Goal: Task Accomplishment & Management: Manage account settings

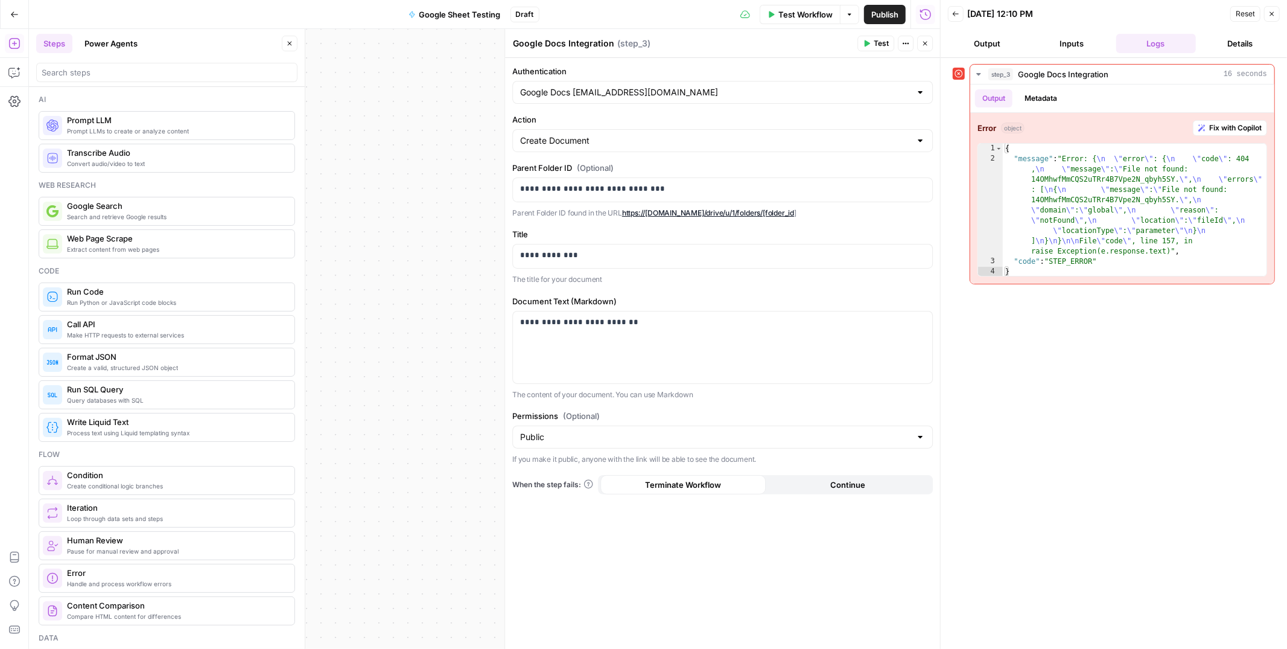
scroll to position [2109, 0]
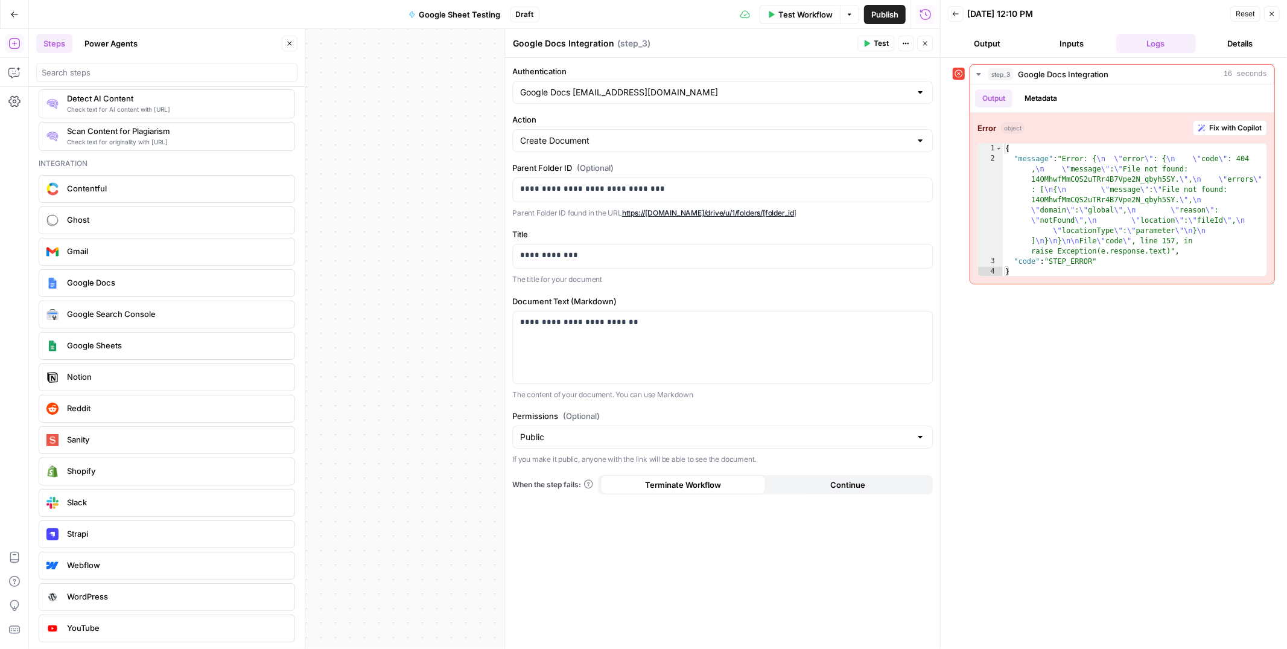
click at [11, 10] on icon "button" at bounding box center [14, 14] width 8 height 8
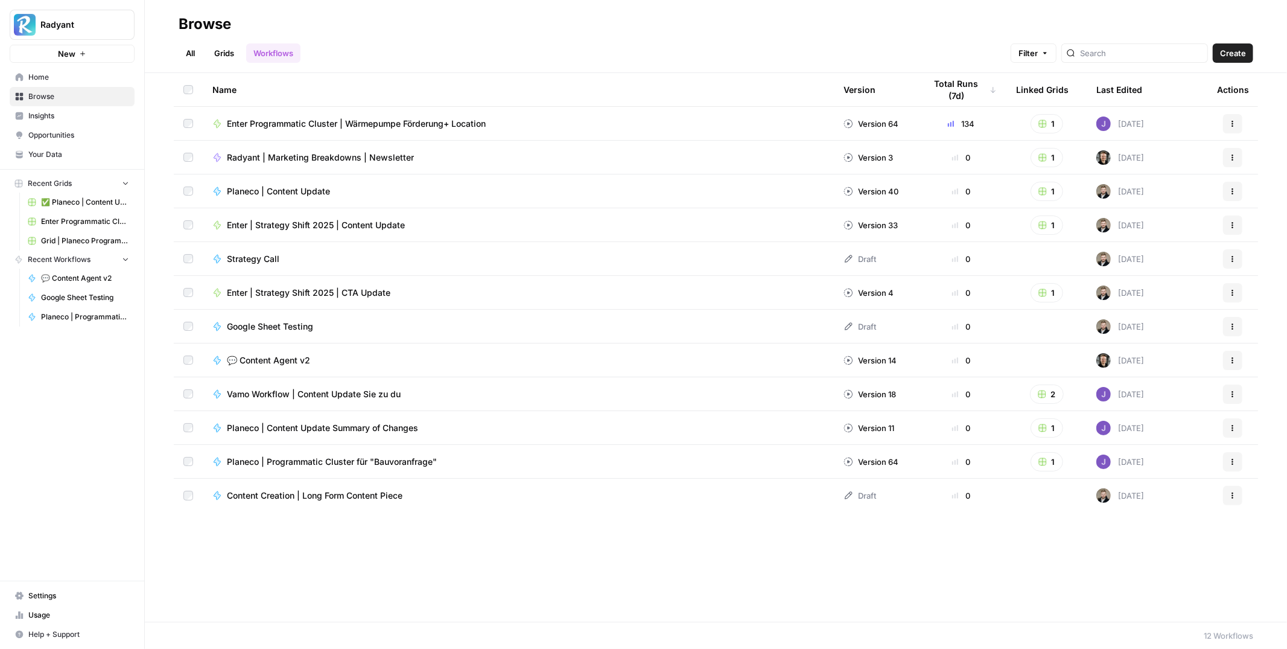
click at [261, 48] on link "Workflows" at bounding box center [273, 52] width 54 height 19
click at [269, 359] on span "💬 Content Agent v2" at bounding box center [268, 360] width 83 height 12
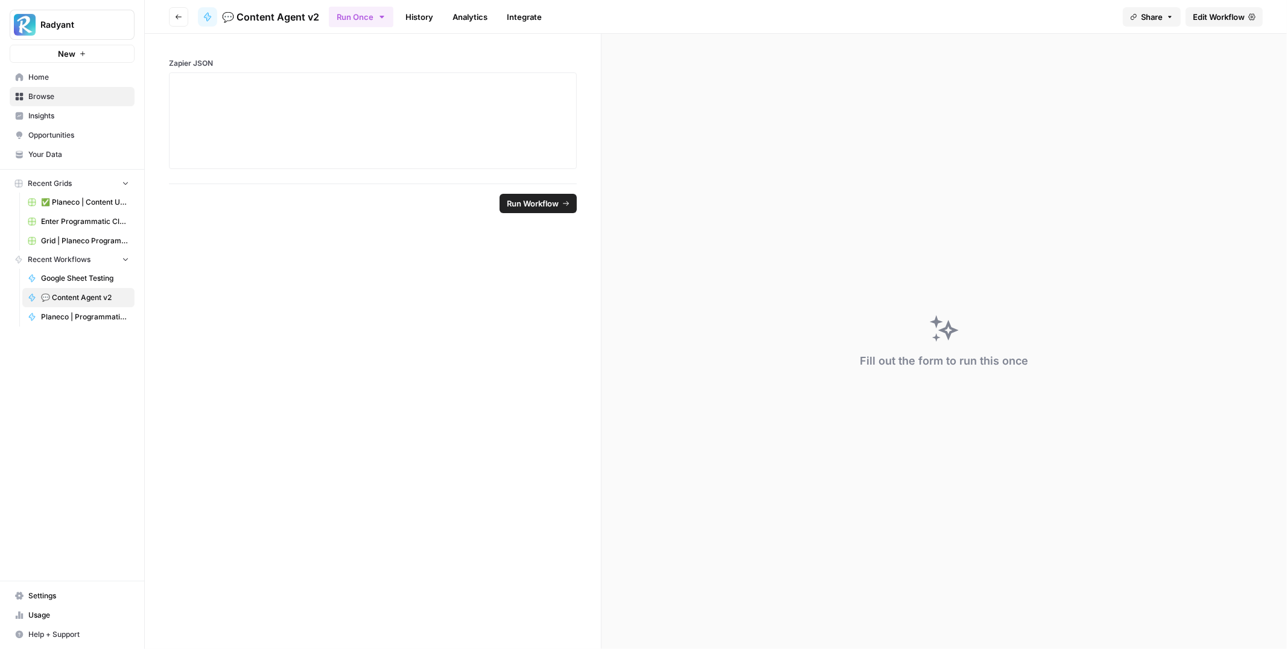
click at [1229, 19] on span "Edit Workflow" at bounding box center [1219, 17] width 52 height 12
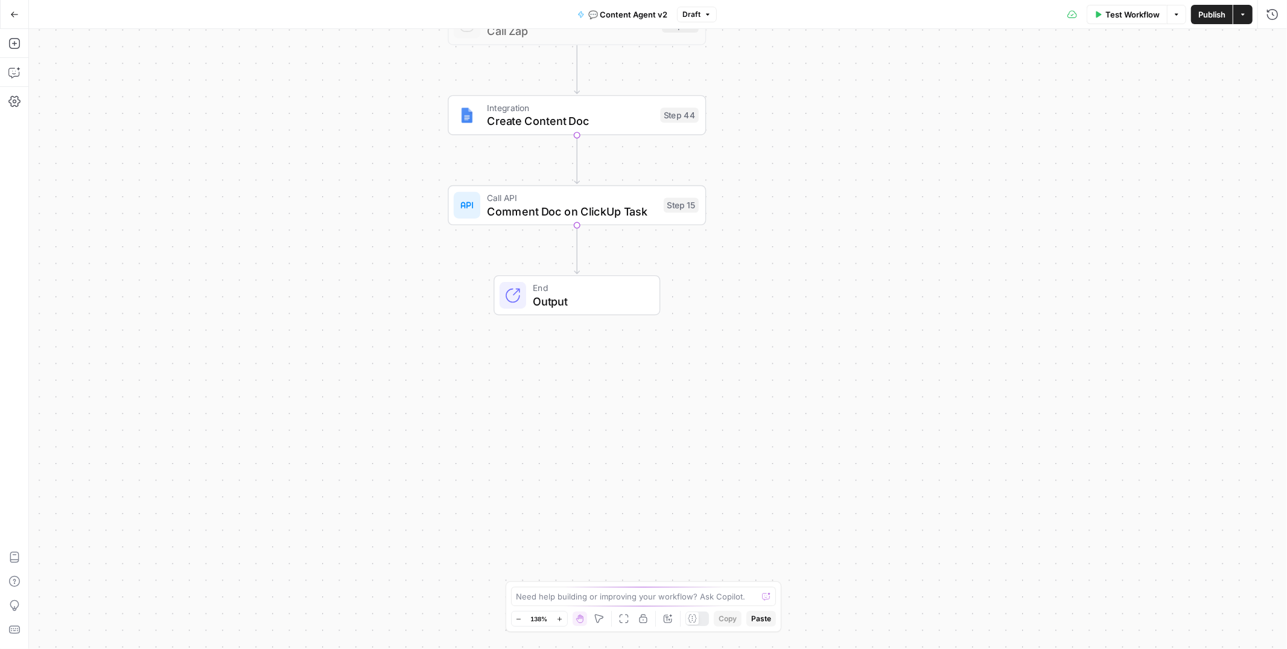
drag, startPoint x: 603, startPoint y: 153, endPoint x: 599, endPoint y: 476, distance: 322.8
click at [599, 476] on div "true false true false Workflow Set Inputs Inputs Call API Get Agent Task (Click…" at bounding box center [658, 339] width 1258 height 620
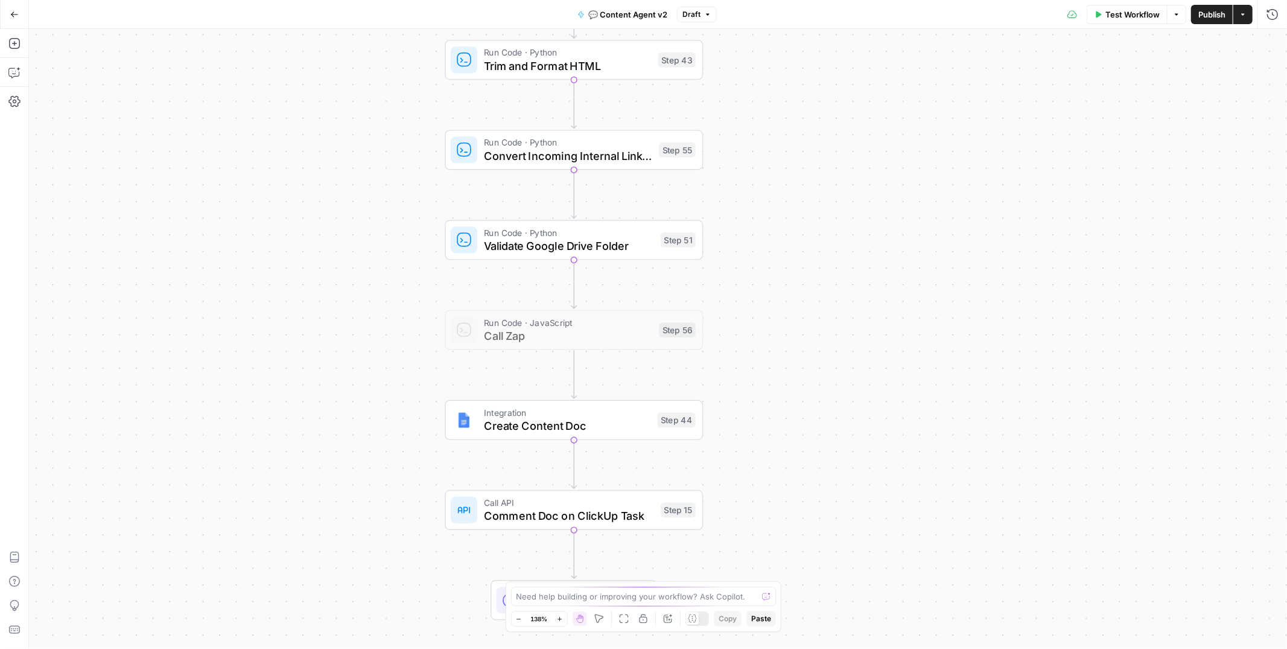
drag, startPoint x: 780, startPoint y: 164, endPoint x: 776, endPoint y: 468, distance: 303.5
click at [776, 468] on div "true false true false Workflow Set Inputs Inputs Call API Get Agent Task (Click…" at bounding box center [658, 339] width 1258 height 620
click at [608, 333] on span "Call Zap" at bounding box center [567, 336] width 168 height 17
click at [559, 227] on span "Run Code · Python" at bounding box center [568, 232] width 170 height 13
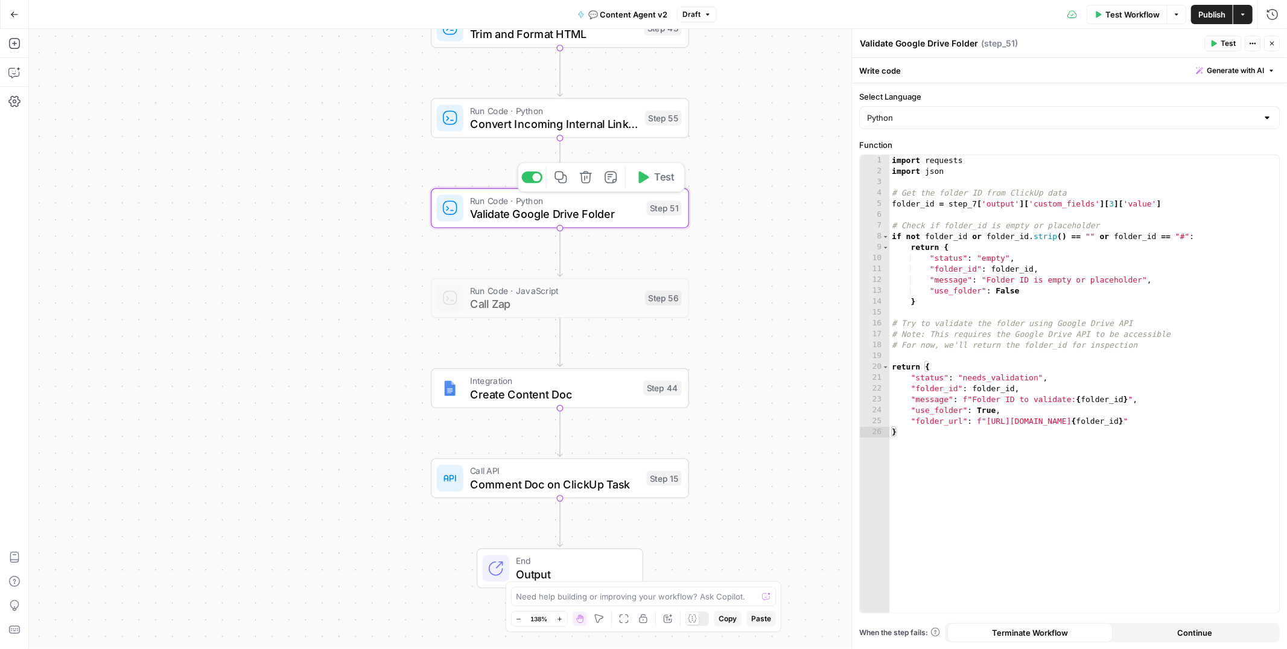
click at [530, 182] on div at bounding box center [531, 176] width 21 height 11
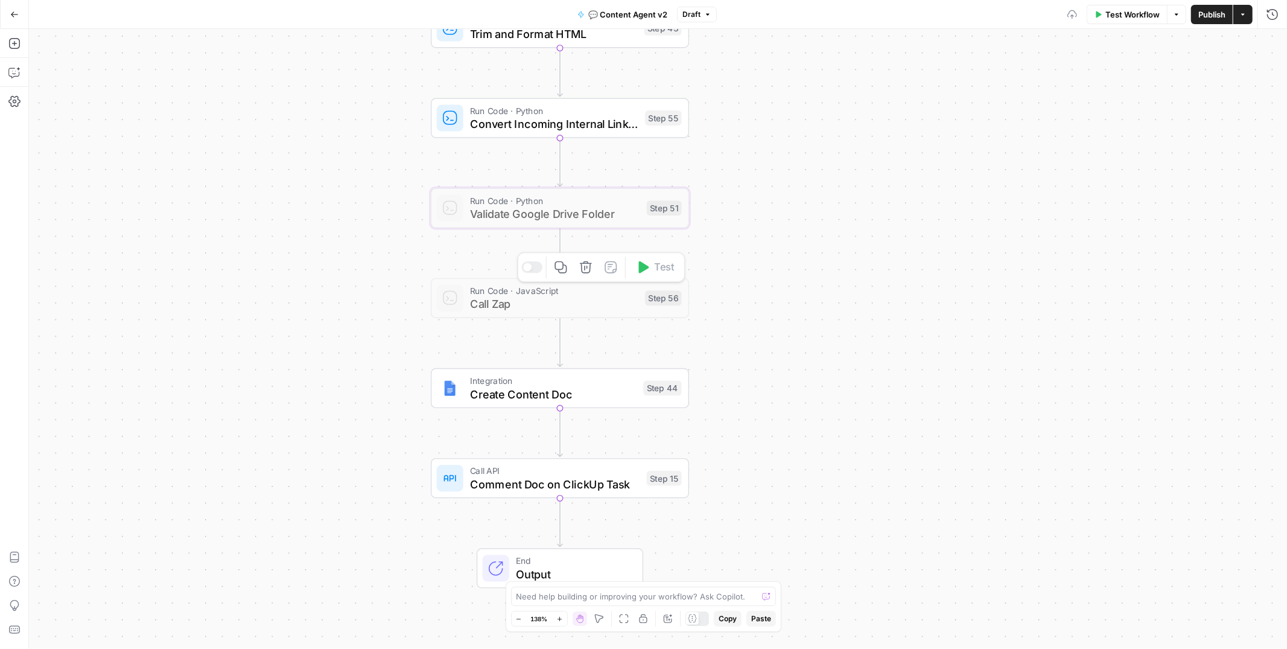
click at [551, 296] on span "Call Zap" at bounding box center [554, 304] width 168 height 17
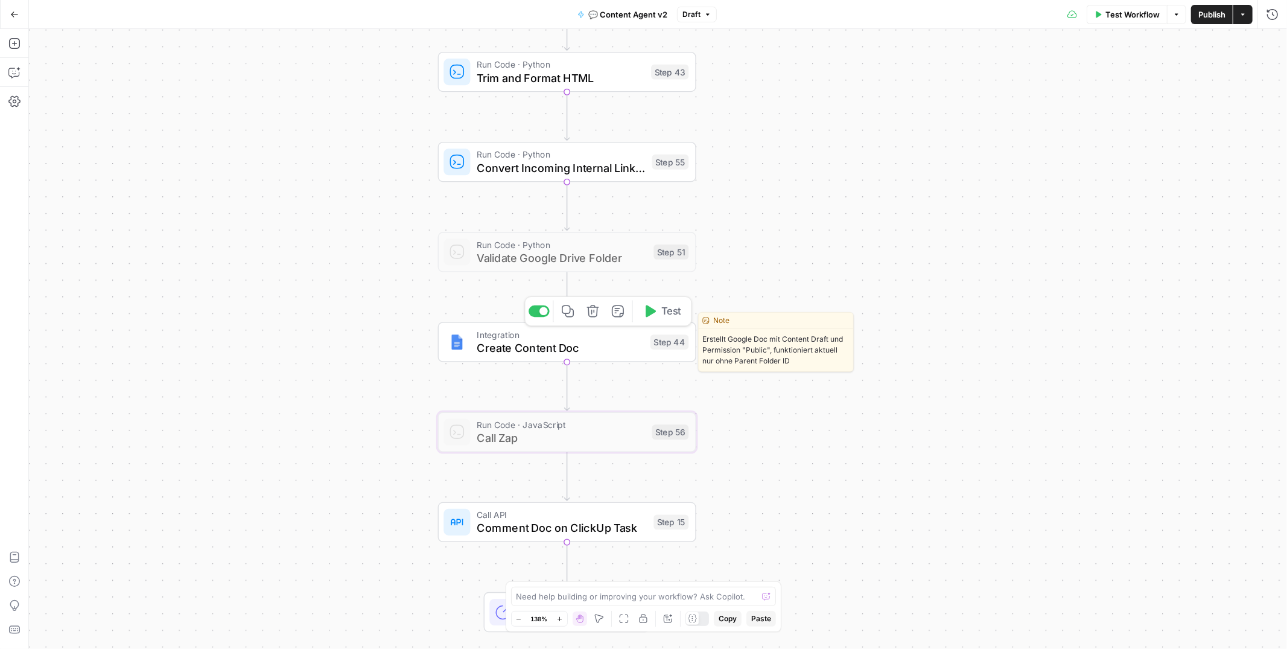
click at [534, 338] on span "Integration" at bounding box center [560, 334] width 167 height 13
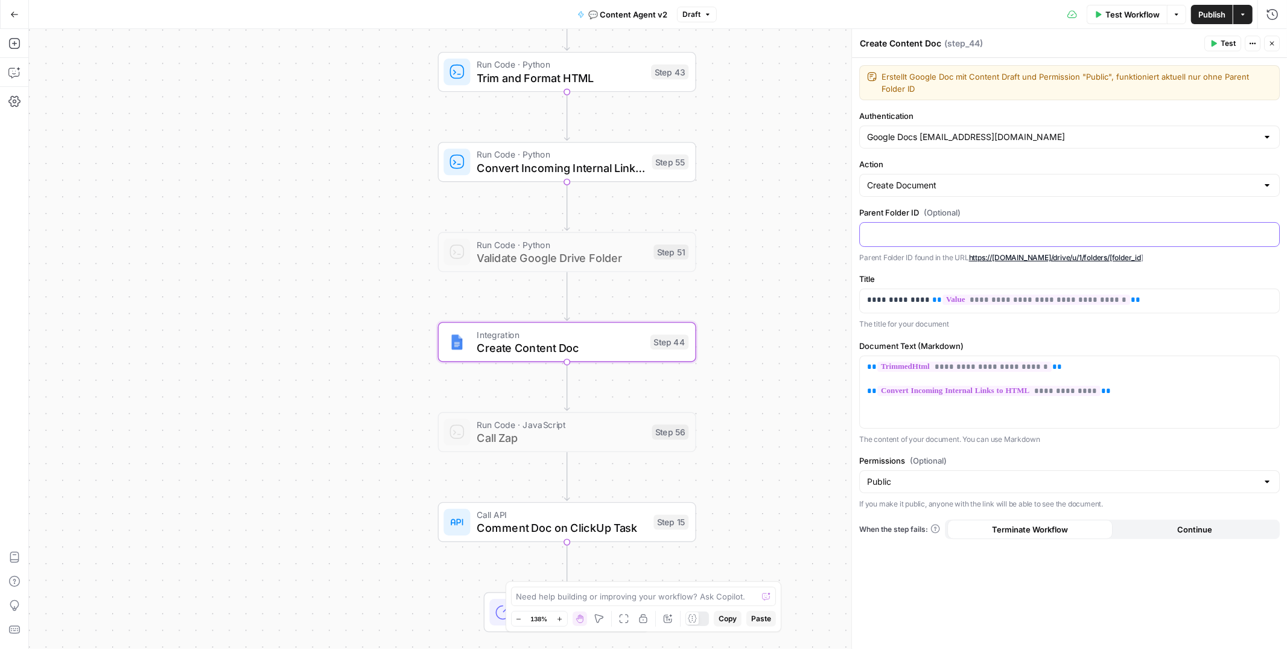
click at [895, 239] on p at bounding box center [1069, 233] width 405 height 12
click at [1229, 46] on span "Test" at bounding box center [1228, 43] width 15 height 11
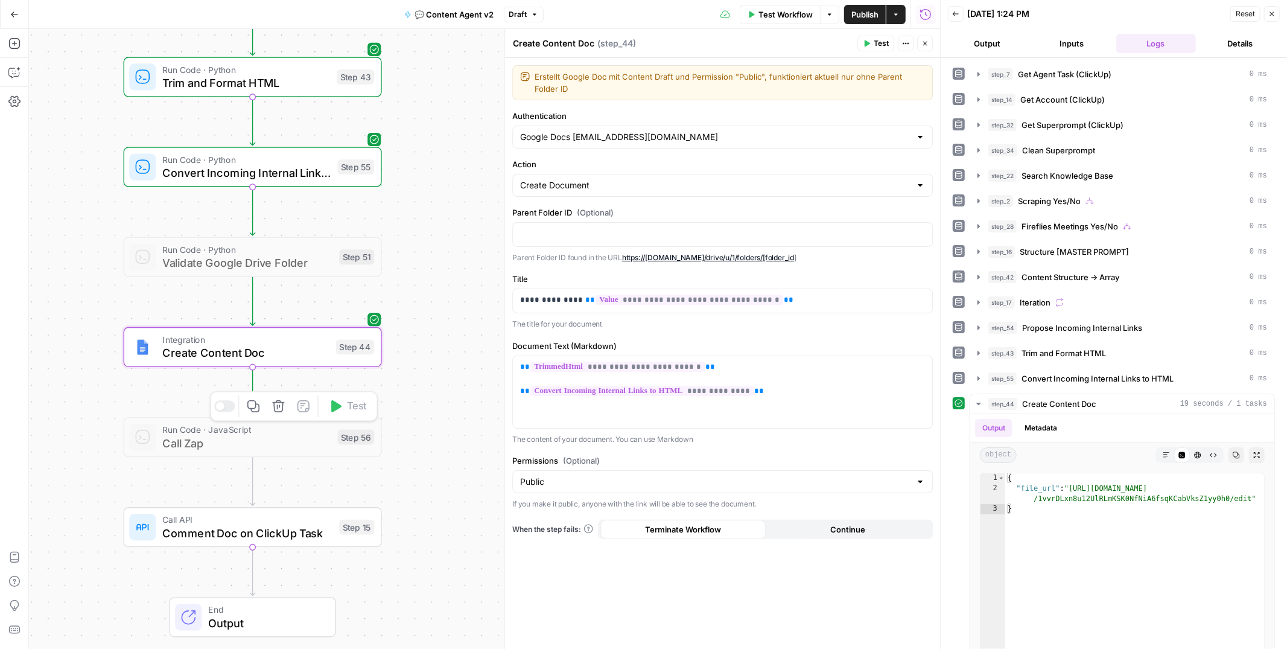
click at [223, 405] on div at bounding box center [224, 405] width 21 height 11
click at [233, 439] on span "Call Zap" at bounding box center [246, 442] width 168 height 17
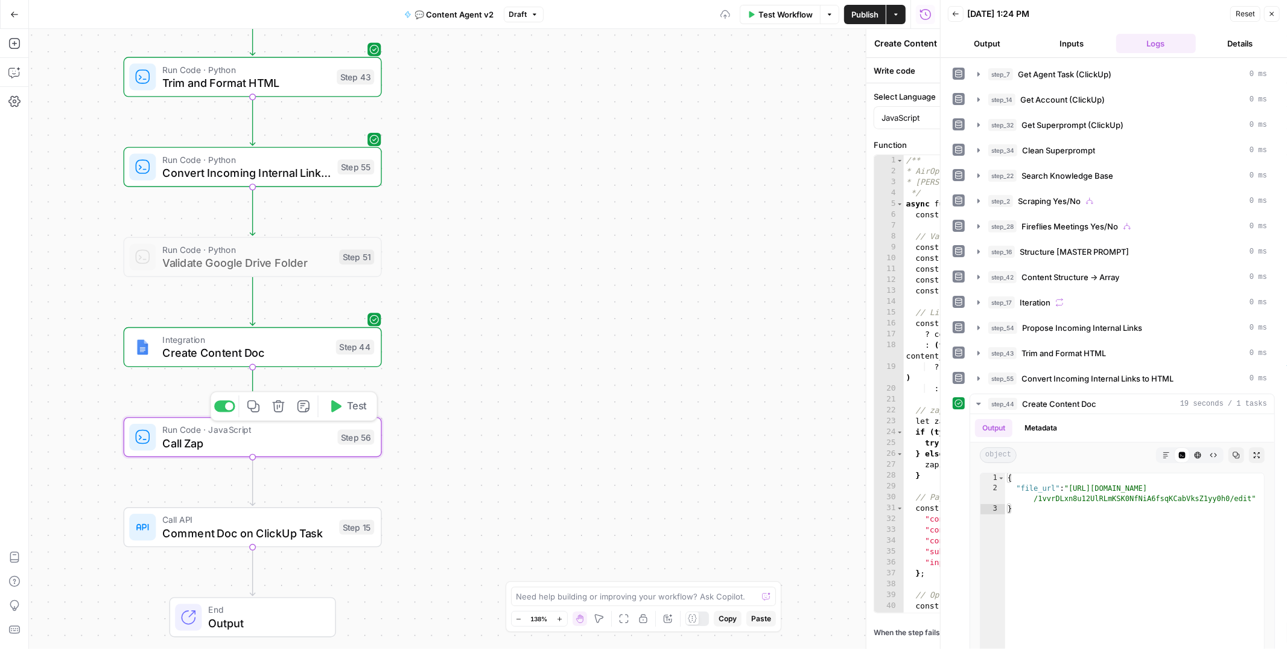
type textarea "Call Zap"
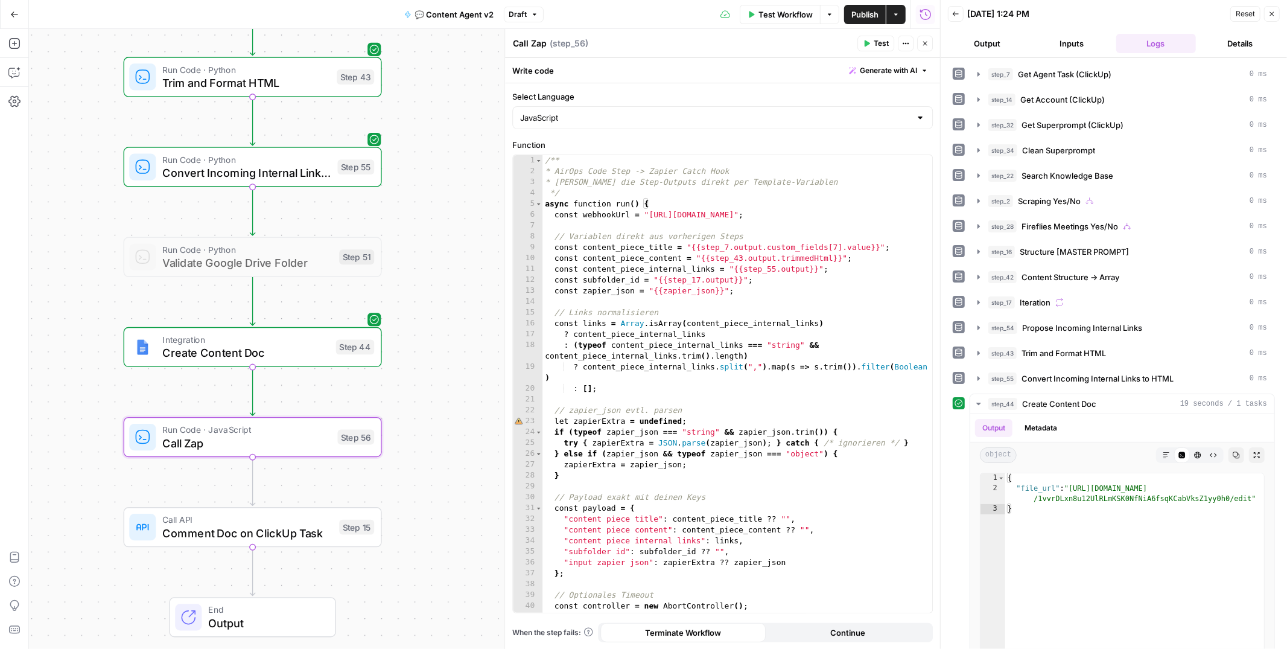
click at [733, 281] on div "/** * AirOps Code Step -> Zapier Catch Hook * [PERSON_NAME] die Step-Outputs di…" at bounding box center [737, 394] width 390 height 478
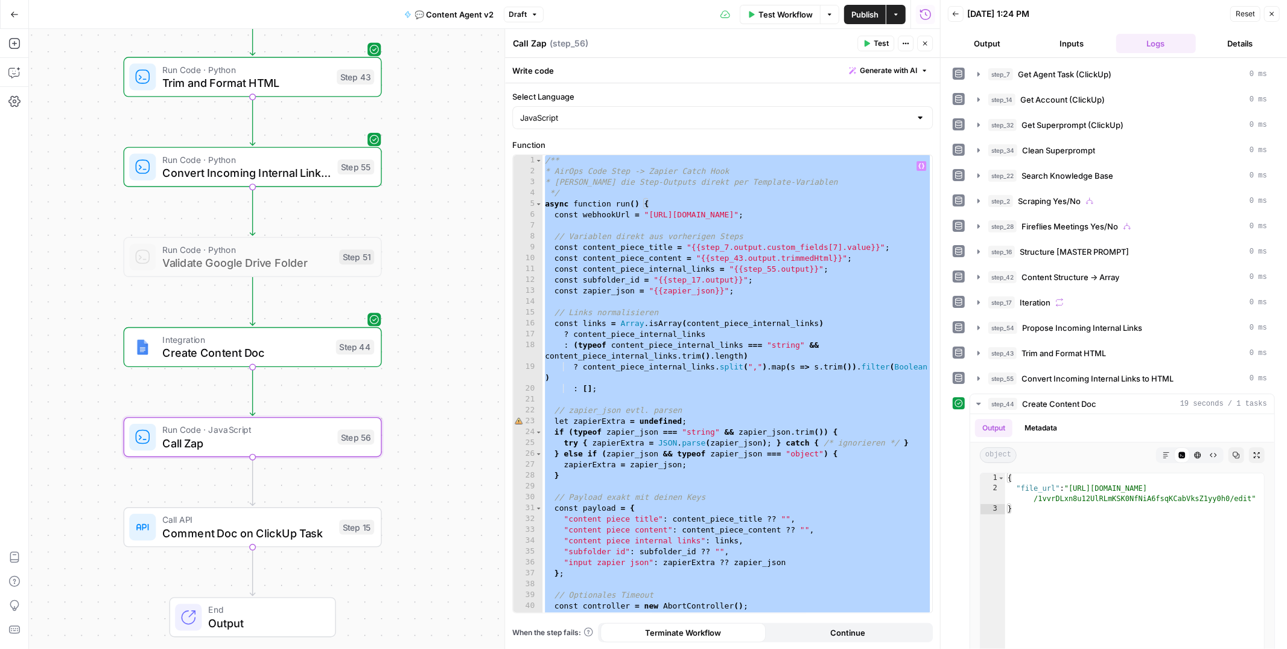
paste textarea
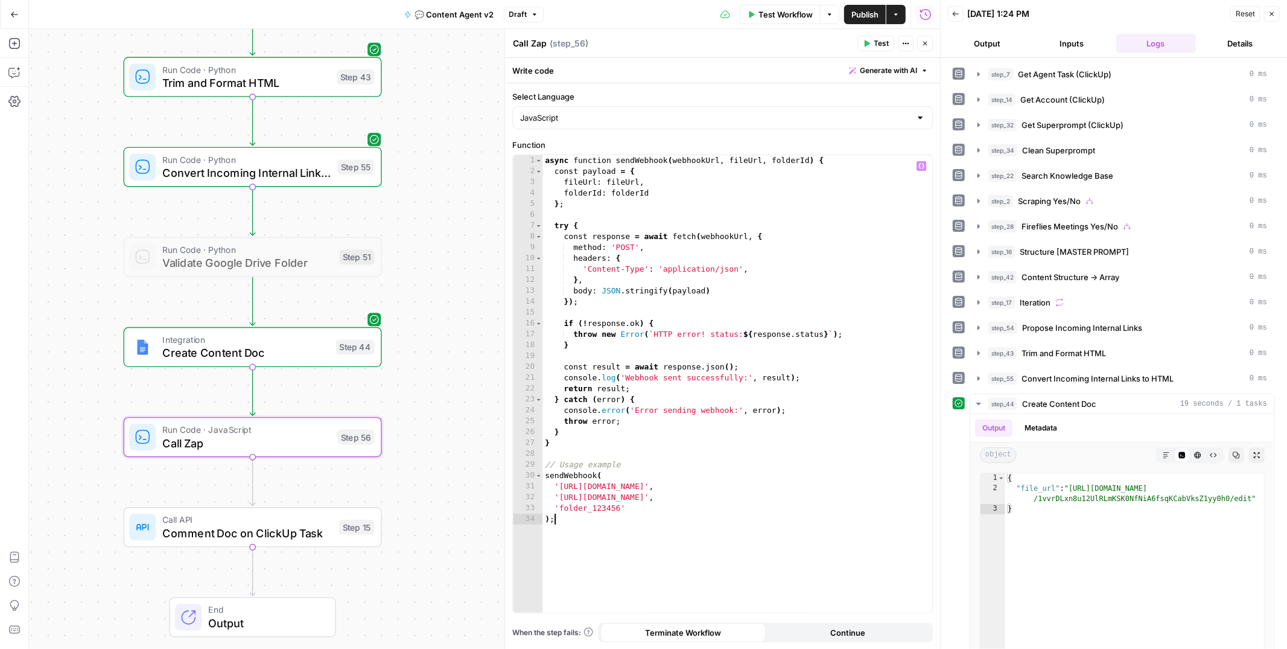
click at [710, 495] on div "async function sendWebhook ( webhookUrl , fileUrl , folderId ) { const payload …" at bounding box center [737, 394] width 390 height 478
drag, startPoint x: 753, startPoint y: 485, endPoint x: 560, endPoint y: 486, distance: 193.1
click at [560, 486] on div "async function sendWebhook ( webhookUrl , fileUrl , folderId ) { const payload …" at bounding box center [737, 394] width 390 height 478
paste textarea "**********"
drag, startPoint x: 737, startPoint y: 496, endPoint x: 560, endPoint y: 497, distance: 177.4
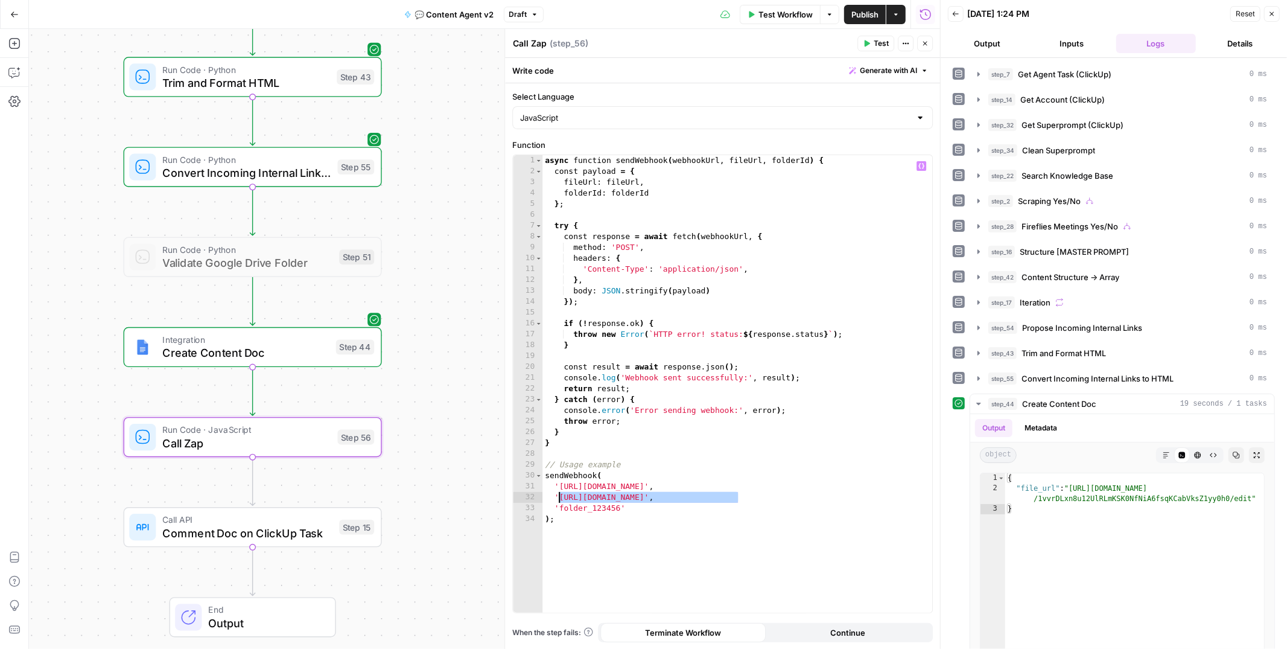
click at [560, 497] on div "async function sendWebhook ( webhookUrl , fileUrl , folderId ) { const payload …" at bounding box center [737, 394] width 390 height 478
type textarea "****"
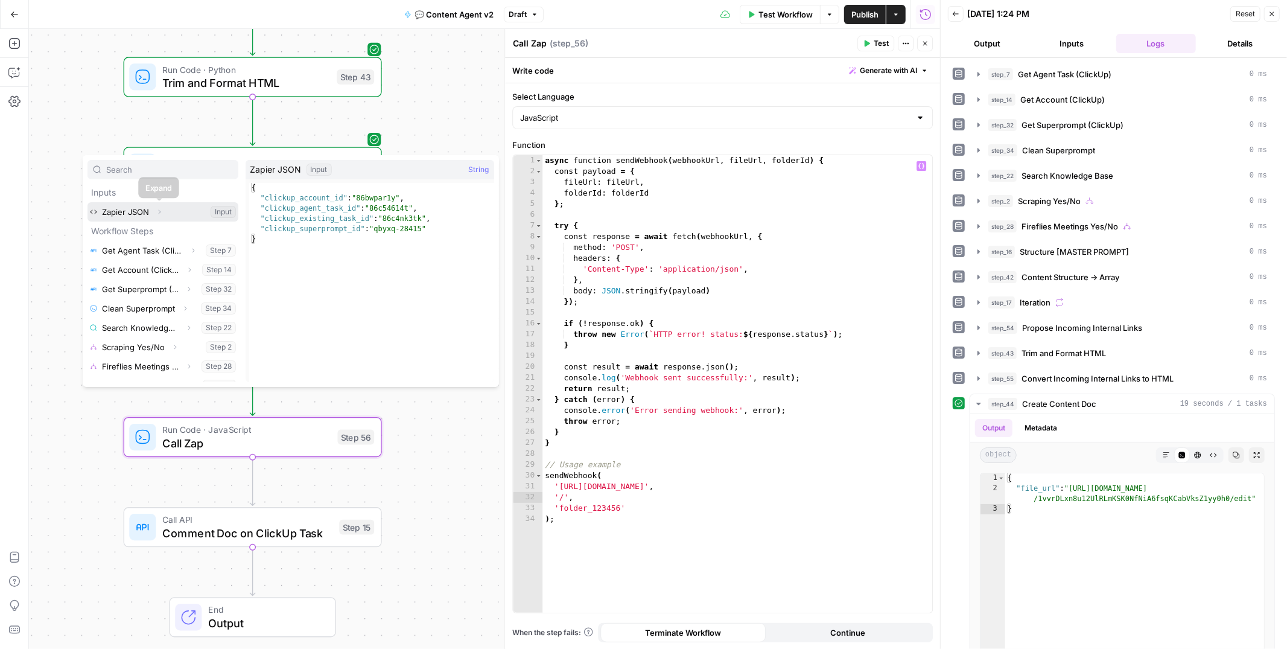
click at [162, 211] on icon "button" at bounding box center [159, 211] width 7 height 7
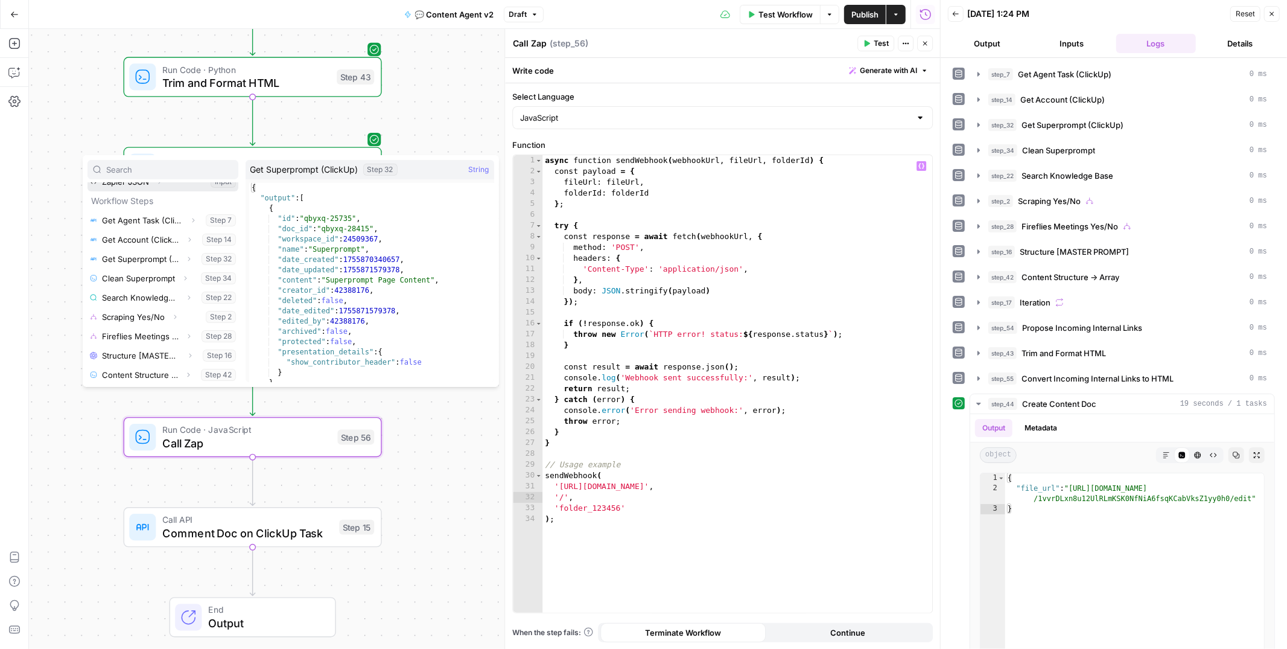
scroll to position [31, 0]
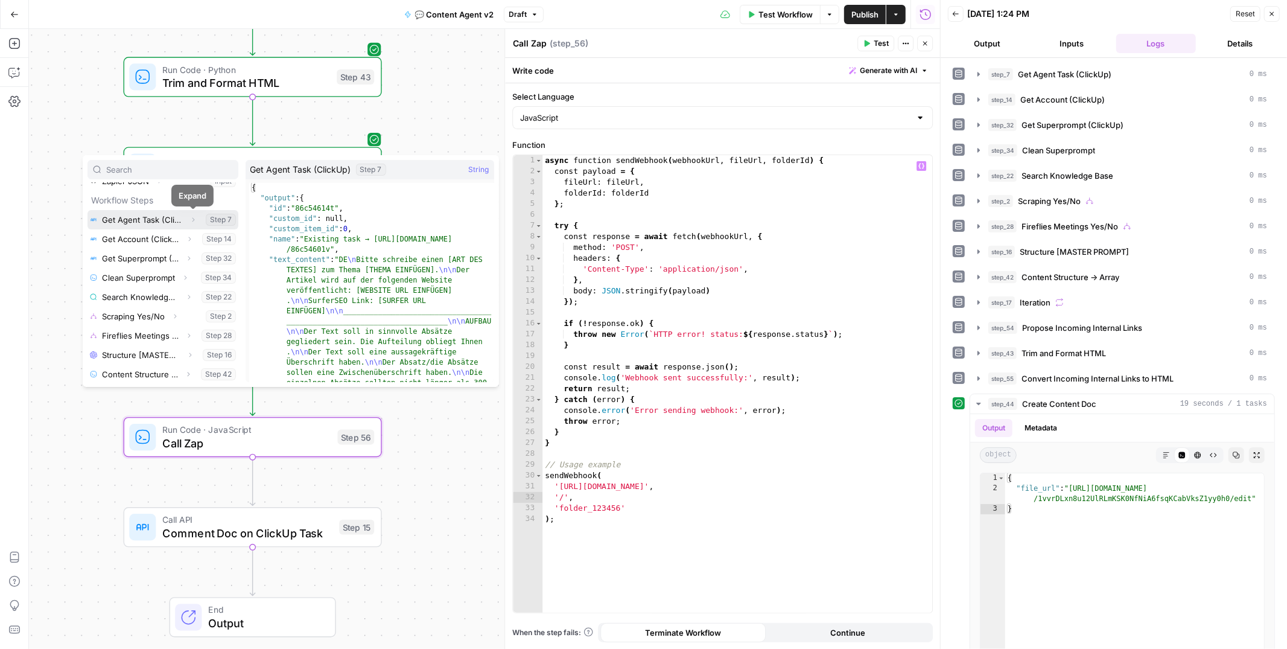
click at [192, 219] on icon "button" at bounding box center [192, 219] width 7 height 7
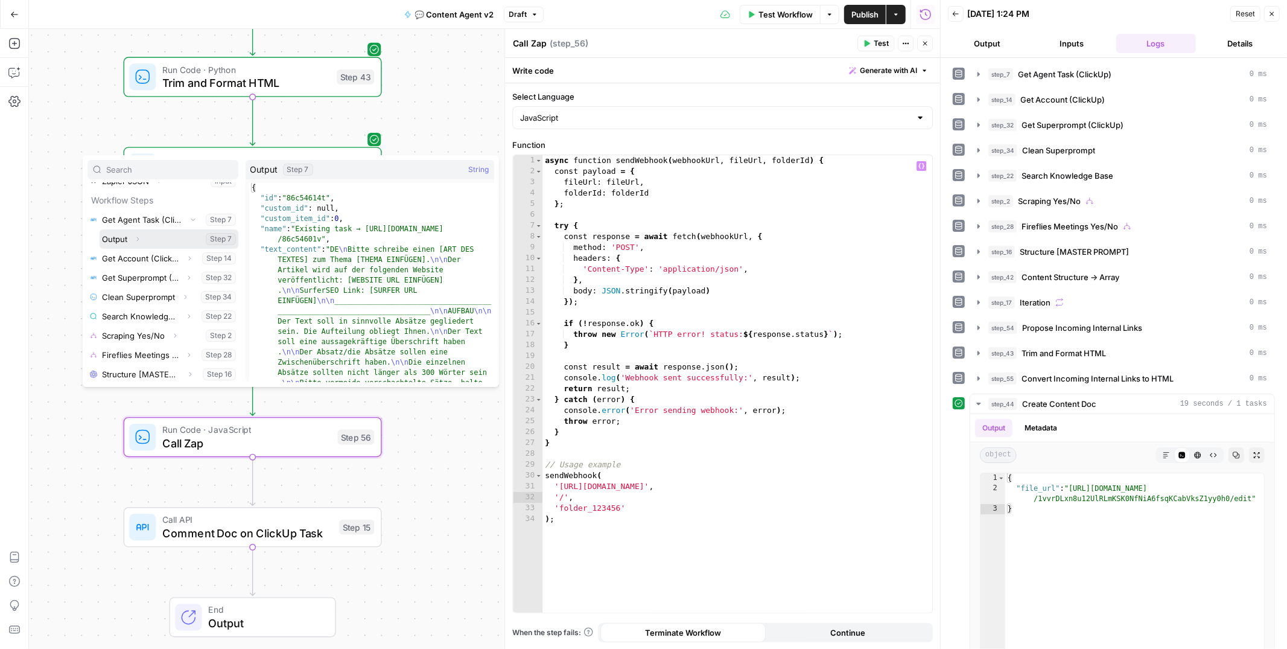
click at [142, 237] on button "Expand" at bounding box center [138, 239] width 16 height 16
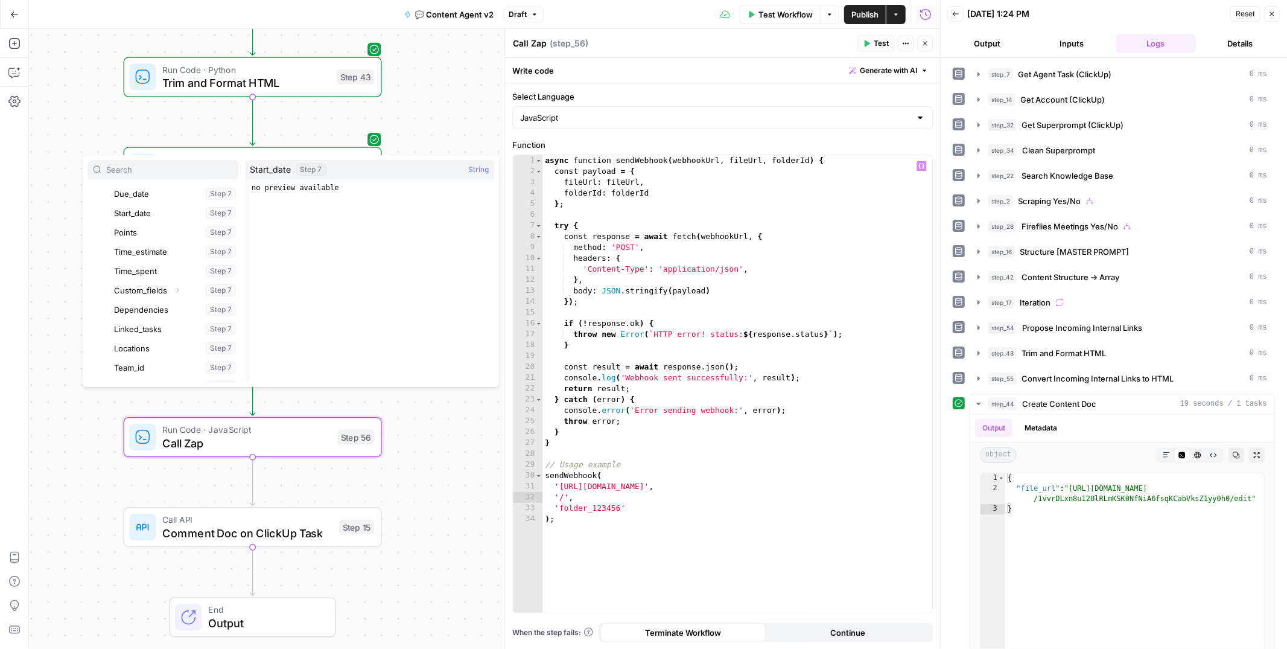
scroll to position [521, 0]
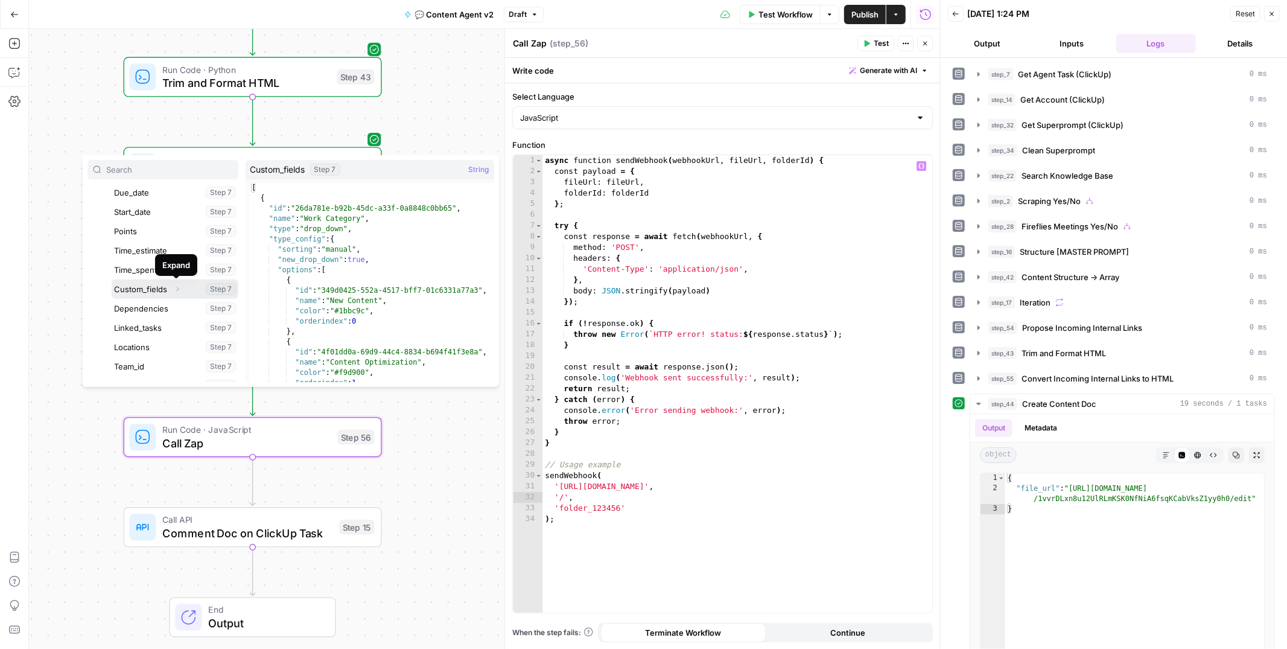
click at [179, 289] on icon "button" at bounding box center [177, 288] width 7 height 7
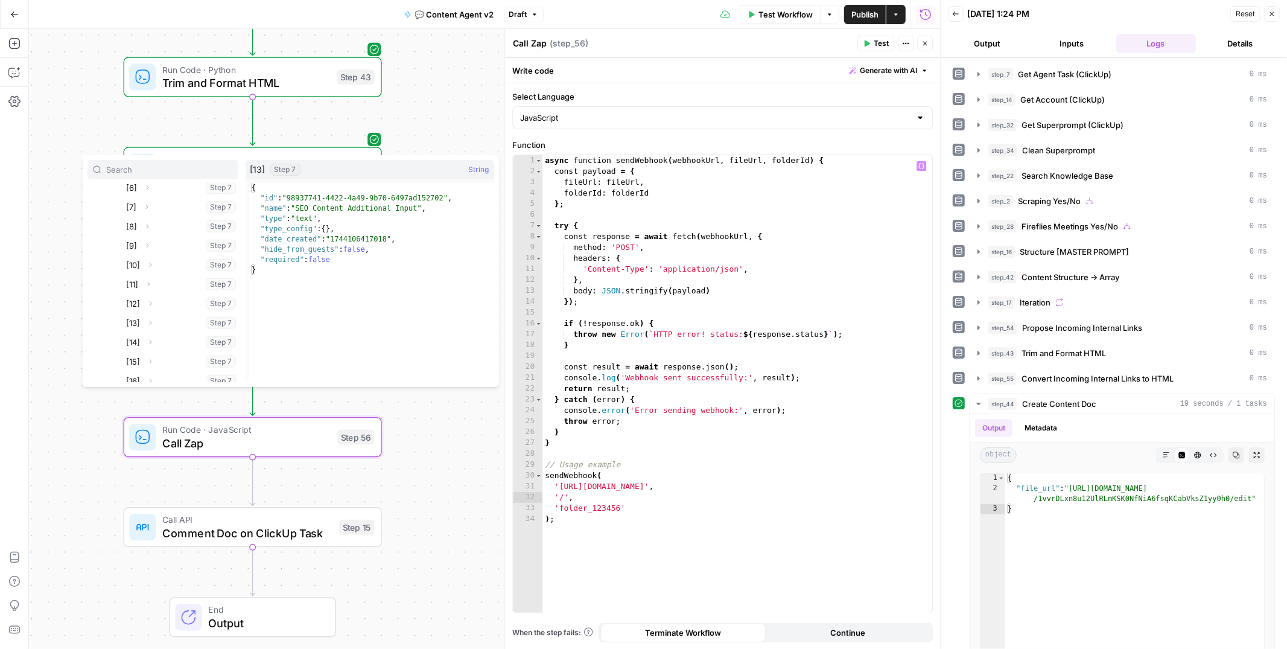
scroll to position [769, 0]
click at [448, 141] on div "true true false false Workflow Set Inputs Inputs Call API Get Agent Task (Click…" at bounding box center [484, 339] width 911 height 620
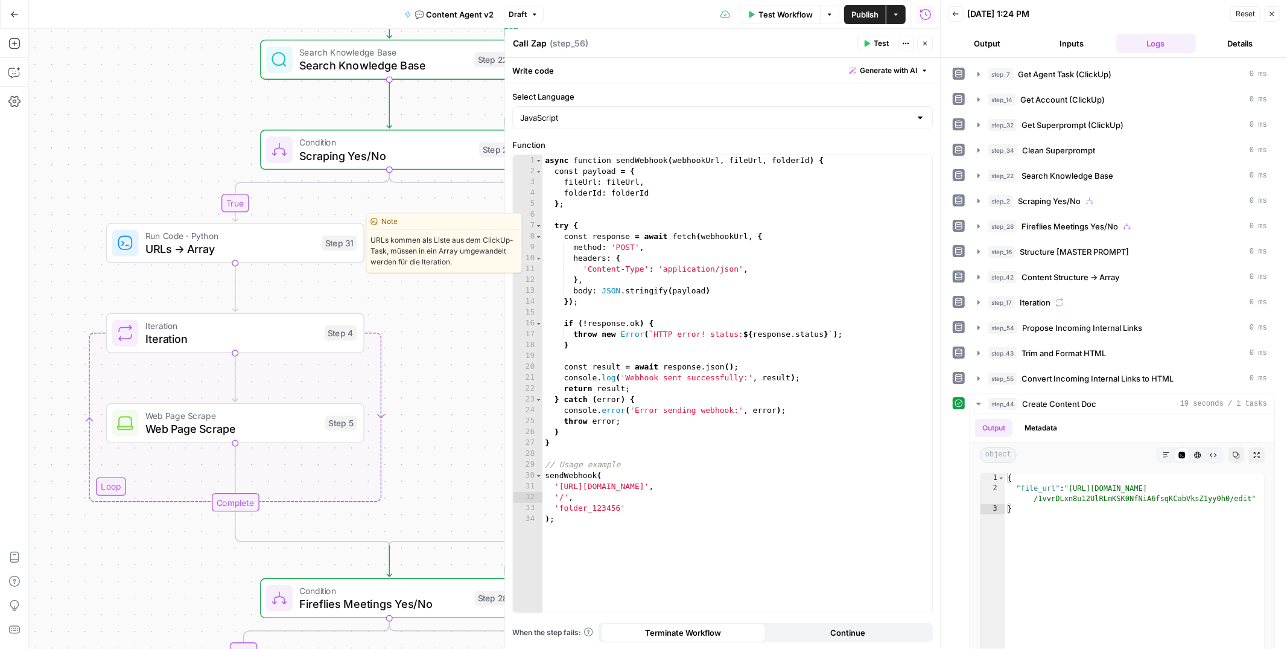
click at [221, 244] on span "URLs → Array" at bounding box center [230, 249] width 170 height 17
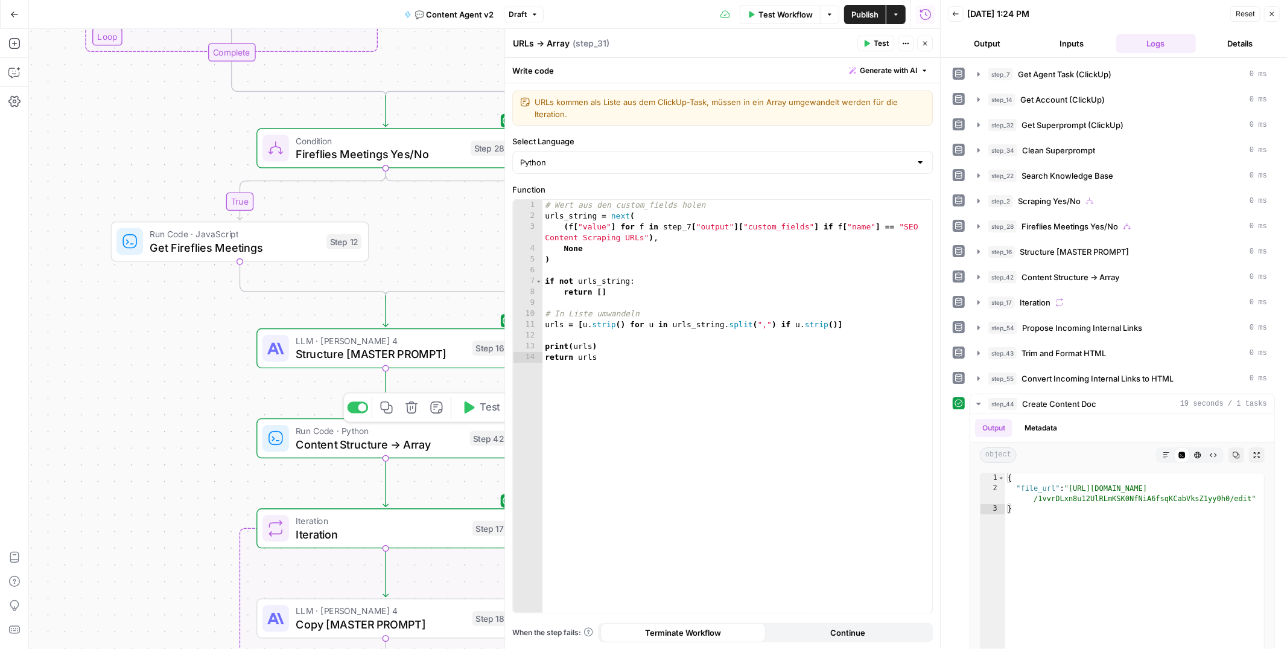
click at [328, 441] on span "Content Structure → Array" at bounding box center [380, 444] width 168 height 17
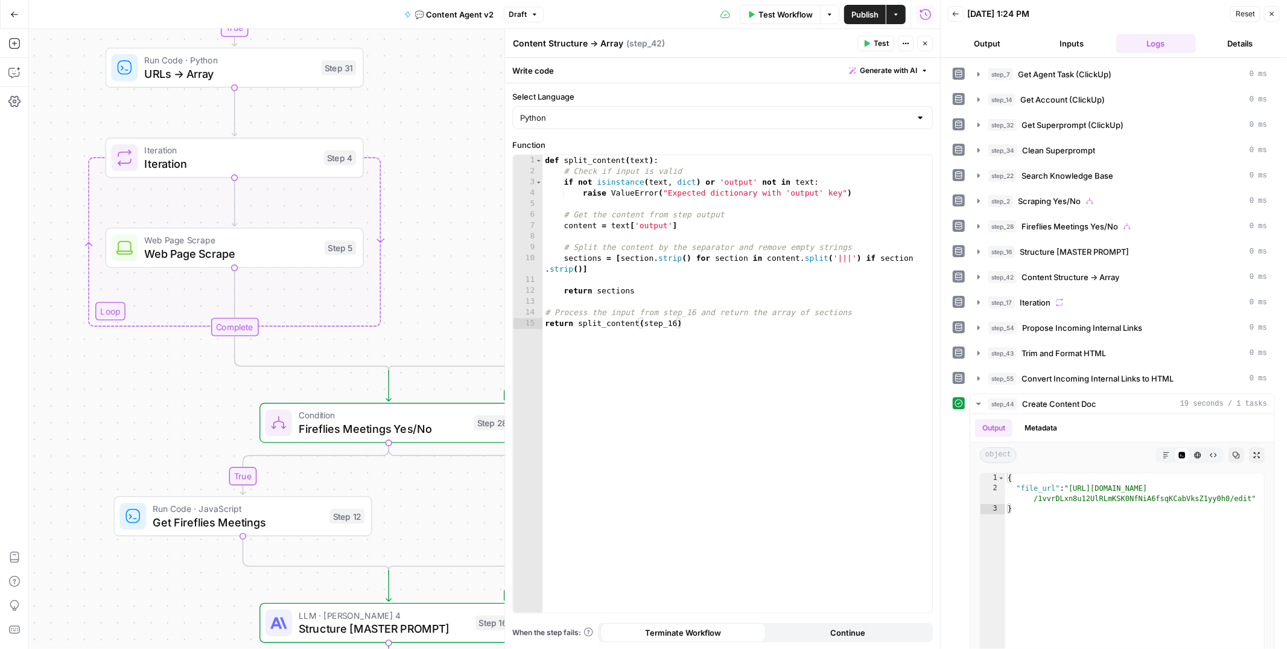
click at [159, 77] on span "URLs → Array" at bounding box center [230, 73] width 170 height 17
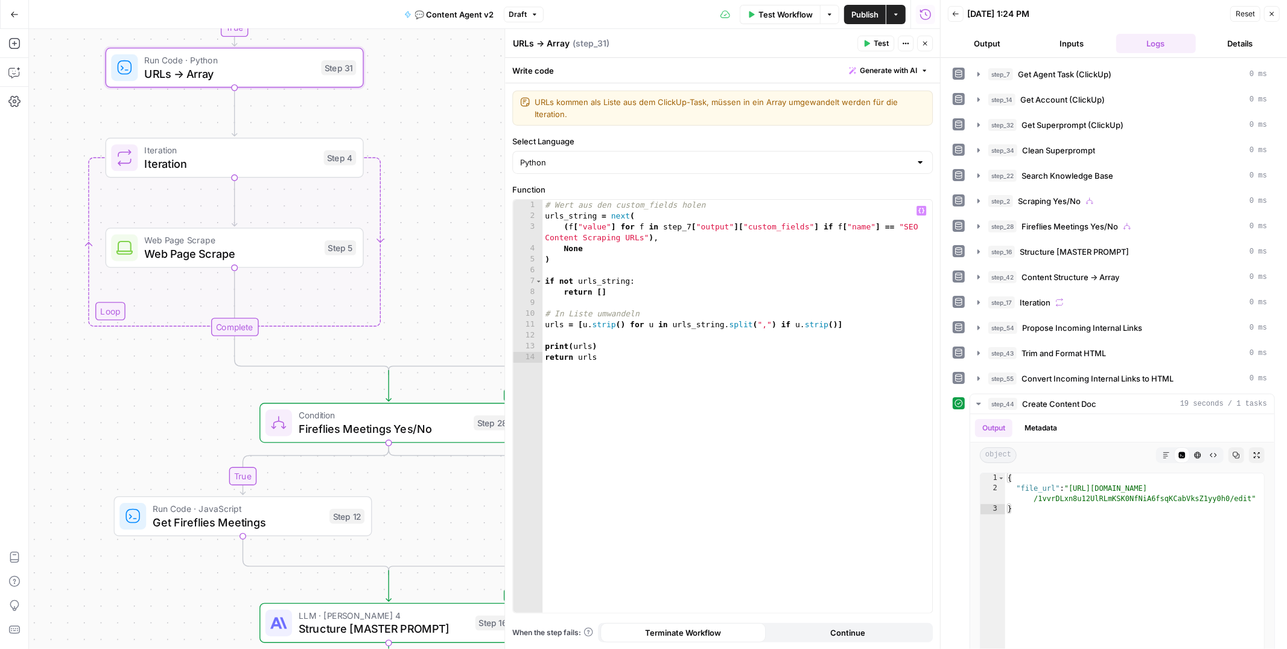
type textarea "**********"
click at [714, 225] on div "# [PERSON_NAME] aus den custom_fields [PERSON_NAME] urls_string = next ( ( f [ …" at bounding box center [737, 417] width 390 height 434
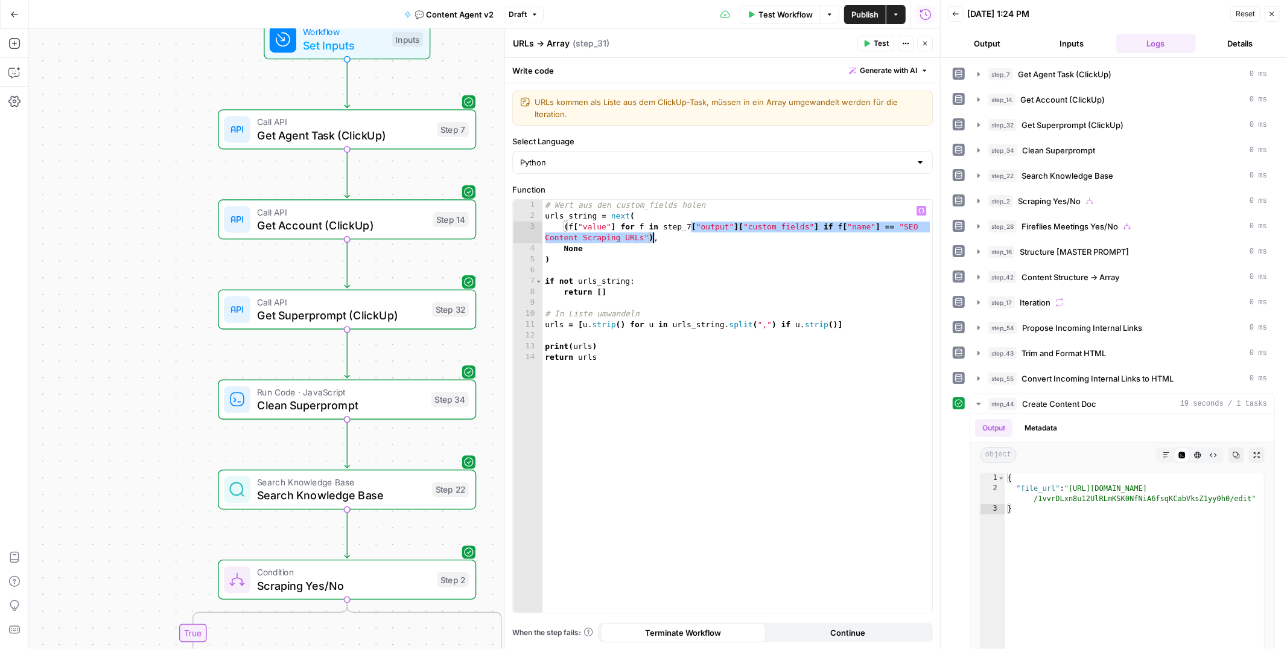
drag, startPoint x: 689, startPoint y: 226, endPoint x: 655, endPoint y: 237, distance: 35.9
click at [655, 237] on div "# [PERSON_NAME] aus den custom_fields [PERSON_NAME] urls_string = next ( ( f [ …" at bounding box center [737, 417] width 390 height 434
drag, startPoint x: 904, startPoint y: 228, endPoint x: 638, endPoint y: 239, distance: 266.3
click at [638, 239] on div "# [PERSON_NAME] aus den custom_fields [PERSON_NAME] urls_string = next ( ( f [ …" at bounding box center [737, 417] width 390 height 434
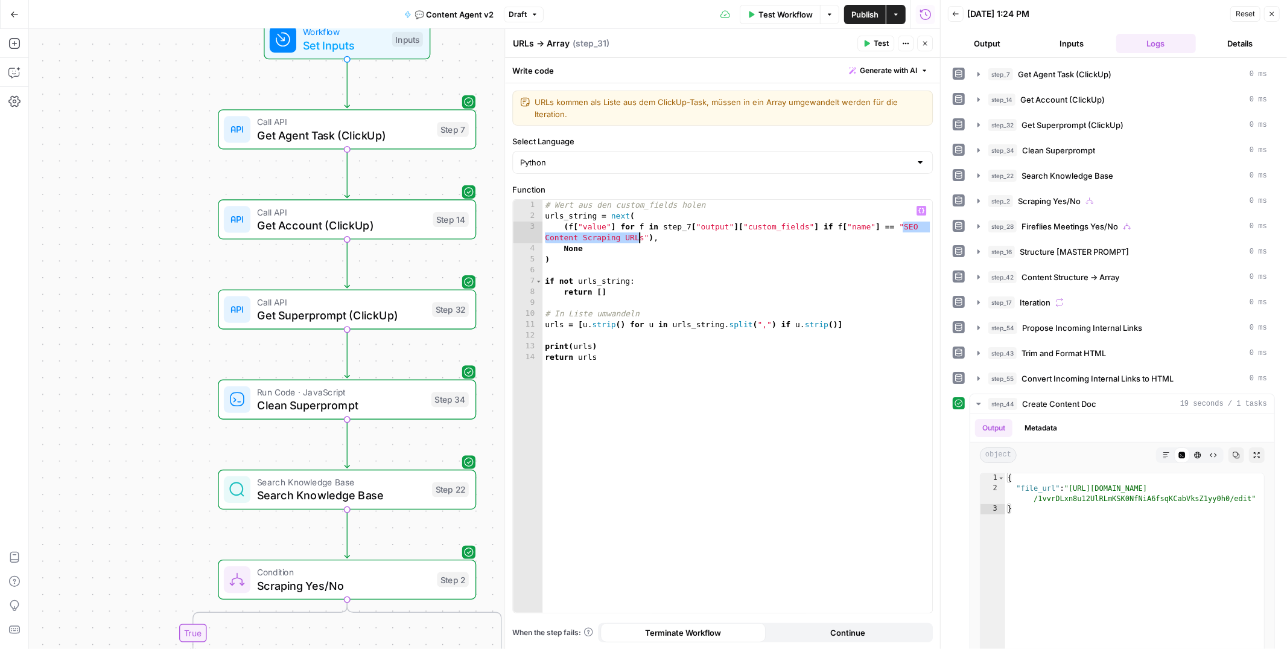
click at [650, 239] on div "# [PERSON_NAME] aus den custom_fields [PERSON_NAME] urls_string = next ( ( f [ …" at bounding box center [737, 417] width 390 height 434
click at [282, 135] on span "Get Agent Task (ClickUp)" at bounding box center [343, 135] width 173 height 17
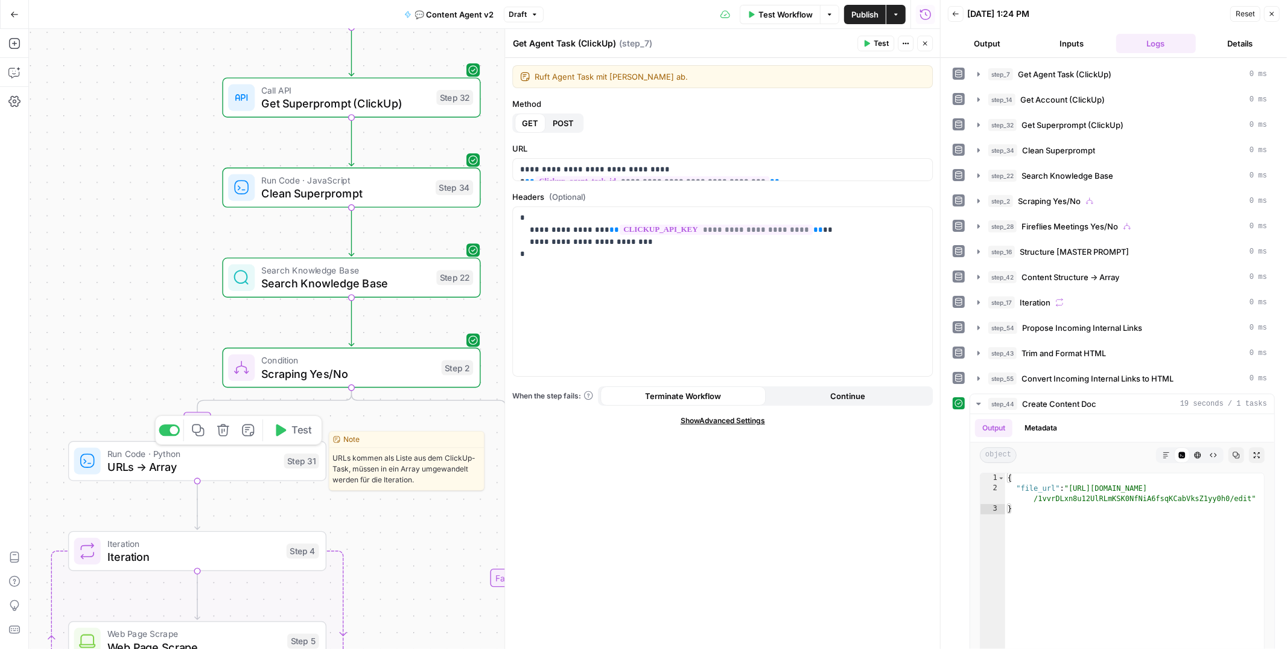
click at [158, 459] on span "URLs → Array" at bounding box center [192, 467] width 170 height 17
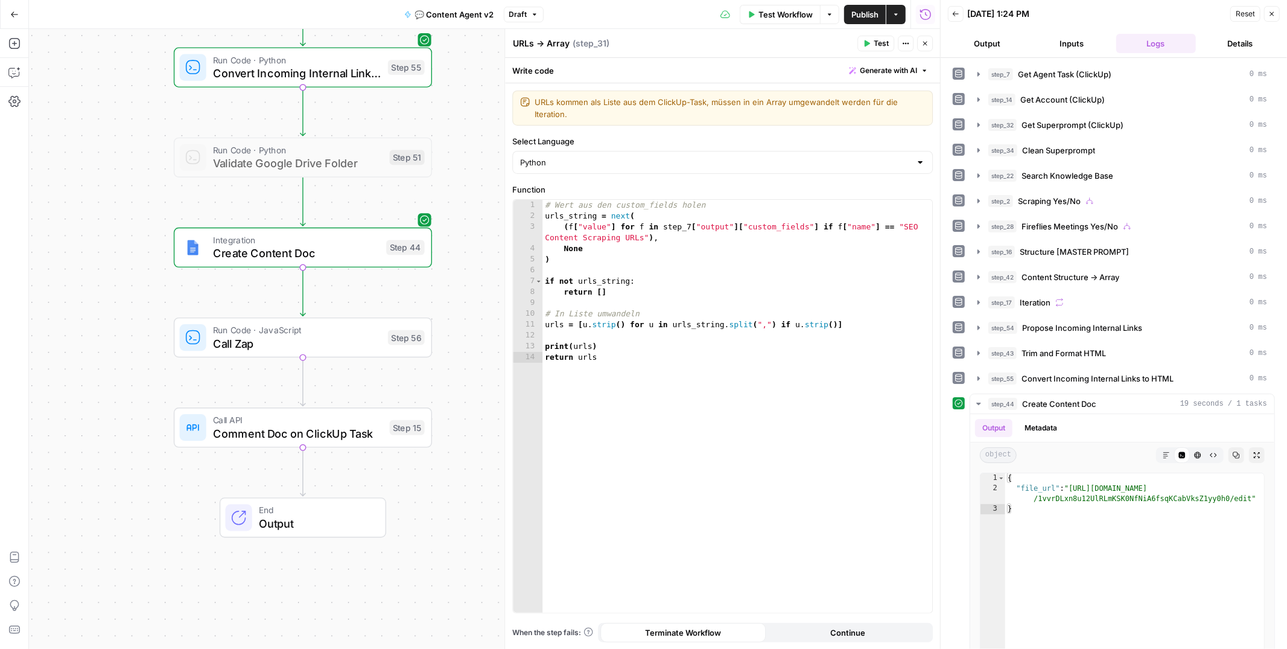
click at [310, 343] on span "Call Zap" at bounding box center [297, 343] width 168 height 17
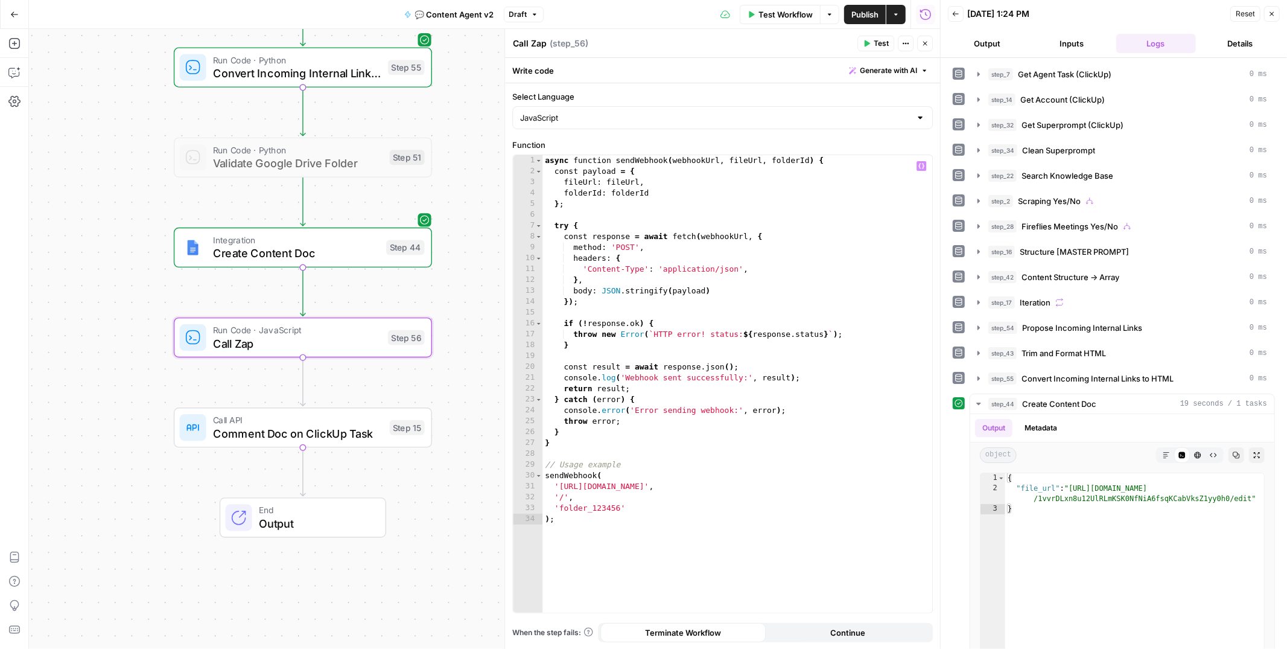
click at [563, 495] on div "async function sendWebhook ( webhookUrl , fileUrl , folderId ) { const payload …" at bounding box center [737, 394] width 390 height 478
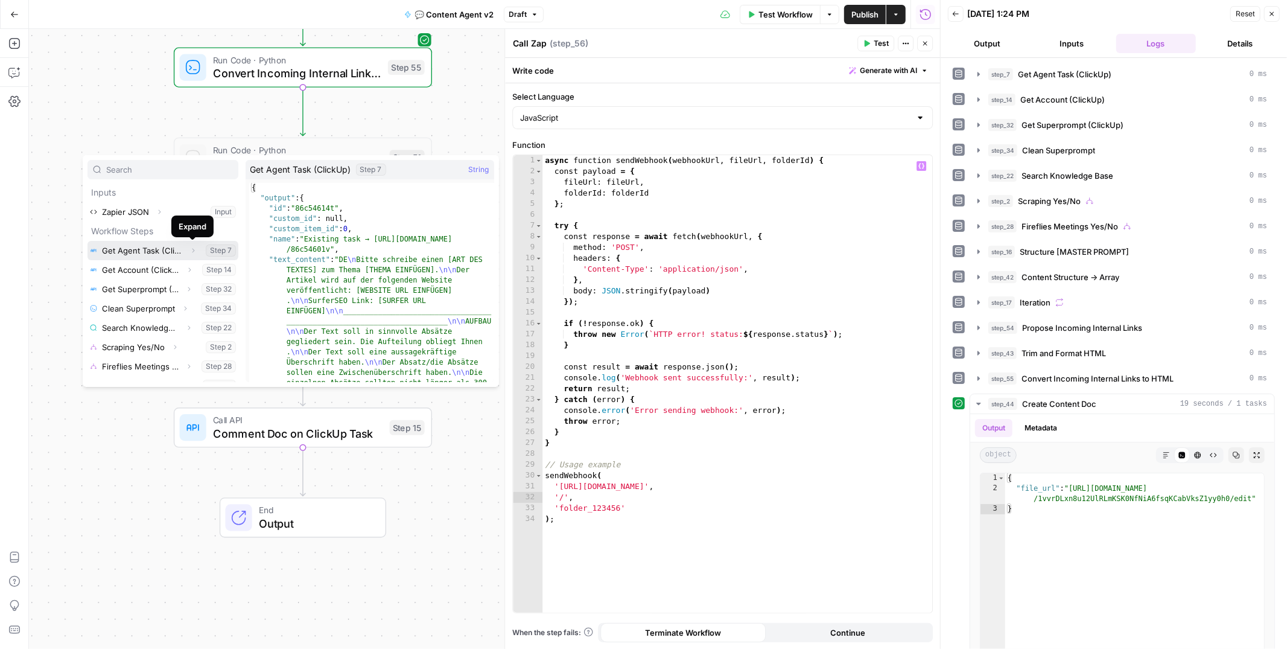
click at [193, 250] on icon "button" at bounding box center [193, 251] width 2 height 4
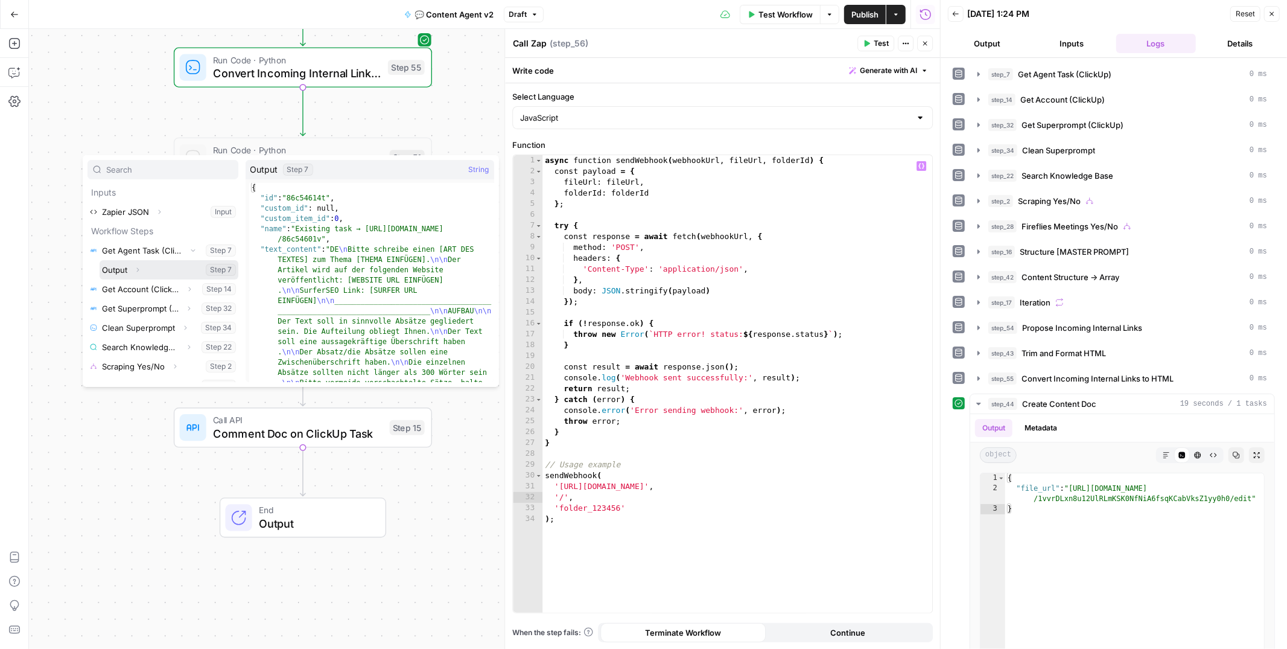
click at [139, 269] on icon "button" at bounding box center [137, 269] width 7 height 7
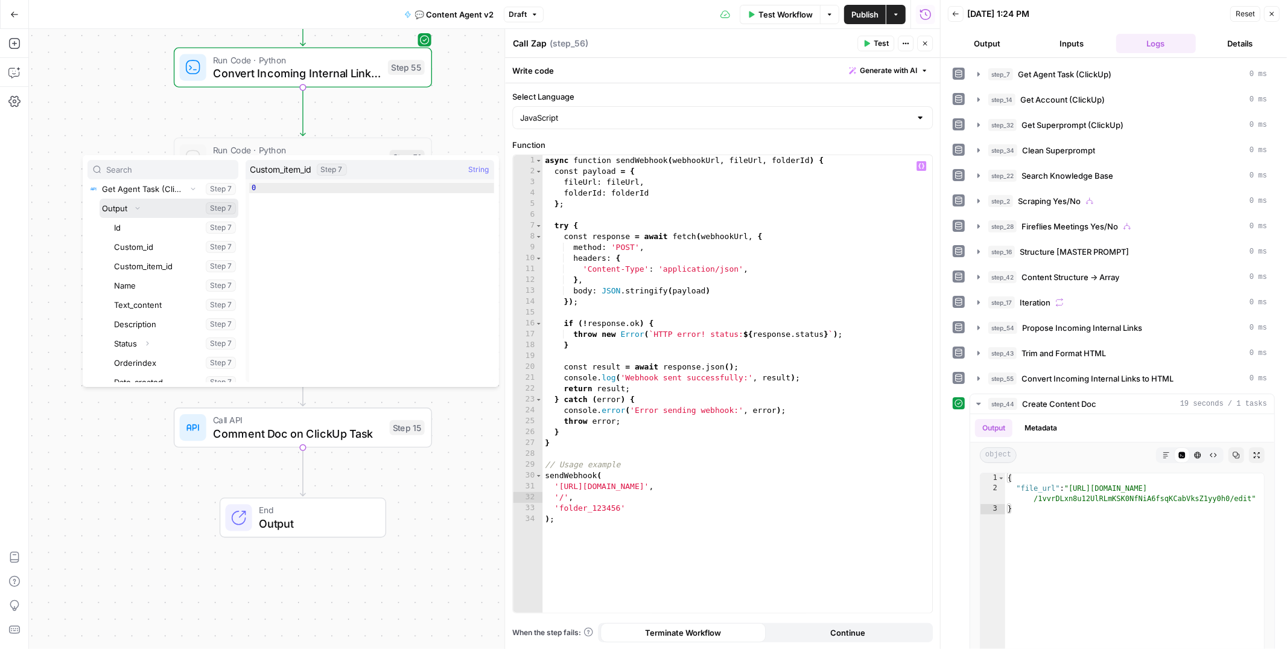
scroll to position [21, 0]
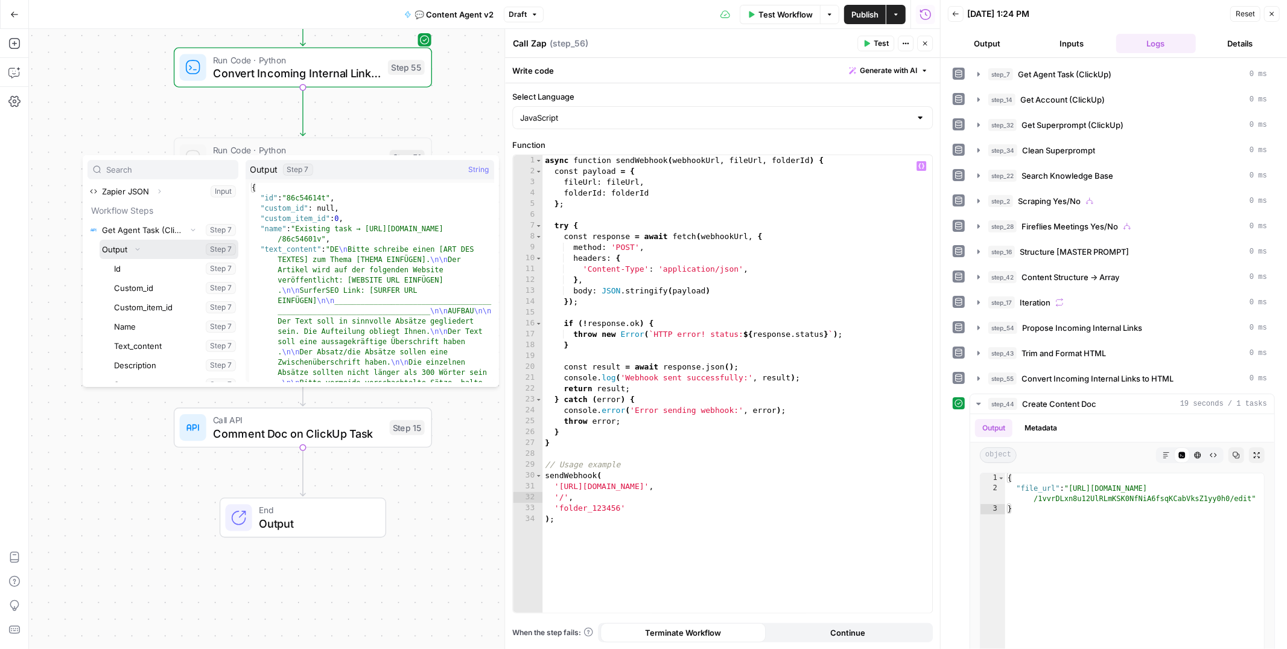
click at [137, 248] on icon "button" at bounding box center [137, 249] width 7 height 7
click at [137, 248] on icon "button" at bounding box center [137, 249] width 2 height 4
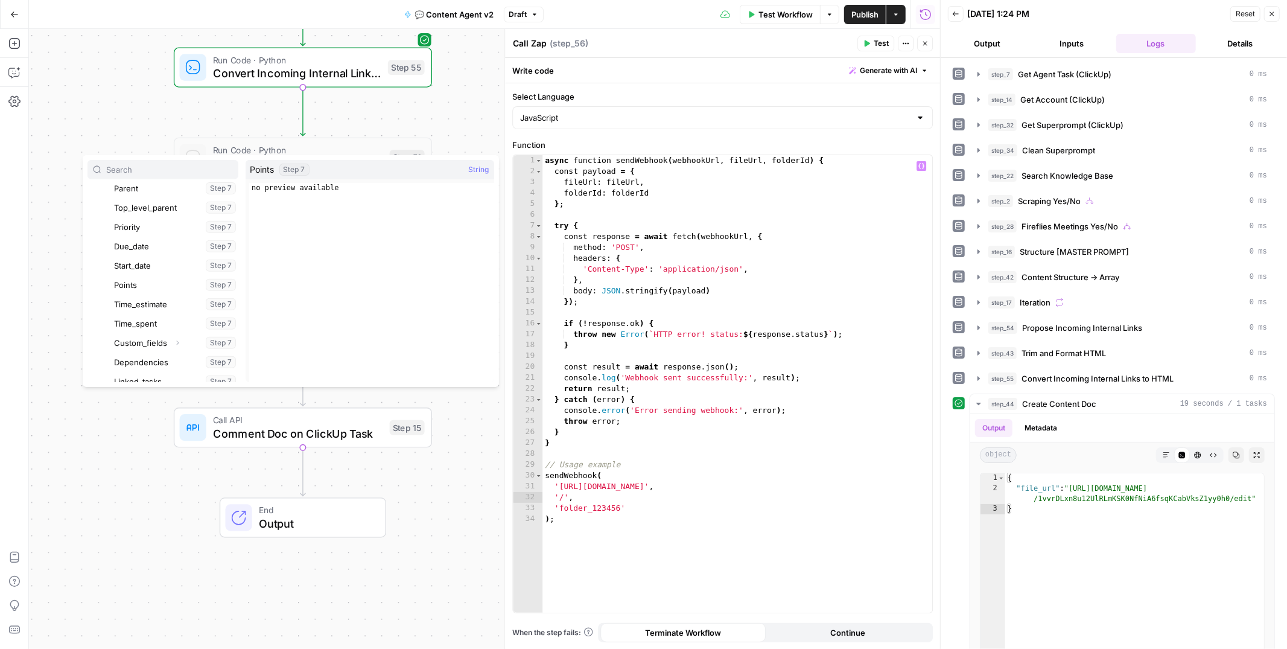
scroll to position [511, 0]
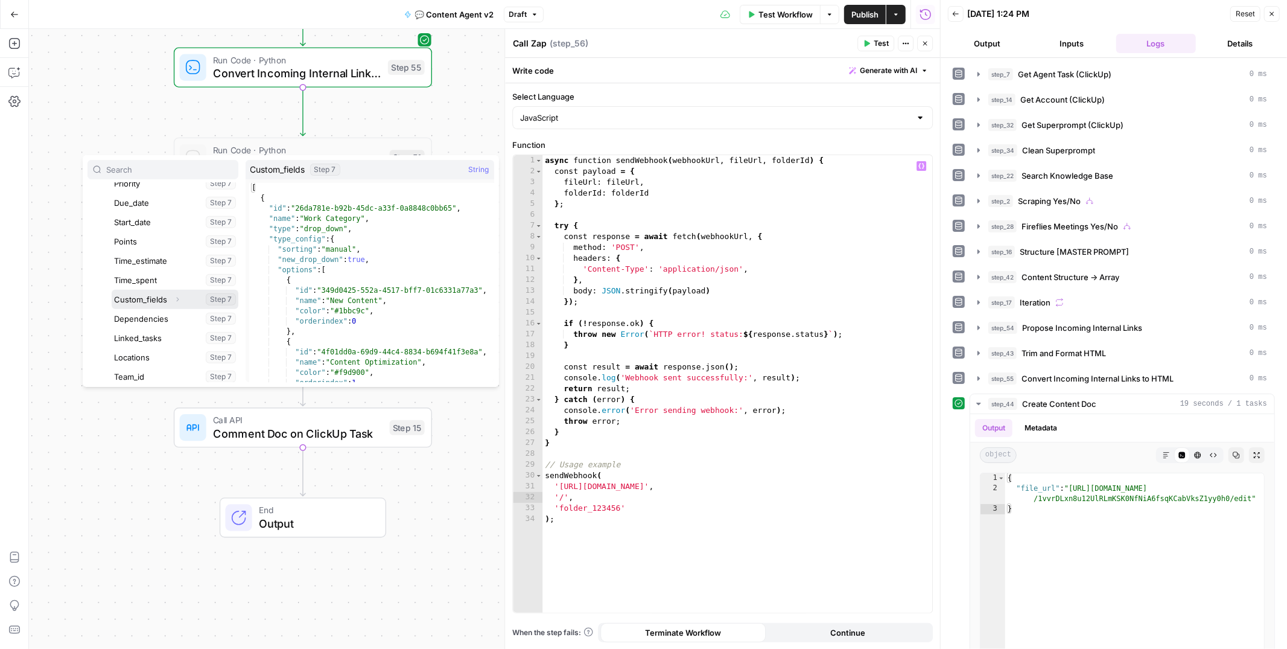
click at [174, 296] on icon "button" at bounding box center [177, 299] width 7 height 7
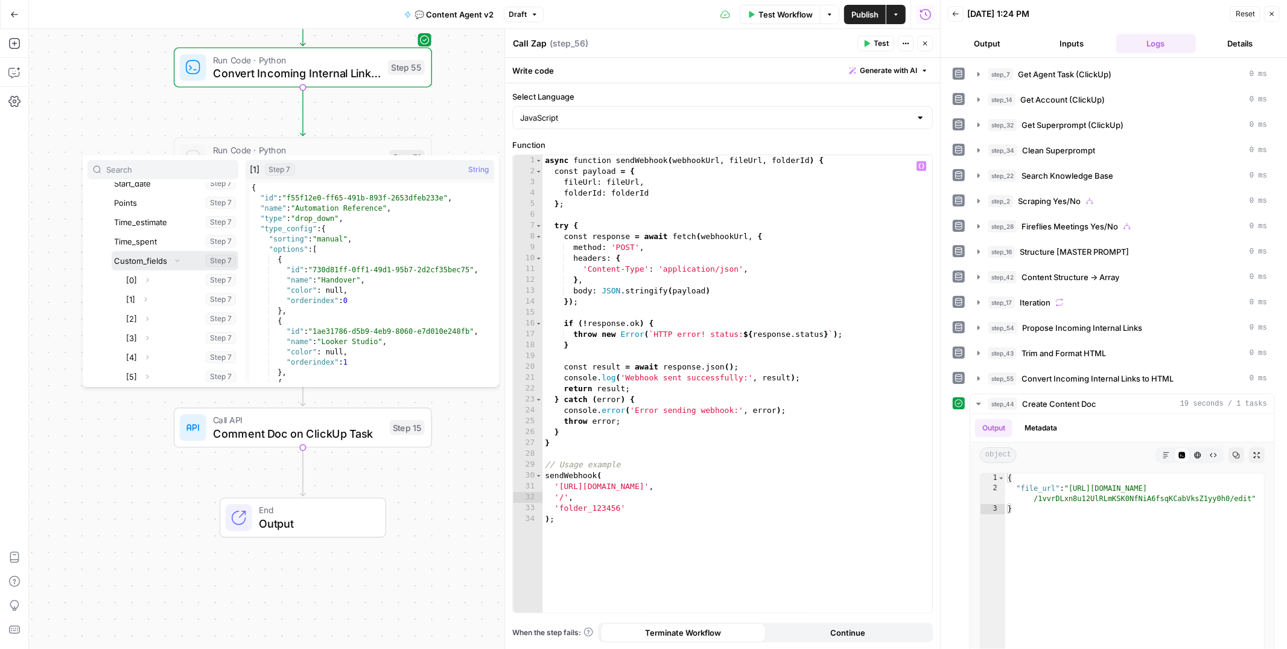
scroll to position [560, 0]
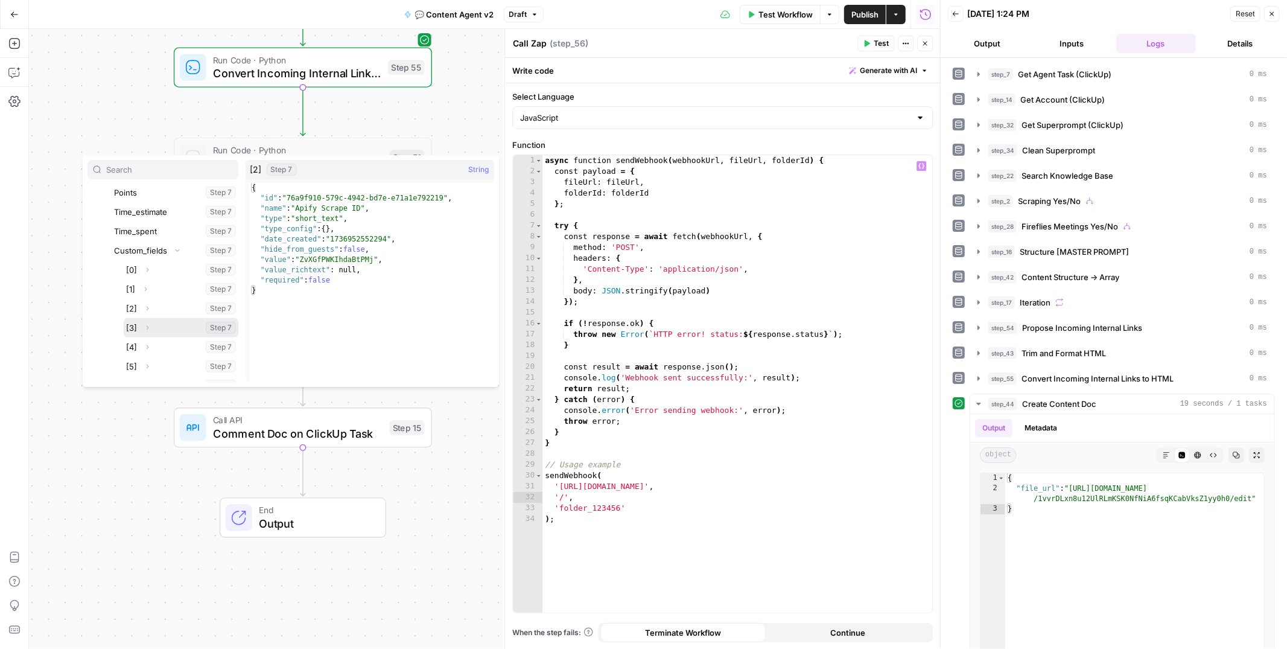
click at [147, 325] on icon "button" at bounding box center [147, 327] width 7 height 7
click at [147, 307] on icon "button" at bounding box center [147, 308] width 7 height 7
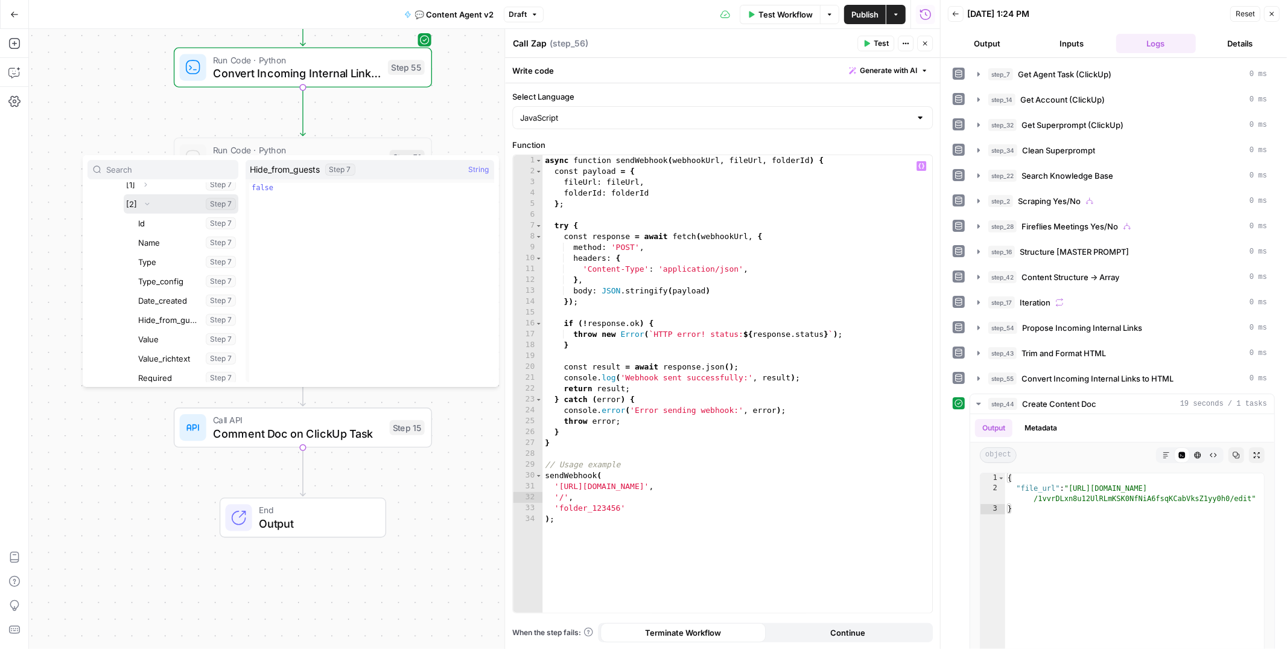
scroll to position [672, 0]
click at [161, 332] on button "Select variable Value" at bounding box center [187, 331] width 103 height 19
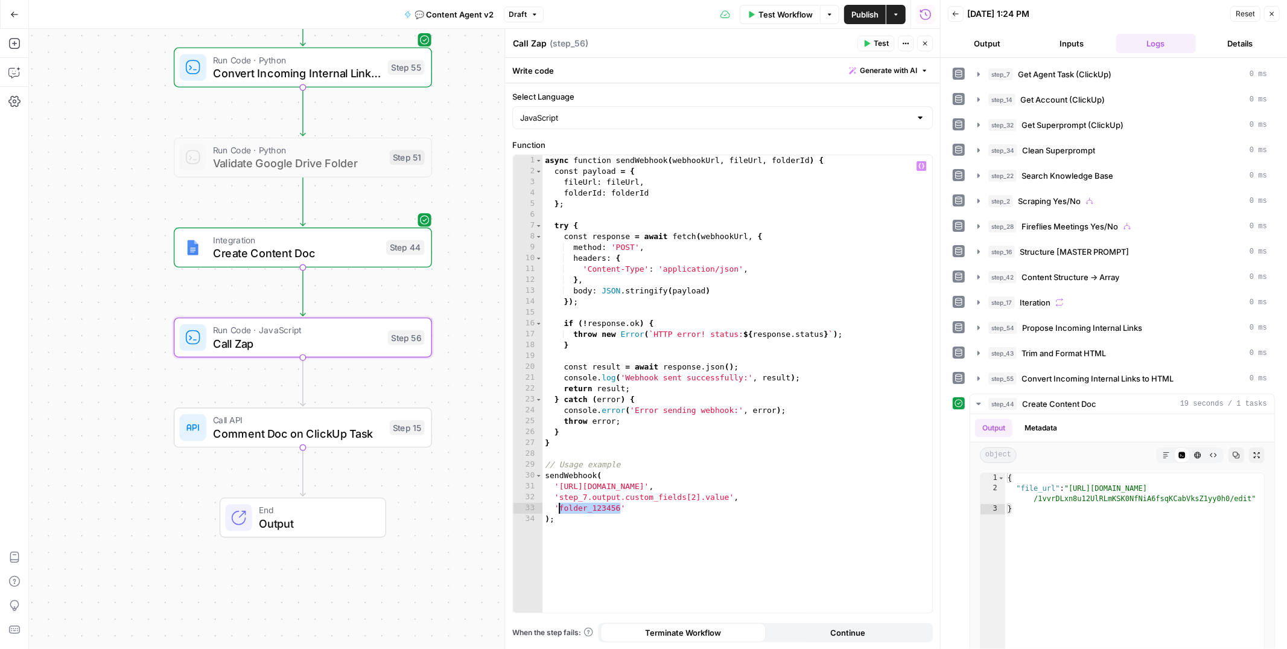
drag, startPoint x: 621, startPoint y: 506, endPoint x: 561, endPoint y: 505, distance: 61.0
click at [561, 505] on div "async function sendWebhook ( webhookUrl , fileUrl , folderId ) { const payload …" at bounding box center [737, 394] width 390 height 478
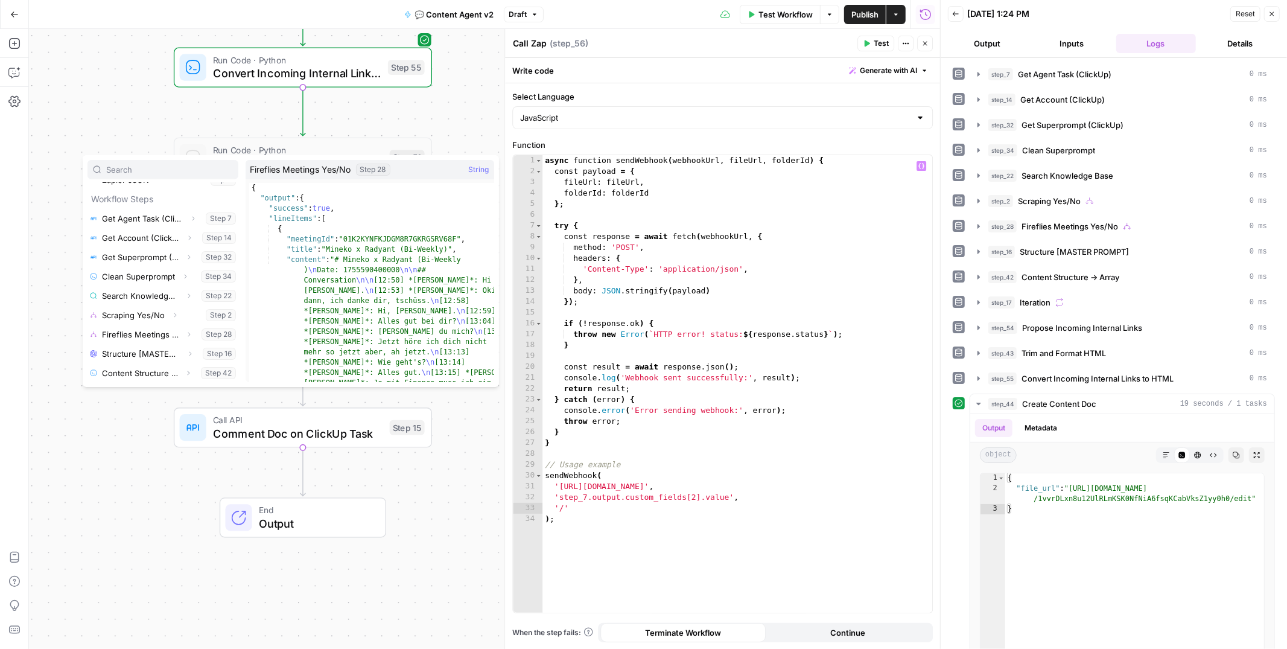
scroll to position [244, 0]
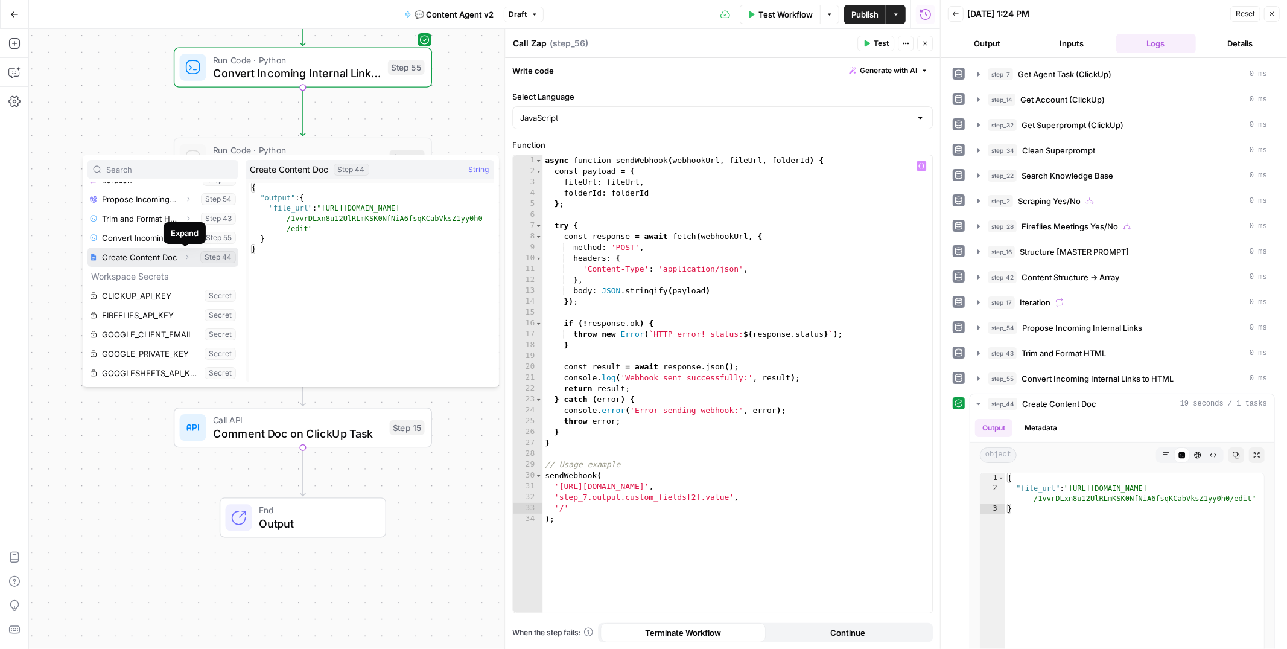
click at [186, 258] on icon "button" at bounding box center [186, 256] width 7 height 7
click at [138, 274] on icon "button" at bounding box center [137, 276] width 7 height 7
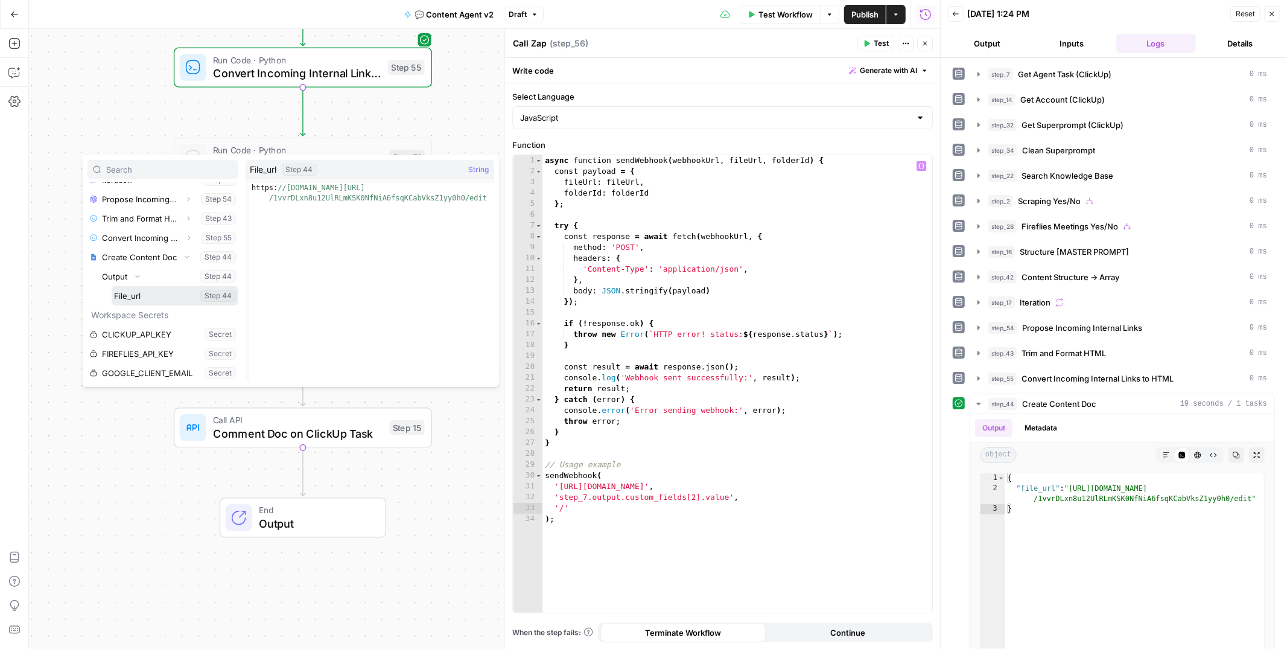
click at [133, 298] on button "Select variable File_url" at bounding box center [175, 295] width 127 height 19
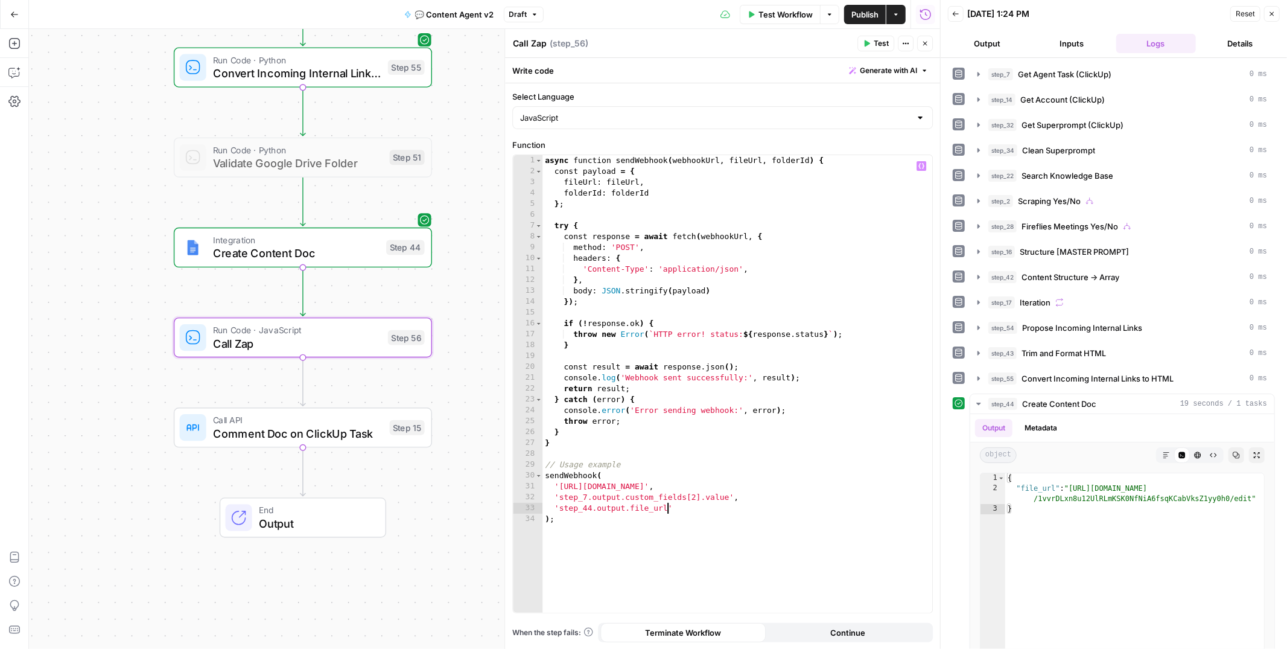
click at [766, 506] on div "async function sendWebhook ( webhookUrl , fileUrl , folderId ) { const payload …" at bounding box center [737, 394] width 390 height 478
click at [876, 41] on span "Test" at bounding box center [881, 43] width 15 height 11
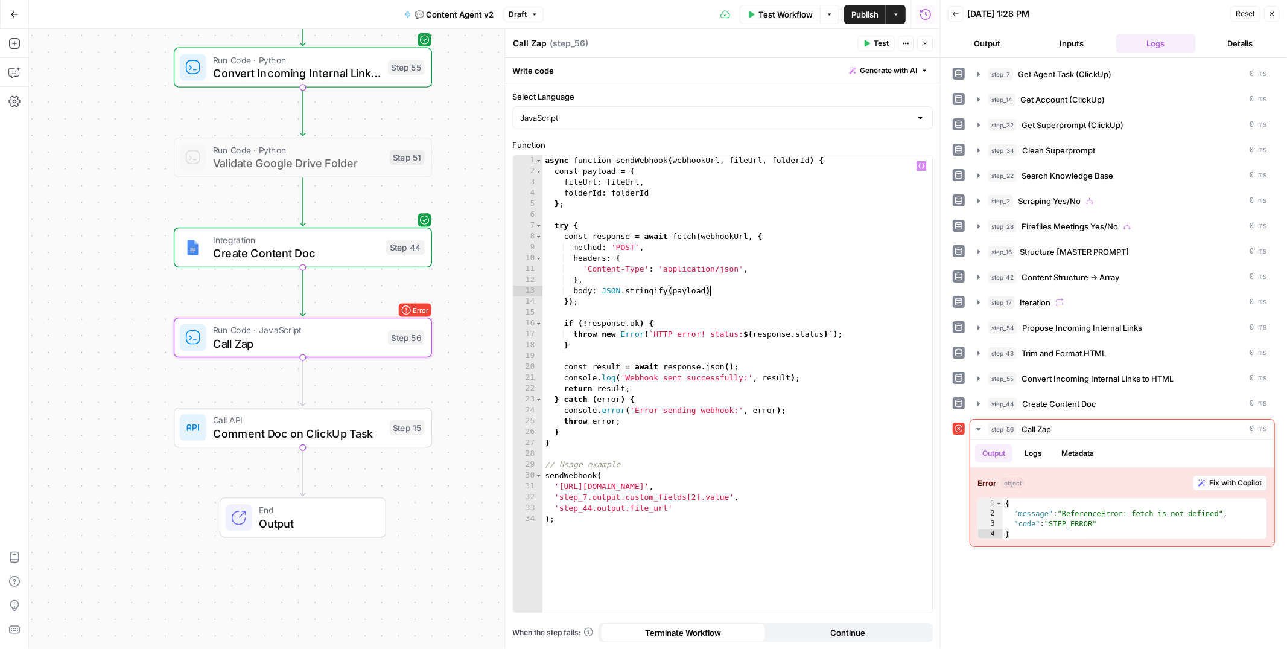
click at [737, 288] on div "async function sendWebhook ( webhookUrl , fileUrl , folderId ) { const payload …" at bounding box center [737, 394] width 390 height 478
type textarea "**********"
type input "*****"
click at [800, 238] on div "async function sendWebhook ( webhookUrl , fileUrl , folderId ) { const payload …" at bounding box center [737, 394] width 390 height 478
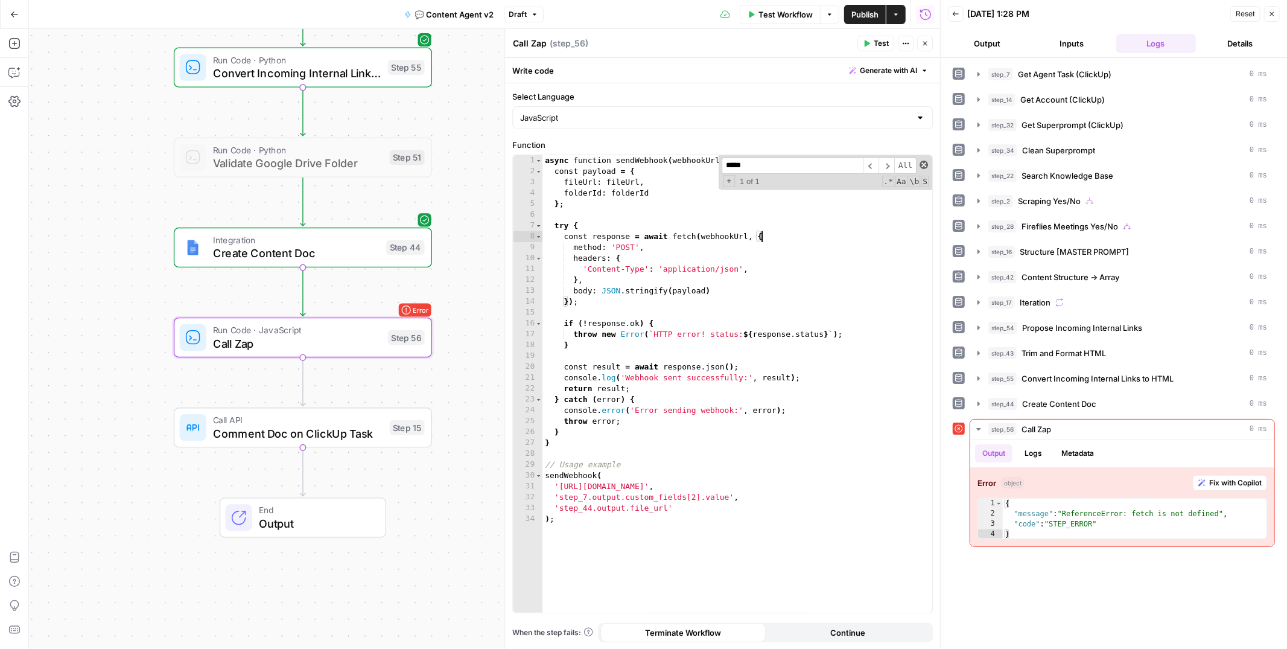
click at [923, 165] on span at bounding box center [924, 165] width 8 height 8
click at [615, 548] on div "async function sendWebhook ( webhookUrl , fileUrl , folderId ) { const payload …" at bounding box center [737, 394] width 390 height 478
type textarea "**"
paste textarea "*"
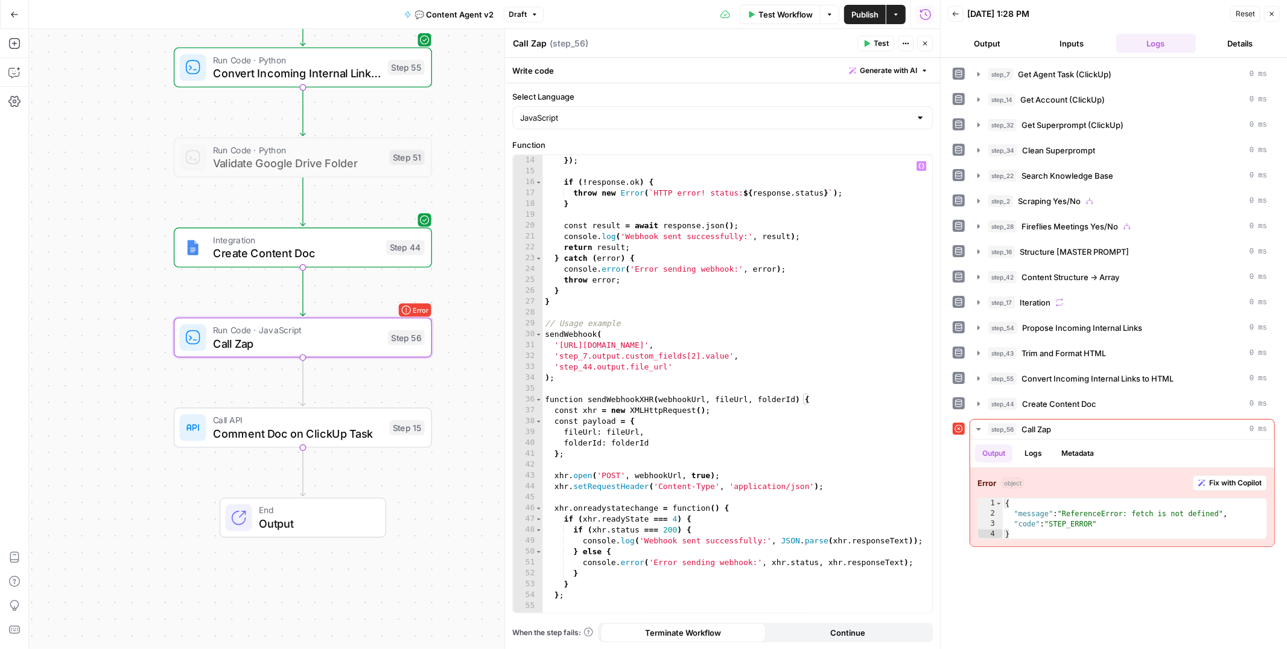
scroll to position [151, 0]
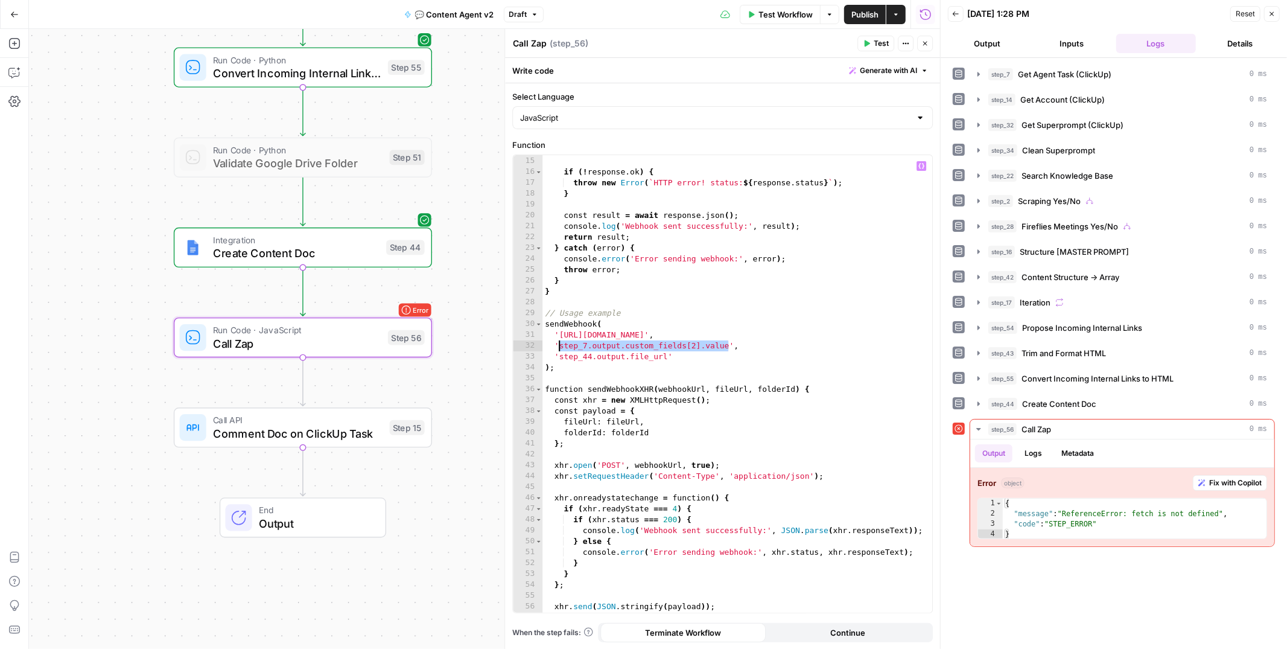
drag, startPoint x: 731, startPoint y: 343, endPoint x: 561, endPoint y: 342, distance: 170.2
click at [561, 342] on div "}) ; if ( ! response . ok ) { throw new Error ( ` HTTP error! status: ${ respon…" at bounding box center [737, 384] width 390 height 478
click at [638, 420] on div "}) ; if ( ! response . ok ) { throw new Error ( ` HTTP error! status: ${ respon…" at bounding box center [737, 384] width 390 height 478
drag, startPoint x: 650, startPoint y: 431, endPoint x: 612, endPoint y: 429, distance: 38.7
click at [612, 429] on div "}) ; if ( ! response . ok ) { throw new Error ( ` HTTP error! status: ${ respon…" at bounding box center [737, 384] width 390 height 478
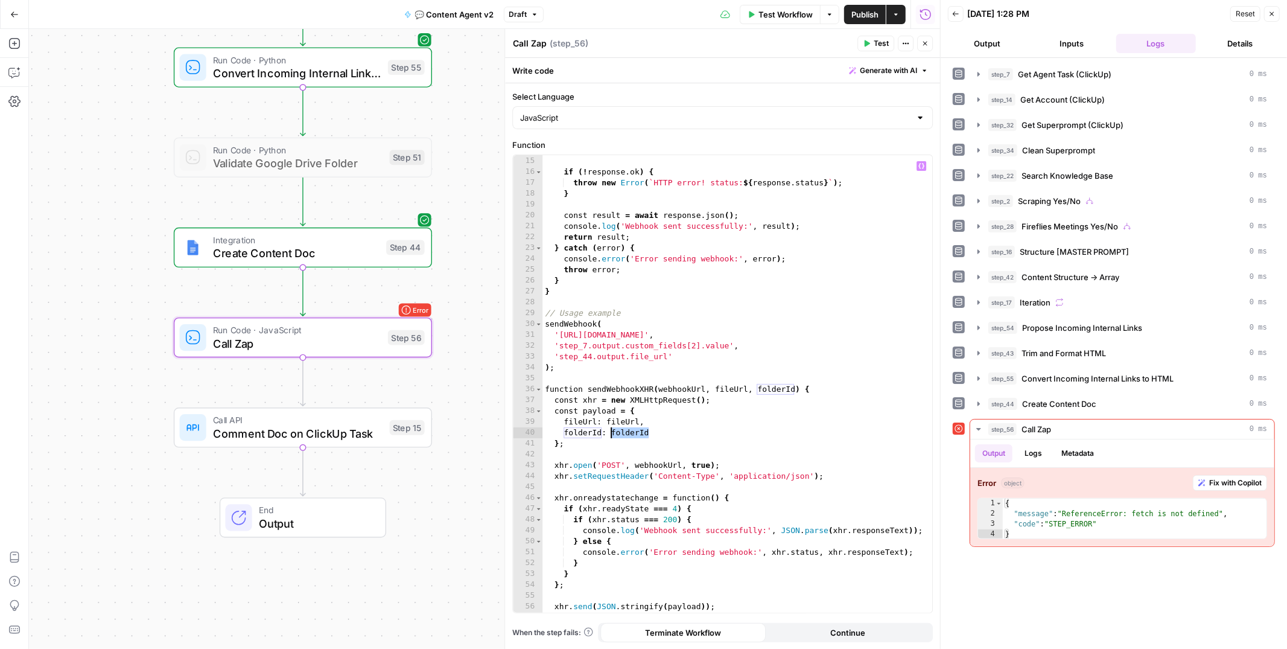
paste textarea "**********"
drag, startPoint x: 666, startPoint y: 355, endPoint x: 560, endPoint y: 356, distance: 106.2
click at [560, 356] on div "}) ; if ( ! response . ok ) { throw new Error ( ` HTTP error! status: ${ respon…" at bounding box center [737, 384] width 390 height 478
drag, startPoint x: 639, startPoint y: 421, endPoint x: 607, endPoint y: 421, distance: 32.0
click at [607, 421] on div "}) ; if ( ! response . ok ) { throw new Error ( ` HTTP error! status: ${ respon…" at bounding box center [737, 384] width 390 height 478
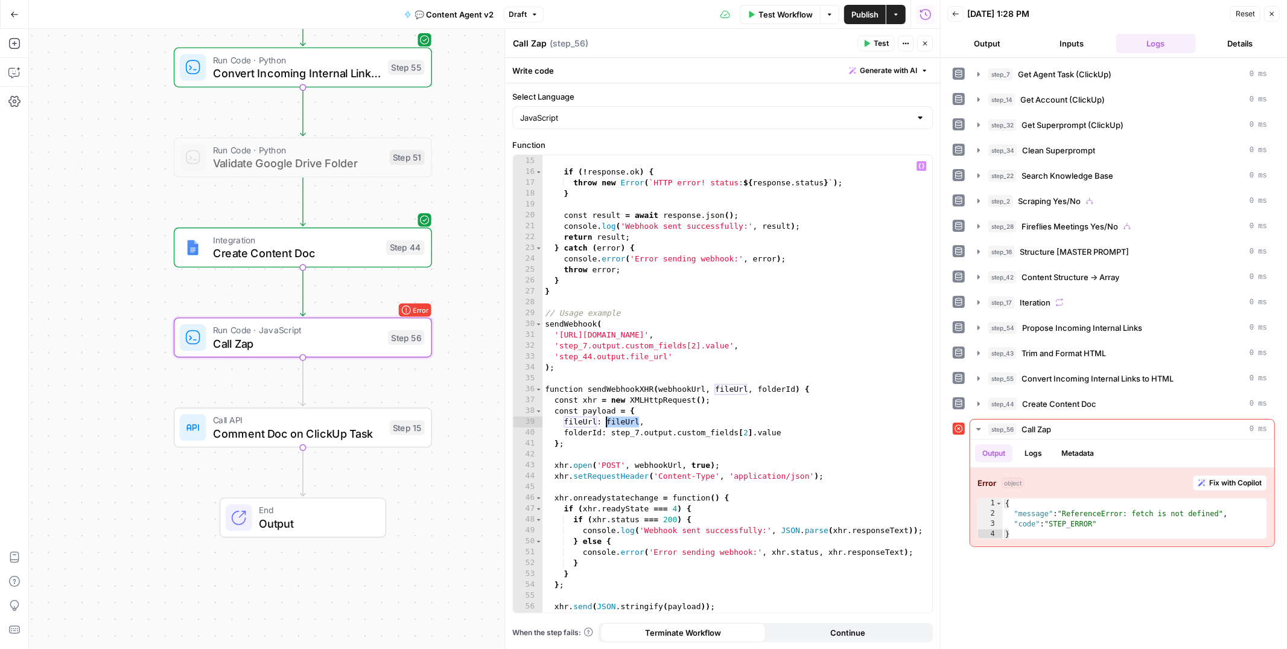
paste textarea "**********"
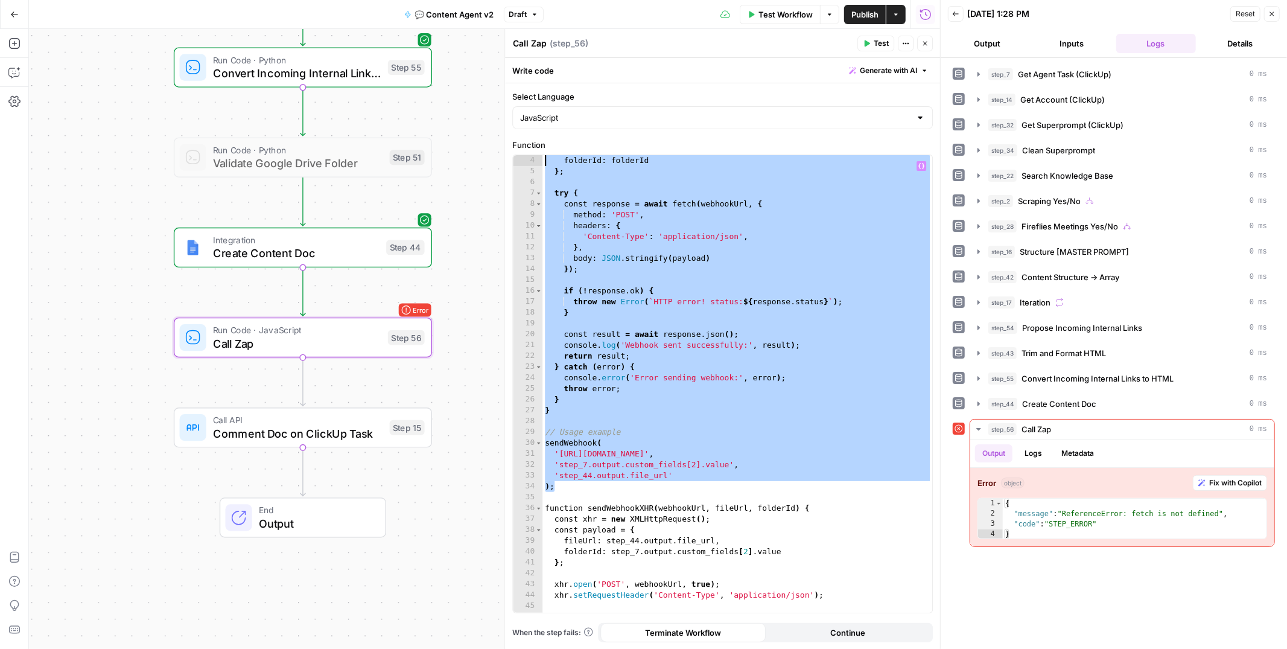
scroll to position [0, 0]
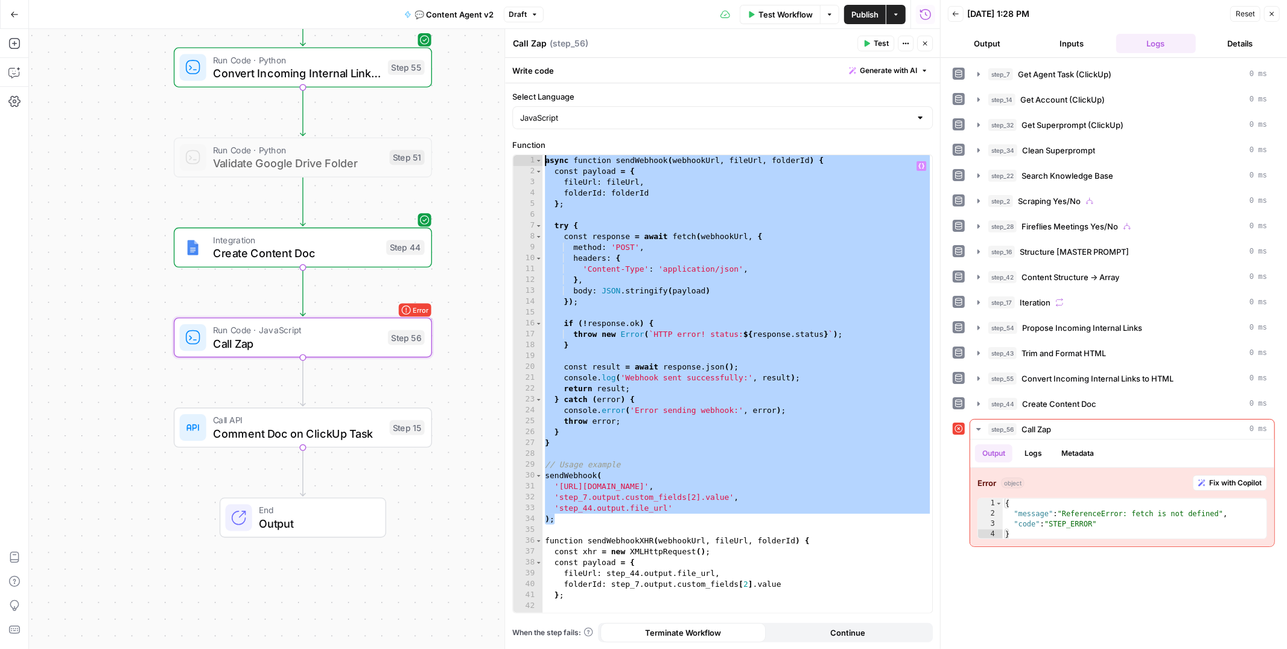
drag, startPoint x: 560, startPoint y: 368, endPoint x: 542, endPoint y: 145, distance: 223.9
click at [542, 145] on div "**********" at bounding box center [722, 376] width 421 height 474
type textarea "**********"
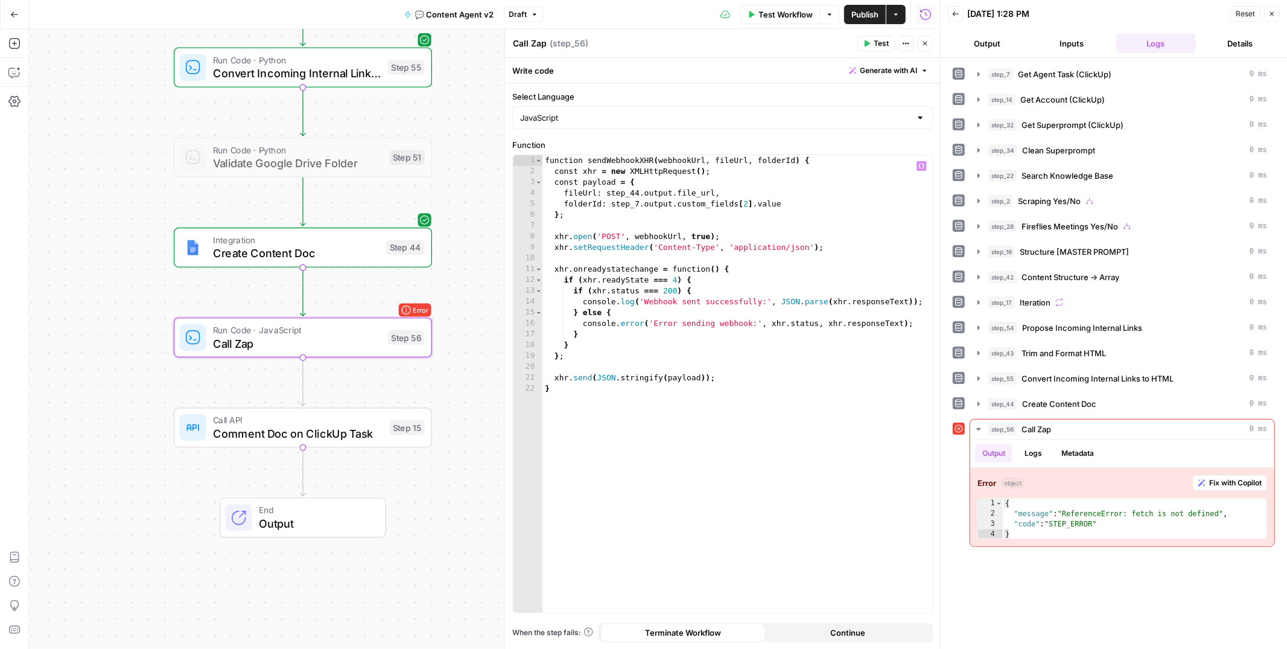
click at [877, 45] on span "Test" at bounding box center [881, 43] width 15 height 11
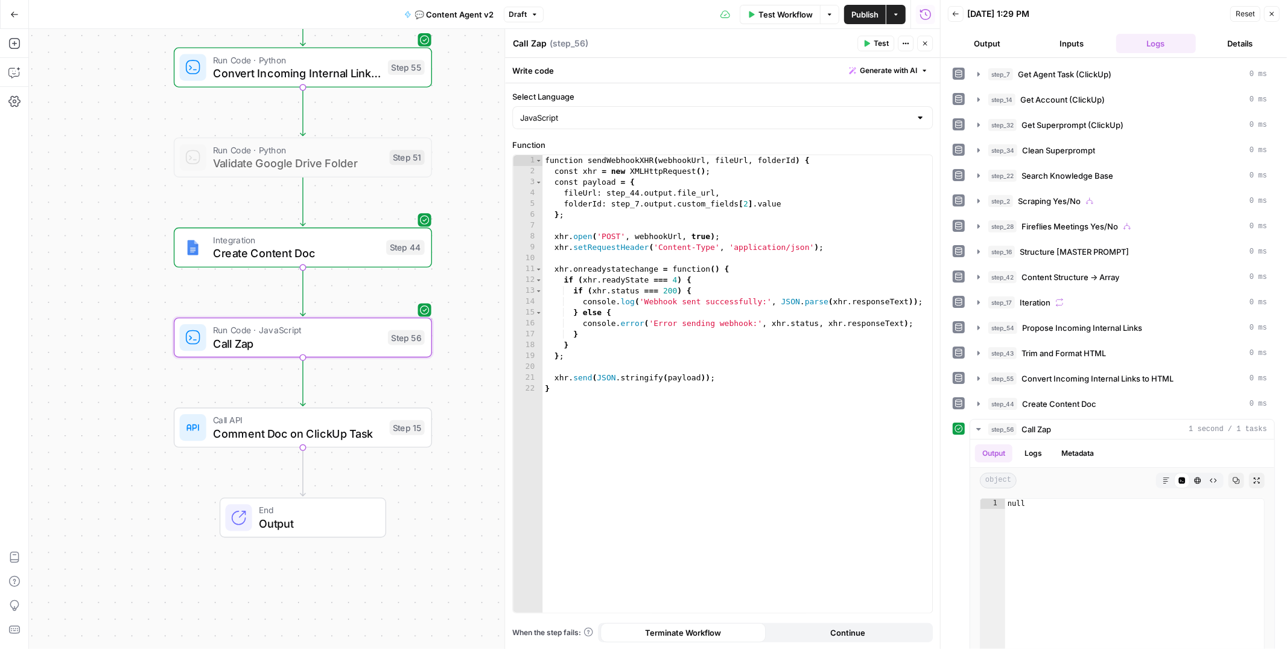
type textarea "*"
click at [731, 384] on div "function sendWebhookXHR ( webhookUrl , fileUrl , folderId ) { const xhr = new X…" at bounding box center [737, 394] width 390 height 478
click at [729, 392] on div "function sendWebhookXHR ( webhookUrl , fileUrl , folderId ) { const xhr = new X…" at bounding box center [737, 394] width 390 height 478
type textarea "**"
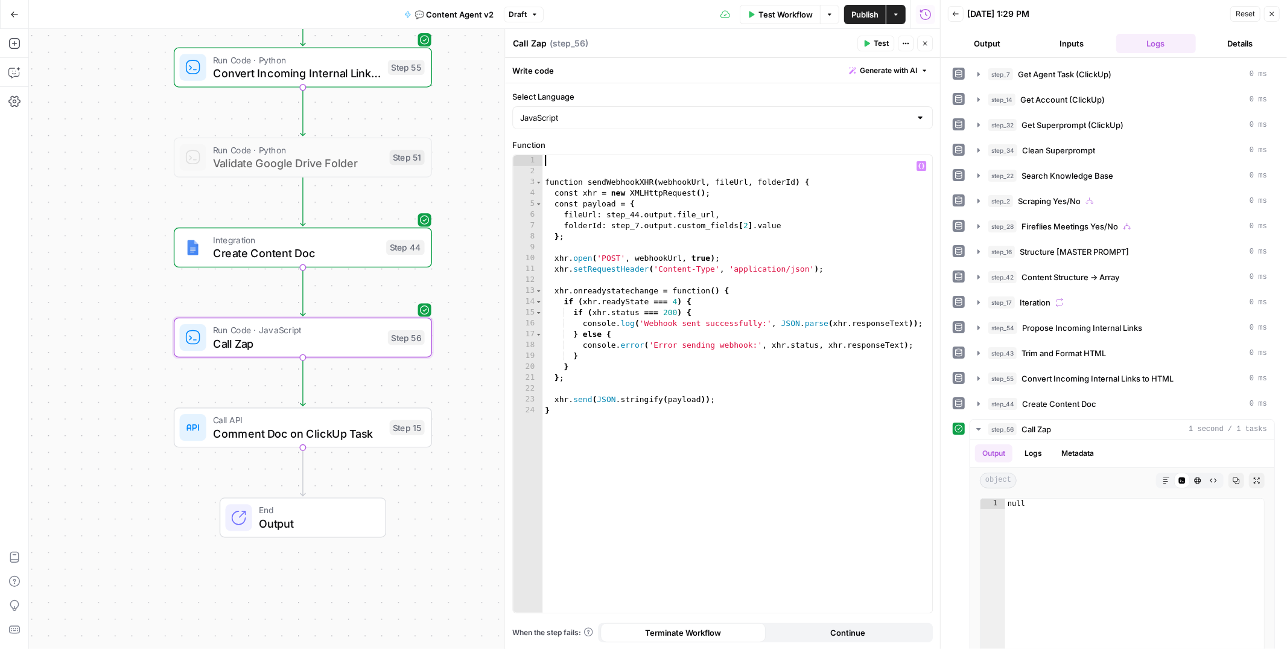
paste textarea "*"
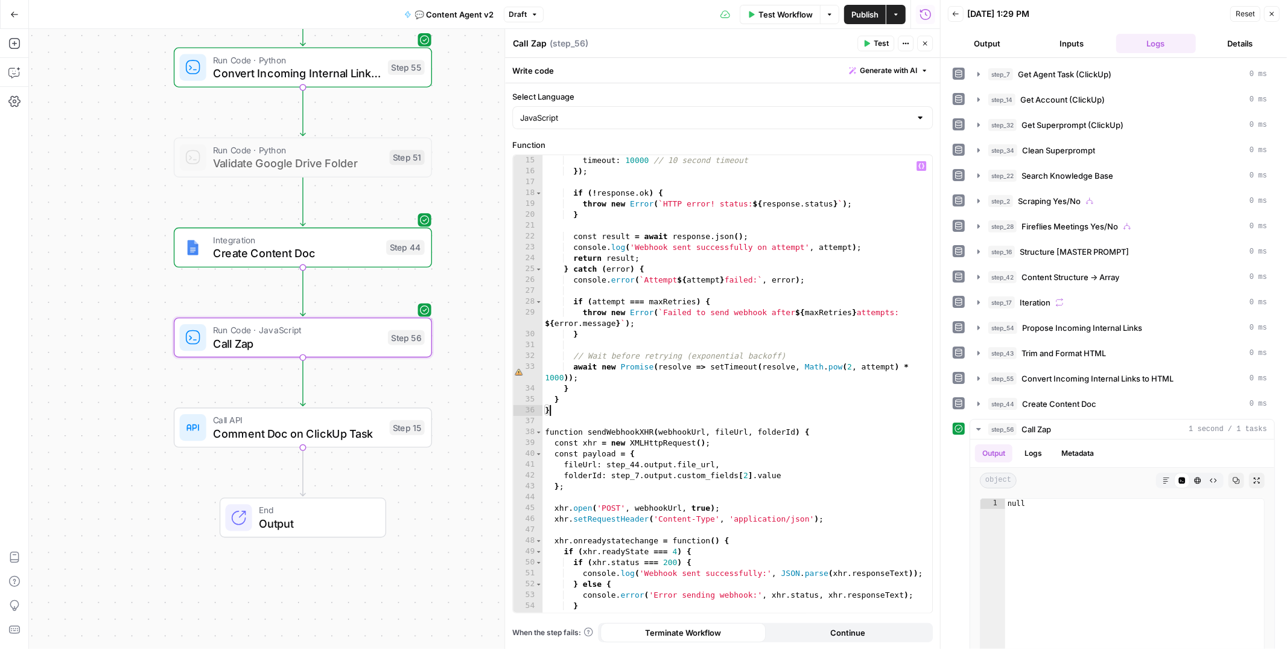
scroll to position [216, 0]
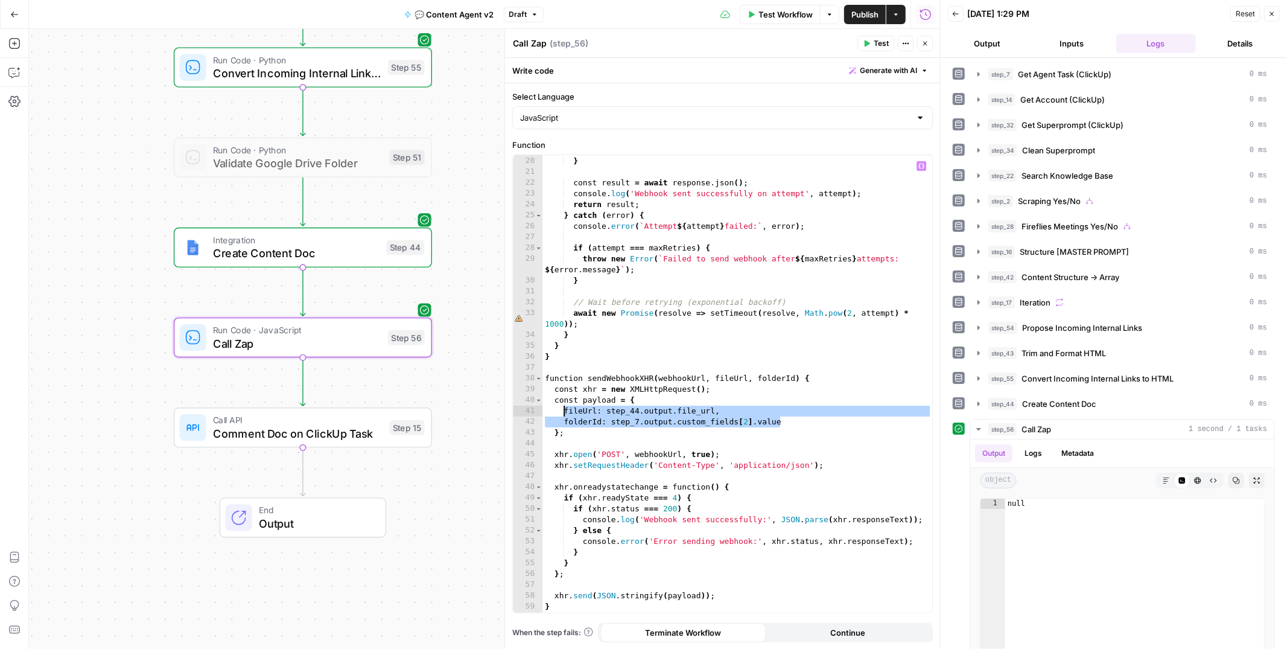
drag, startPoint x: 787, startPoint y: 423, endPoint x: 565, endPoint y: 411, distance: 221.8
click at [565, 411] on div "throw new Error ( ` HTTP error! status: ${ response . status } ` ) ; } const re…" at bounding box center [737, 384] width 390 height 478
drag, startPoint x: 714, startPoint y: 410, endPoint x: 607, endPoint y: 410, distance: 107.4
click at [607, 410] on div "throw new Error ( ` HTTP error! status: ${ response . status } ` ) ; } const re…" at bounding box center [737, 384] width 390 height 478
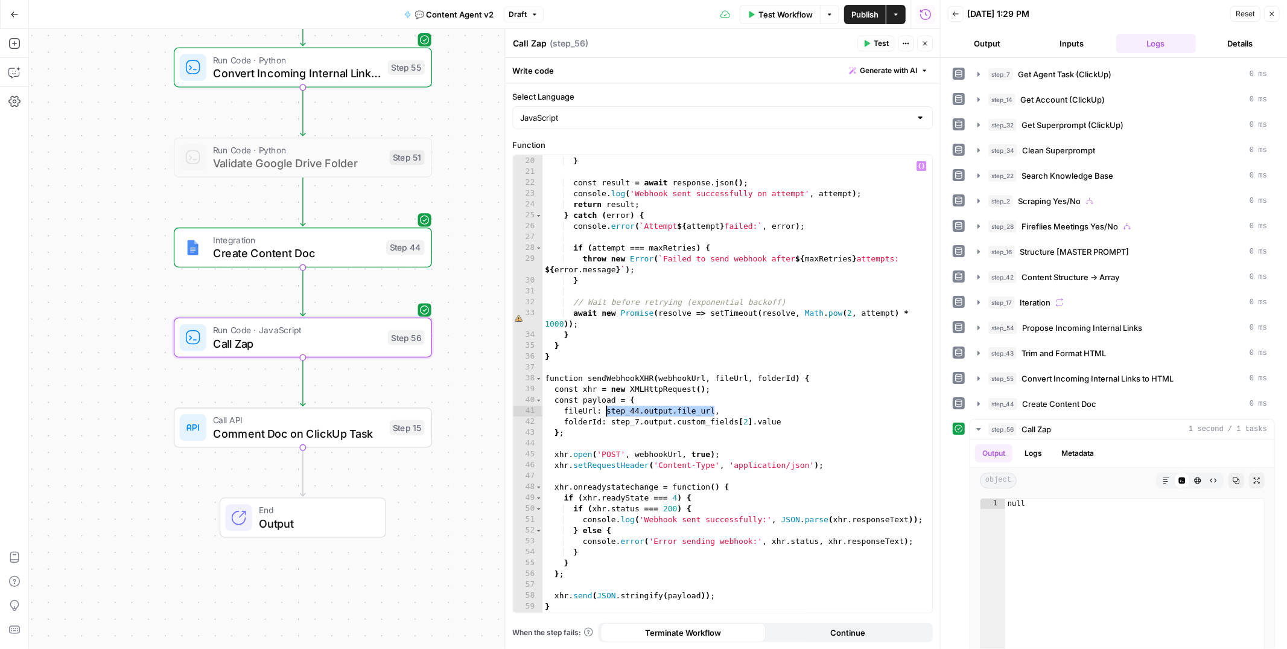
scroll to position [0, 0]
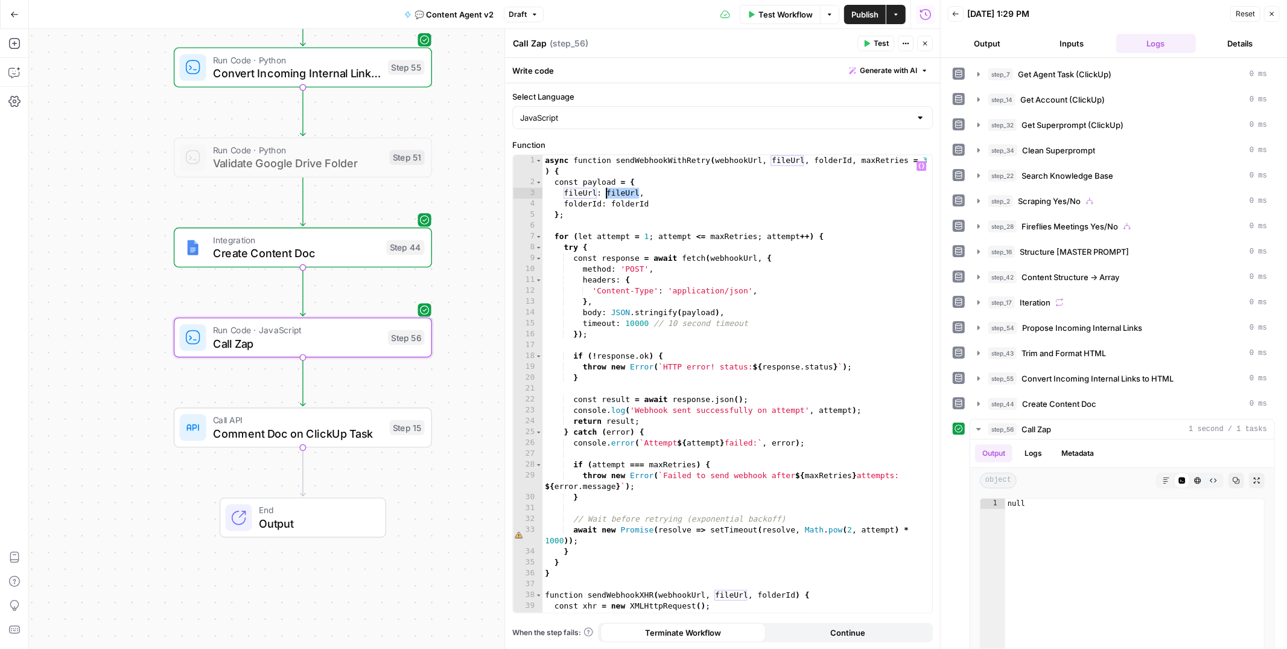
drag, startPoint x: 640, startPoint y: 193, endPoint x: 608, endPoint y: 192, distance: 32.0
click at [608, 192] on div "async function sendWebhookWithRetry ( webhookUrl , fileUrl , folderId , maxRetr…" at bounding box center [737, 399] width 390 height 489
paste textarea "**********"
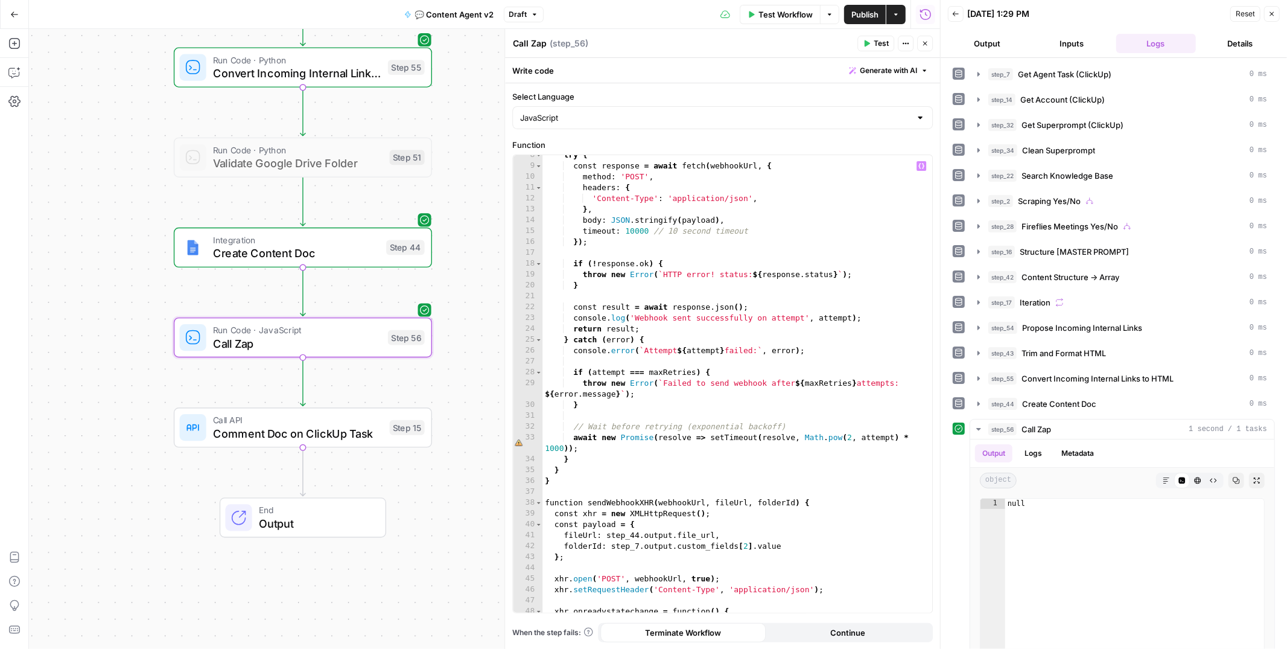
scroll to position [116, 0]
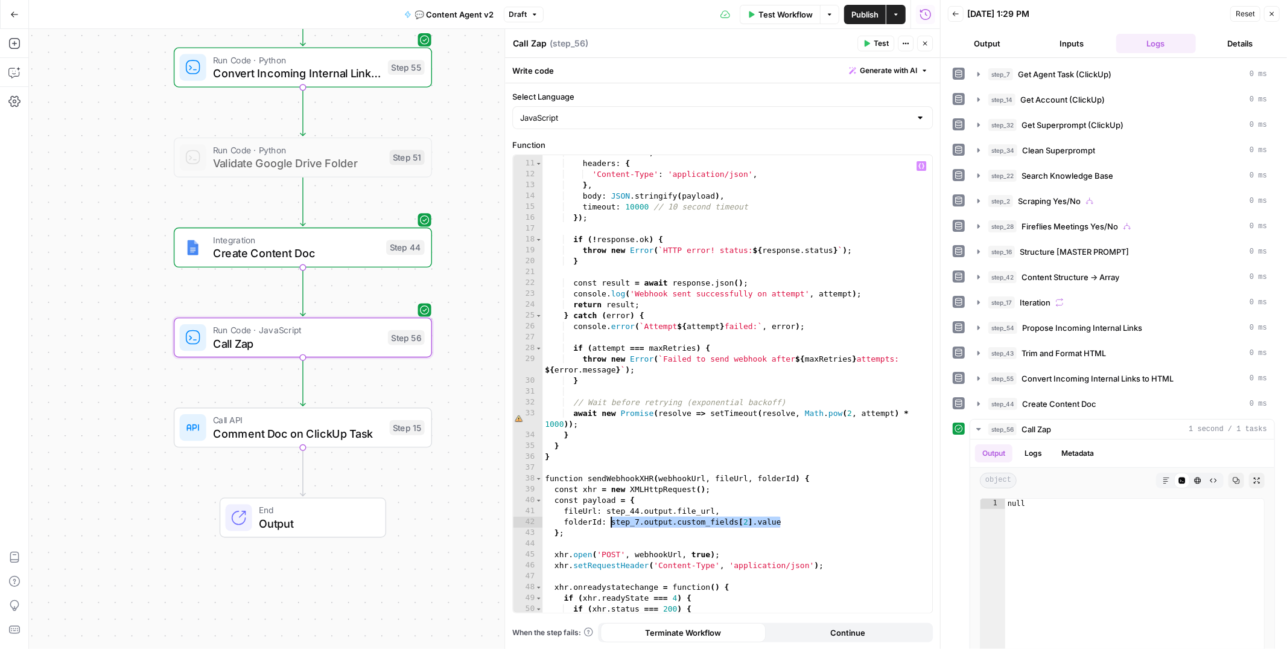
drag, startPoint x: 781, startPoint y: 523, endPoint x: 611, endPoint y: 522, distance: 170.2
click at [611, 522] on div "method : 'POST' , headers : { 'Content-Type' : 'application/json' , } , body : …" at bounding box center [737, 386] width 390 height 478
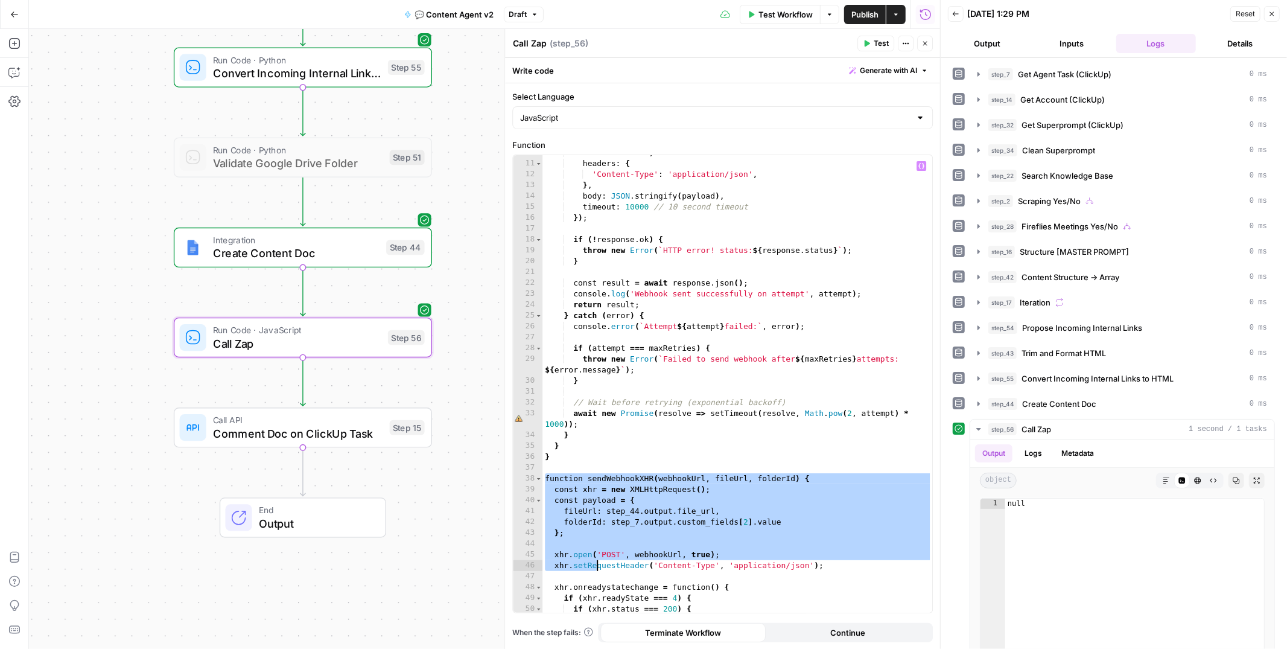
scroll to position [216, 0]
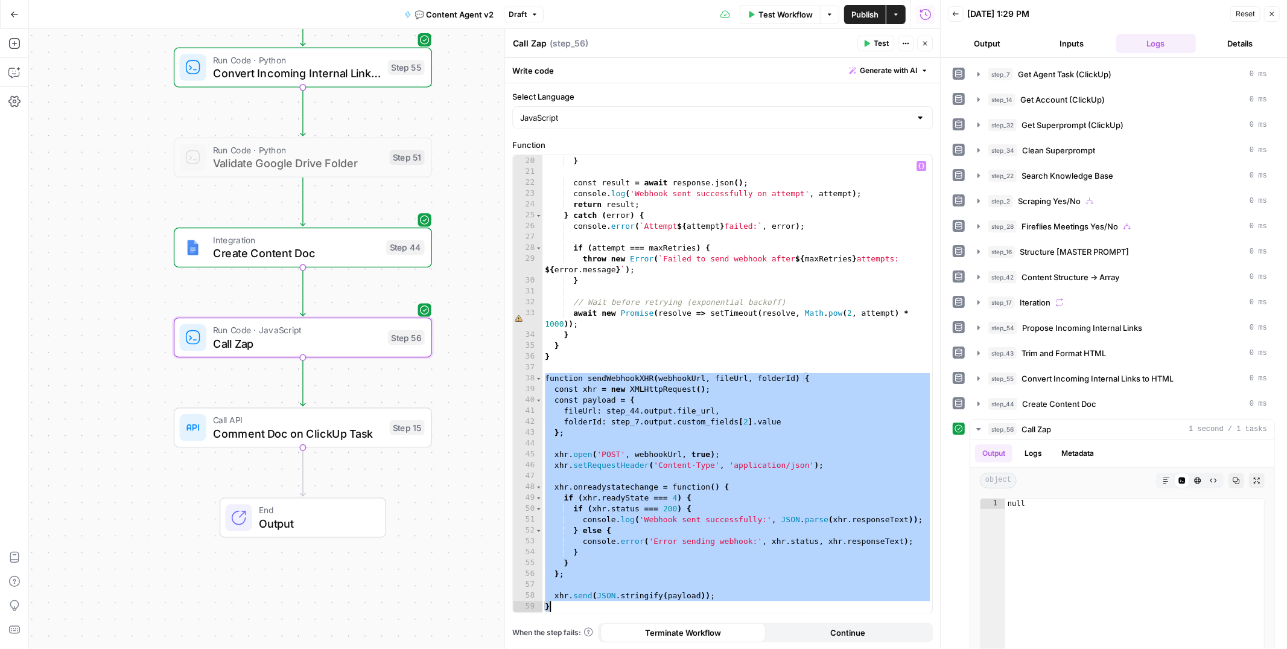
drag, startPoint x: 545, startPoint y: 477, endPoint x: 646, endPoint y: 609, distance: 165.8
click at [646, 609] on div "throw new Error ( ` HTTP error! status: ${ response . status } ` ) ; } const re…" at bounding box center [737, 384] width 390 height 478
type textarea "**********"
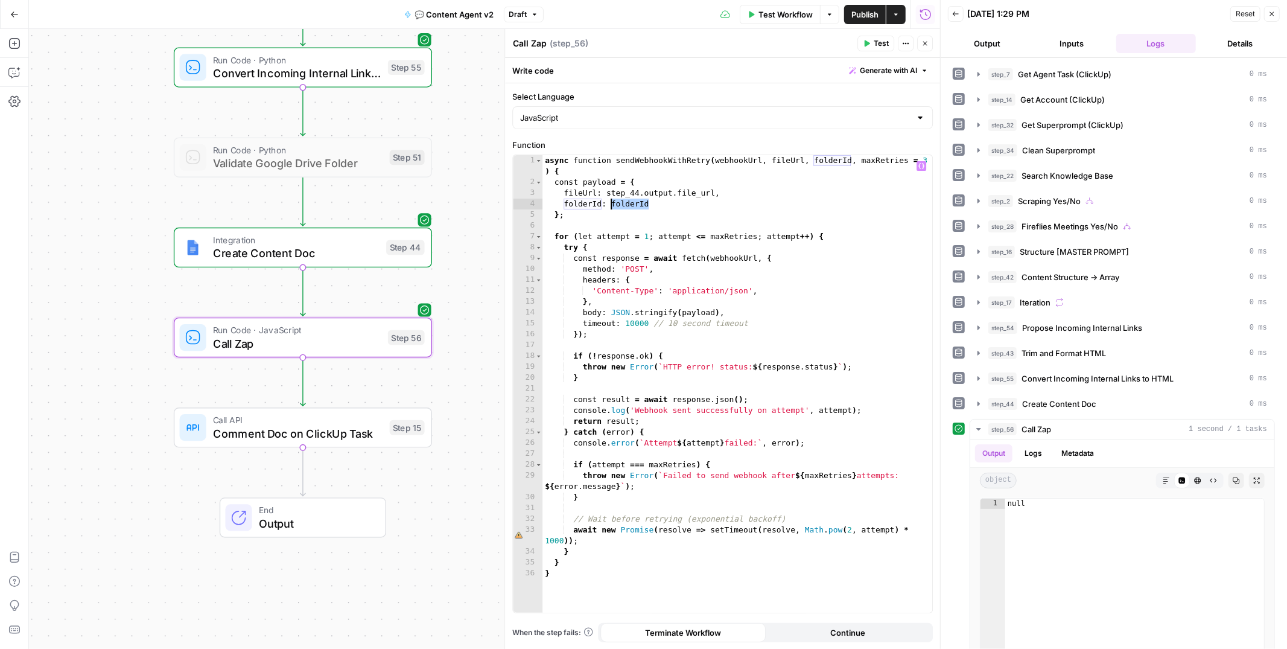
drag, startPoint x: 650, startPoint y: 201, endPoint x: 612, endPoint y: 201, distance: 38.6
click at [612, 201] on div "async function sendWebhookWithRetry ( webhookUrl , fileUrl , folderId , maxRetr…" at bounding box center [737, 399] width 390 height 489
paste textarea "**********"
click at [869, 45] on icon "button" at bounding box center [866, 43] width 7 height 7
click at [1041, 454] on button "Logs" at bounding box center [1033, 453] width 32 height 18
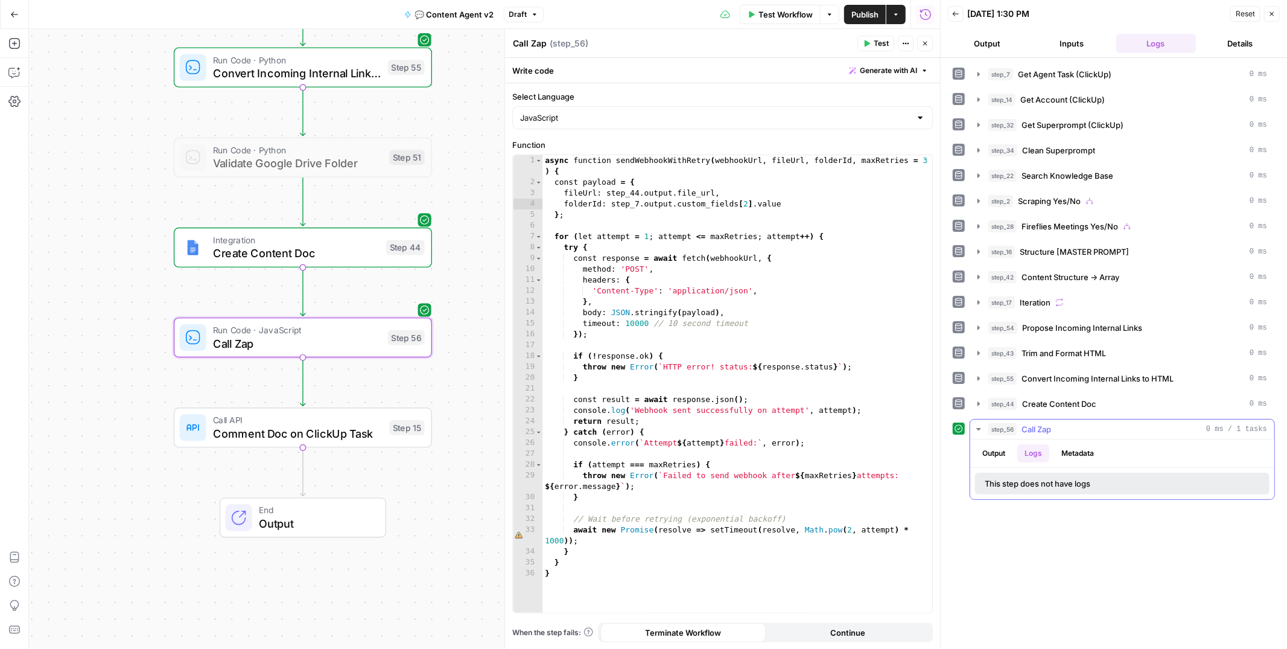
click at [1000, 453] on button "Output" at bounding box center [993, 453] width 37 height 18
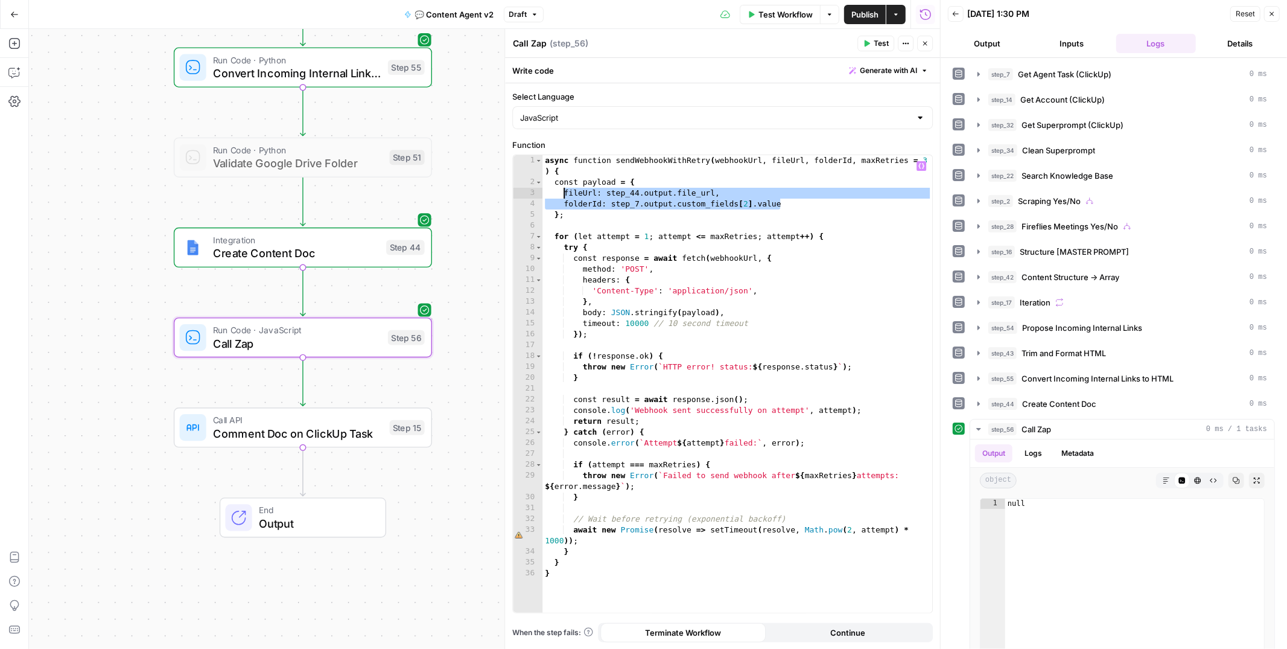
drag, startPoint x: 786, startPoint y: 204, endPoint x: 566, endPoint y: 193, distance: 219.9
click at [566, 193] on div "async function sendWebhookWithRetry ( webhookUrl , fileUrl , folderId , maxRetr…" at bounding box center [737, 399] width 390 height 489
click at [787, 356] on div "async function sendWebhookWithRetry ( webhookUrl , fileUrl , folderId , maxRetr…" at bounding box center [737, 399] width 390 height 489
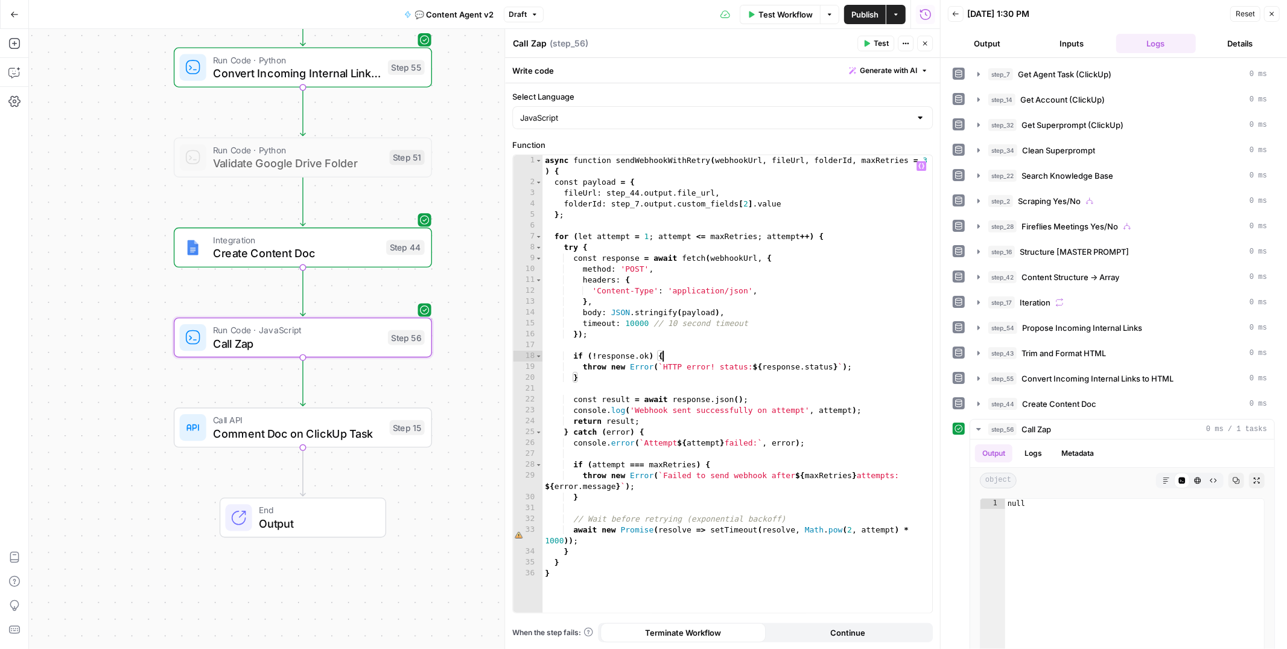
paste textarea
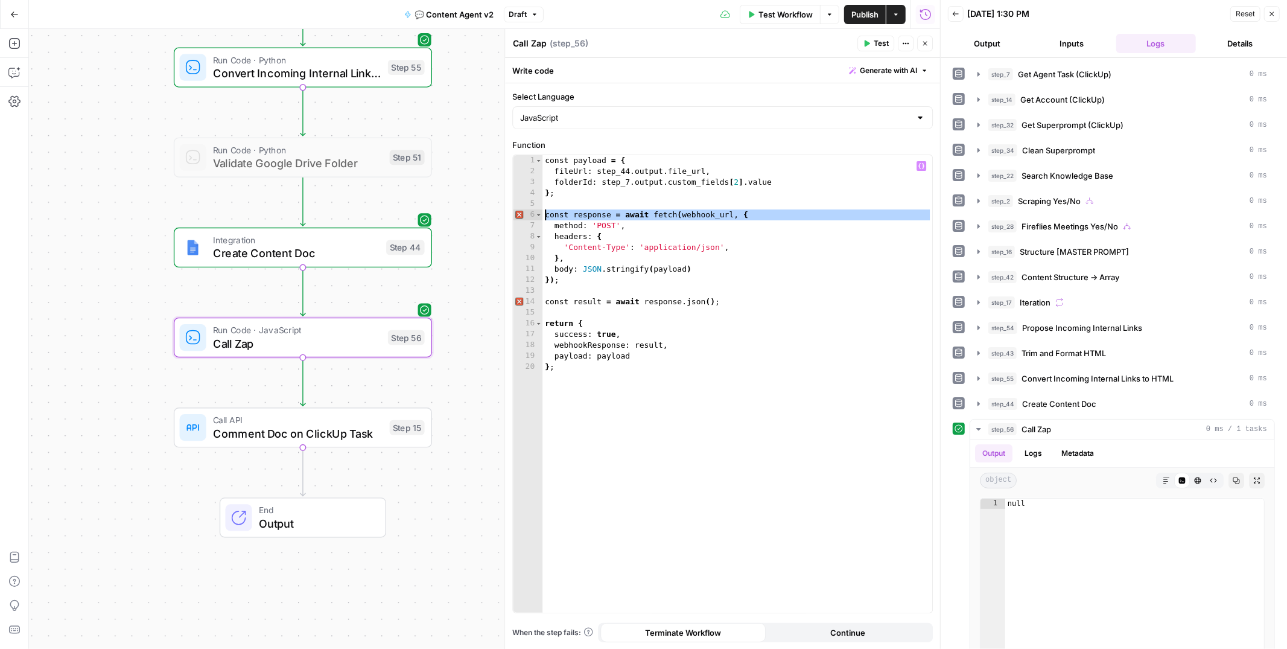
click at [520, 214] on span "Error, read annotations row 6" at bounding box center [518, 214] width 11 height 11
click at [520, 217] on span "Error, read annotations row 6" at bounding box center [518, 214] width 11 height 11
click at [749, 238] on div "const payload = { fileUrl : step_44 . output . file_url , folderId : step_7 . o…" at bounding box center [737, 394] width 390 height 478
type textarea "**********"
click at [877, 45] on span "Test" at bounding box center [881, 43] width 15 height 11
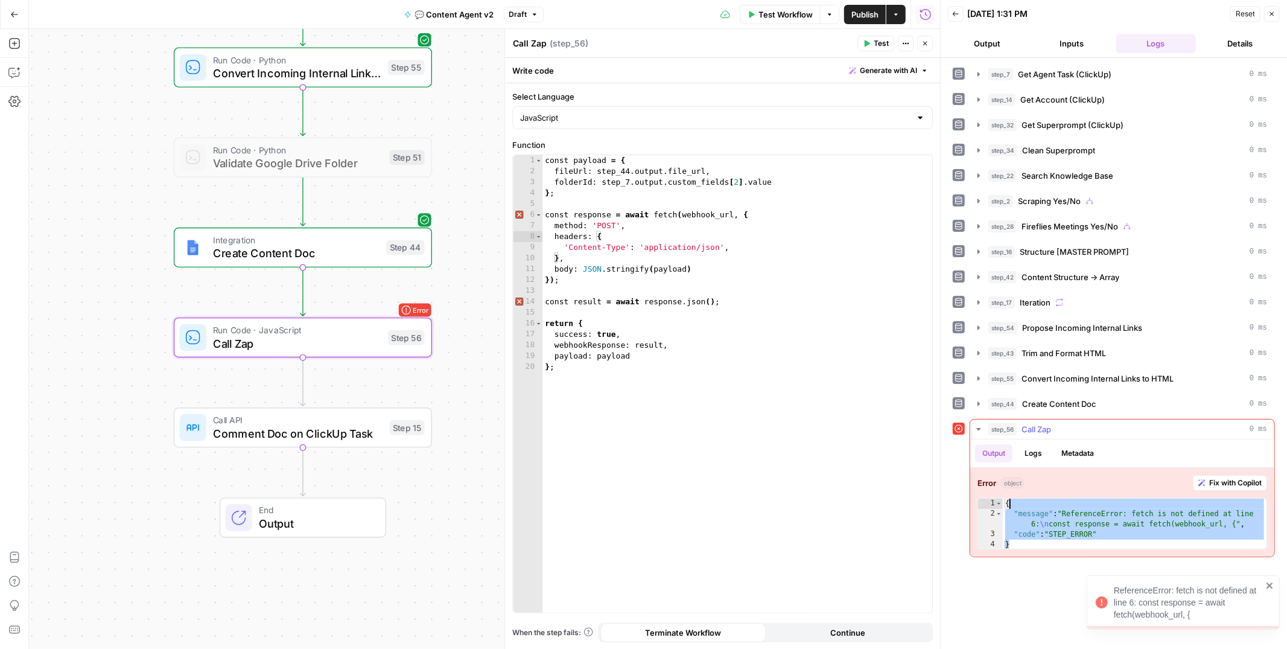
drag, startPoint x: 1016, startPoint y: 545, endPoint x: 1006, endPoint y: 503, distance: 44.1
click at [1006, 503] on div "{ "message" : "ReferenceError: fetch is not defined at line 6: \n const respons…" at bounding box center [1135, 534] width 264 height 72
type textarea "**********"
click at [751, 319] on div "const payload = { fileUrl : step_44 . output . file_url , folderId : step_7 . o…" at bounding box center [737, 394] width 390 height 478
paste textarea
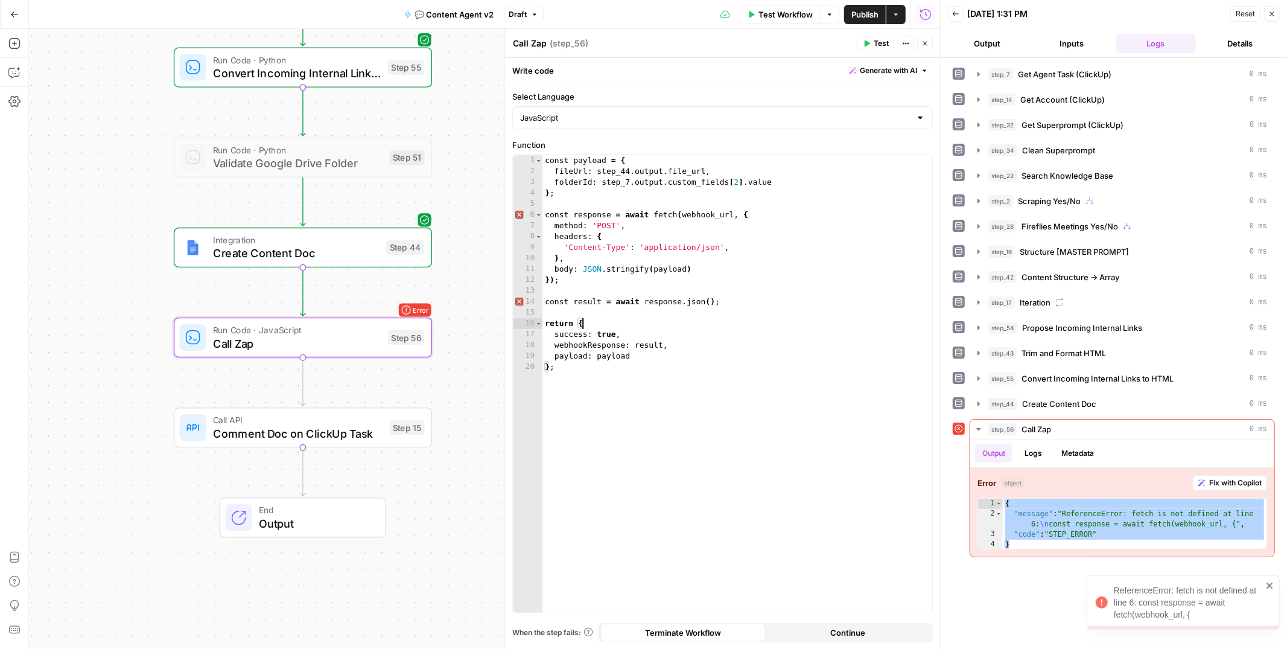
type textarea "***"
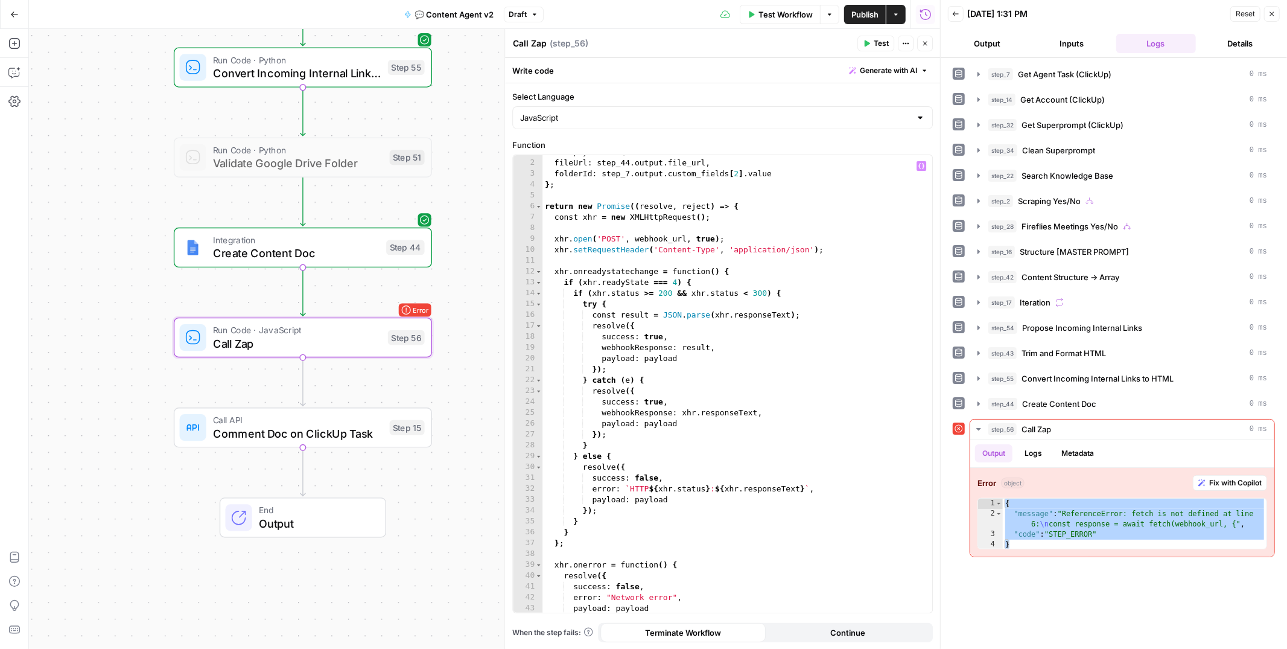
scroll to position [0, 0]
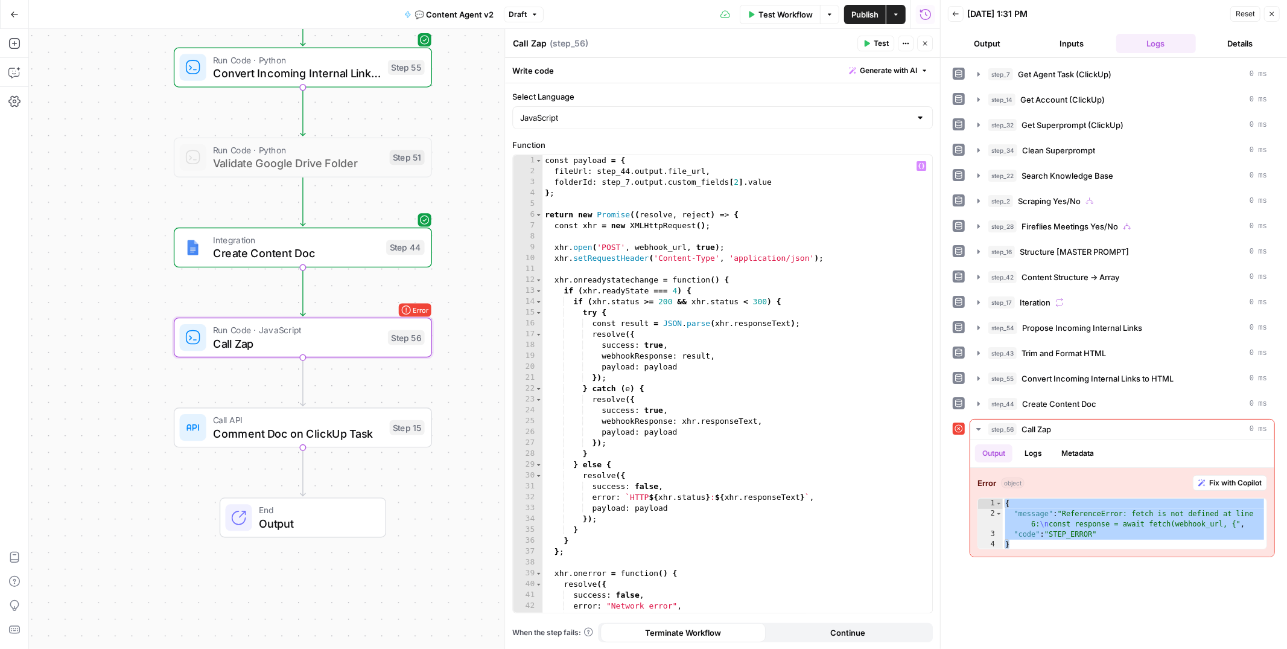
click at [875, 39] on span "Test" at bounding box center [881, 43] width 15 height 11
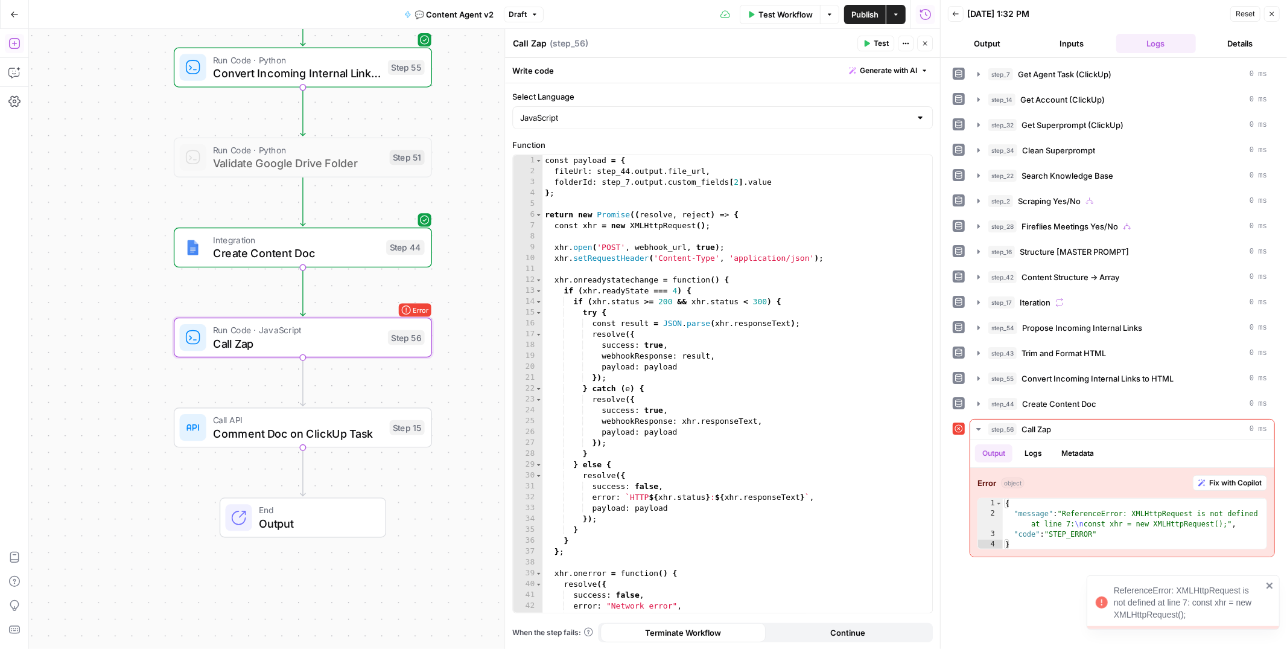
click at [17, 42] on icon "button" at bounding box center [14, 43] width 12 height 12
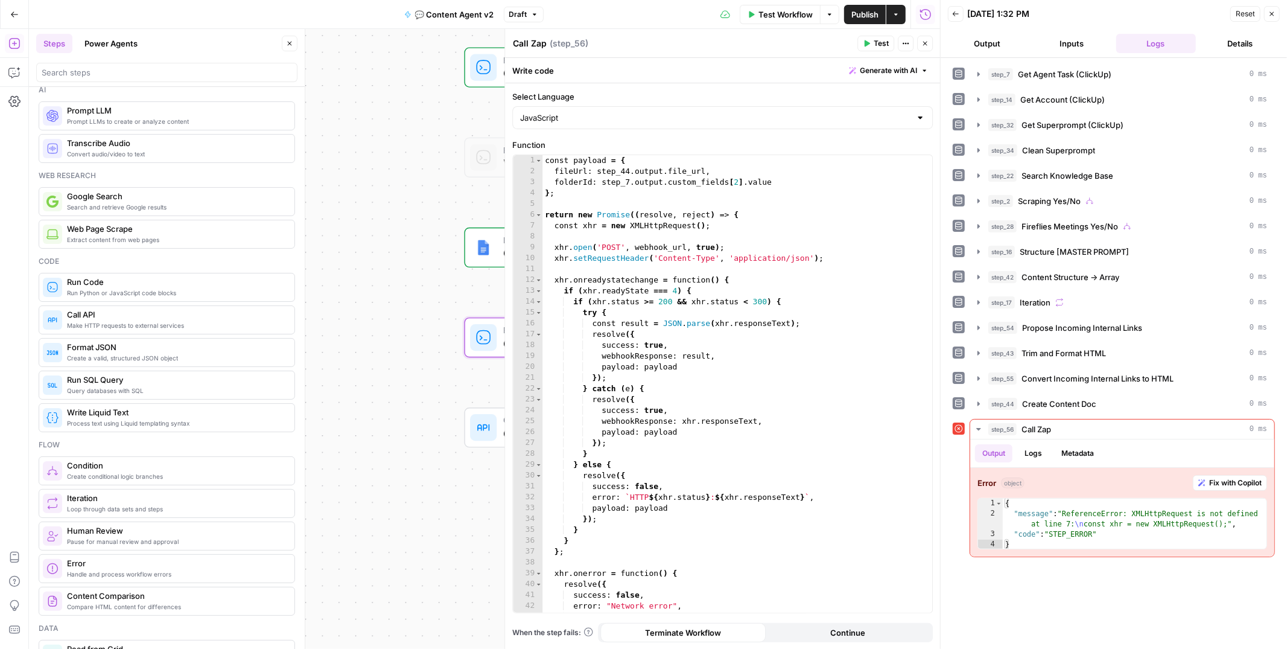
scroll to position [4, 0]
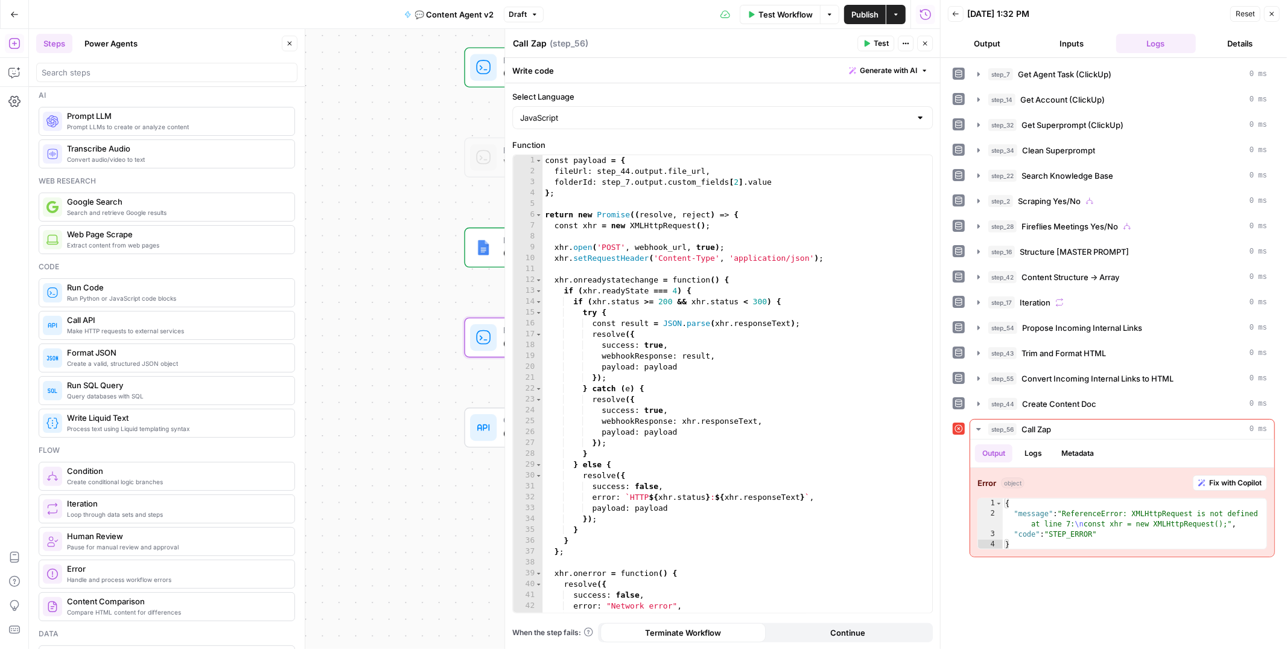
click at [85, 328] on span "Make HTTP requests to external services" at bounding box center [176, 331] width 218 height 10
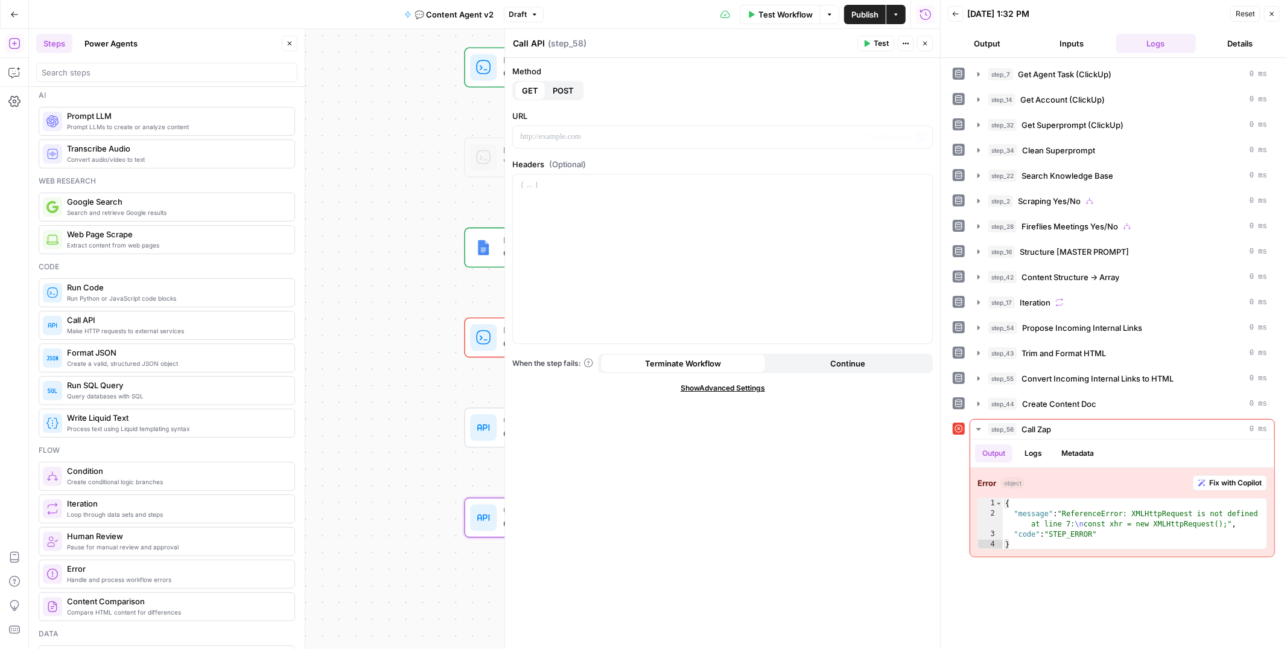
click at [561, 96] on span "POST" at bounding box center [563, 90] width 21 height 12
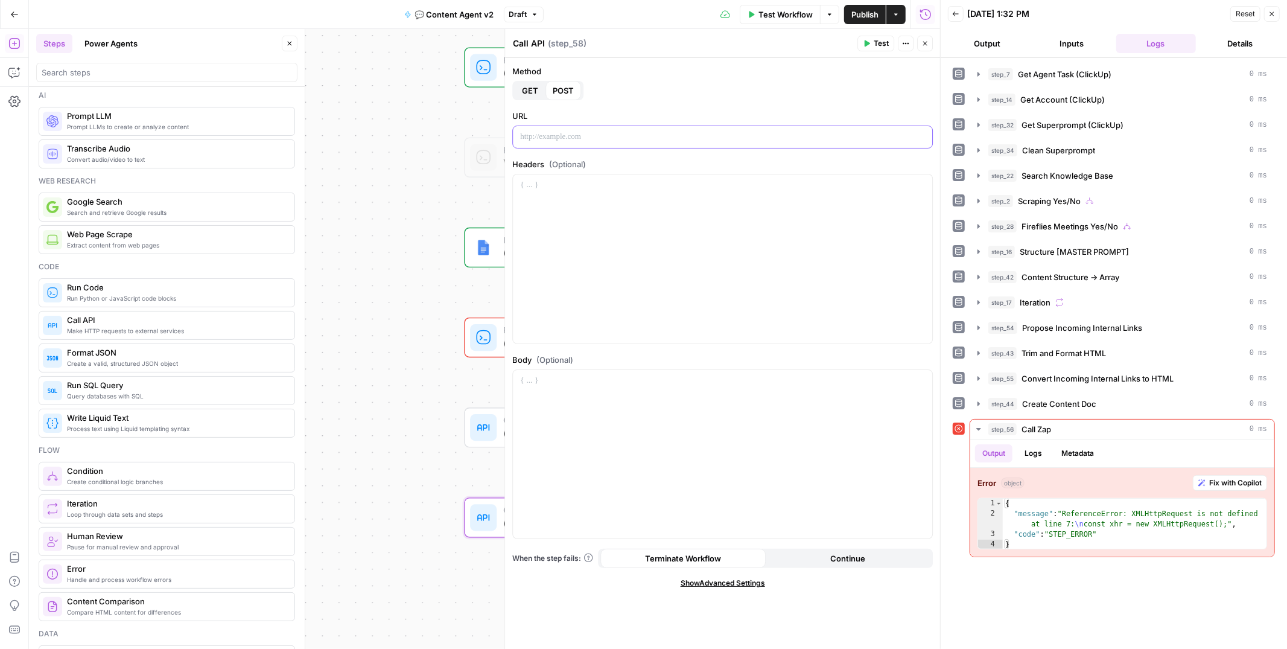
click at [562, 138] on p at bounding box center [722, 137] width 405 height 12
click at [632, 220] on div at bounding box center [722, 258] width 419 height 169
click at [603, 405] on div at bounding box center [722, 454] width 419 height 169
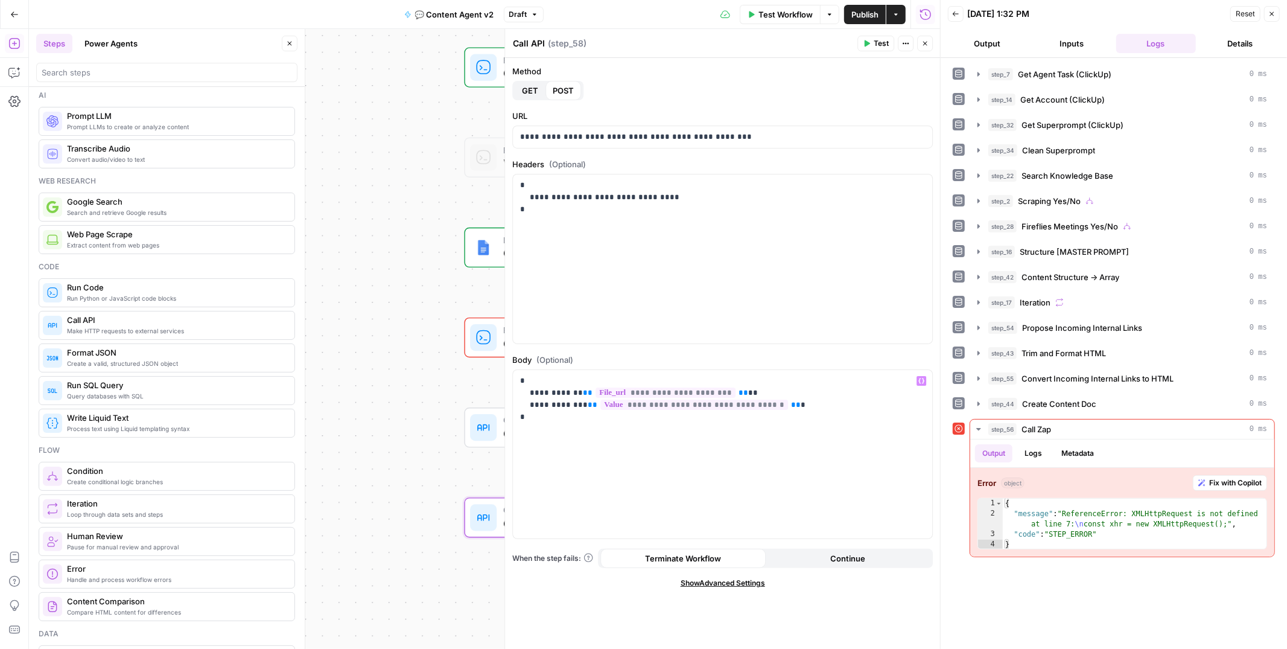
click at [867, 36] on button "Test" at bounding box center [875, 44] width 37 height 16
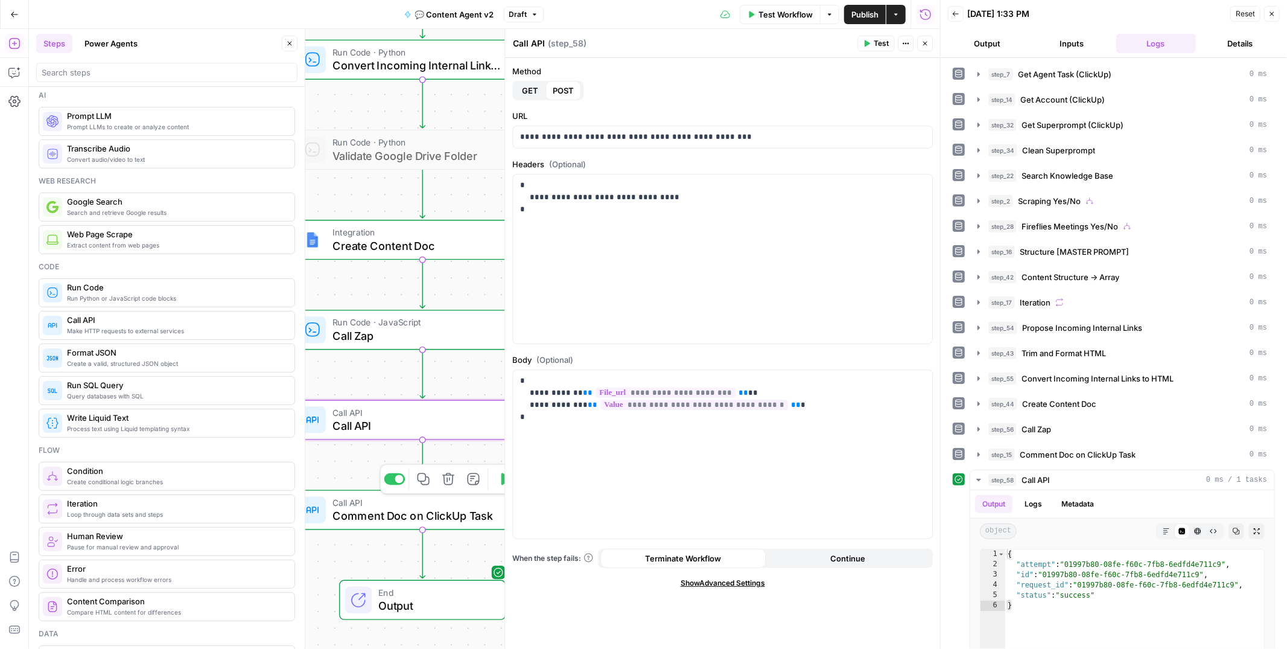
click at [394, 342] on span "Call Zap" at bounding box center [416, 335] width 168 height 17
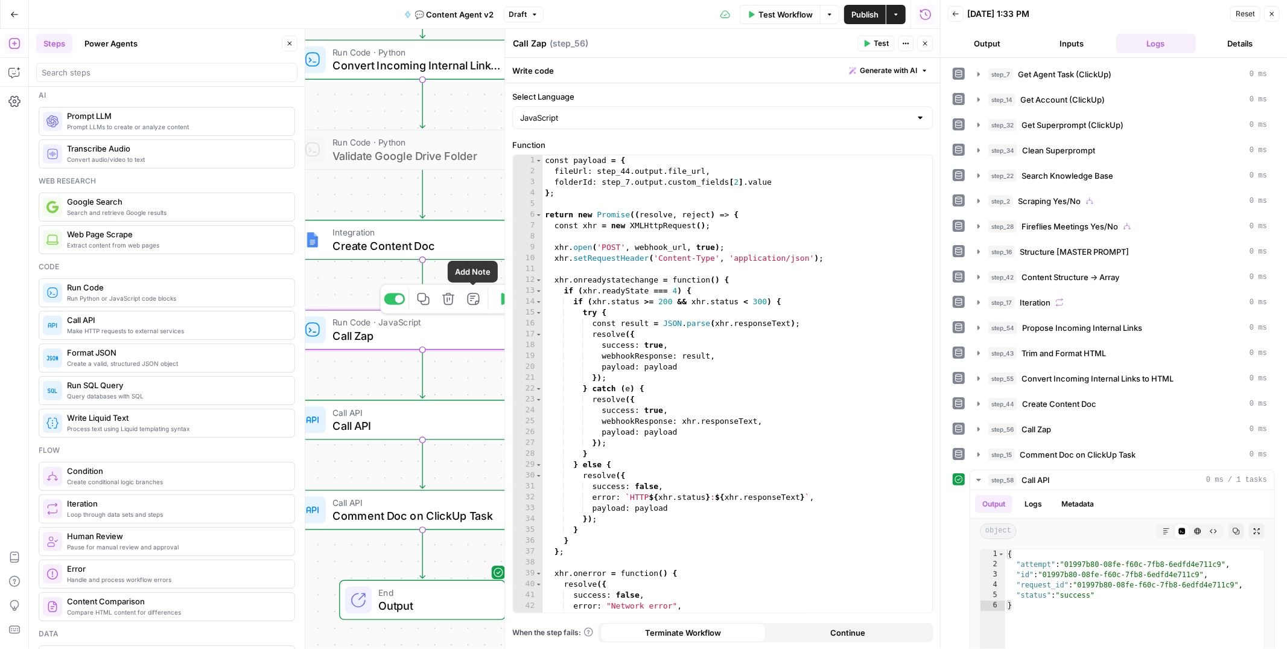
click at [450, 302] on icon "button" at bounding box center [448, 298] width 13 height 13
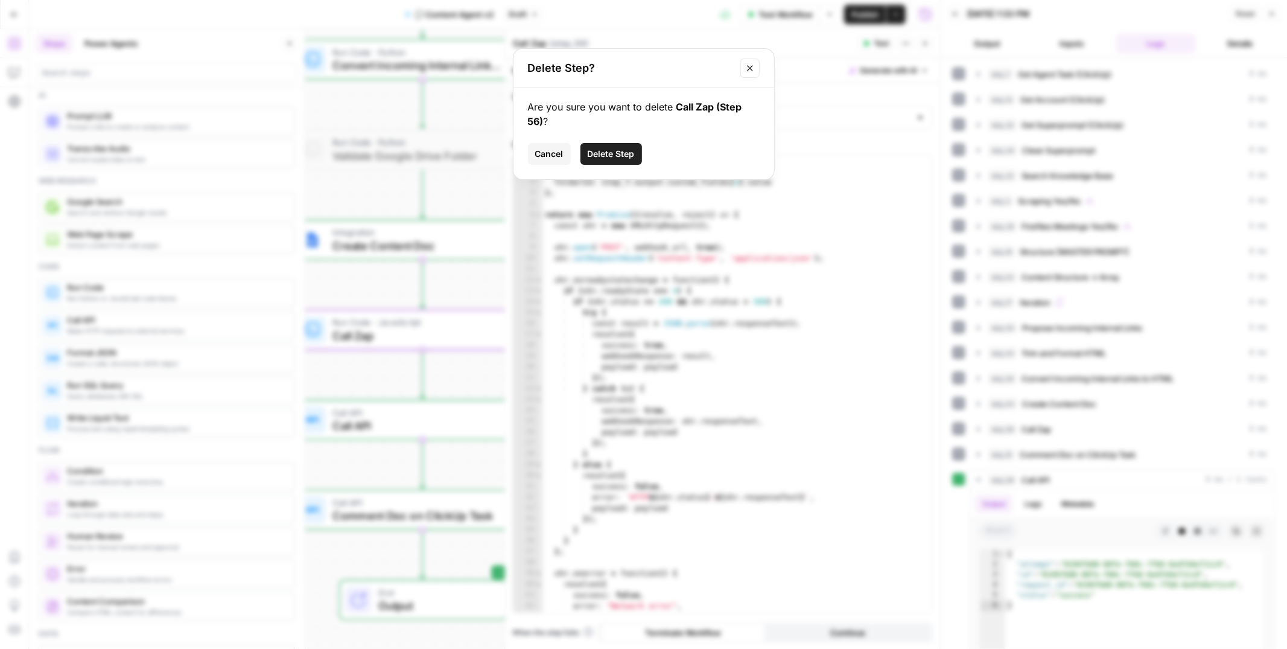
click at [606, 154] on span "Delete Step" at bounding box center [611, 154] width 47 height 12
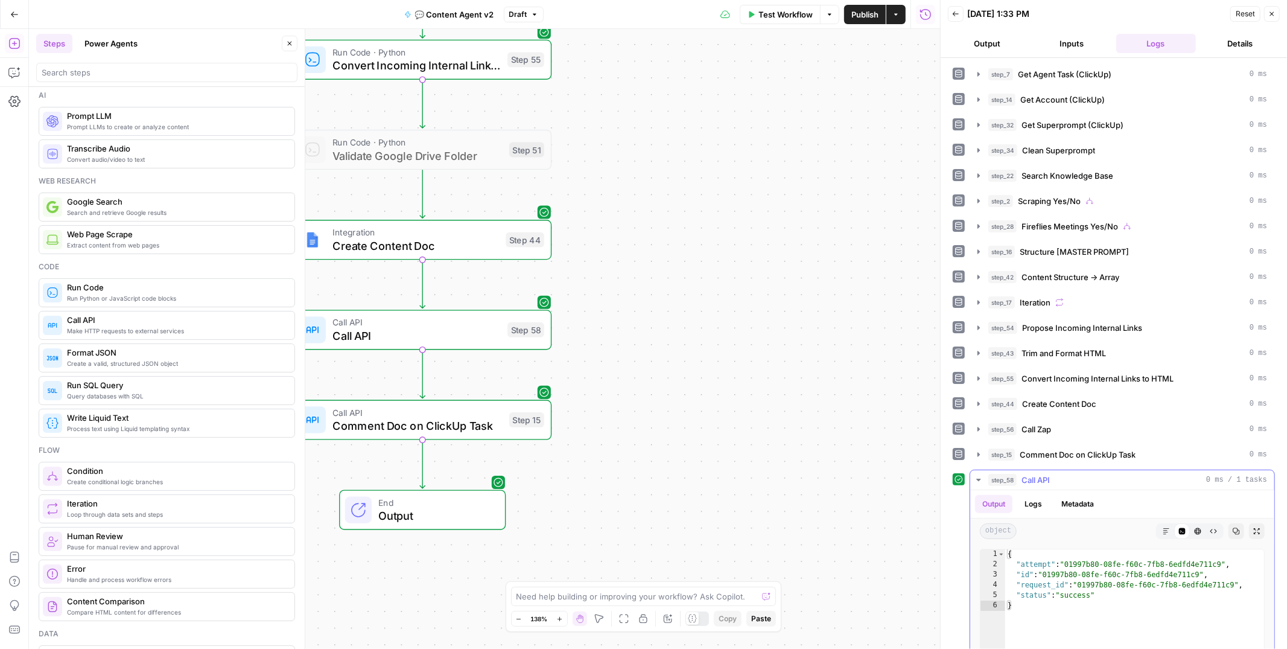
click at [1069, 510] on button "Metadata" at bounding box center [1077, 504] width 47 height 18
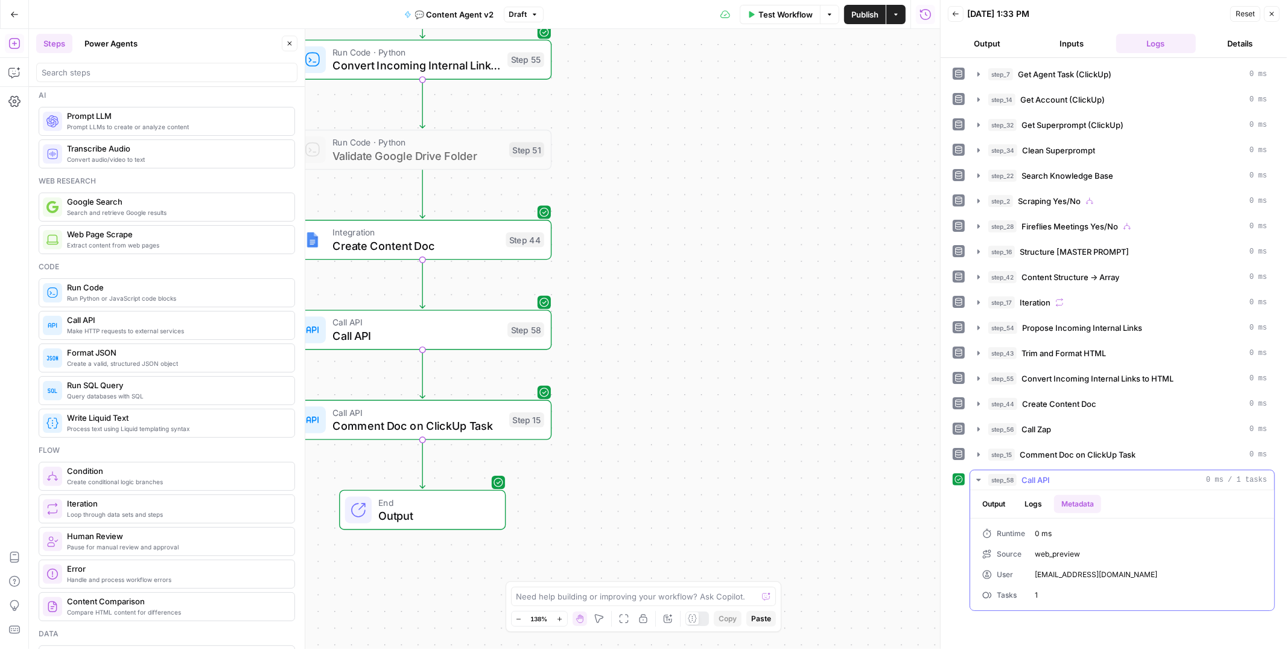
click at [1040, 509] on button "Logs" at bounding box center [1033, 504] width 32 height 18
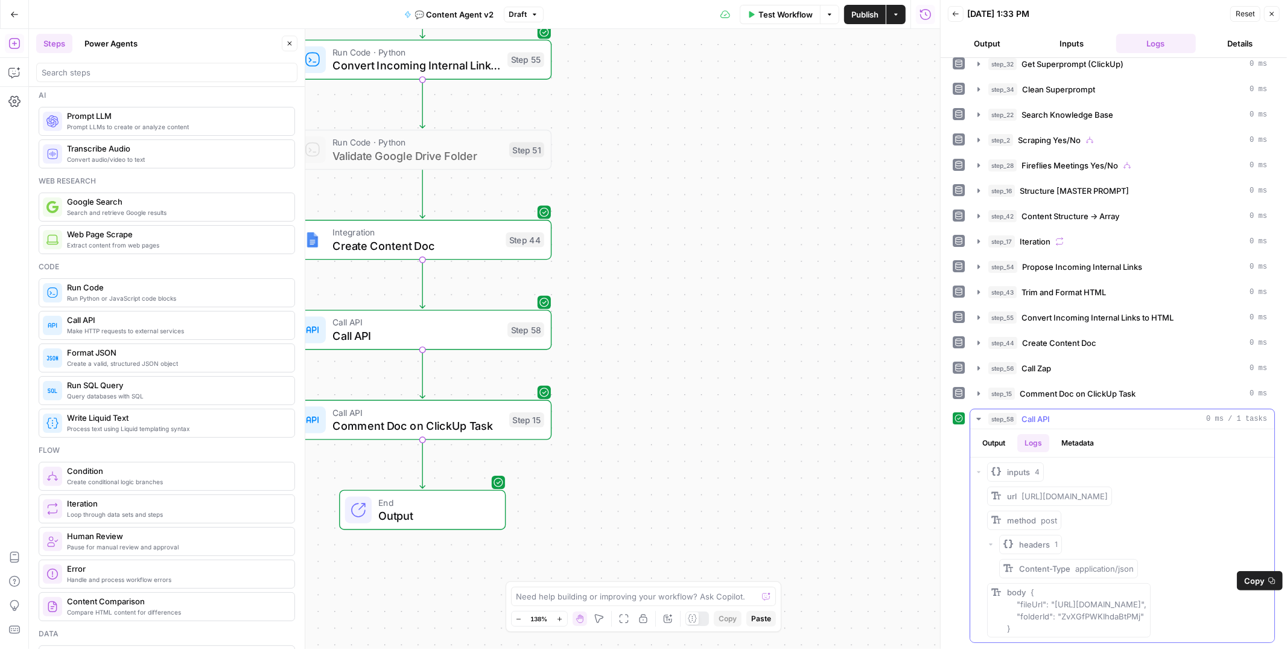
drag, startPoint x: 1054, startPoint y: 590, endPoint x: 1195, endPoint y: 592, distance: 140.6
click at [1146, 592] on span "{ "fileUrl": "[URL][DOMAIN_NAME]", "folderId": "ZvXGfPWKIhdaBtPMj" }" at bounding box center [1076, 610] width 139 height 46
copy span "[URL][DOMAIN_NAME]"
click at [411, 242] on span "Create Content Doc" at bounding box center [415, 245] width 167 height 17
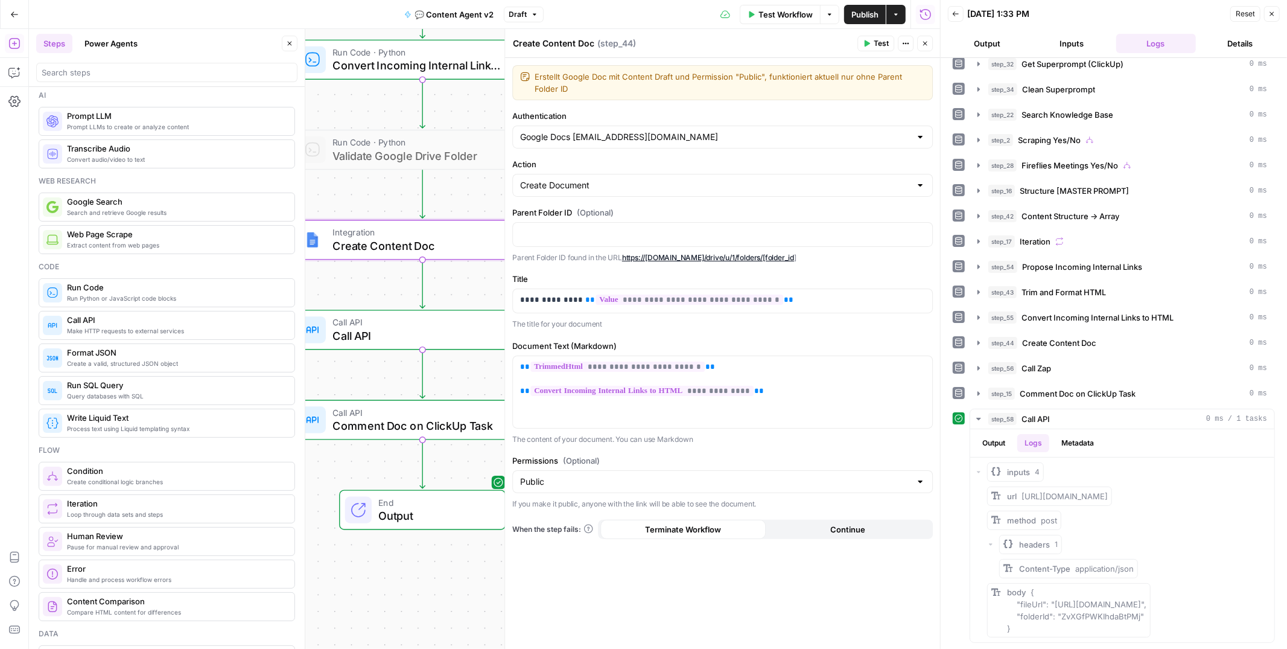
click at [377, 332] on span "Call API" at bounding box center [416, 335] width 168 height 17
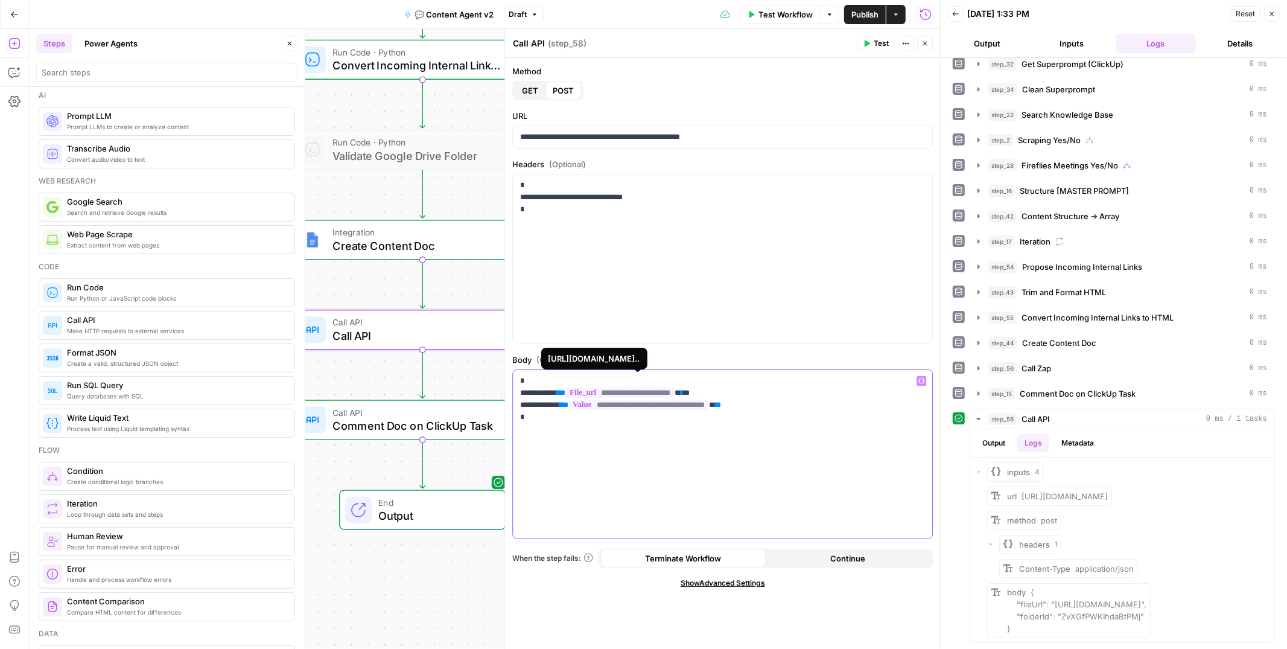
click at [594, 392] on span "**********" at bounding box center [620, 392] width 108 height 10
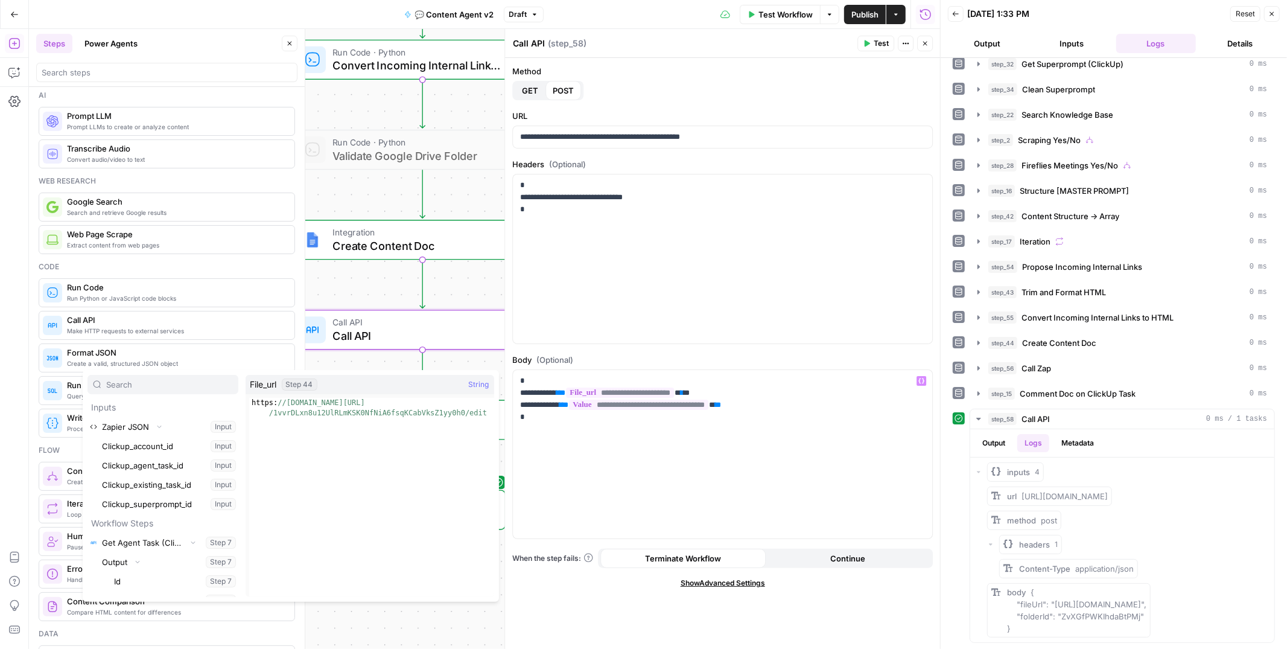
scroll to position [34063, 0]
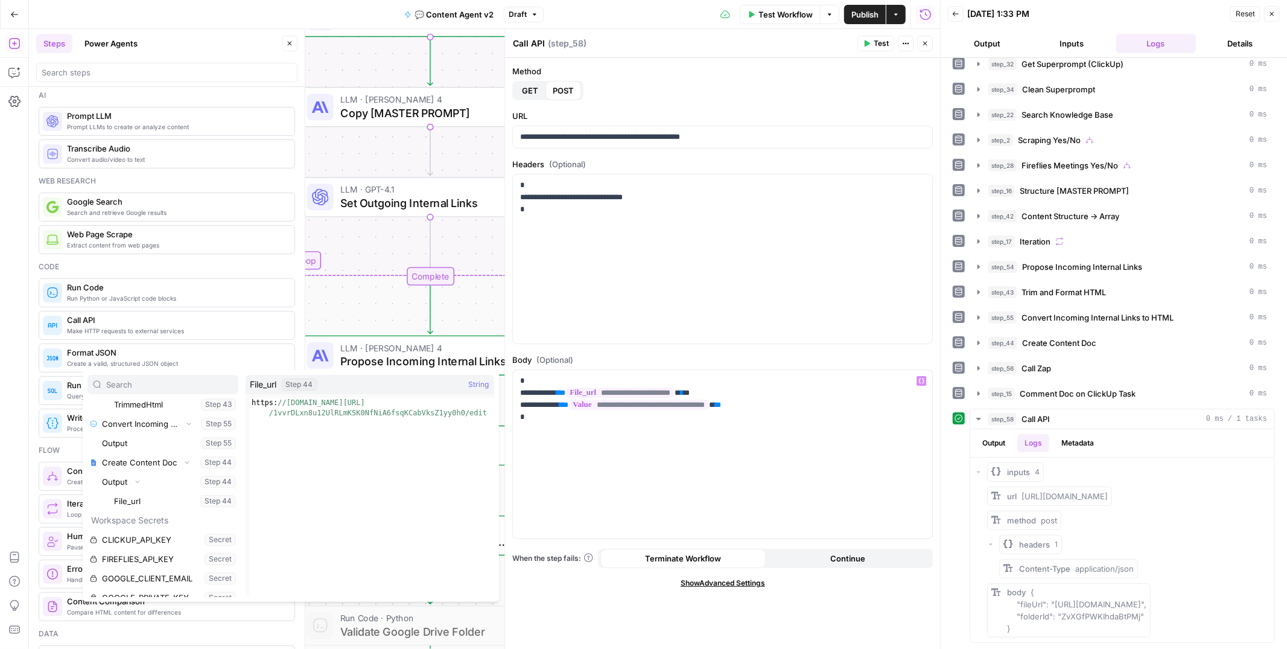
click at [927, 42] on icon "button" at bounding box center [924, 43] width 7 height 7
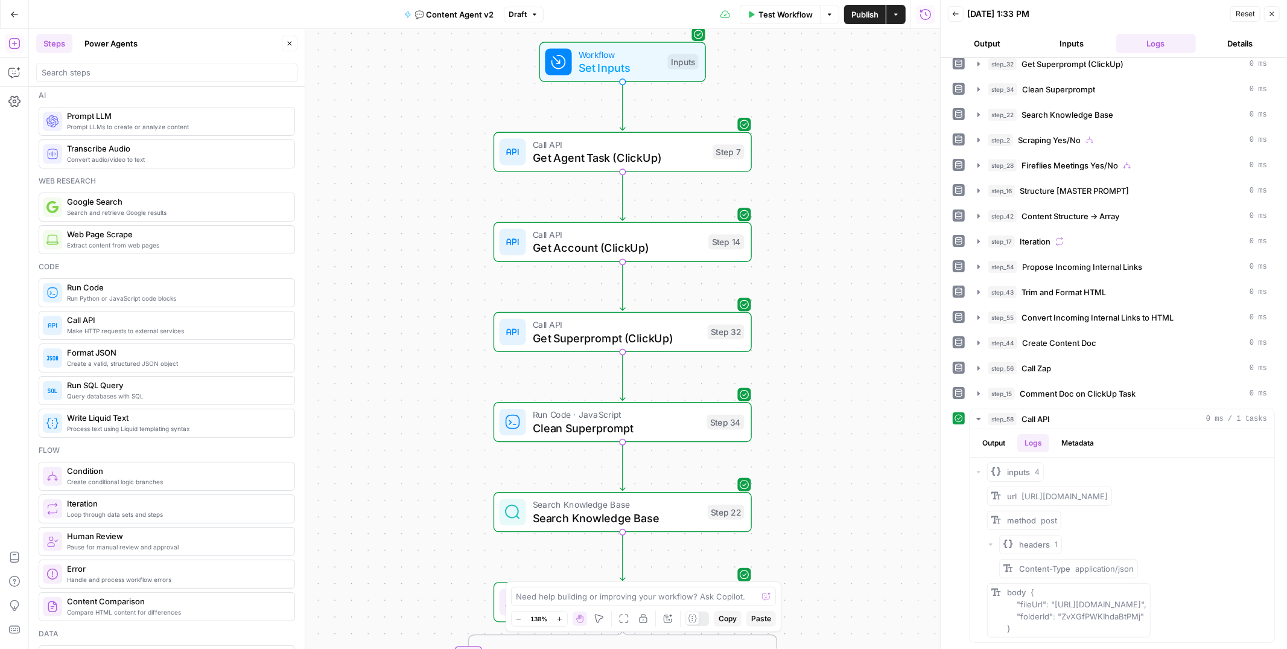
click at [572, 59] on div "Workflow Set Inputs Inputs Test Step" at bounding box center [621, 62] width 153 height 28
click at [1071, 42] on button "Inputs" at bounding box center [1072, 43] width 80 height 19
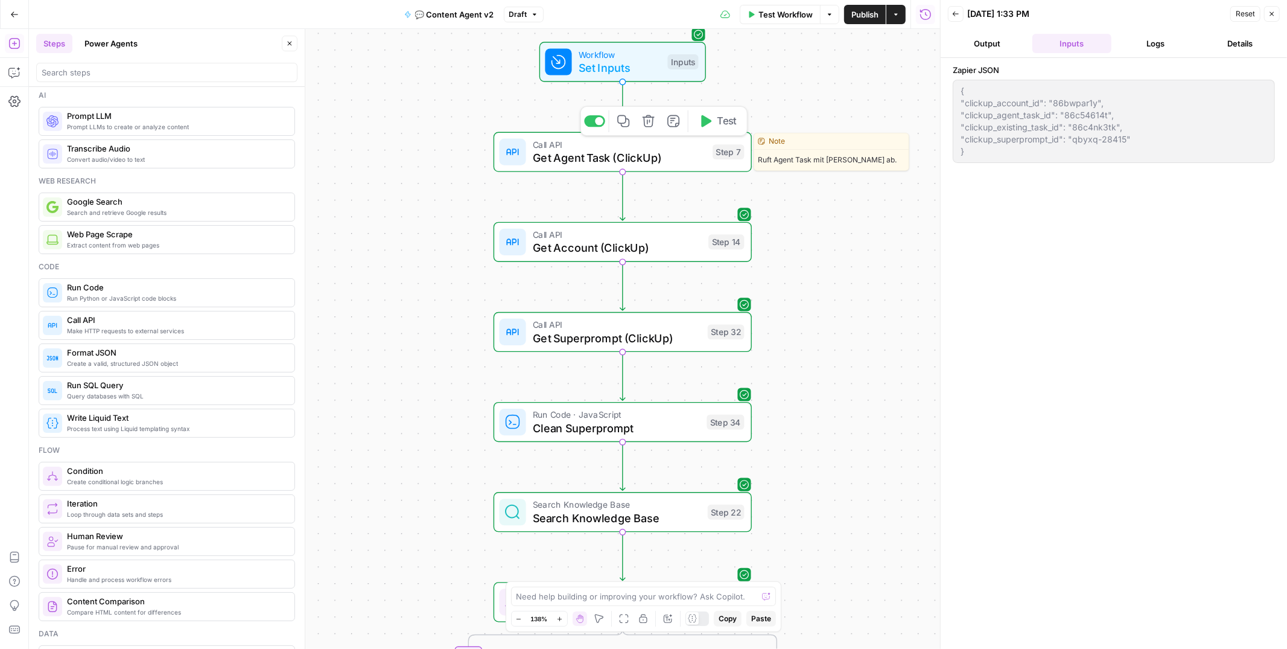
click at [667, 164] on span "Get Agent Task (ClickUp)" at bounding box center [619, 158] width 173 height 17
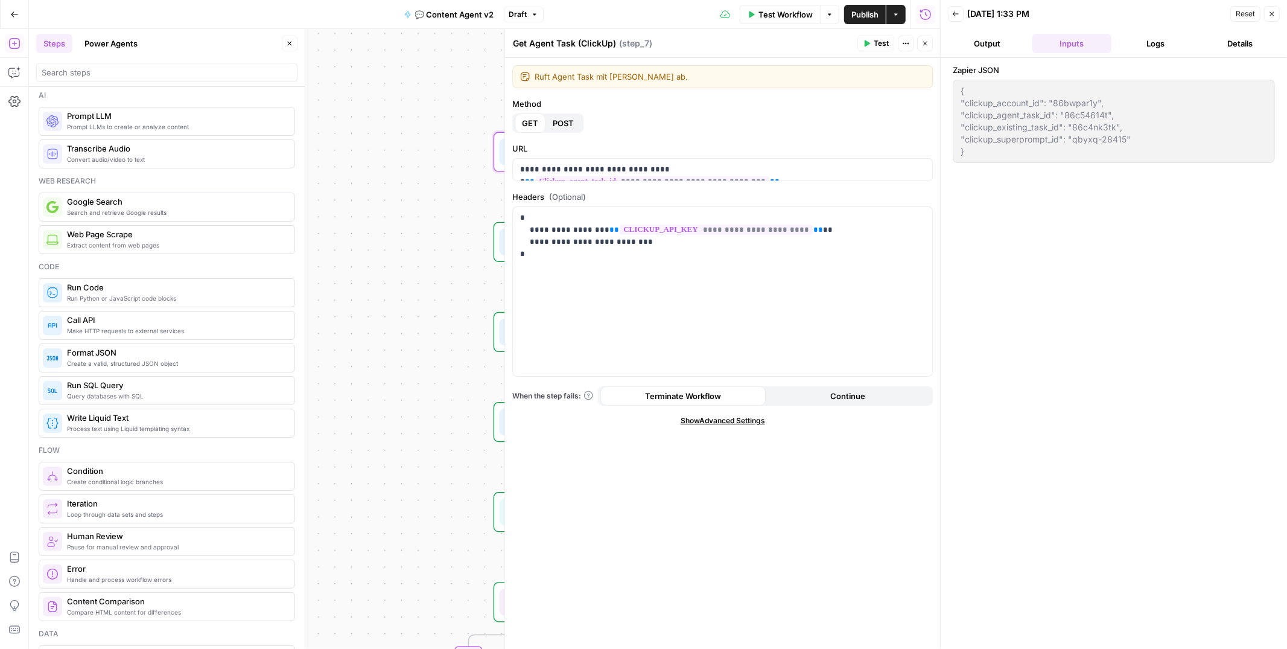
click at [926, 43] on icon "button" at bounding box center [924, 43] width 7 height 7
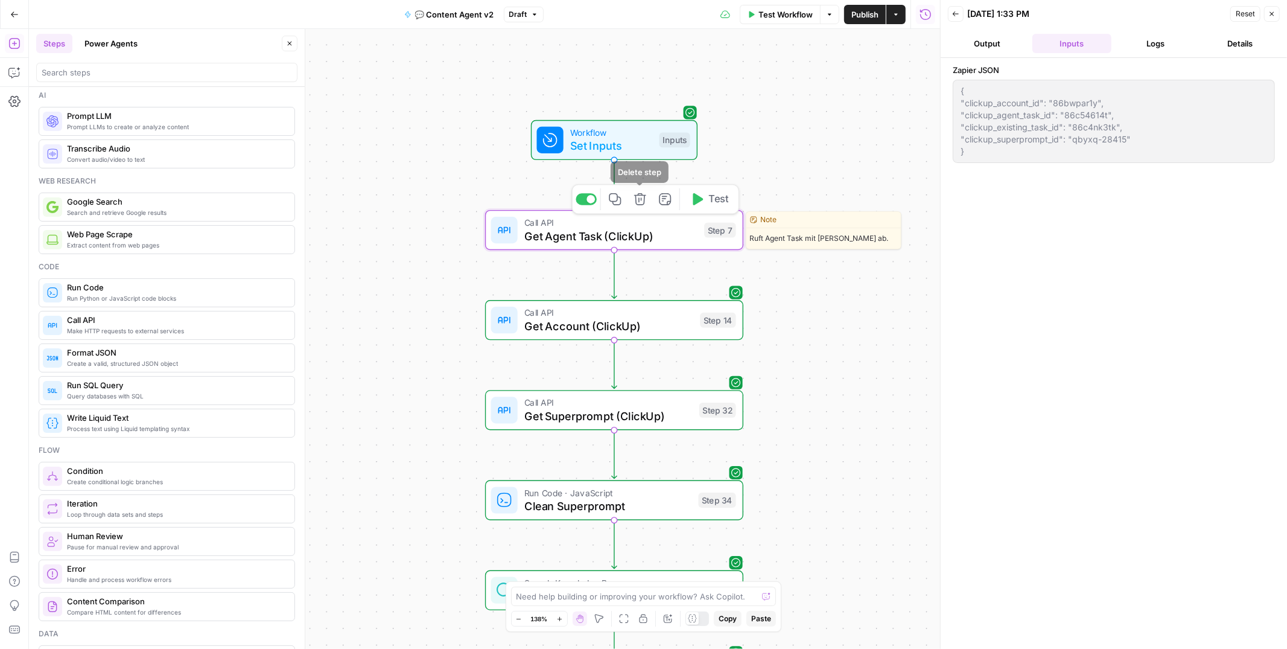
click at [613, 196] on icon "button" at bounding box center [614, 198] width 13 height 13
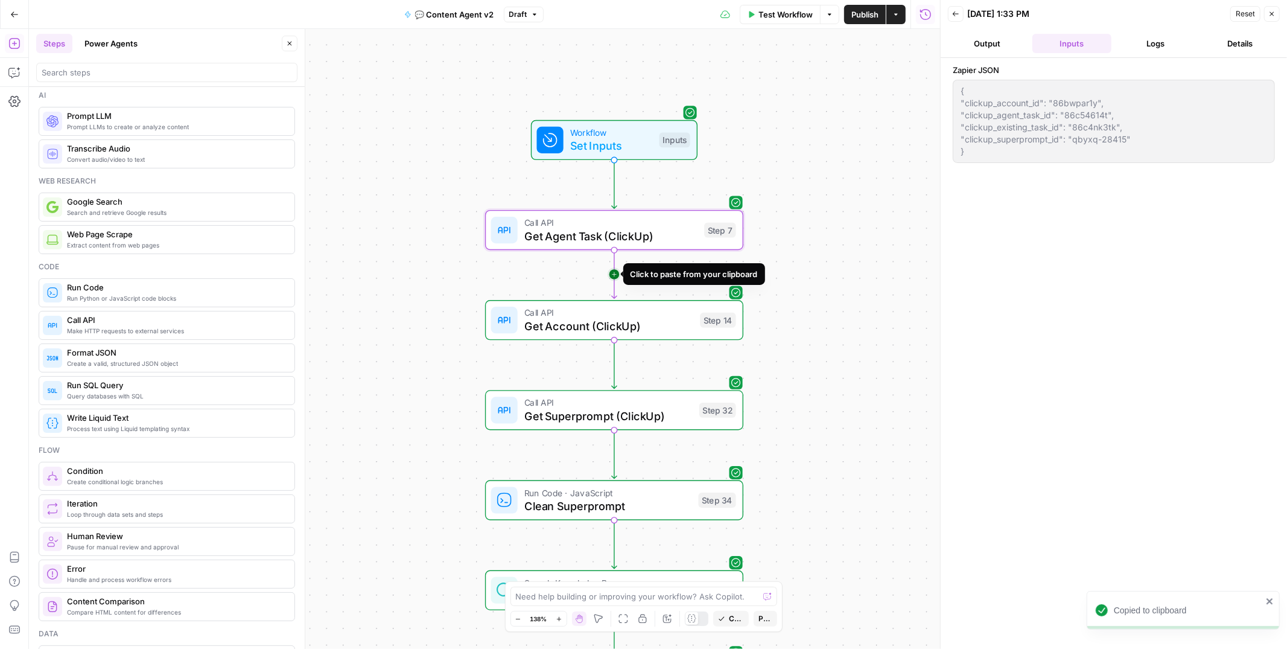
click at [616, 266] on icon "Edge from step_7 to step_14" at bounding box center [614, 274] width 5 height 48
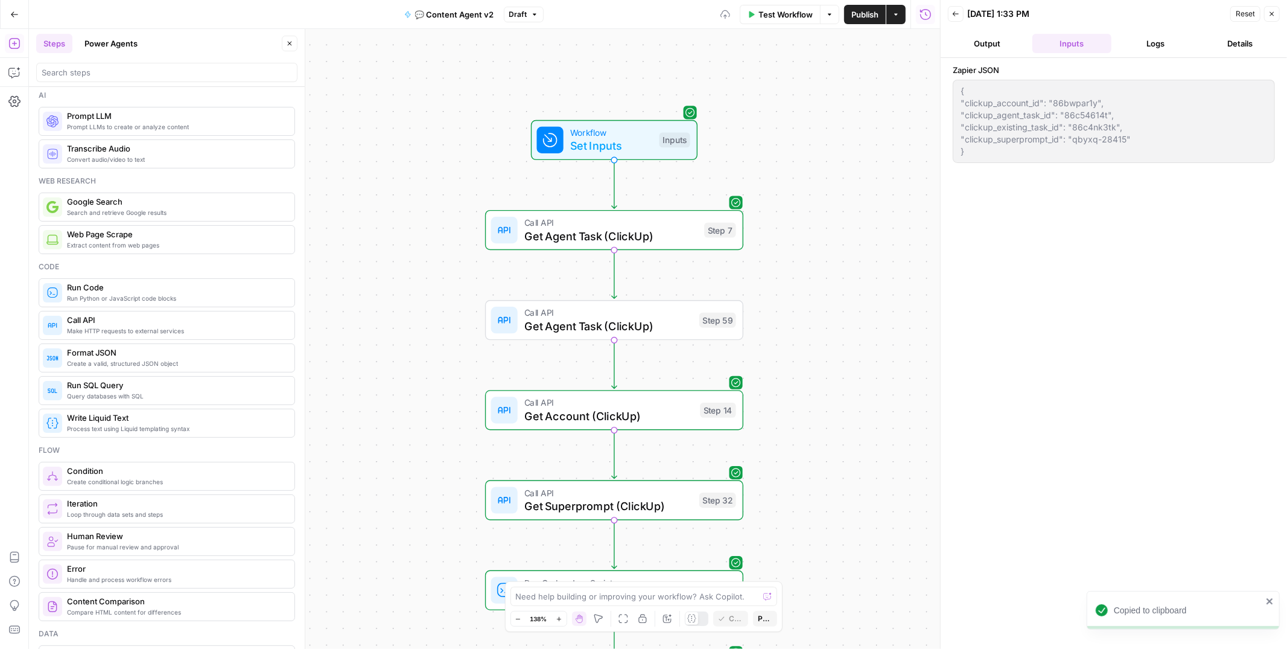
click at [563, 323] on span "Get Agent Task (ClickUp)" at bounding box center [608, 325] width 168 height 17
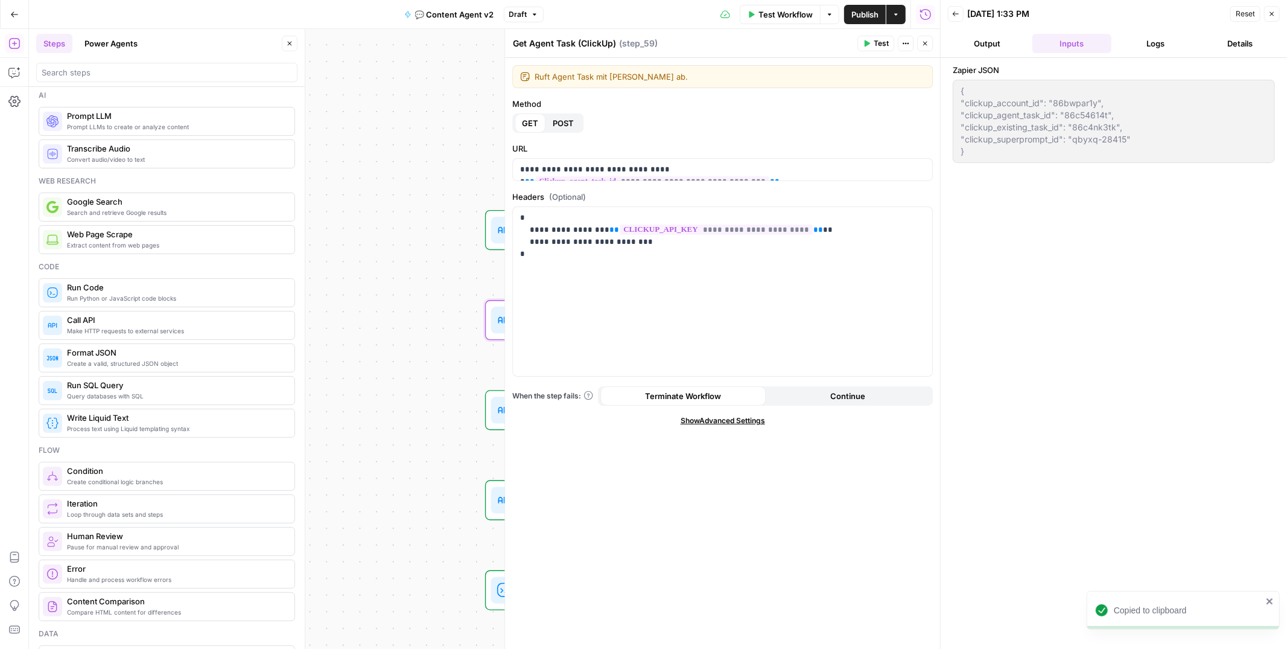
click at [547, 38] on textarea "Get Agent Task (ClickUp)" at bounding box center [564, 43] width 103 height 12
type textarea "Get Existing Task (ClickUp)"
click at [769, 176] on span "**********" at bounding box center [652, 181] width 234 height 10
drag, startPoint x: 848, startPoint y: 168, endPoint x: 653, endPoint y: 170, distance: 195.5
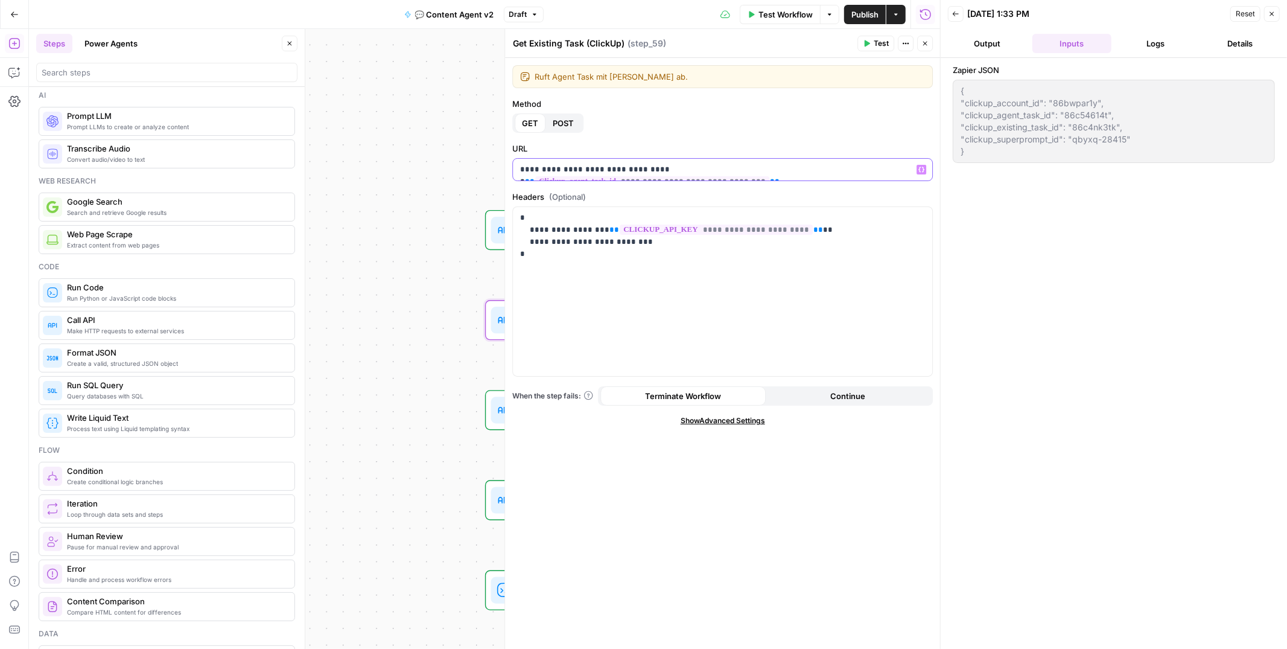
click at [653, 170] on p "**********" at bounding box center [722, 170] width 405 height 12
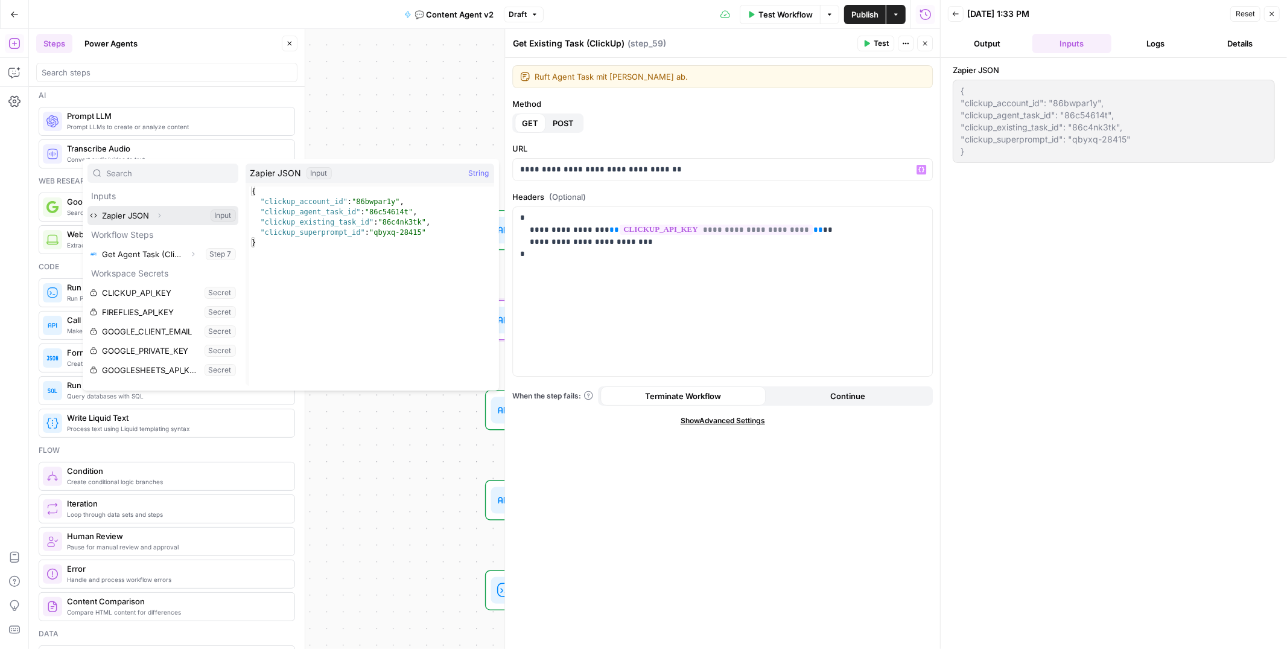
click at [156, 214] on icon "button" at bounding box center [159, 215] width 7 height 7
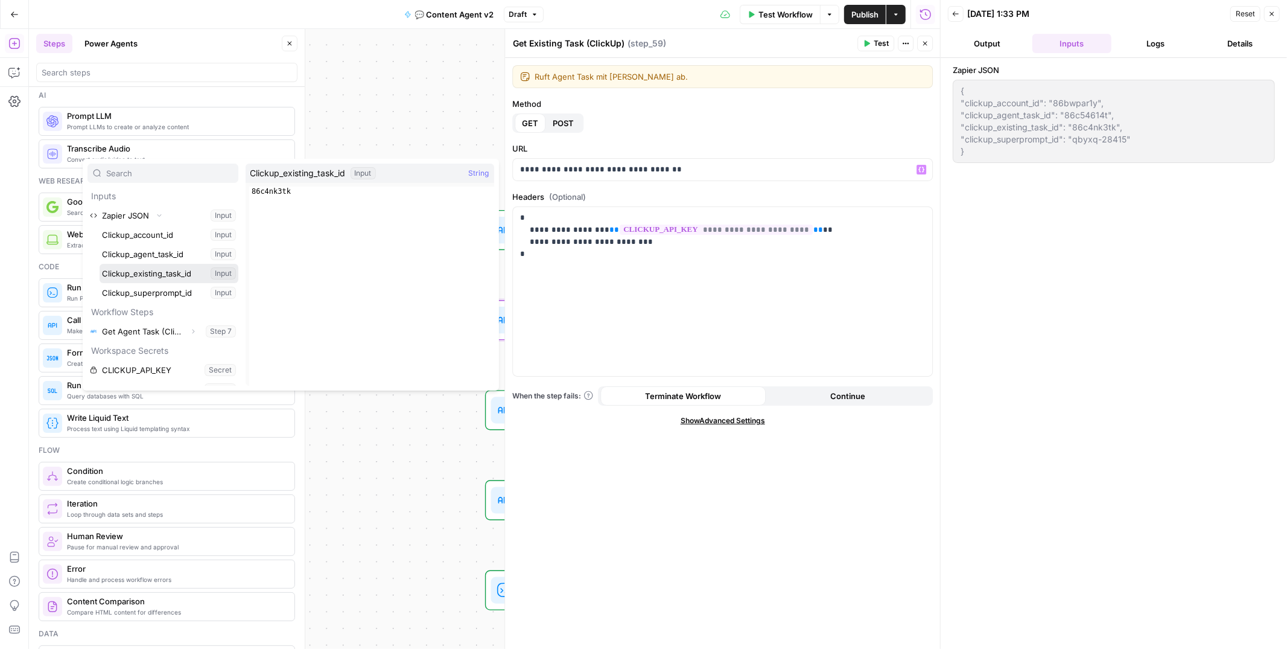
click at [153, 272] on button "Select variable Clickup_existing_task_id" at bounding box center [169, 273] width 139 height 19
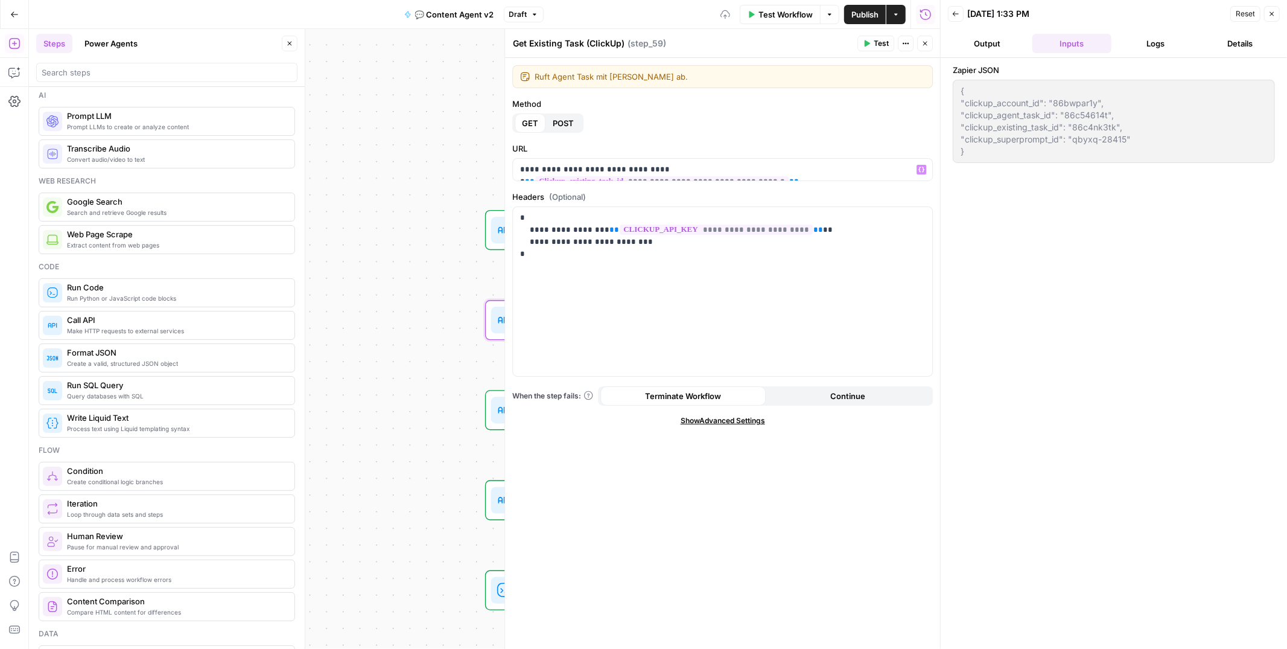
click at [877, 41] on span "Test" at bounding box center [881, 43] width 15 height 11
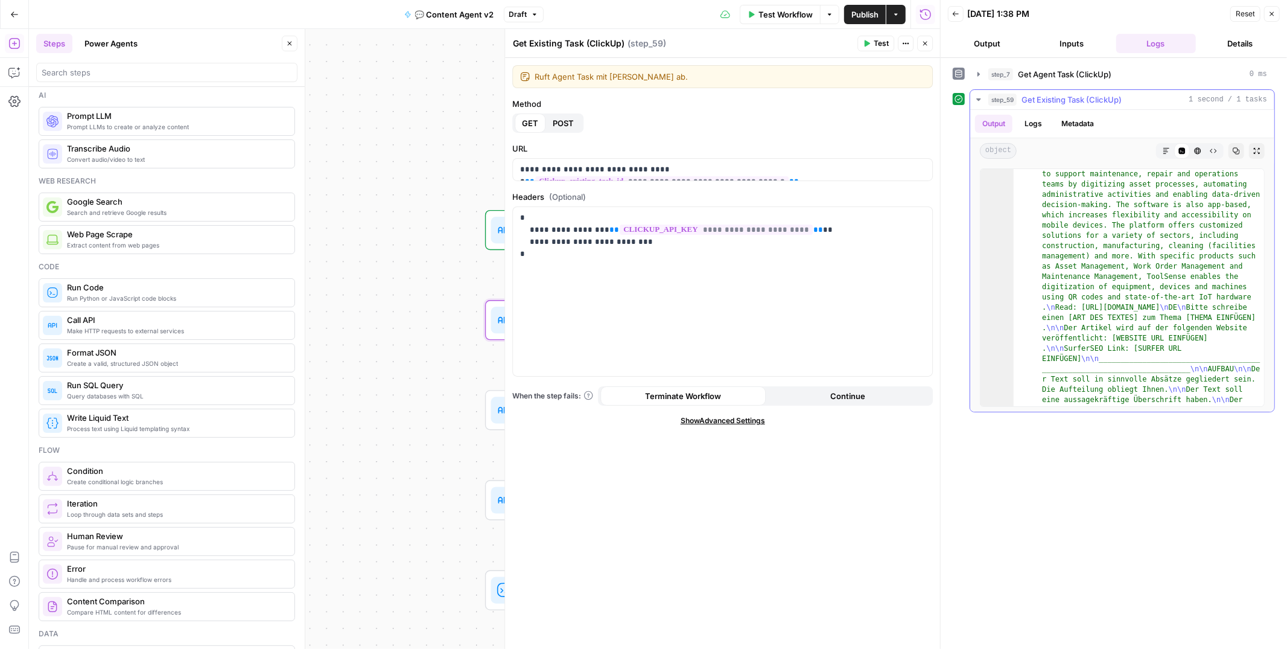
scroll to position [2983, 0]
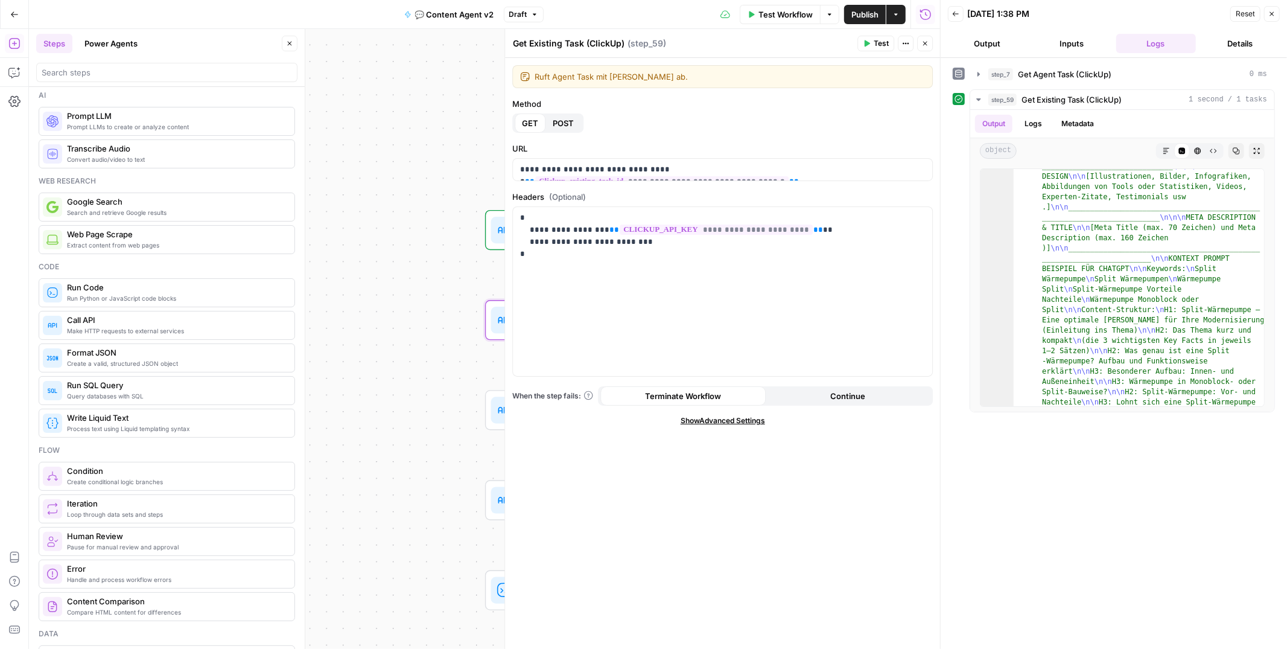
click at [923, 42] on icon "button" at bounding box center [925, 44] width 4 height 4
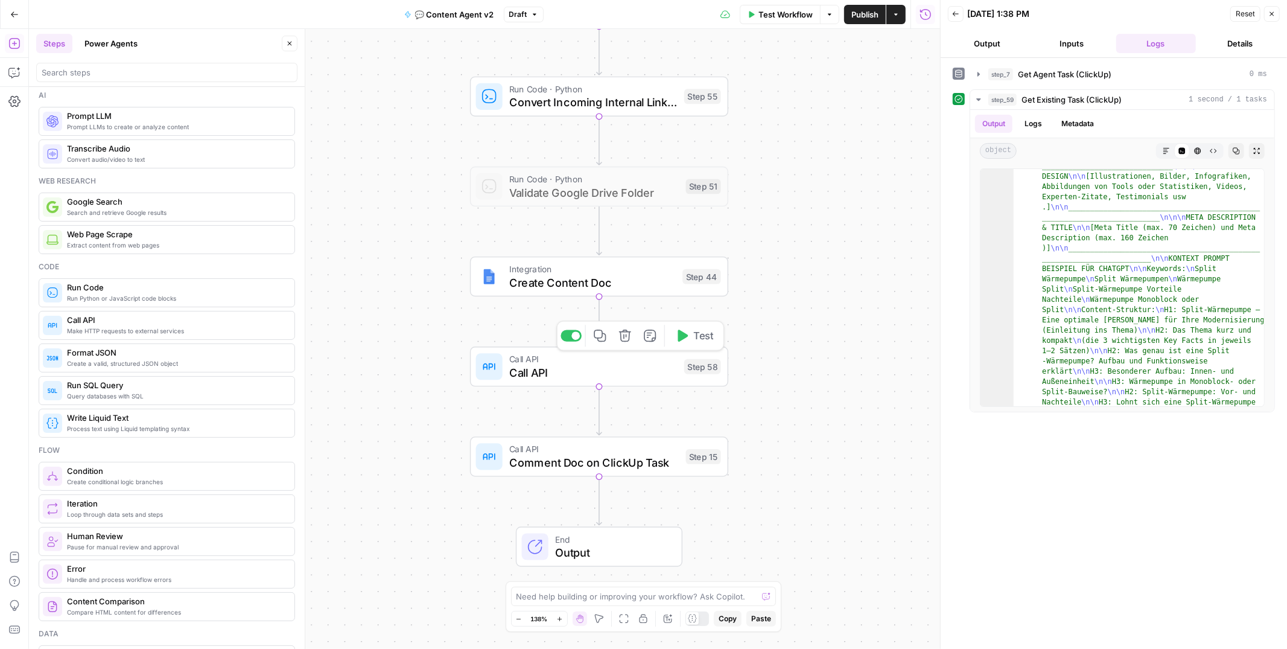
click at [545, 284] on span "Create Content Doc" at bounding box center [592, 282] width 167 height 17
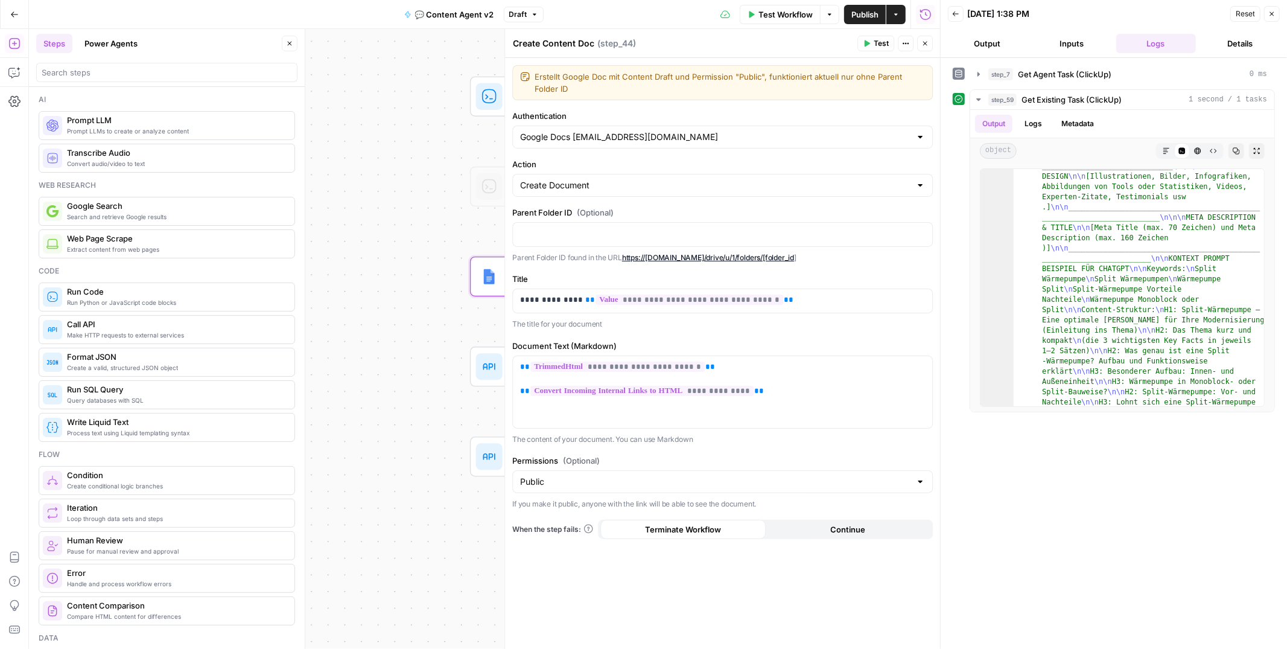
scroll to position [4, 0]
click at [927, 45] on icon "button" at bounding box center [924, 43] width 7 height 7
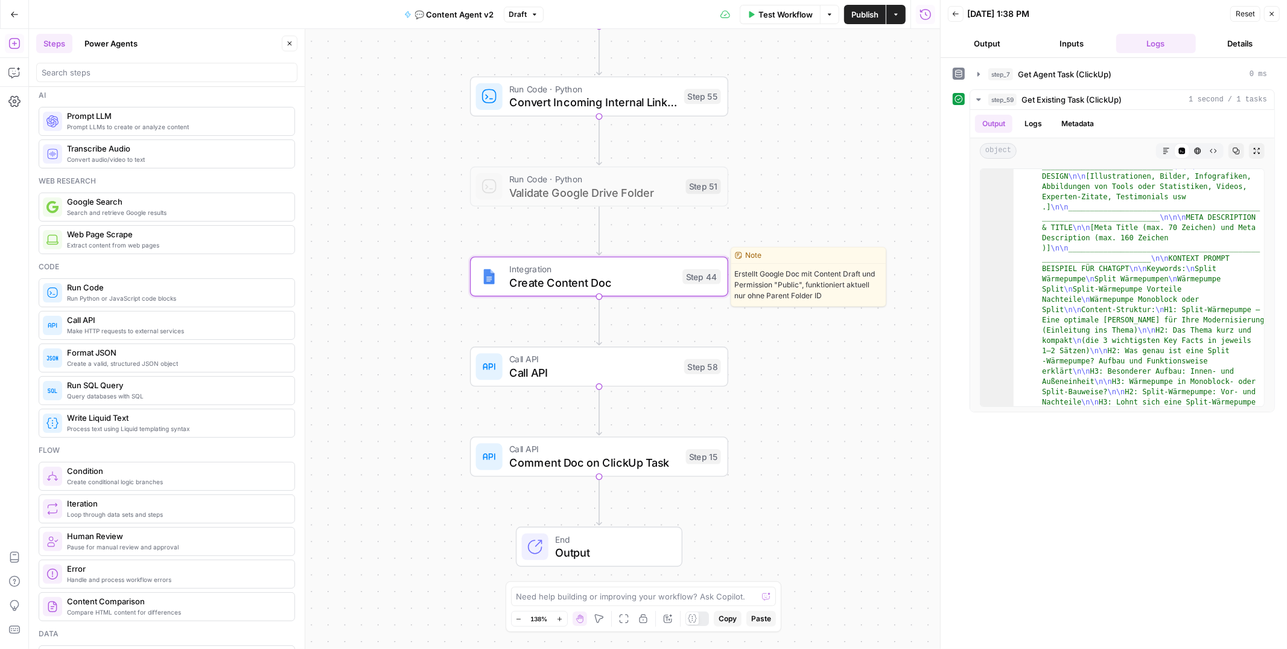
click at [532, 282] on span "Create Content Doc" at bounding box center [592, 282] width 167 height 17
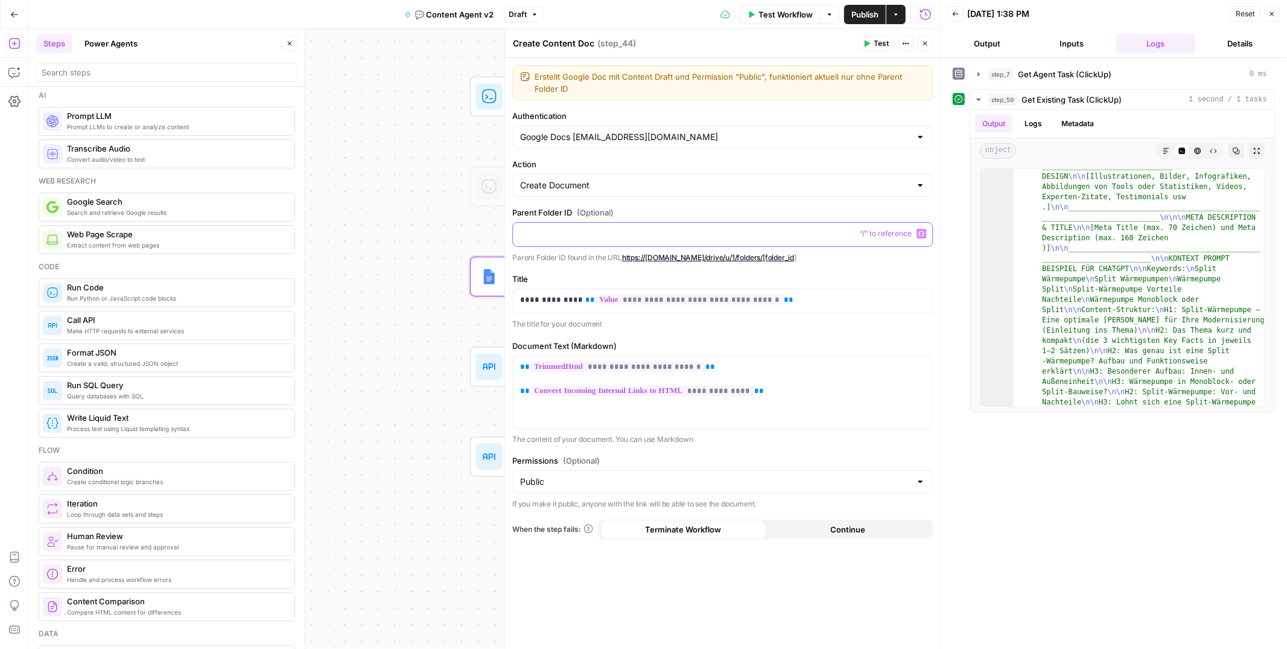
click at [576, 234] on p at bounding box center [722, 233] width 405 height 12
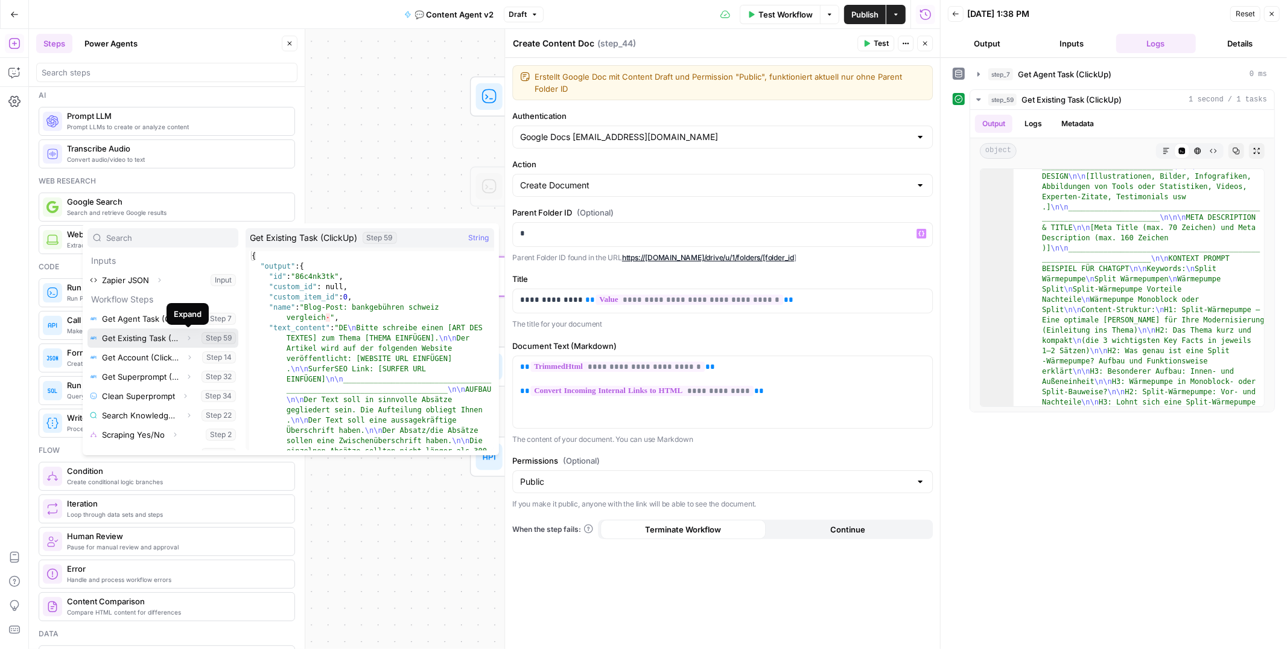
click at [191, 337] on button "Expand" at bounding box center [189, 338] width 16 height 16
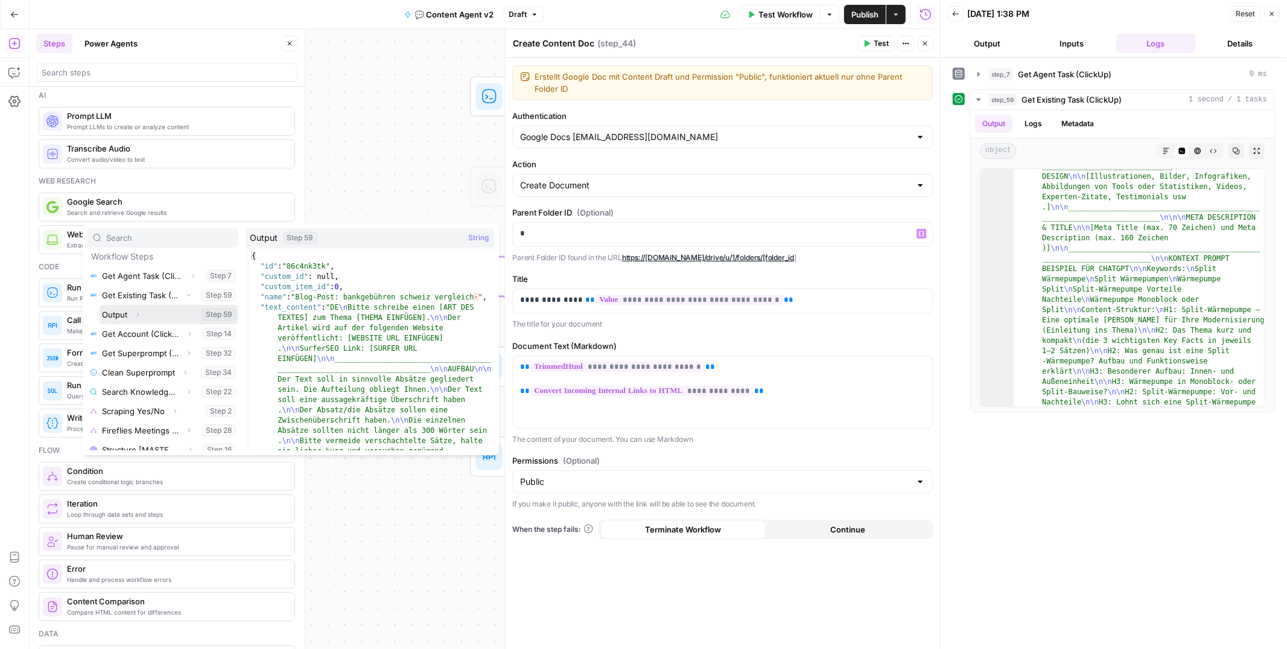
click at [138, 317] on icon "button" at bounding box center [137, 314] width 7 height 7
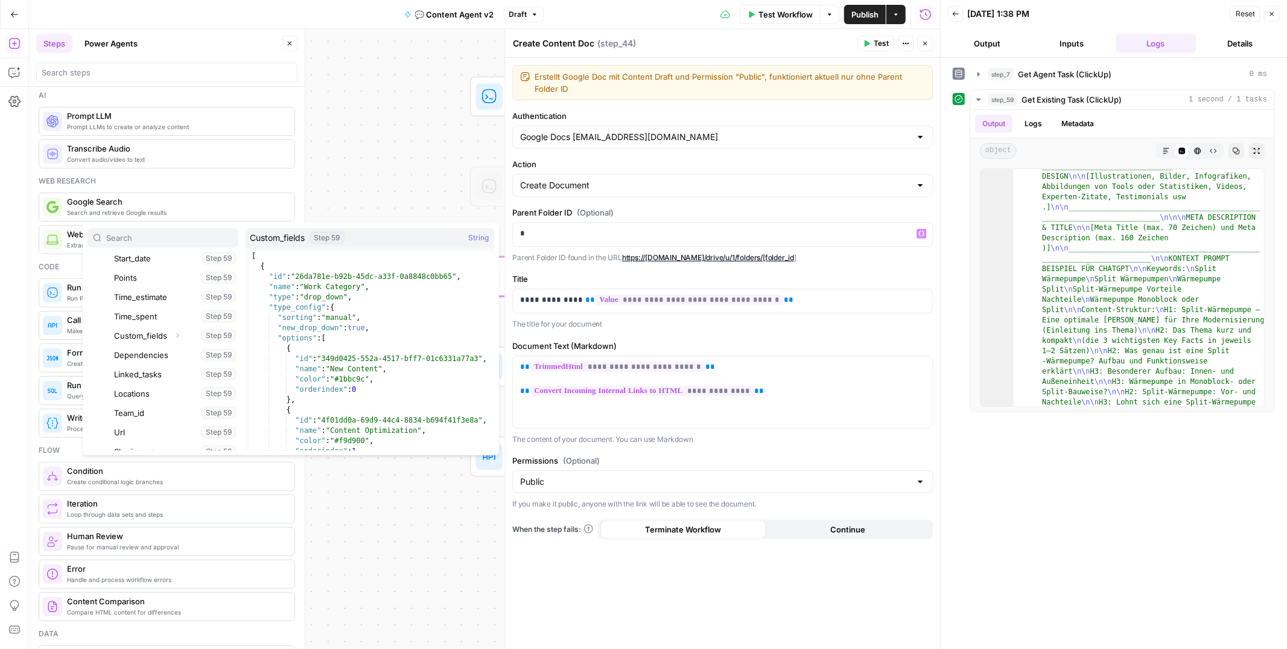
scroll to position [571, 0]
click at [177, 328] on icon "button" at bounding box center [177, 326] width 7 height 7
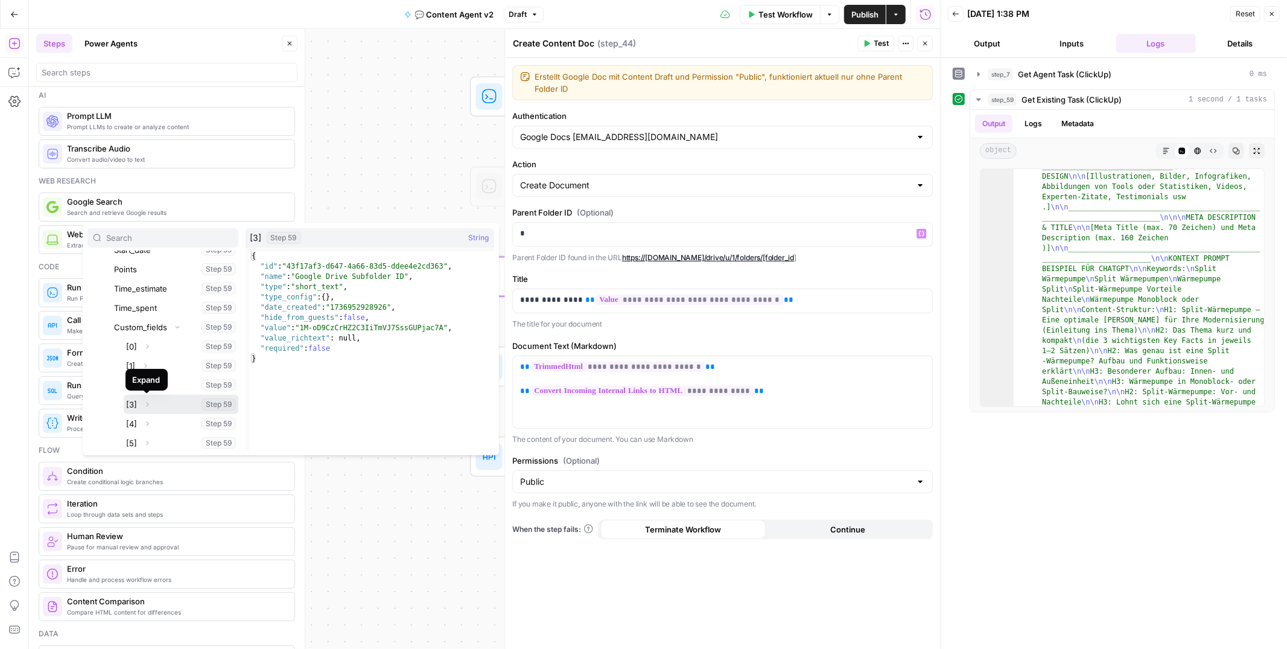
click at [147, 402] on icon "button" at bounding box center [147, 404] width 7 height 7
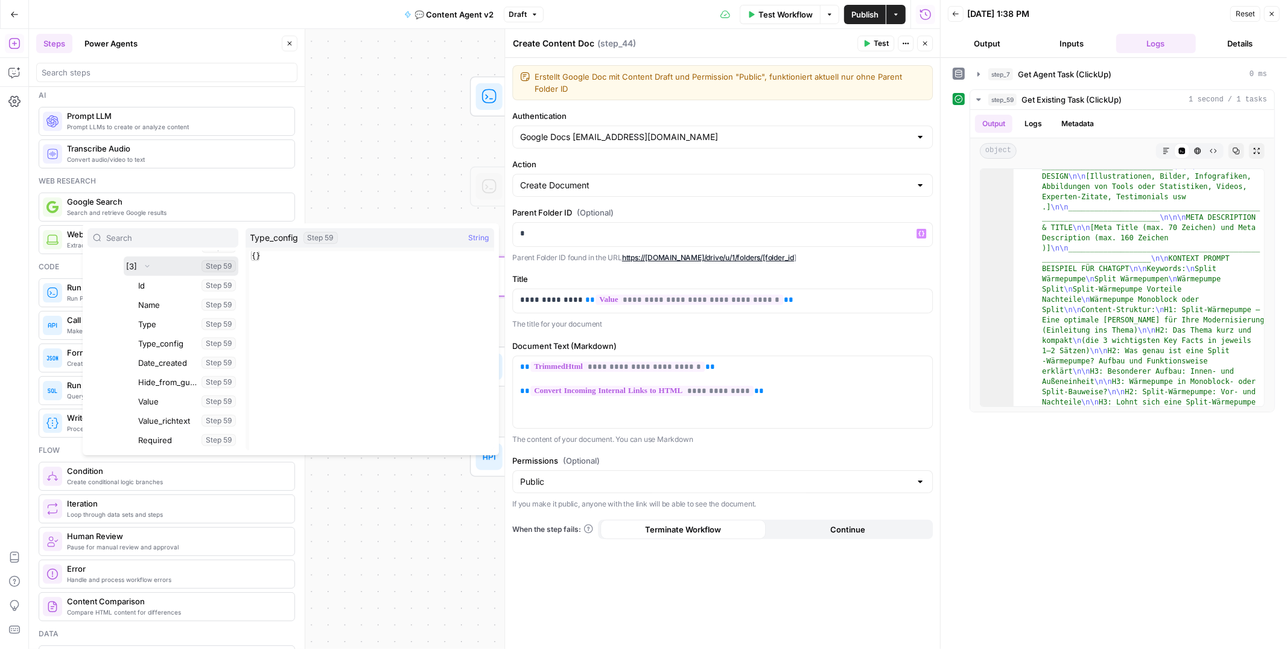
scroll to position [713, 0]
click at [156, 395] on button "Select variable Value" at bounding box center [187, 397] width 103 height 19
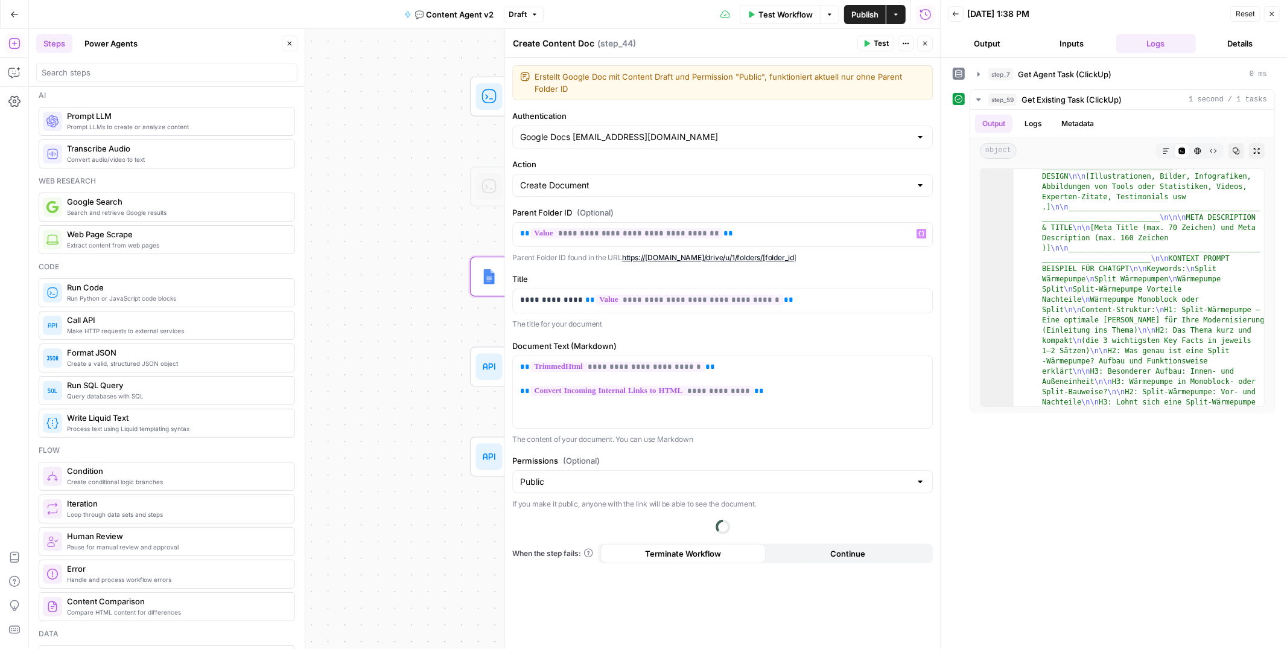
click at [859, 262] on p "Parent Folder ID found in the URL https://drive.google.com/drive/u/1/folders/[f…" at bounding box center [722, 258] width 421 height 12
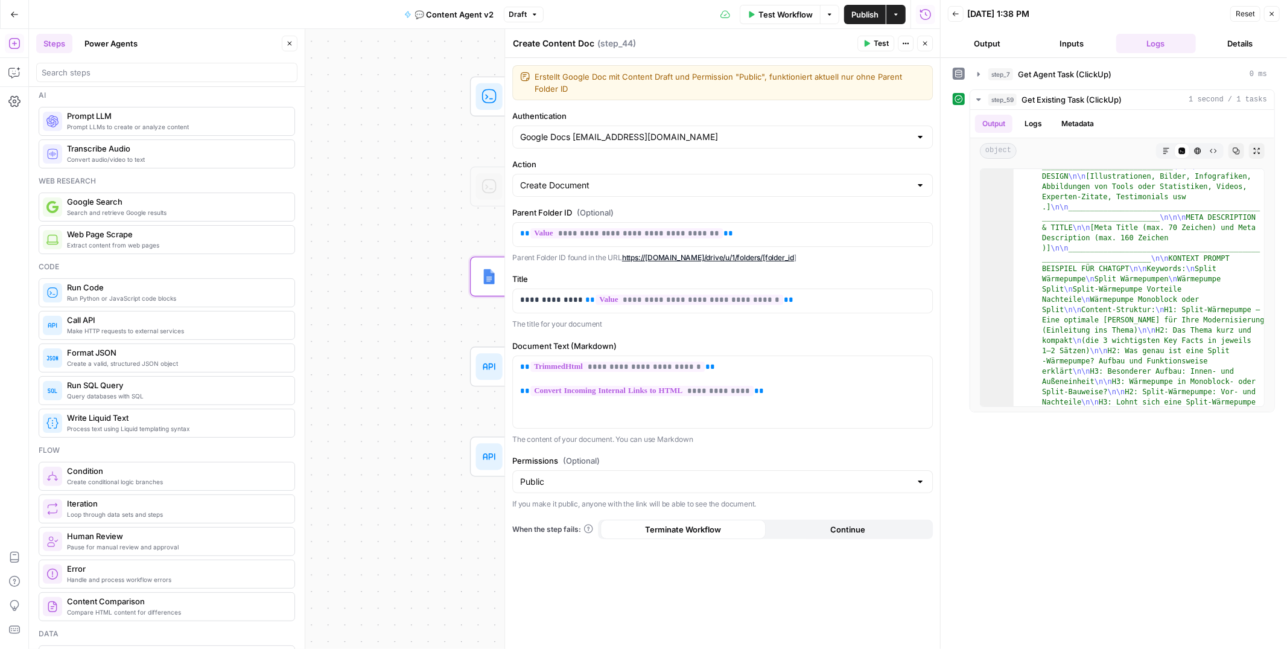
click at [878, 40] on span "Test" at bounding box center [881, 43] width 15 height 11
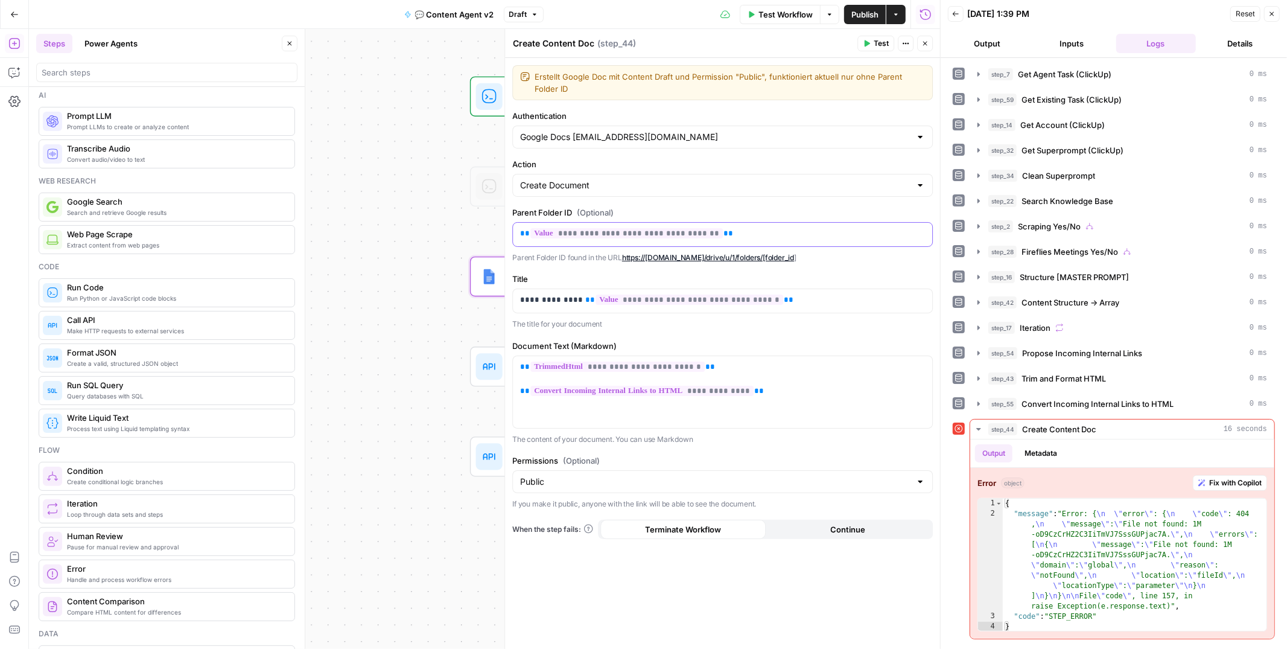
click at [734, 240] on div "**********" at bounding box center [722, 235] width 419 height 24
click at [729, 241] on div "**********" at bounding box center [722, 235] width 419 height 24
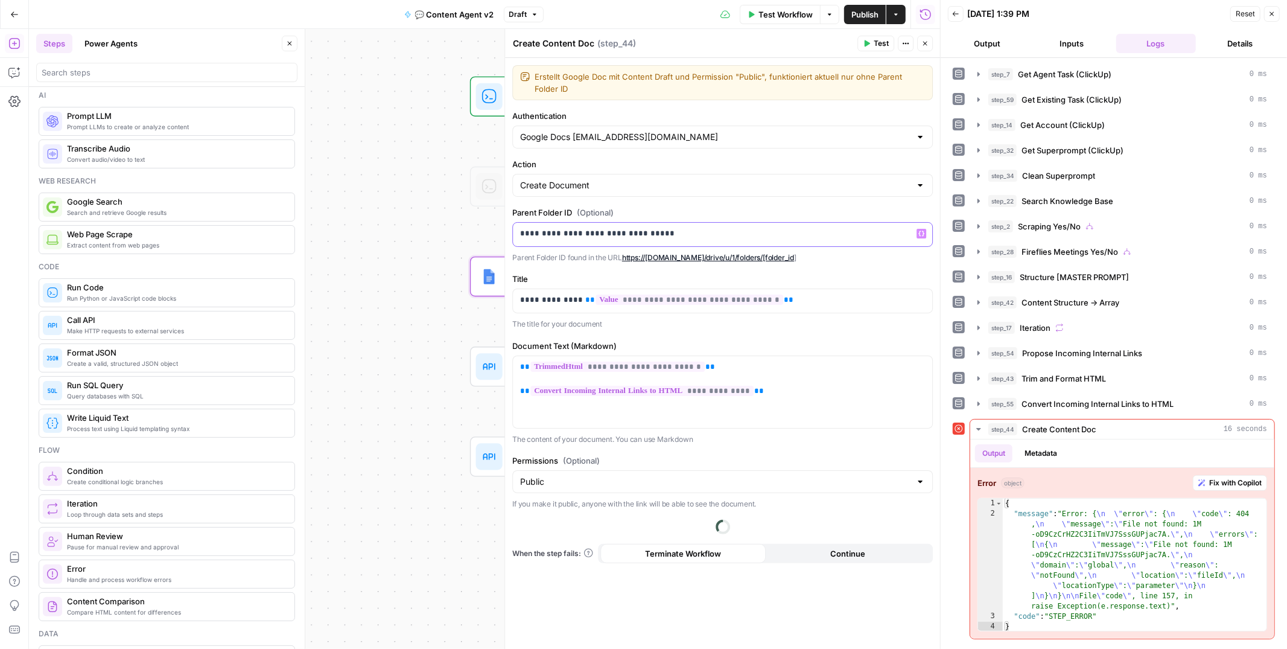
click at [729, 241] on div "**********" at bounding box center [722, 235] width 419 height 24
click at [928, 48] on button "Close" at bounding box center [925, 44] width 16 height 16
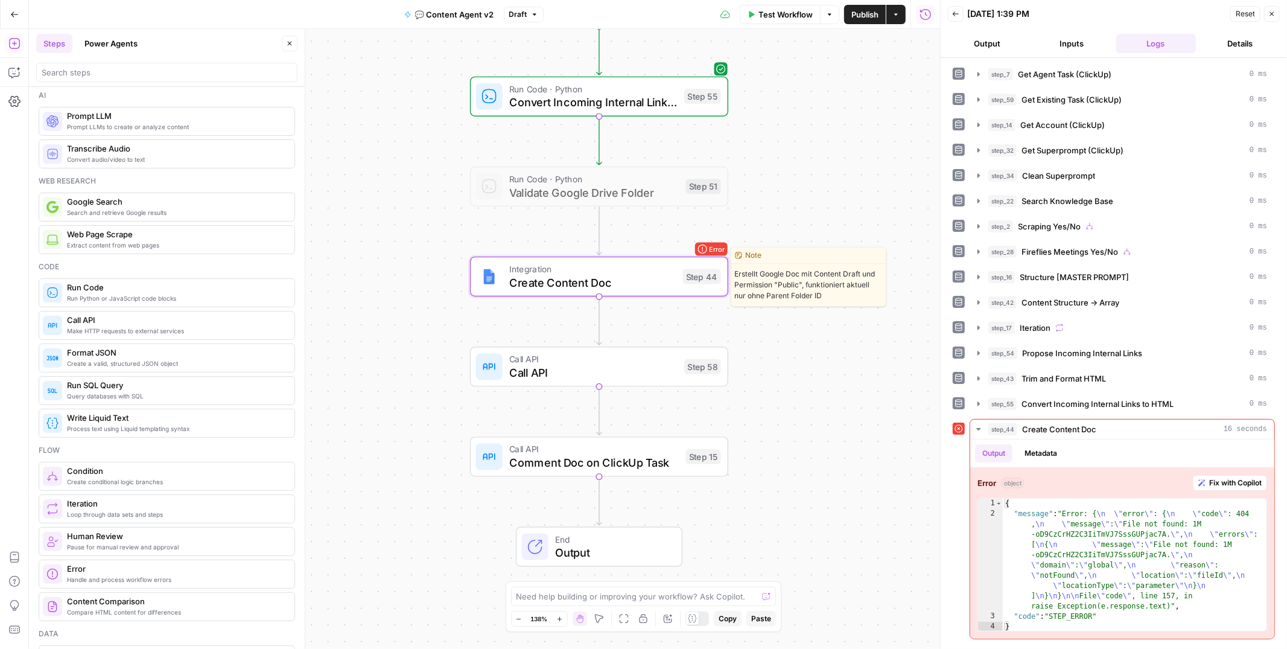
click at [611, 280] on span "Create Content Doc" at bounding box center [592, 282] width 167 height 17
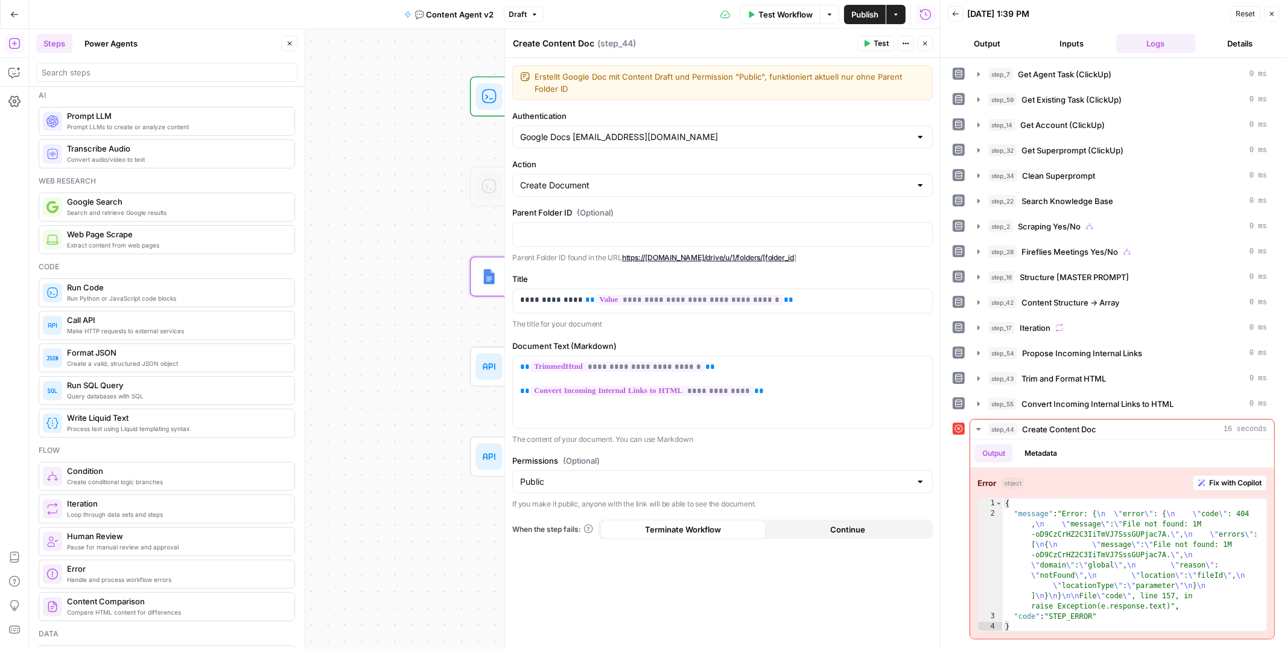
click at [929, 45] on button "Close" at bounding box center [925, 44] width 16 height 16
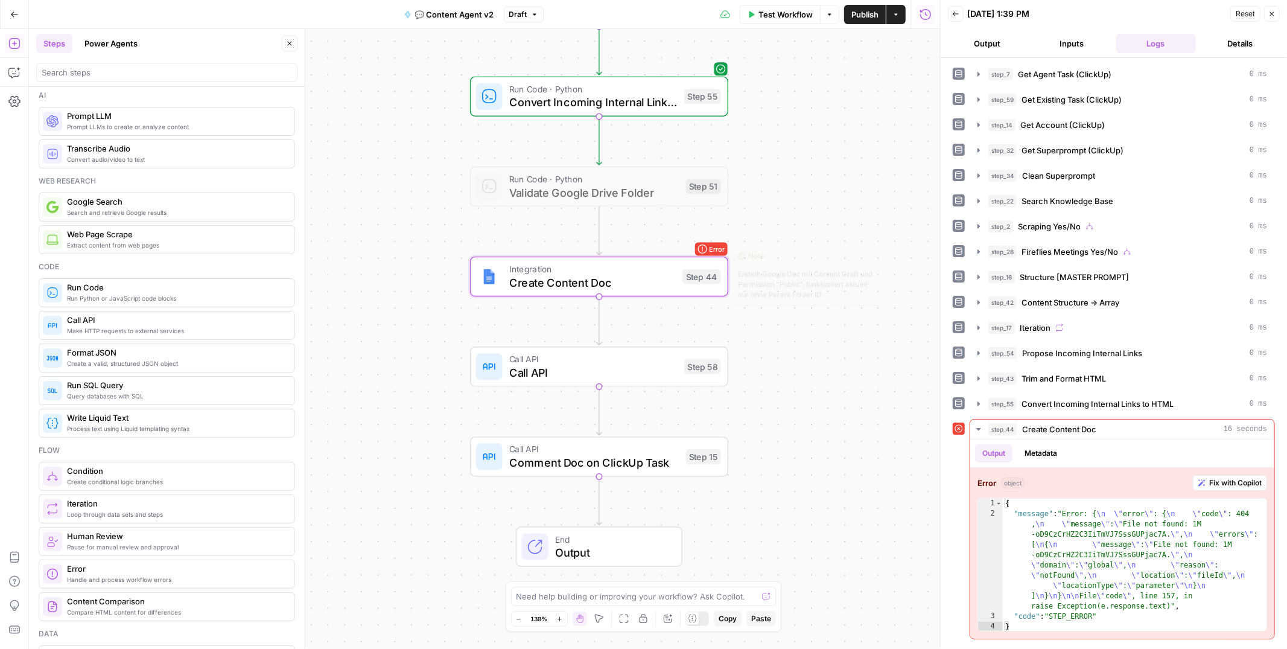
click at [685, 282] on div "Step 44" at bounding box center [701, 276] width 39 height 15
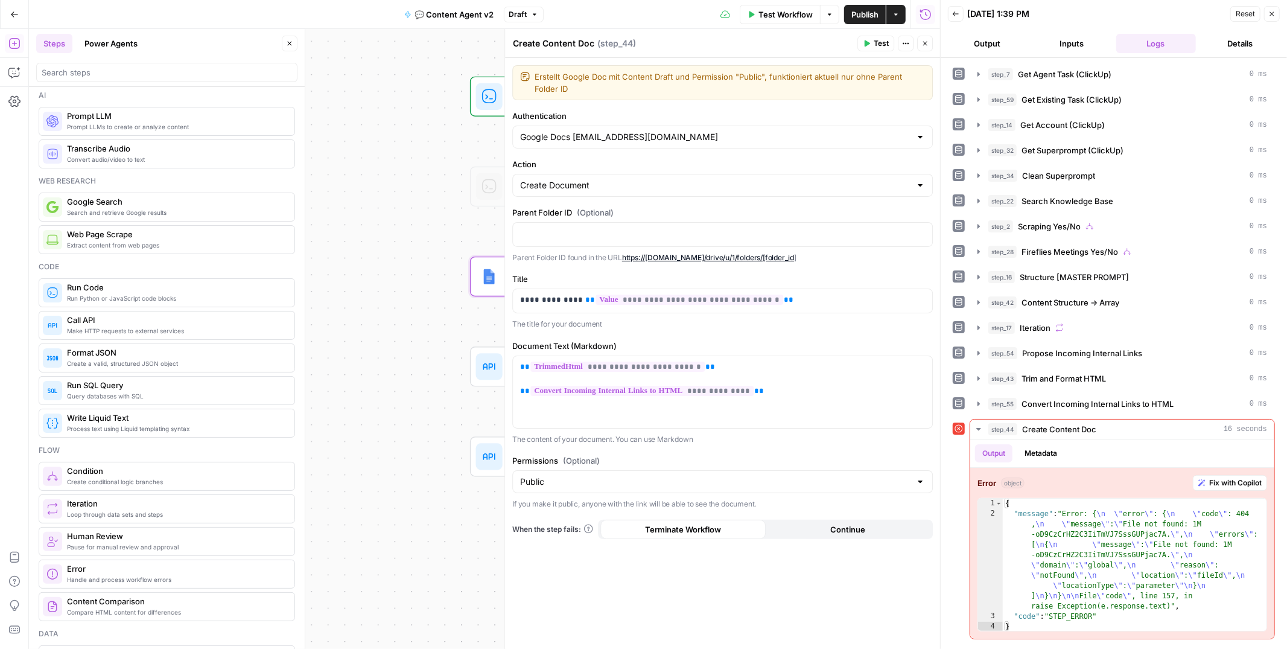
click at [919, 44] on button "Close" at bounding box center [925, 44] width 16 height 16
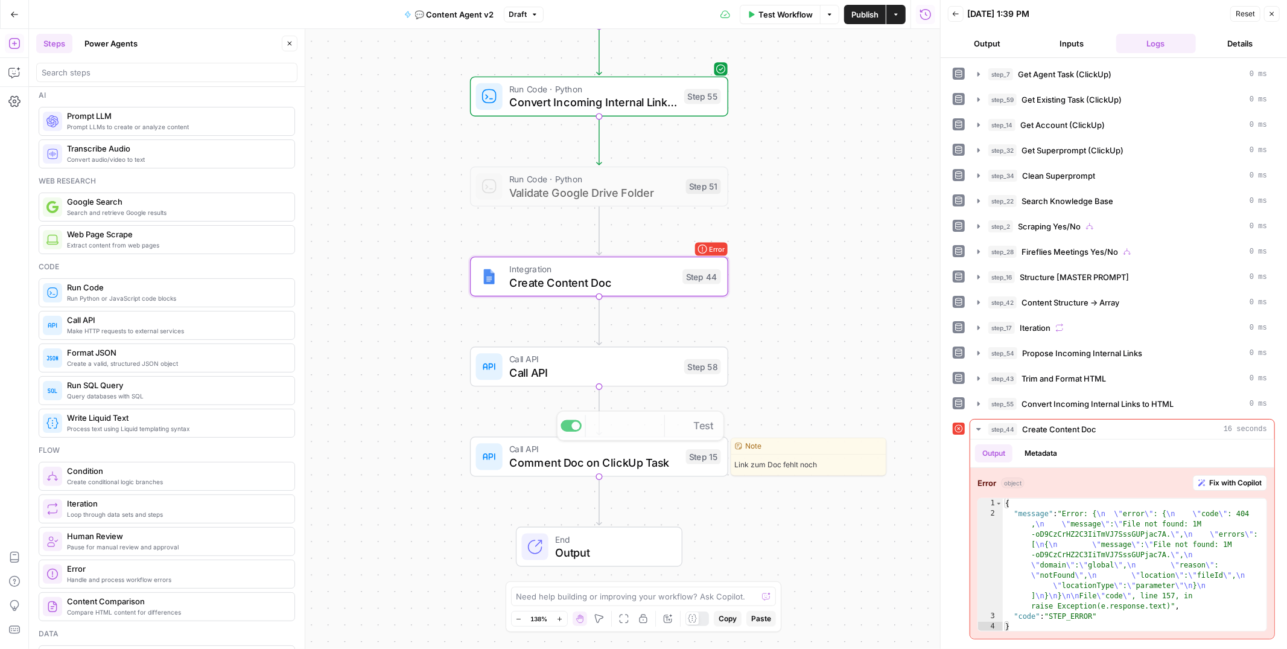
click at [554, 378] on span "Call API" at bounding box center [593, 372] width 168 height 17
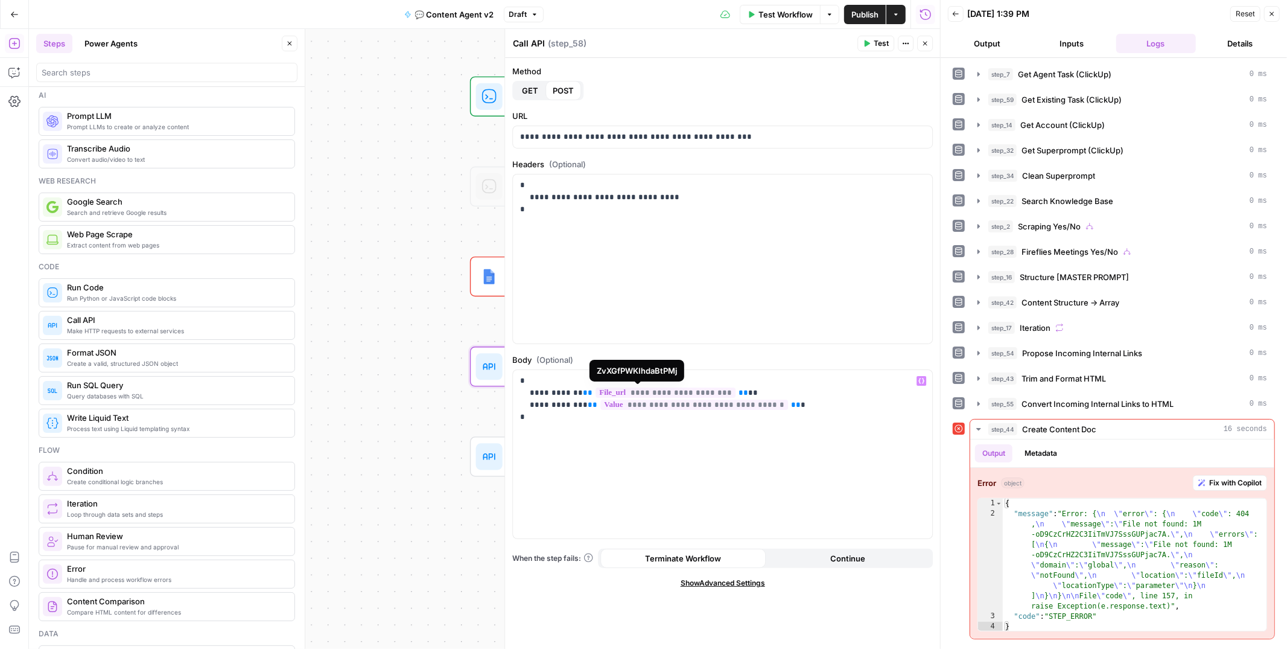
click at [700, 405] on span "**********" at bounding box center [694, 404] width 188 height 10
click at [723, 404] on span "**********" at bounding box center [694, 404] width 188 height 10
click at [736, 448] on div "**********" at bounding box center [722, 454] width 419 height 169
click at [726, 290] on div "**********" at bounding box center [722, 258] width 419 height 169
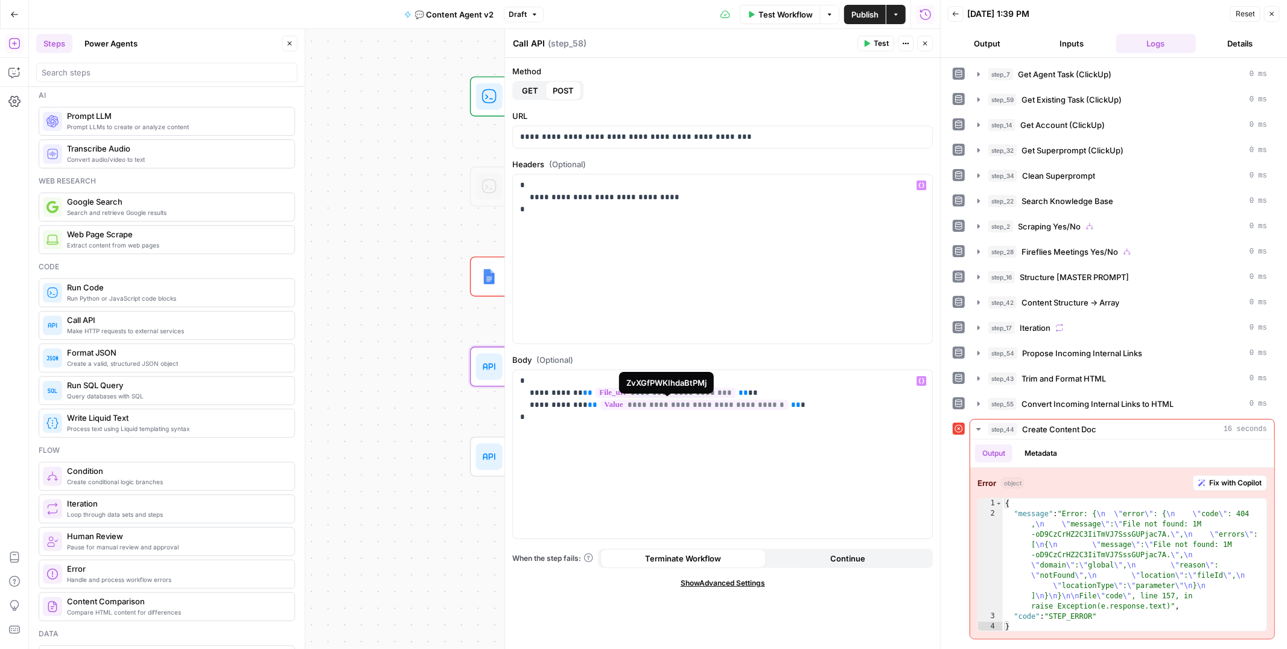
click at [725, 405] on span "**********" at bounding box center [694, 404] width 188 height 10
click at [723, 405] on span "**********" at bounding box center [694, 404] width 188 height 10
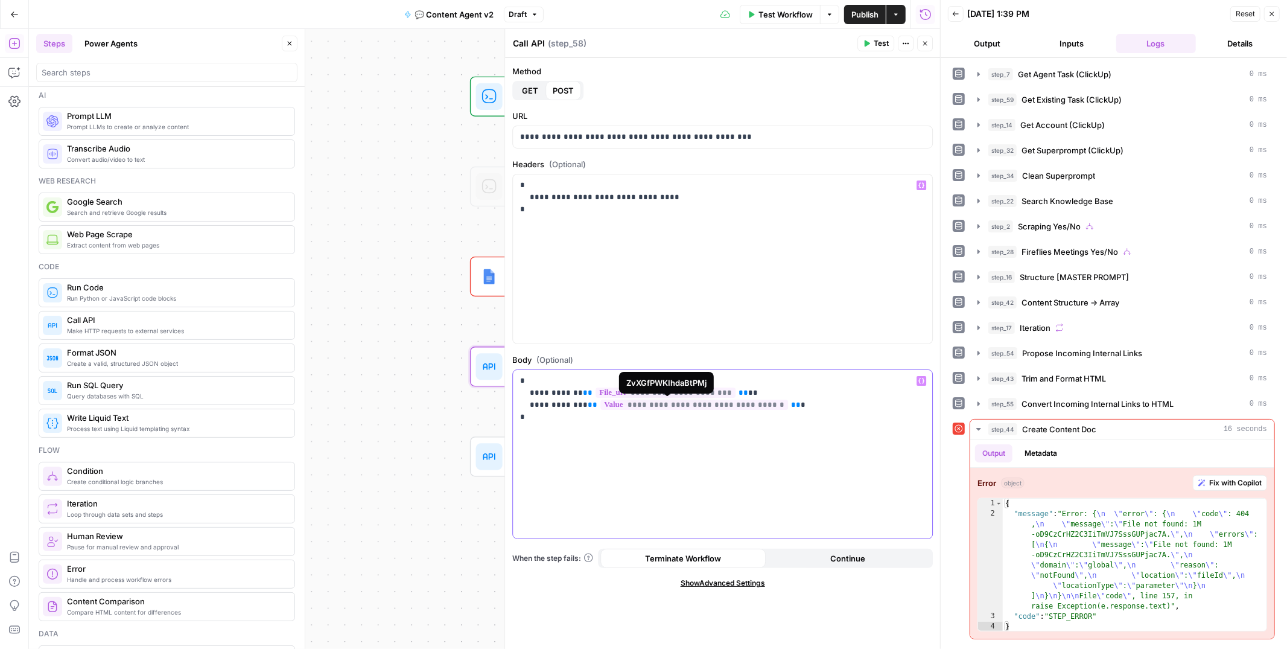
click at [723, 405] on span "**********" at bounding box center [694, 404] width 188 height 10
click at [740, 424] on div "**********" at bounding box center [722, 454] width 419 height 169
drag, startPoint x: 620, startPoint y: 405, endPoint x: 666, endPoint y: 404, distance: 46.5
click at [618, 404] on p "**********" at bounding box center [722, 399] width 405 height 48
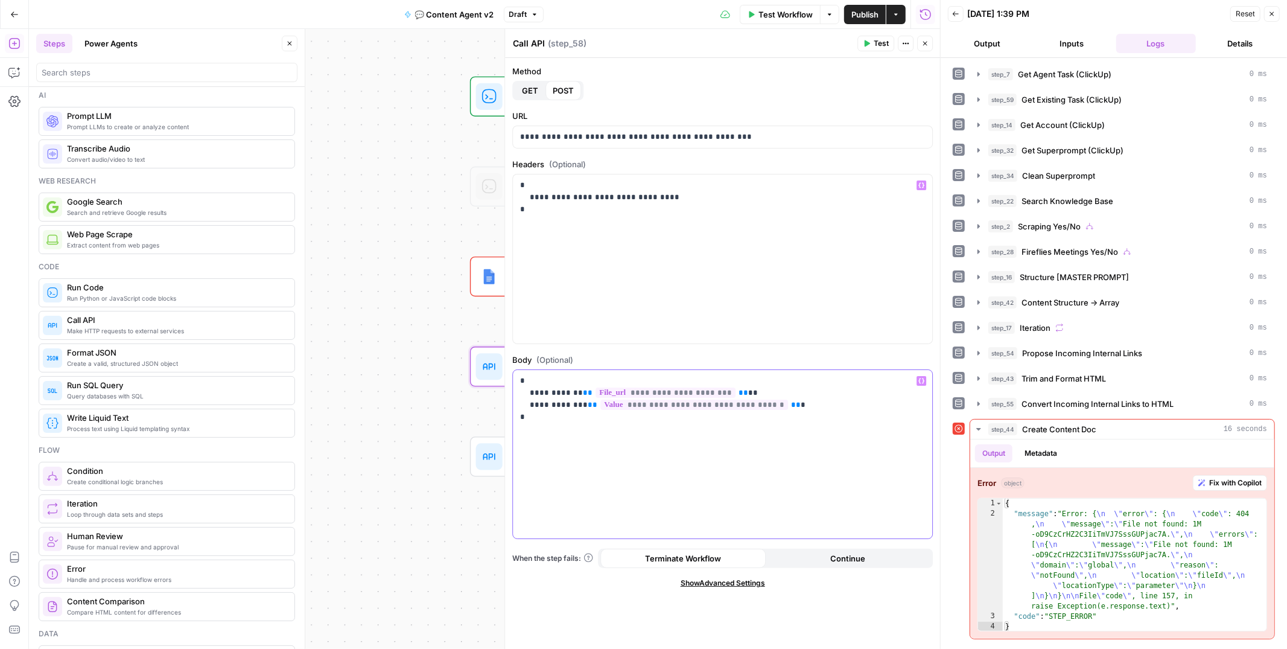
click at [751, 410] on p "**********" at bounding box center [722, 399] width 405 height 48
drag, startPoint x: 761, startPoint y: 404, endPoint x: 573, endPoint y: 404, distance: 188.3
click at [573, 404] on p "**********" at bounding box center [722, 399] width 405 height 48
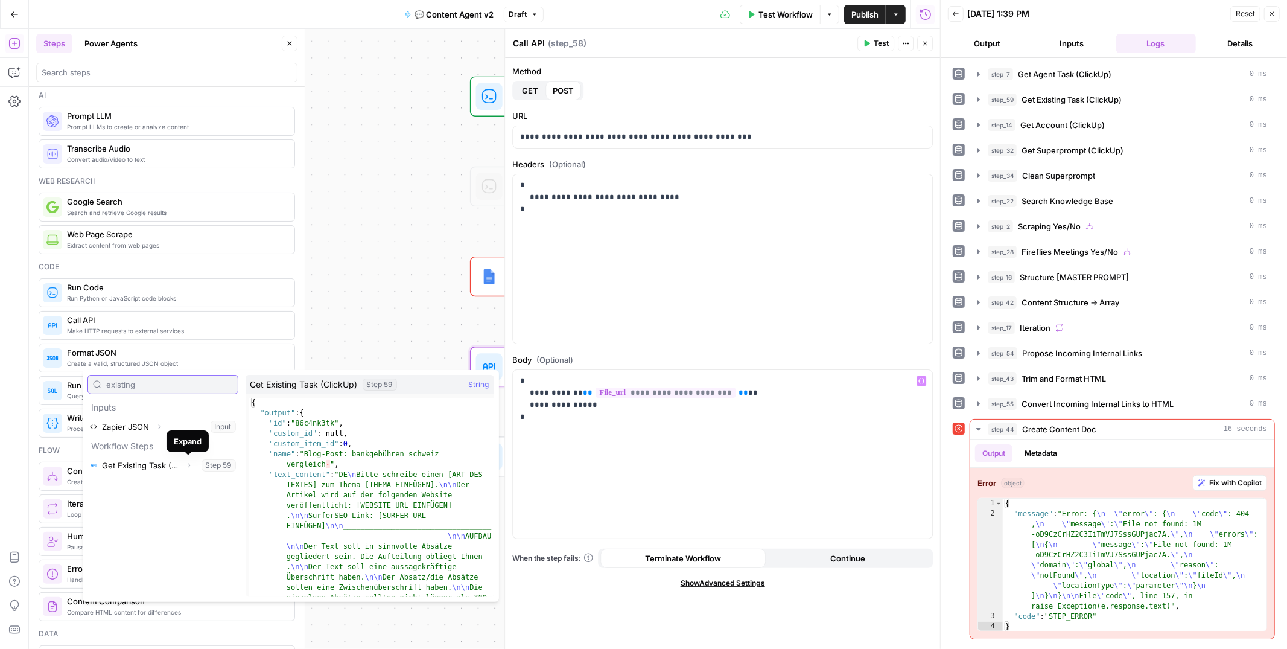
type input "existing"
click at [186, 468] on icon "button" at bounding box center [188, 465] width 7 height 7
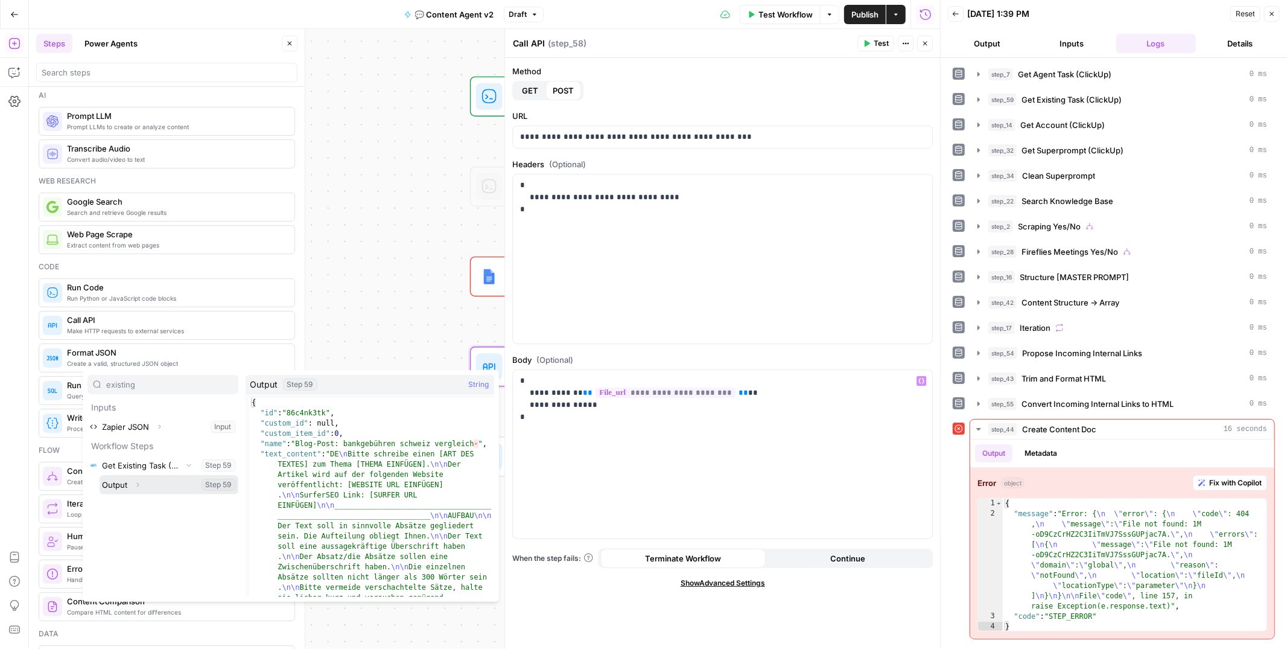
click at [137, 485] on icon "button" at bounding box center [137, 484] width 7 height 7
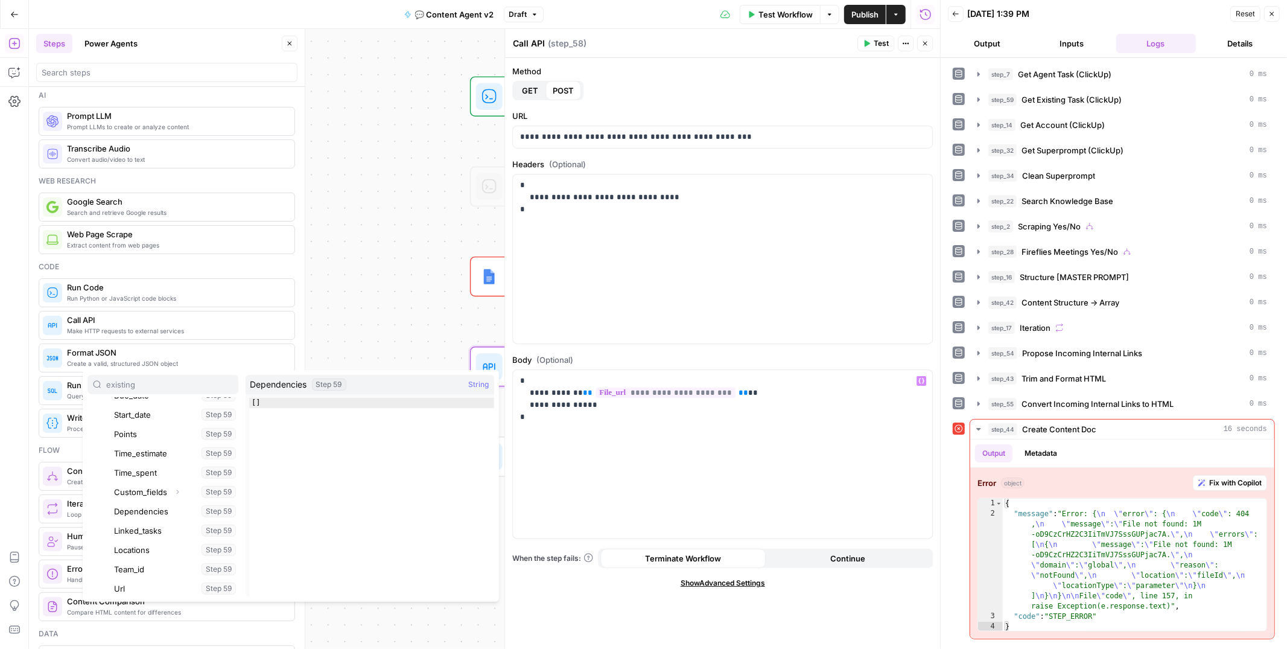
scroll to position [565, 0]
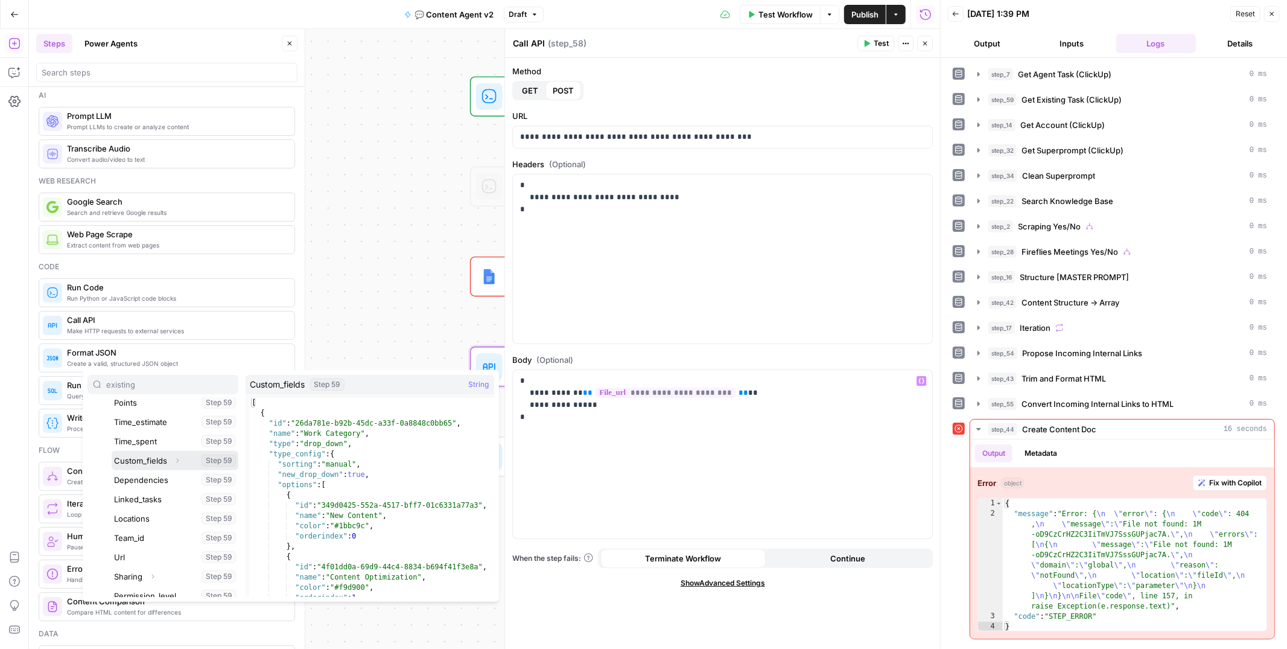
click at [180, 460] on span "Expand" at bounding box center [180, 460] width 1 height 1
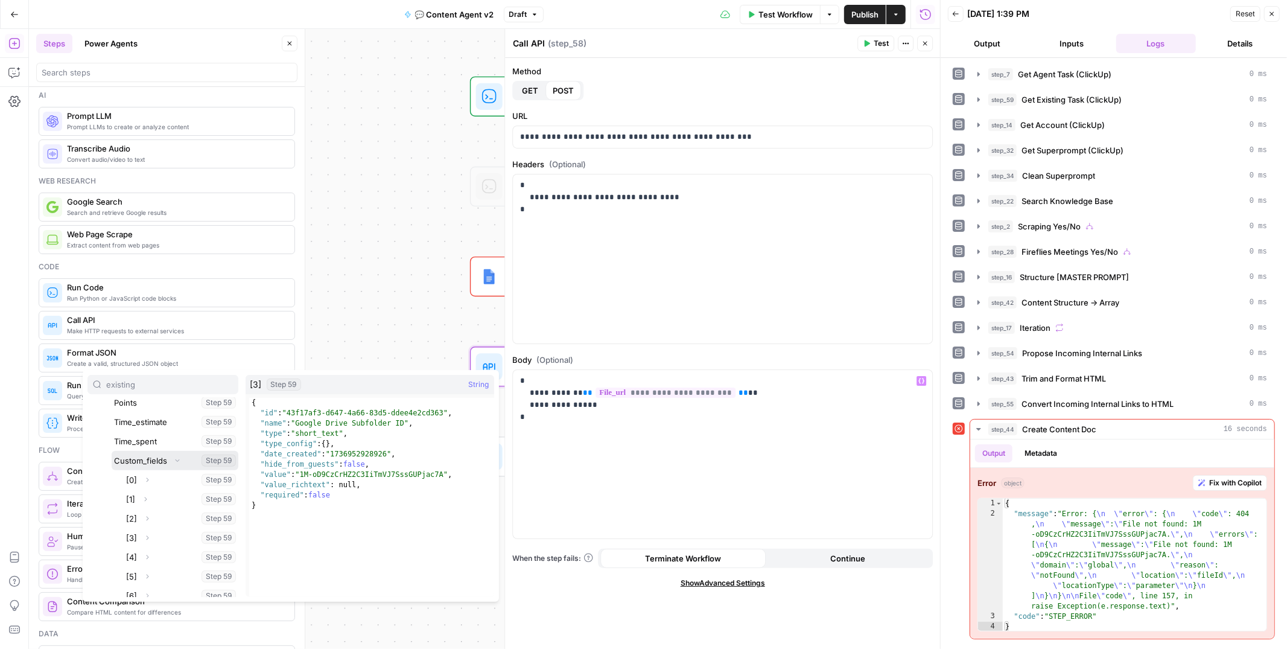
scroll to position [652, 0]
click at [145, 450] on icon "button" at bounding box center [147, 450] width 7 height 7
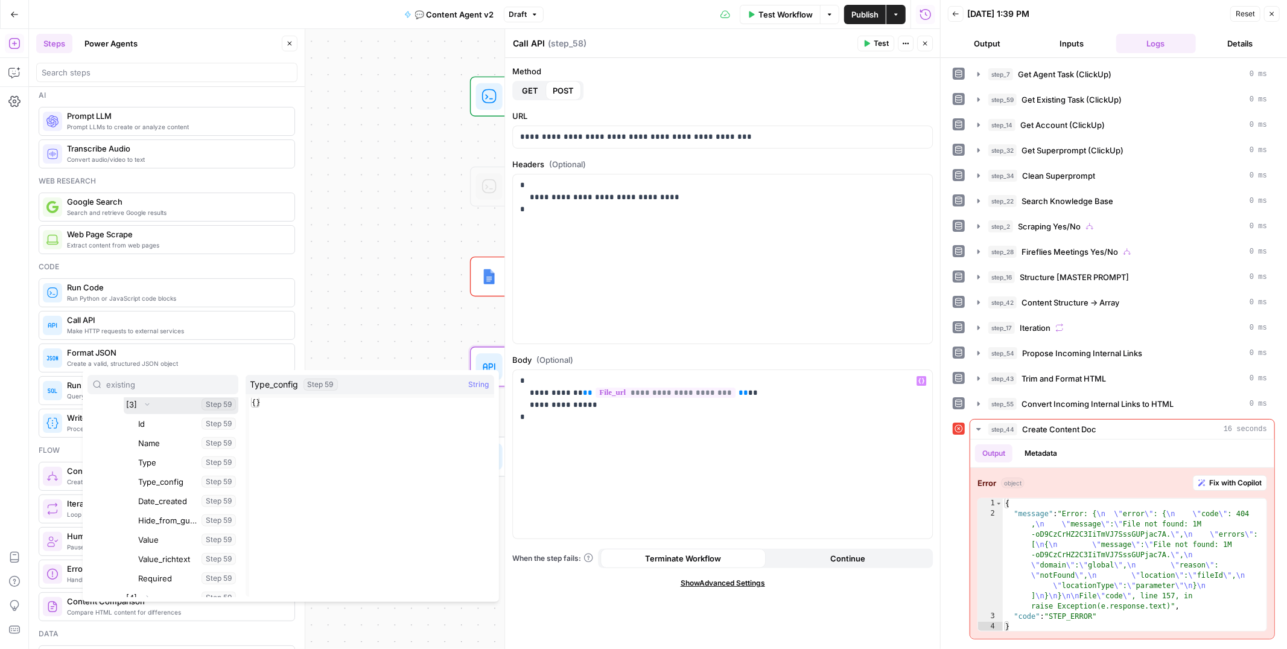
scroll to position [730, 0]
click at [159, 509] on button "Select variable Value" at bounding box center [187, 507] width 103 height 19
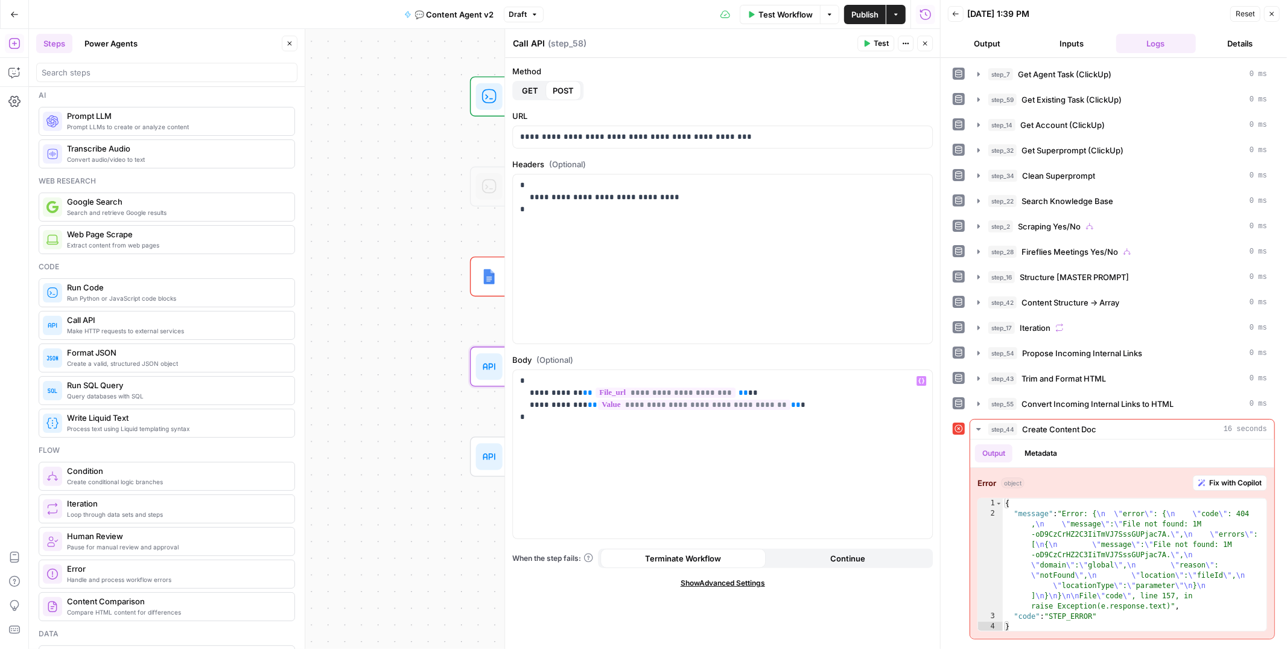
click at [877, 38] on span "Test" at bounding box center [881, 43] width 15 height 11
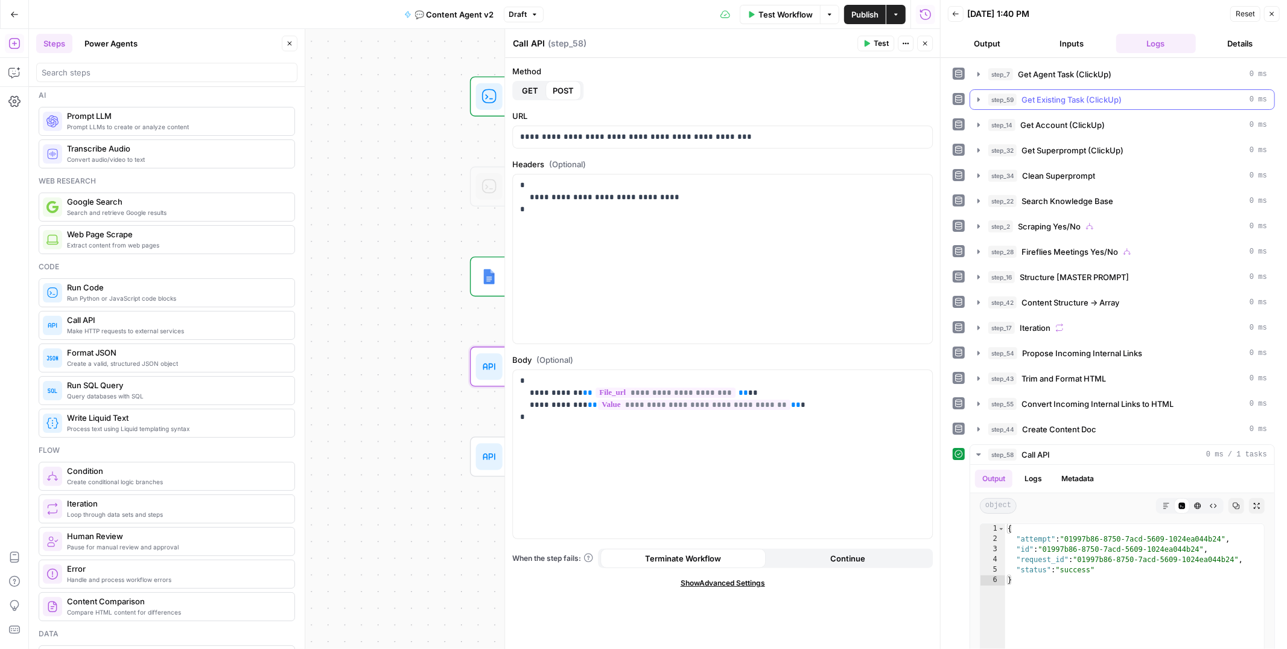
click at [981, 104] on icon "button" at bounding box center [979, 100] width 10 height 10
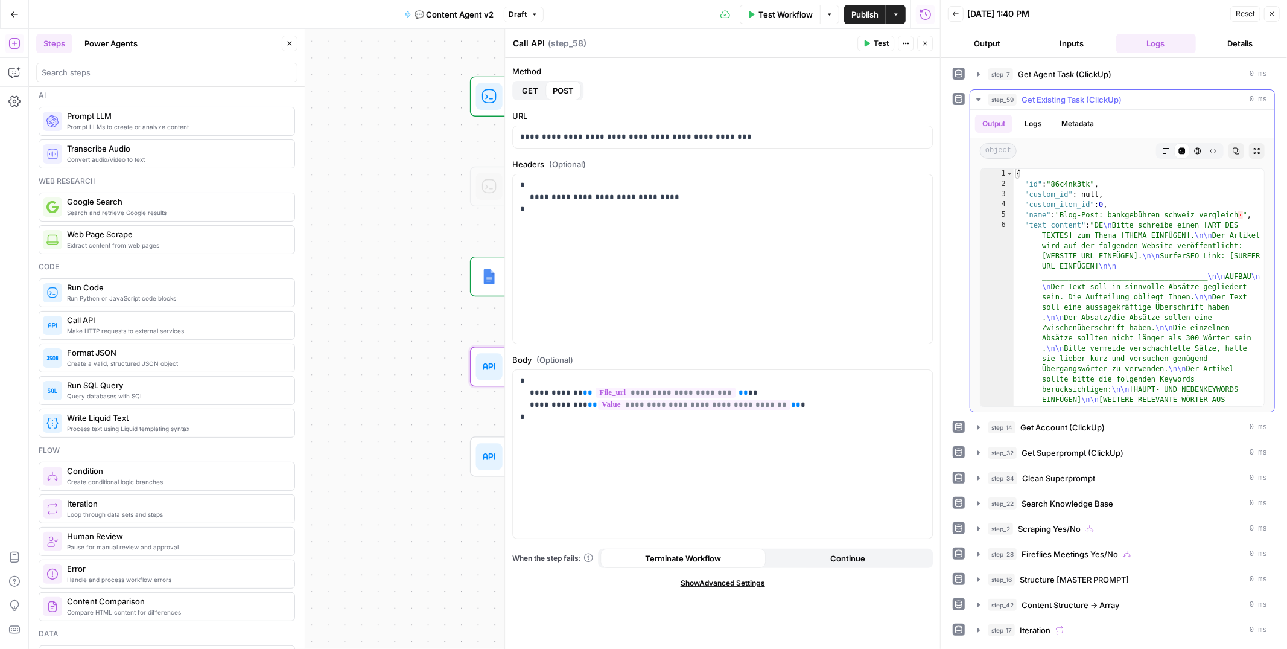
type textarea "**********"
click at [982, 75] on icon "button" at bounding box center [979, 74] width 10 height 10
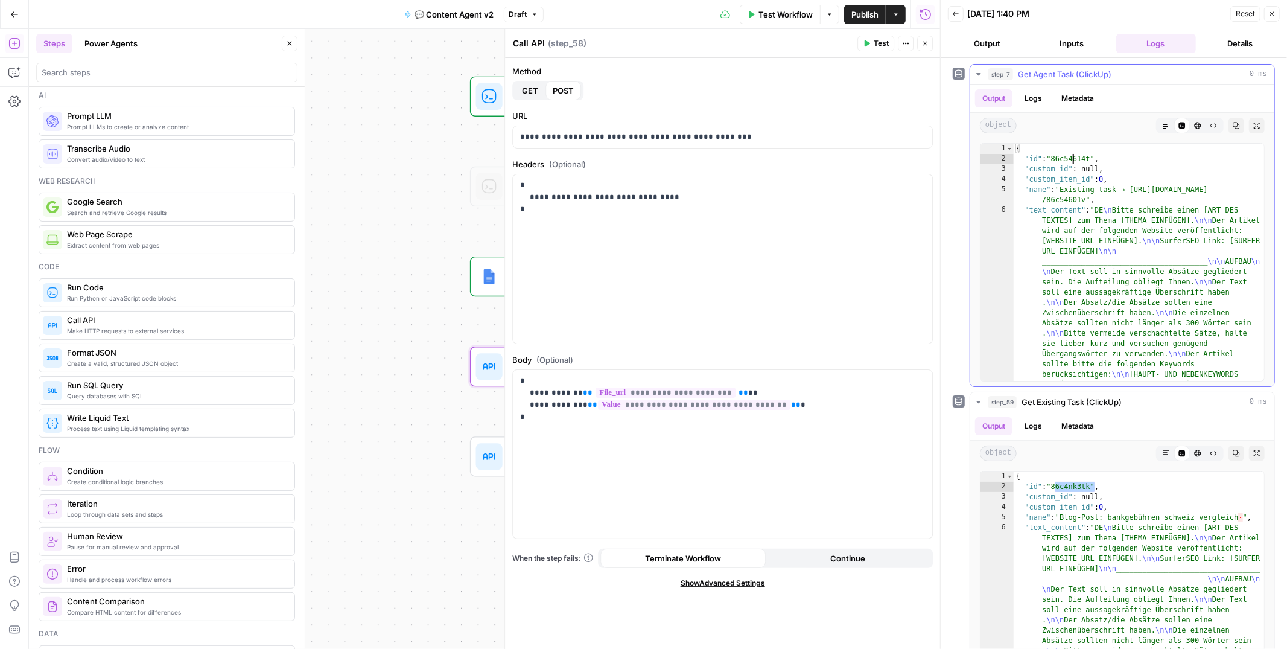
type textarea "**********"
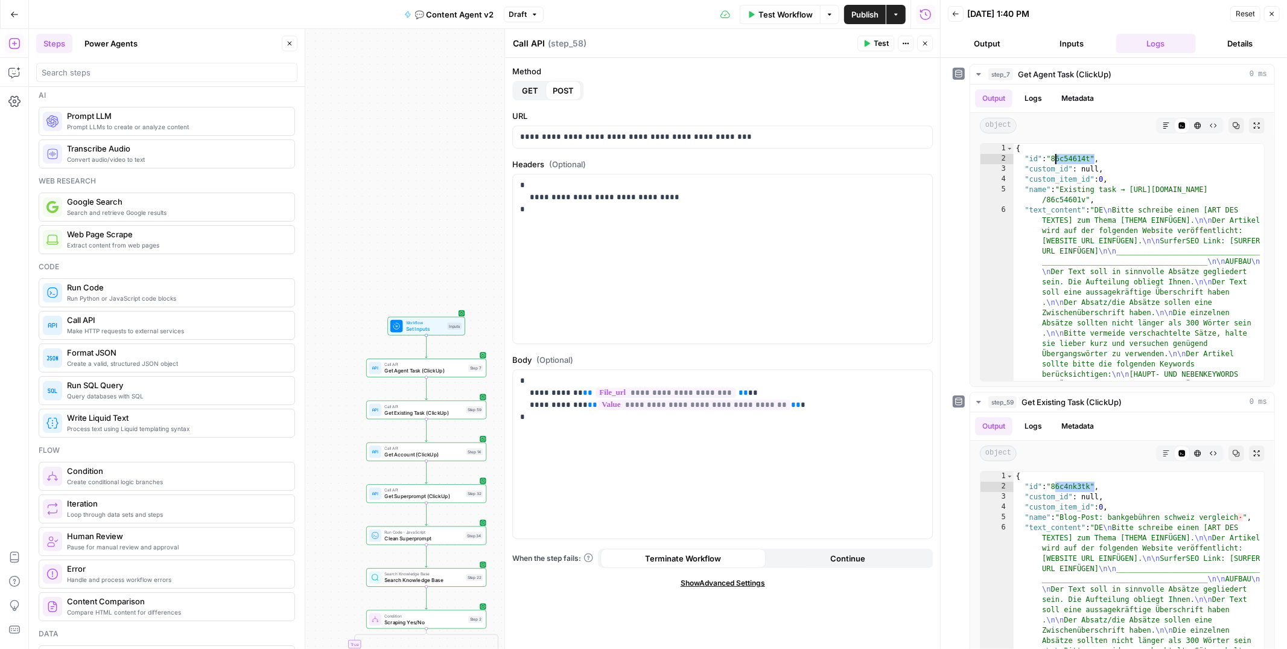
click at [402, 329] on div "Workflow Set Inputs Inputs Test Step" at bounding box center [425, 325] width 71 height 13
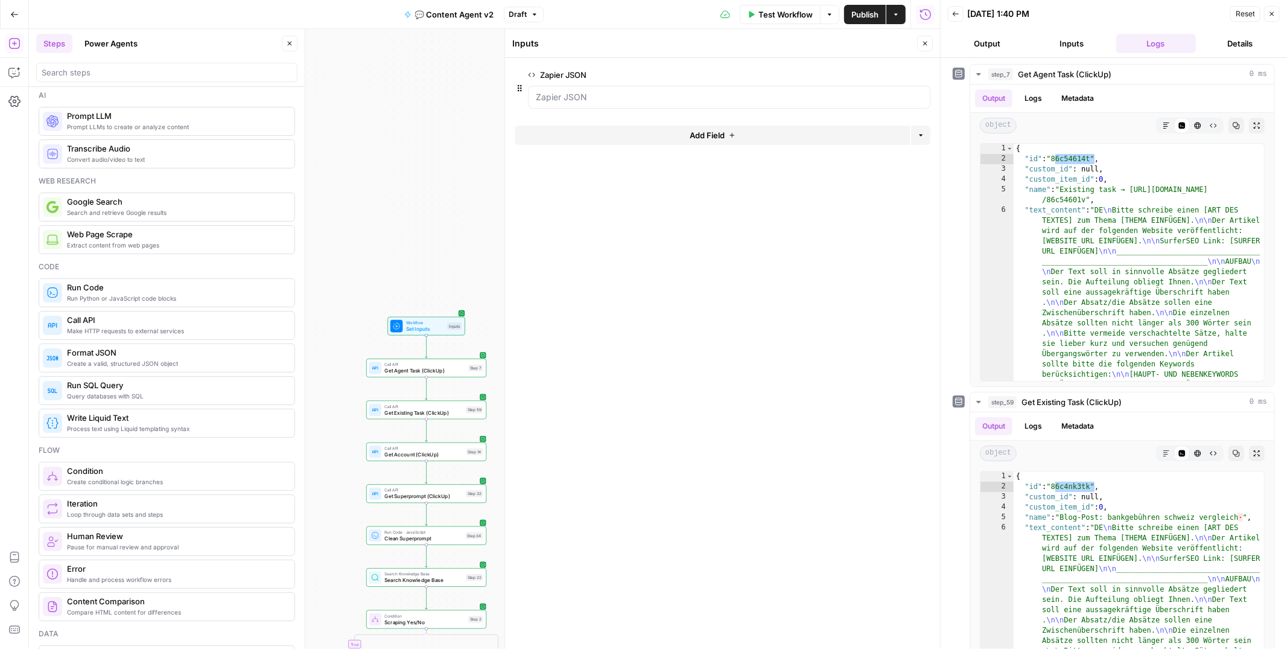
click at [1072, 44] on button "Inputs" at bounding box center [1072, 43] width 80 height 19
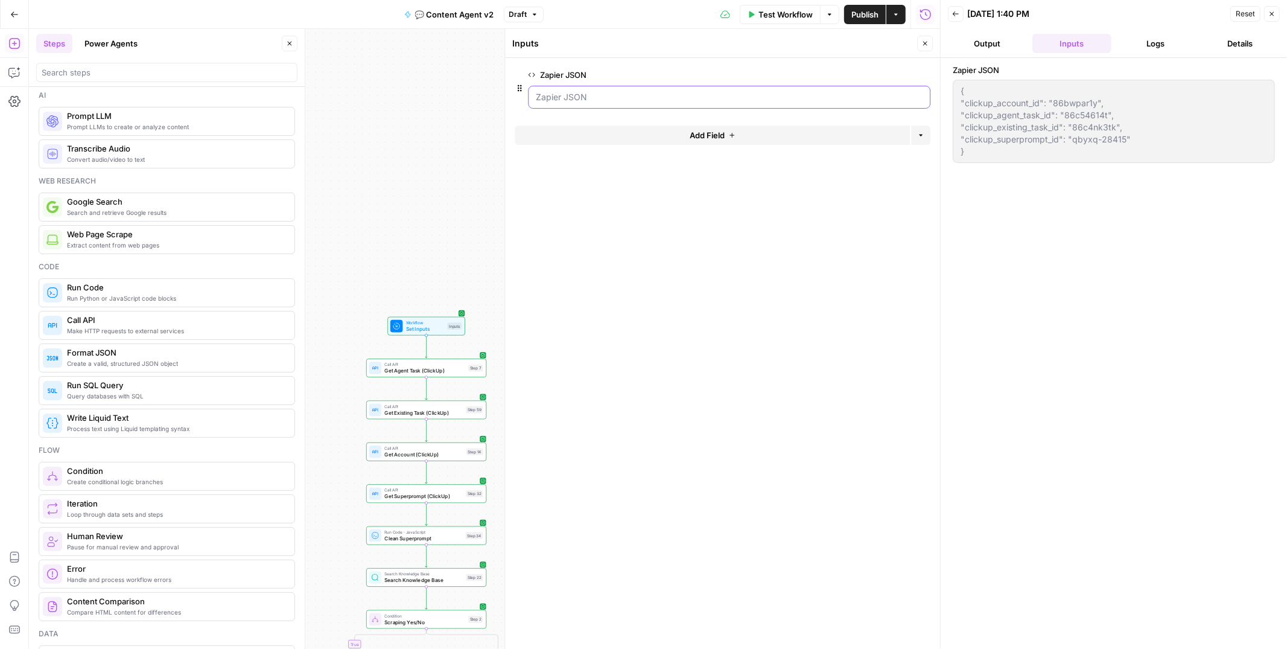
click at [643, 93] on JSON "Zapier JSON" at bounding box center [729, 97] width 387 height 12
click at [953, 86] on div "{ "clickup_account_id": "86bwpar1y", "clickup_agent_task_id": "86c54614t", "cli…" at bounding box center [1114, 121] width 322 height 83
click at [771, 11] on span "Test Workflow" at bounding box center [785, 14] width 54 height 12
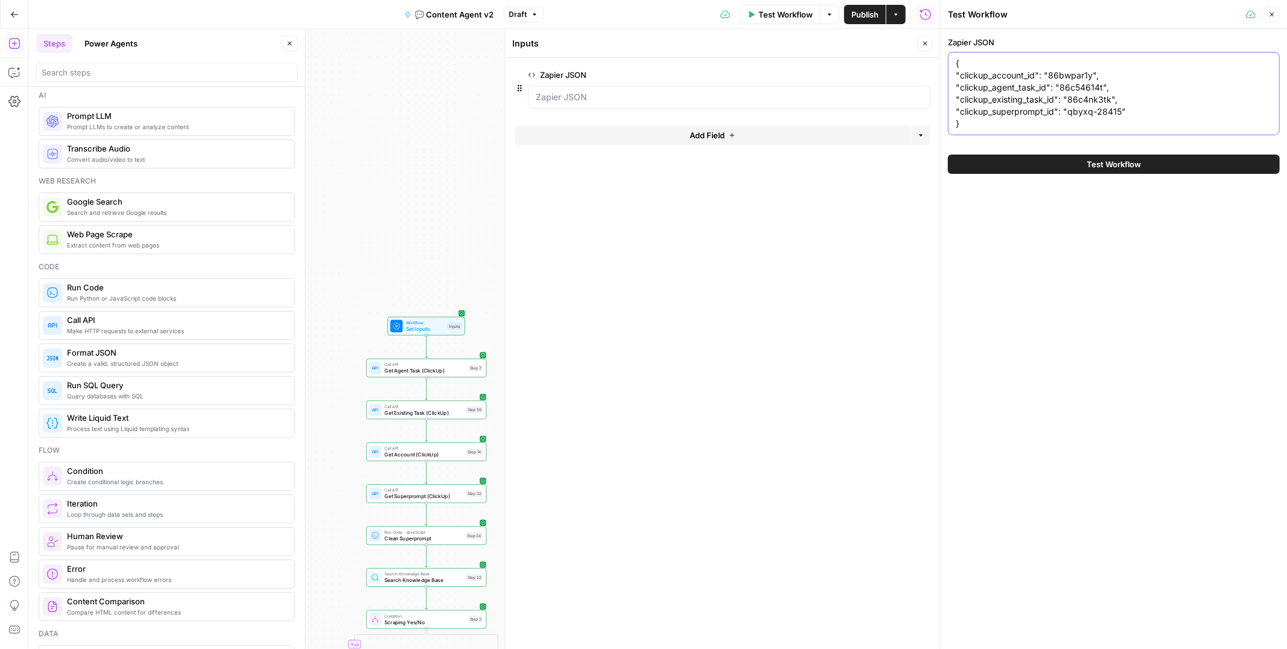
click at [1103, 98] on textarea "{ "clickup_account_id": "86bwpar1y", "clickup_agent_task_id": "86c54614t", "cli…" at bounding box center [1114, 93] width 316 height 72
click at [1095, 102] on textarea "{ "clickup_account_id": "86bwpar1y", "clickup_agent_task_id": "86c54614t", "cli…" at bounding box center [1114, 93] width 316 height 72
paste textarea "54601v"
type textarea "{ "clickup_account_id": "86bwpar1y", "clickup_agent_task_id": "86c54614t", "cli…"
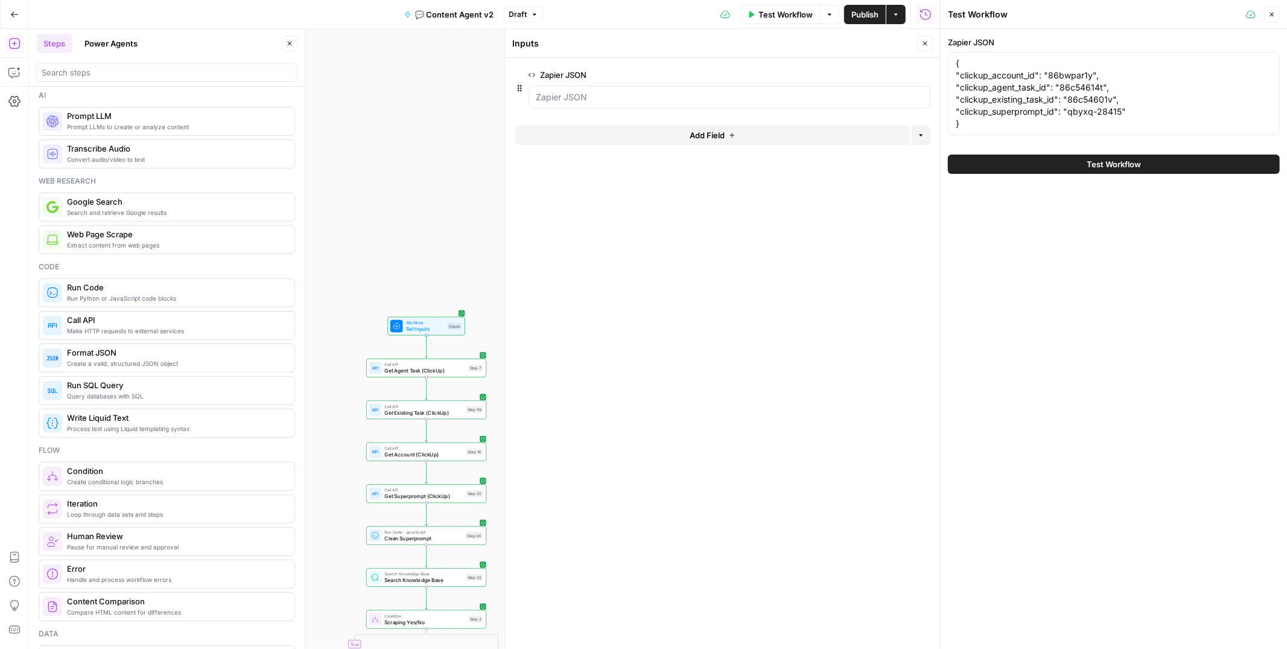
click at [1106, 159] on span "Test Workflow" at bounding box center [1114, 164] width 54 height 12
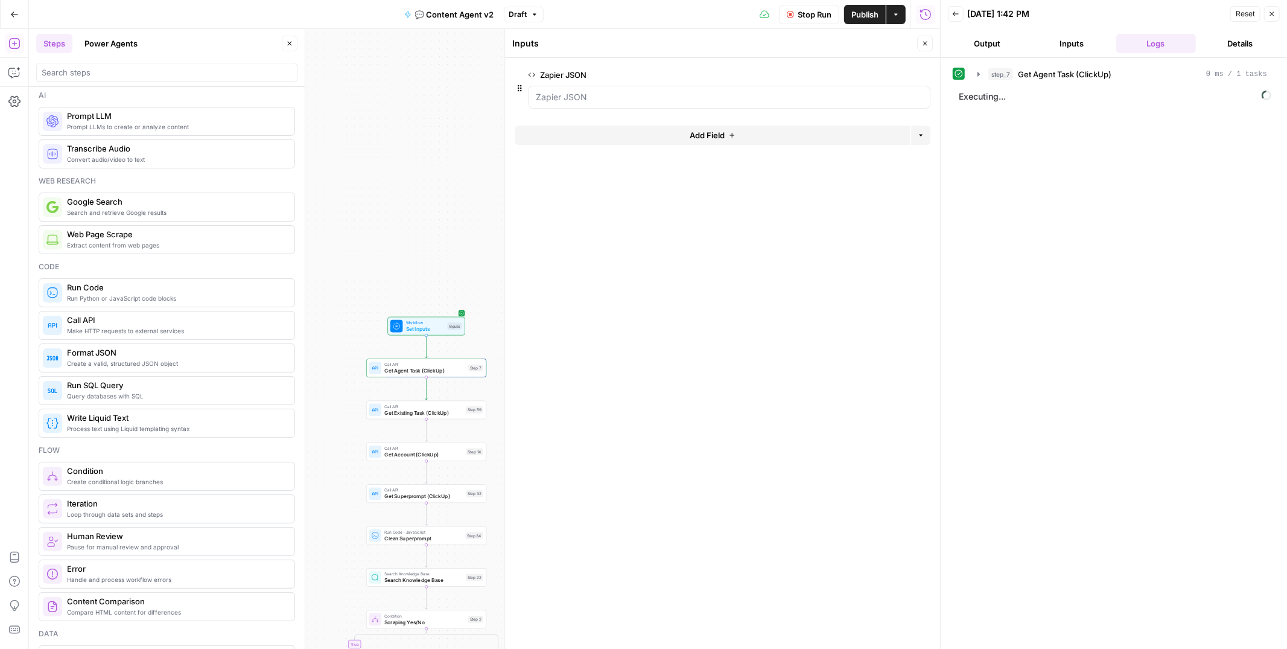
click at [790, 17] on icon "button" at bounding box center [790, 14] width 7 height 7
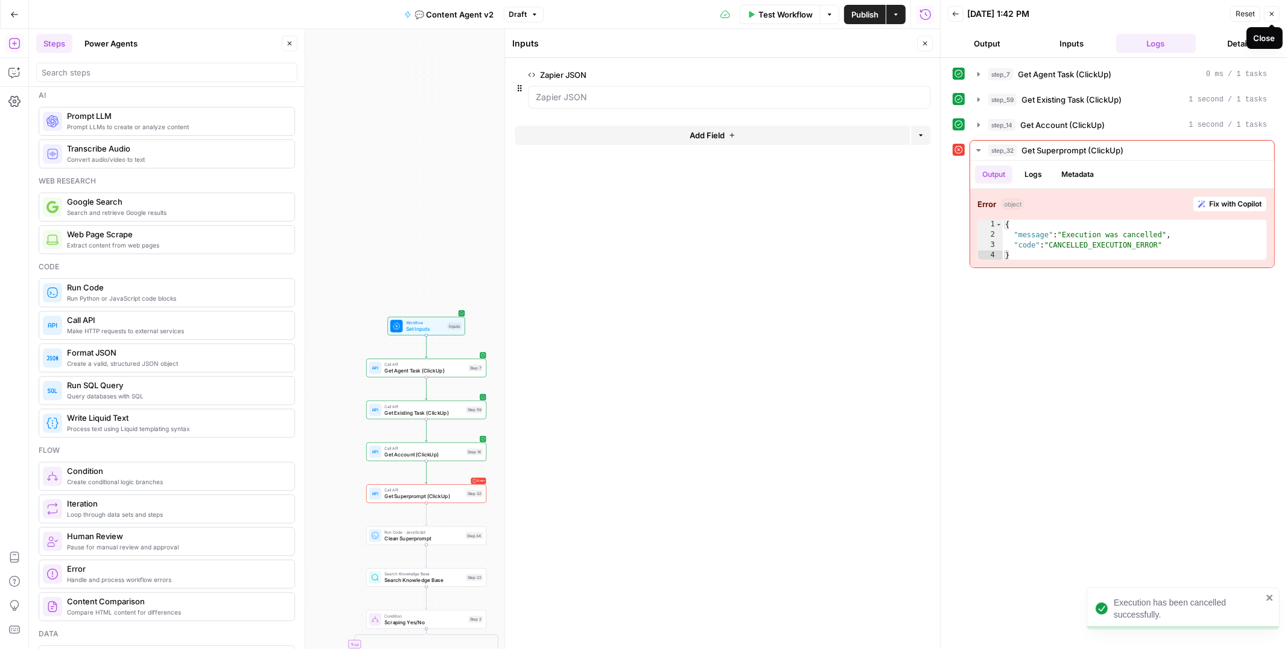
click at [1269, 13] on icon "button" at bounding box center [1271, 13] width 7 height 7
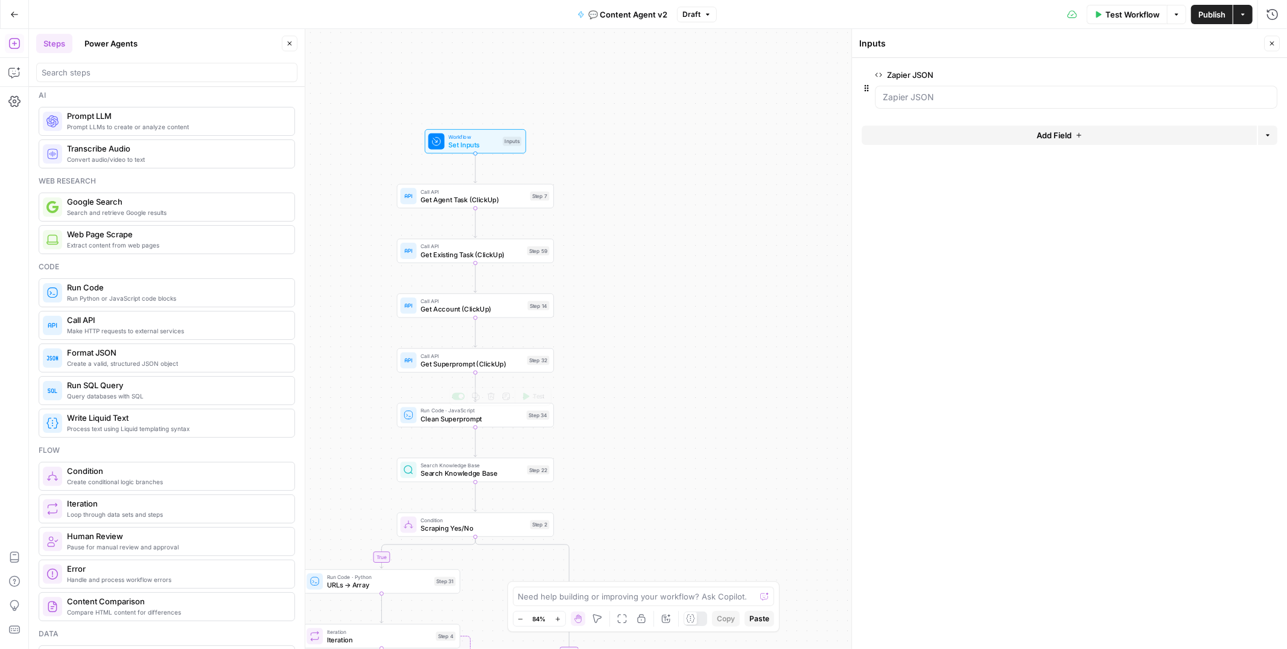
click at [456, 474] on span "Search Knowledge Base" at bounding box center [472, 473] width 103 height 10
type textarea "Search Knowledge Base"
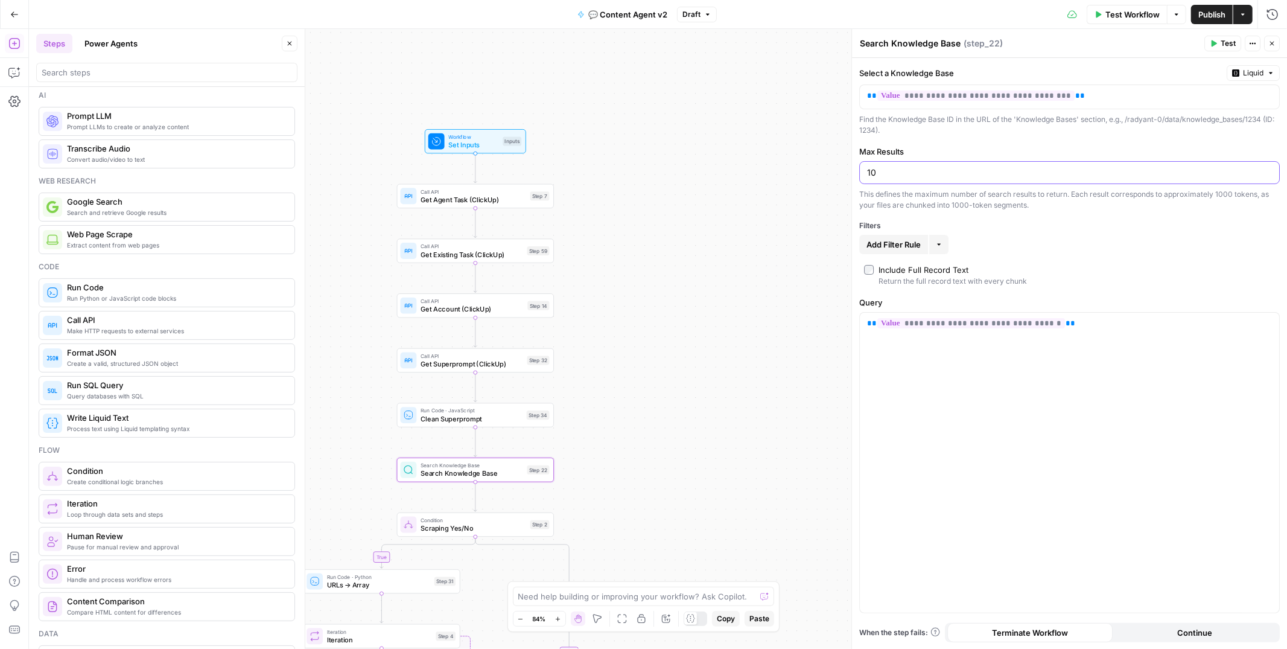
click at [873, 172] on input "10" at bounding box center [1069, 173] width 405 height 12
type input "20"
click at [952, 142] on div "**********" at bounding box center [1069, 353] width 435 height 591
click at [884, 271] on div "Include Full Record Text" at bounding box center [924, 270] width 90 height 12
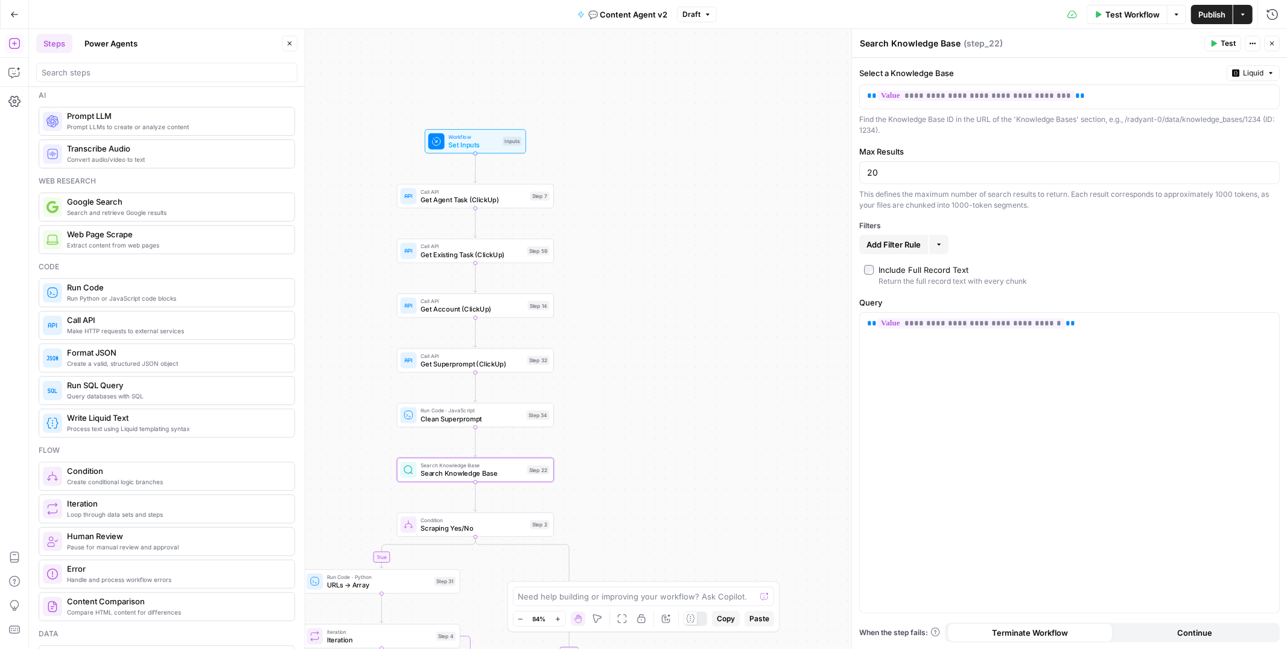
click at [1075, 264] on label "Include Full Record Text Return the full record text with every chunk" at bounding box center [1069, 275] width 411 height 23
click at [1043, 171] on input "20" at bounding box center [1069, 173] width 405 height 12
click at [1217, 45] on button "Test" at bounding box center [1222, 44] width 37 height 16
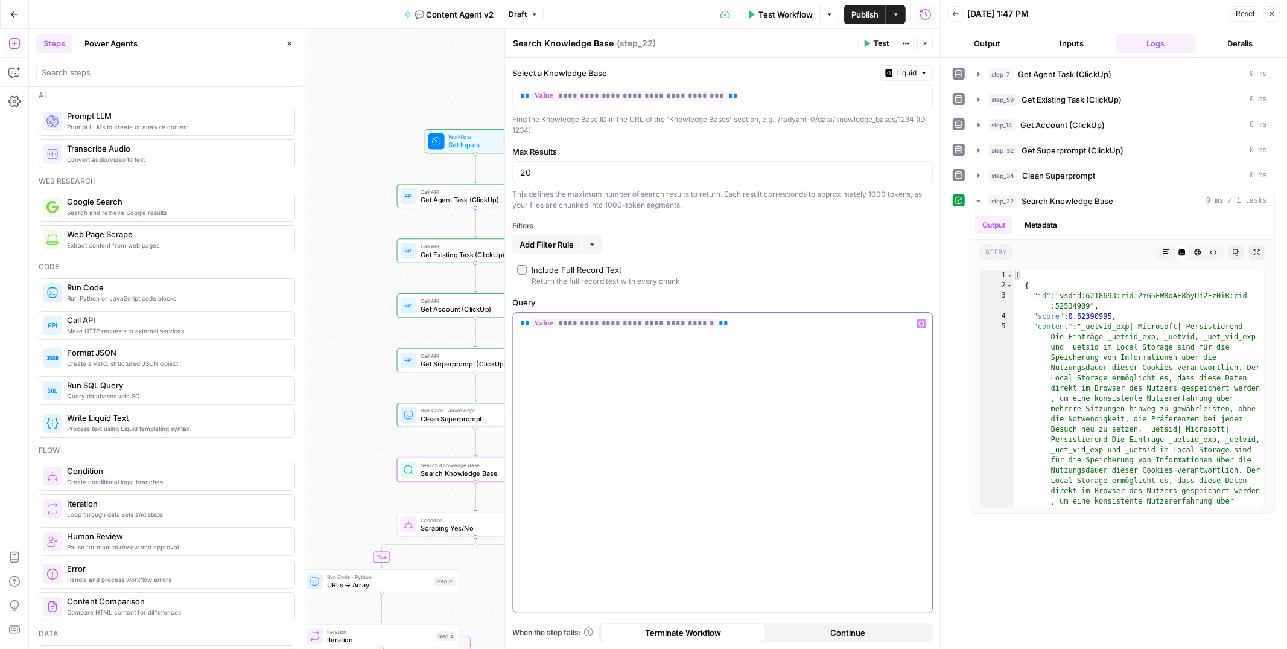
click at [766, 338] on div "**********" at bounding box center [722, 463] width 419 height 300
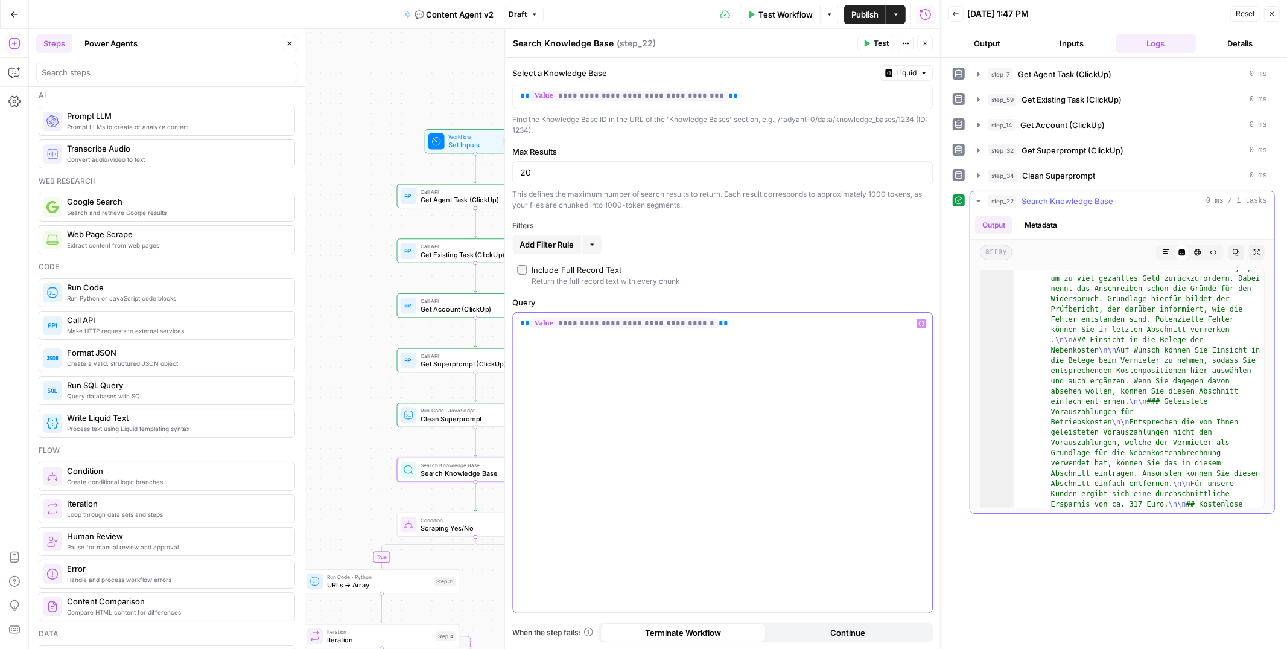
scroll to position [2363, 0]
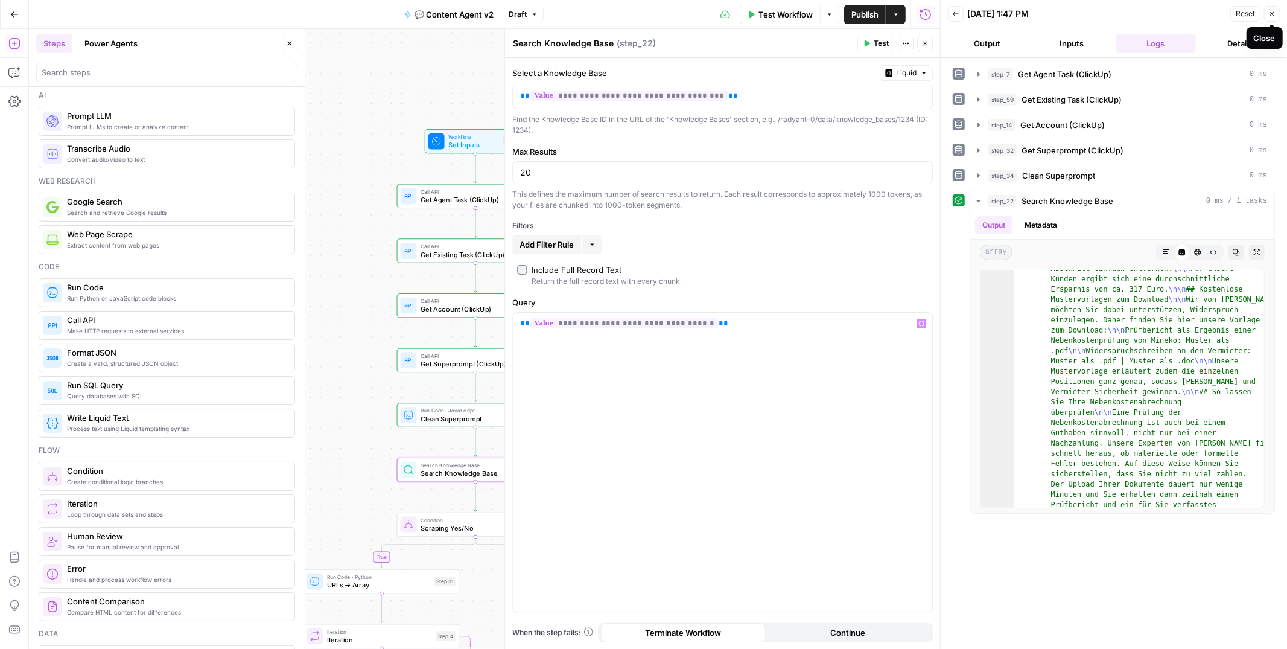
click at [1273, 11] on icon "button" at bounding box center [1271, 13] width 7 height 7
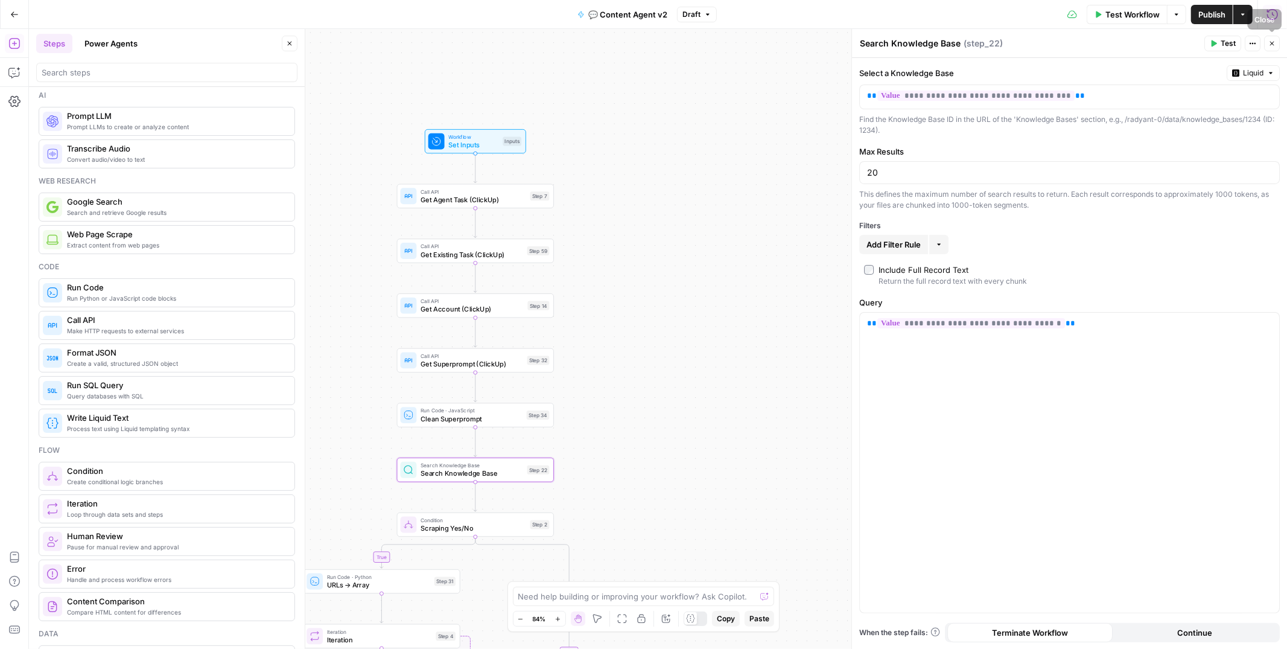
click at [1273, 38] on button "Close" at bounding box center [1272, 44] width 16 height 16
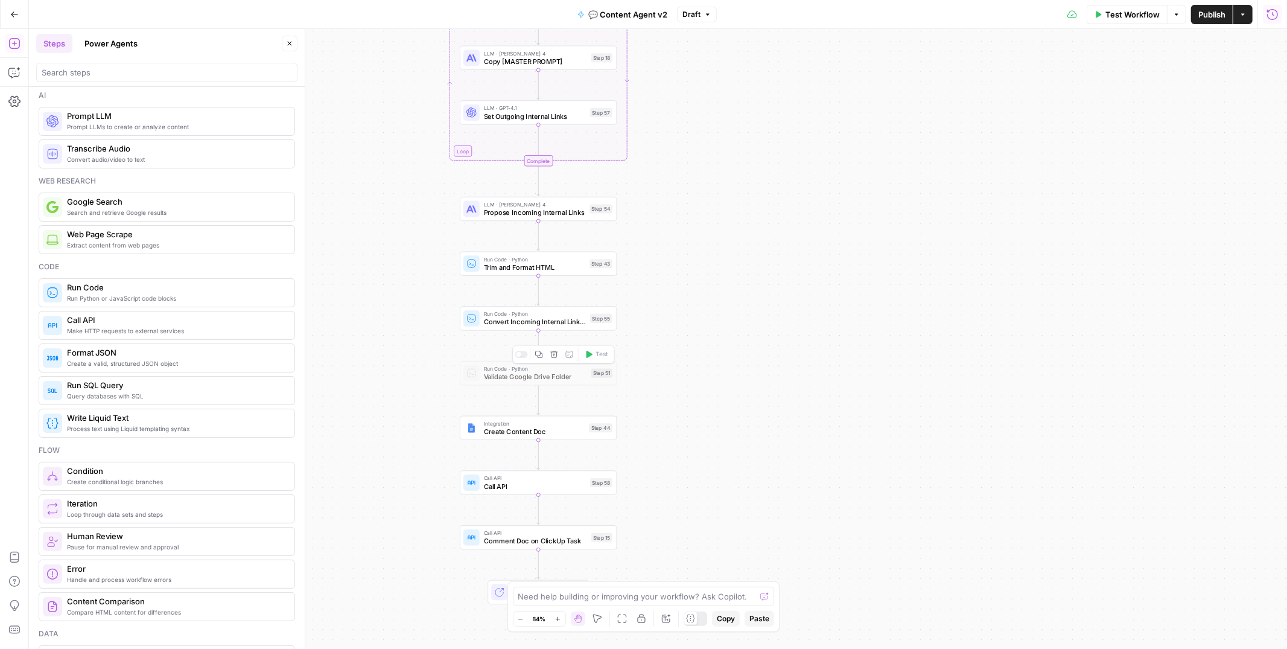
click at [555, 355] on icon "button" at bounding box center [554, 354] width 8 height 8
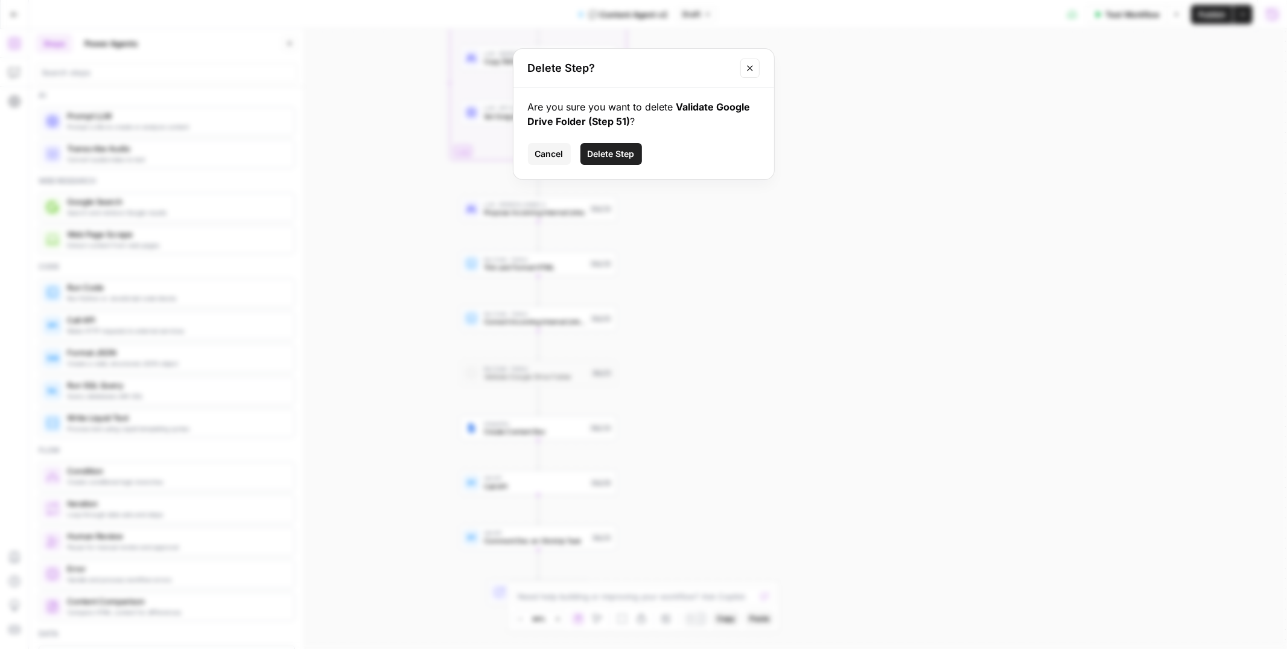
click at [616, 143] on button "Delete Step" at bounding box center [611, 154] width 62 height 22
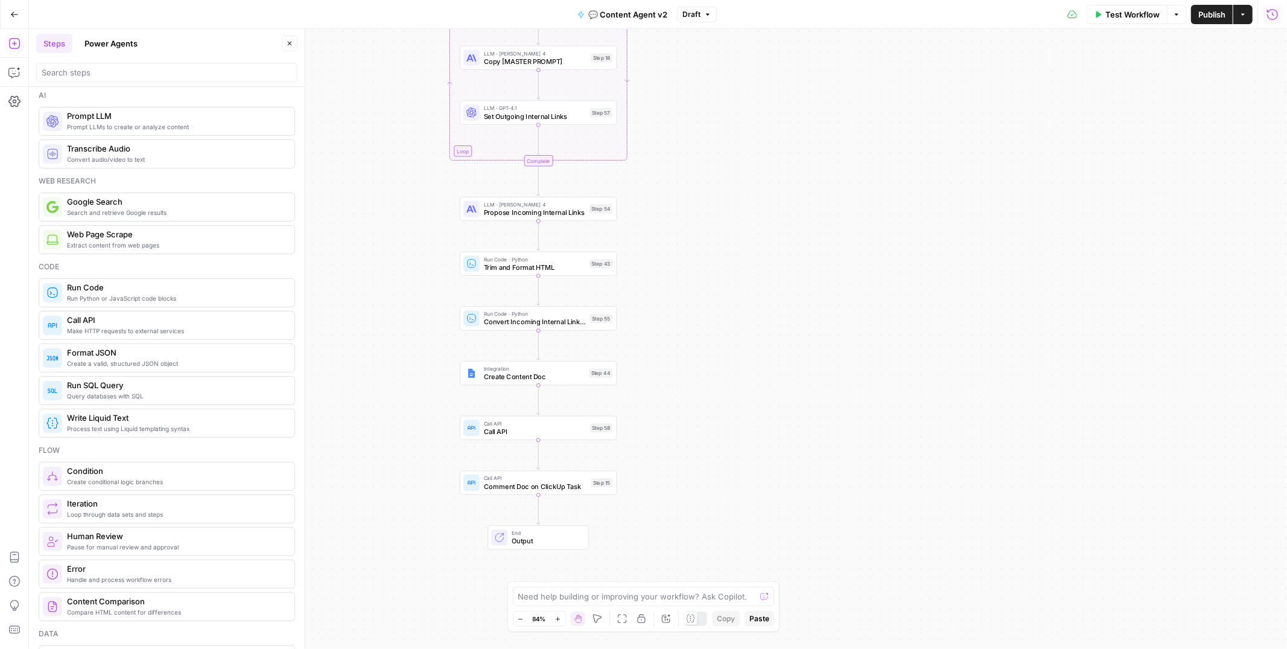
click at [547, 436] on span "Call API" at bounding box center [535, 431] width 103 height 10
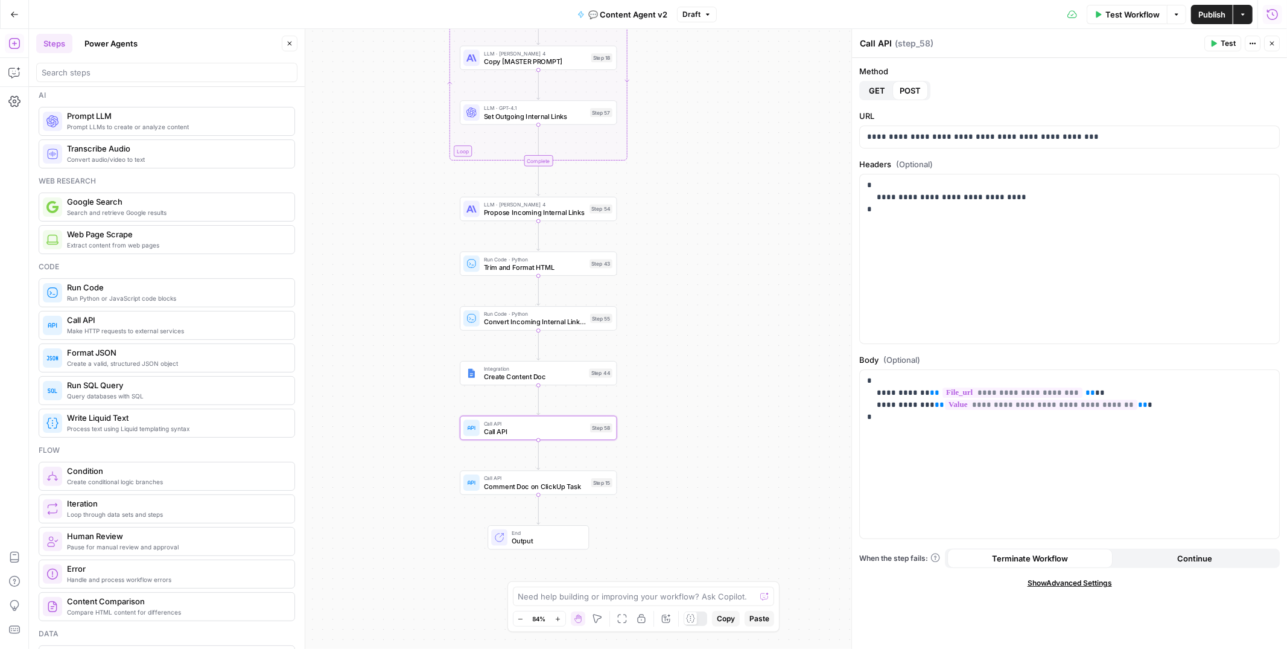
click at [881, 42] on textarea "Call API" at bounding box center [876, 43] width 32 height 12
click at [913, 45] on textarea "Call Zap to move Doc" at bounding box center [904, 43] width 89 height 12
type textarea "Call Zap to Move Doc"
click at [583, 485] on span "Comment Doc on ClickUp Task" at bounding box center [535, 486] width 103 height 10
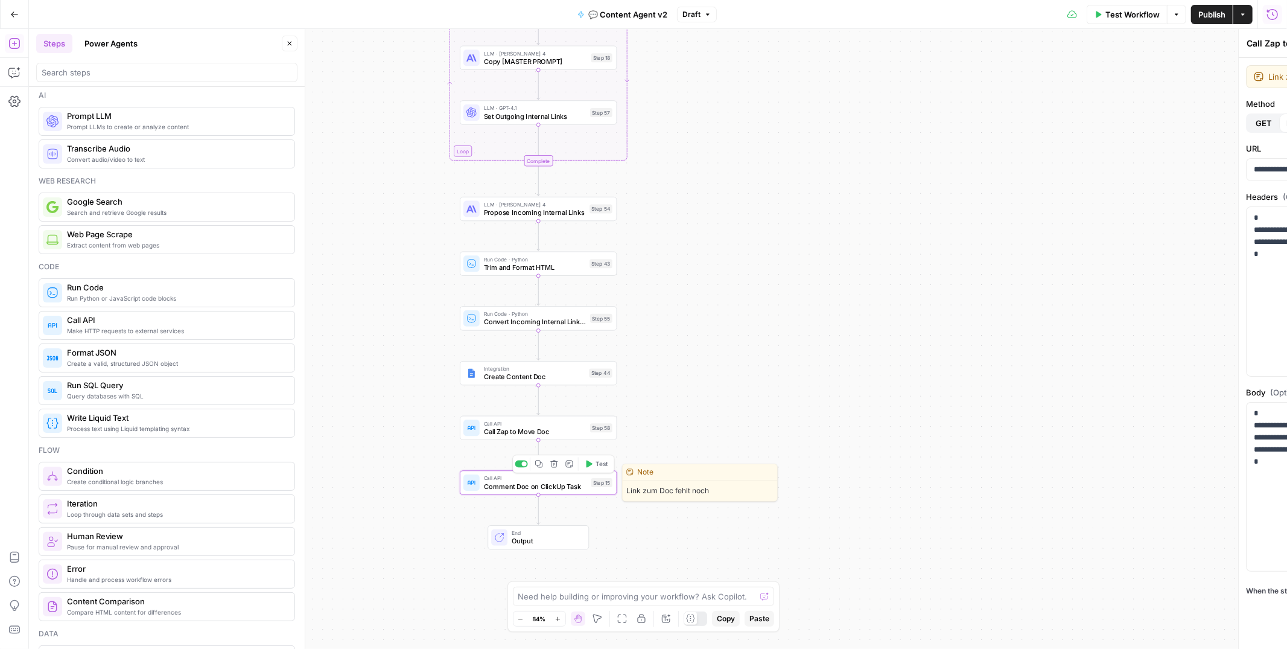
type textarea "Comment Doc on ClickUp Task"
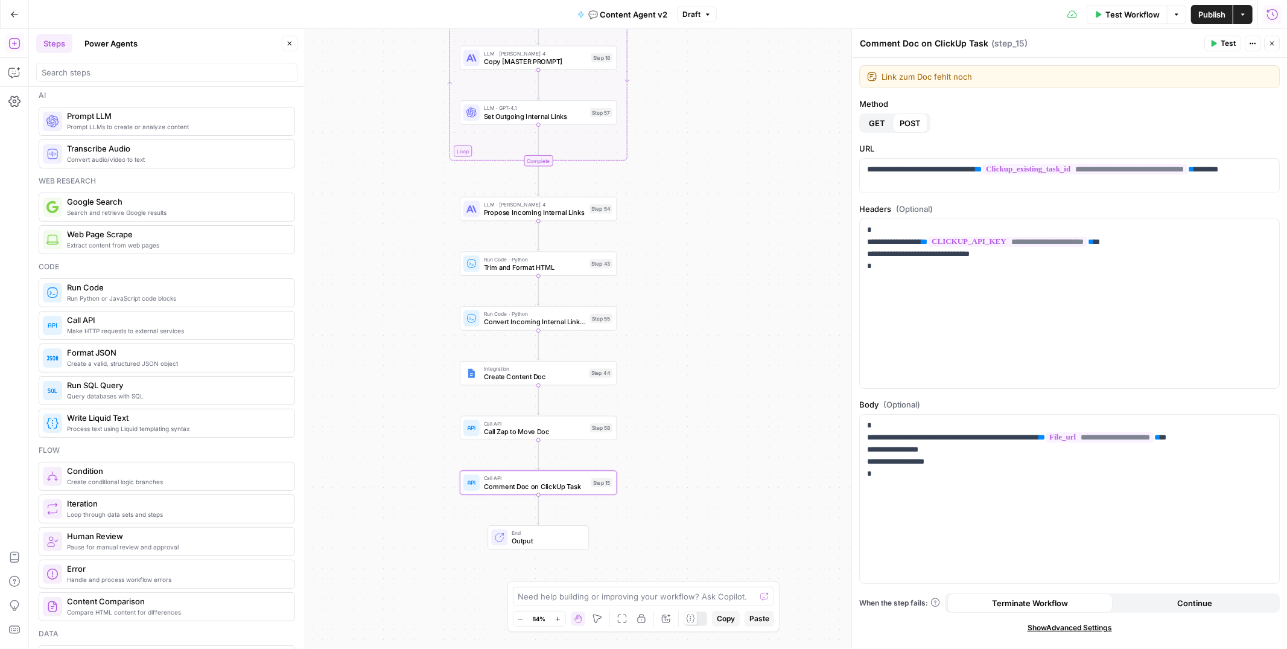
click at [536, 539] on span "Output" at bounding box center [546, 541] width 69 height 10
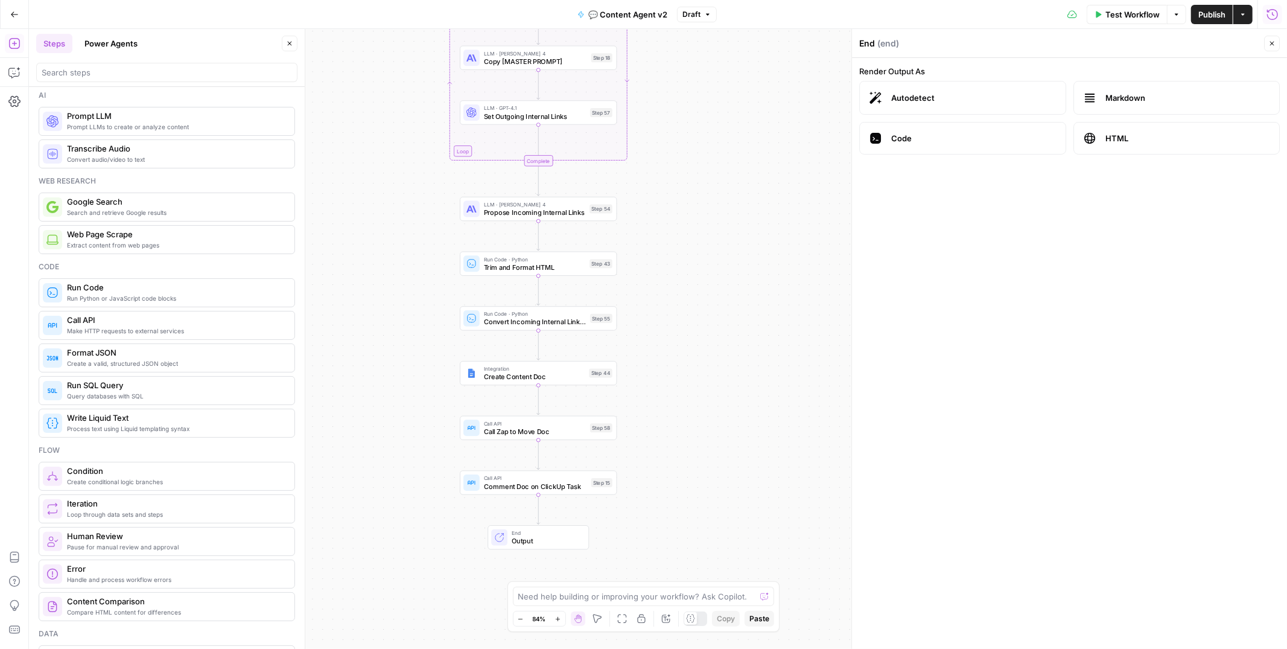
click at [1207, 18] on span "Publish" at bounding box center [1211, 14] width 27 height 12
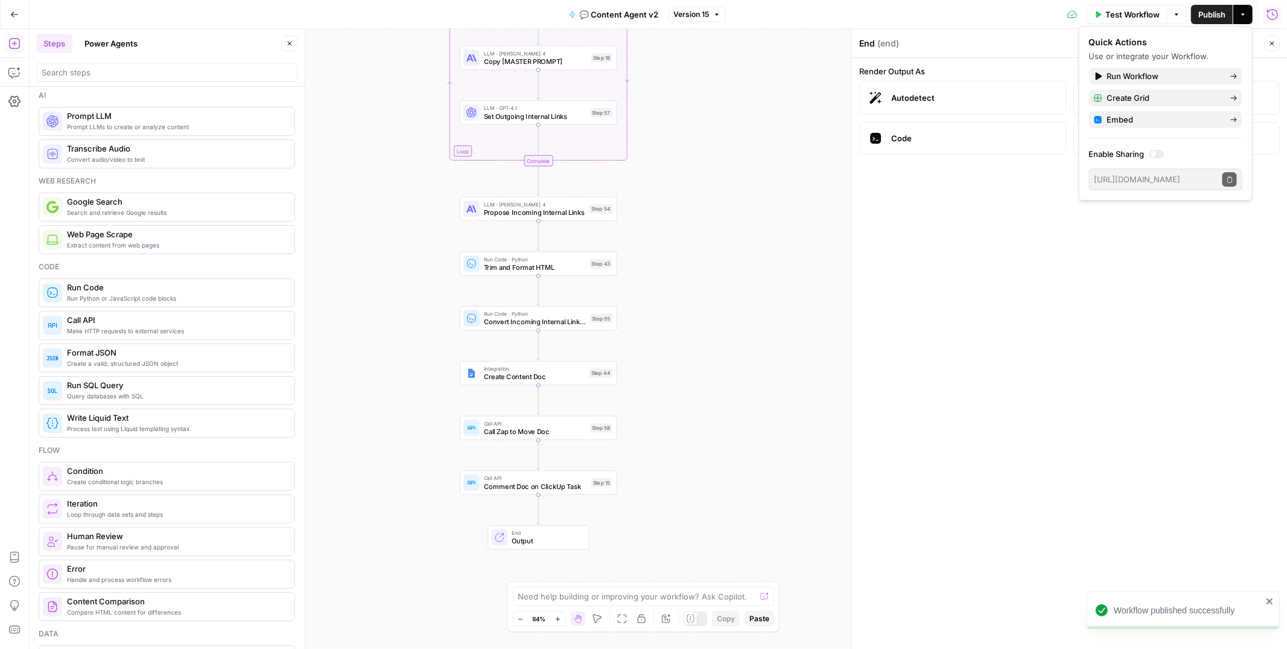
click at [16, 17] on icon "button" at bounding box center [14, 14] width 8 height 8
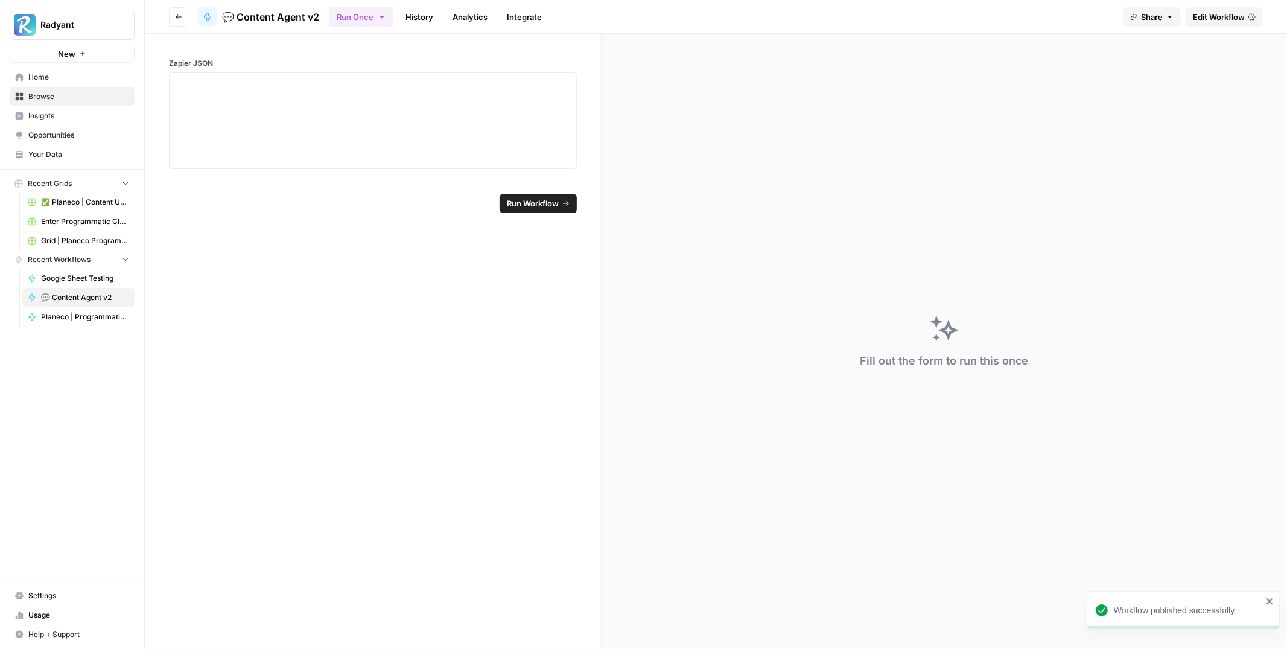
click at [413, 19] on link "History" at bounding box center [419, 16] width 42 height 19
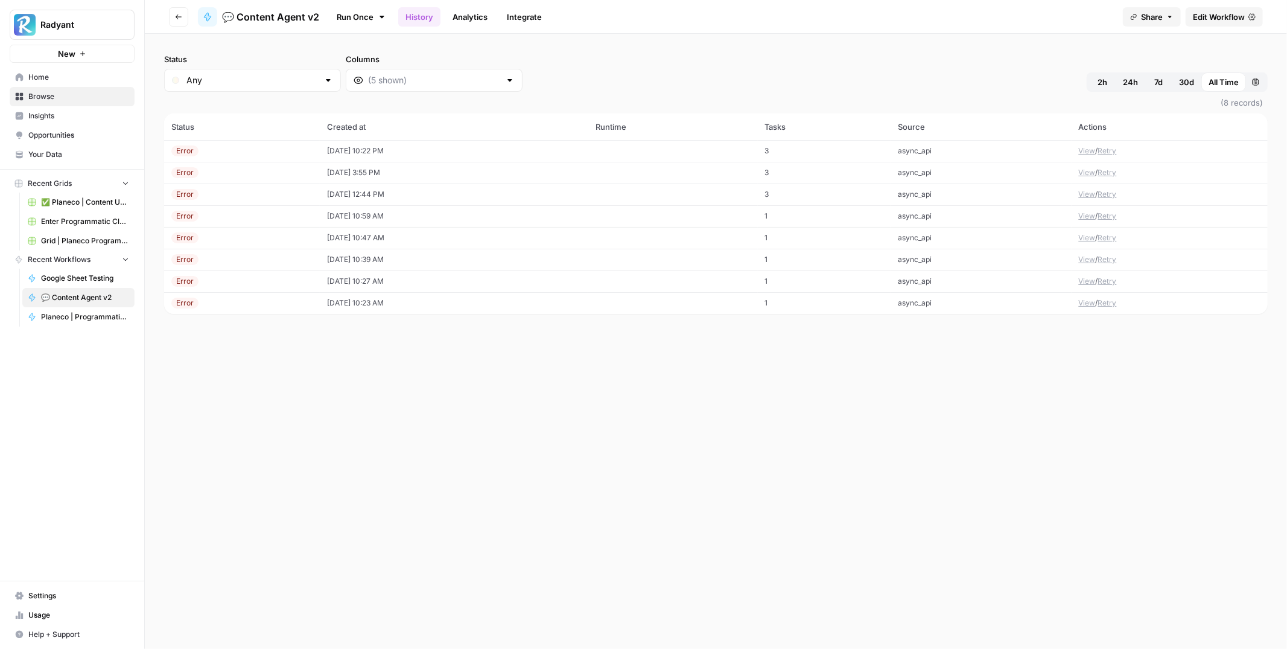
click at [375, 149] on td "09/16/25 at 10:22 PM" at bounding box center [454, 151] width 269 height 22
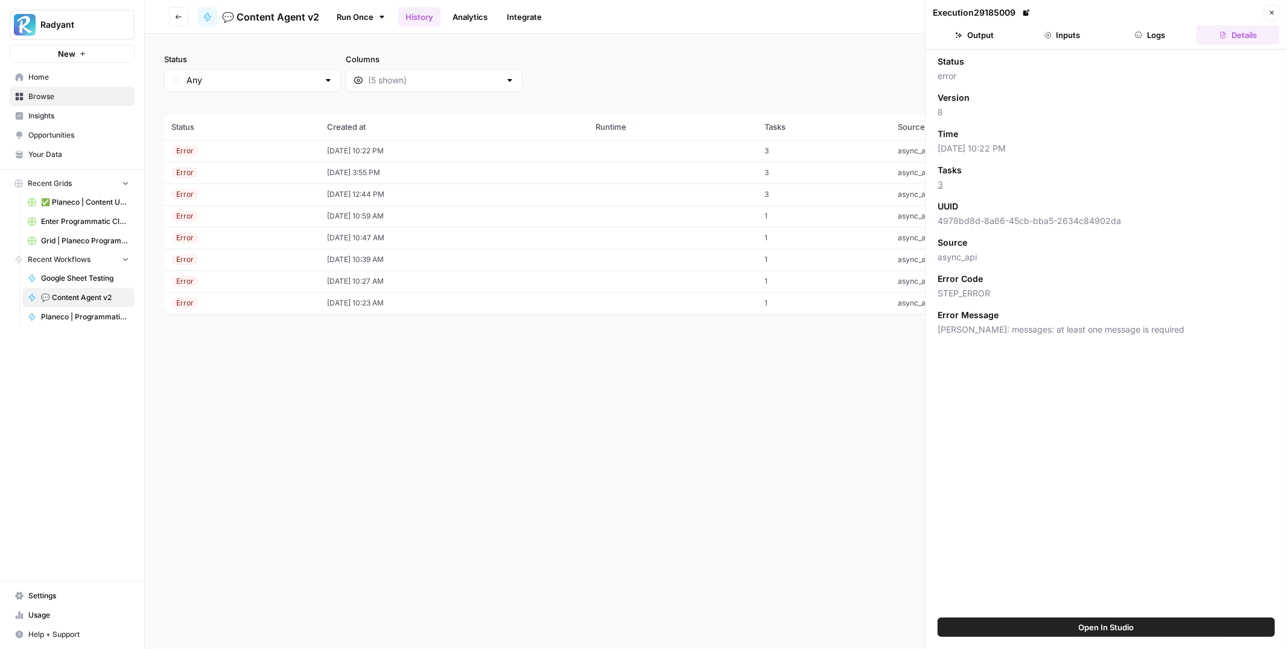
click at [996, 38] on button "Output" at bounding box center [974, 34] width 83 height 19
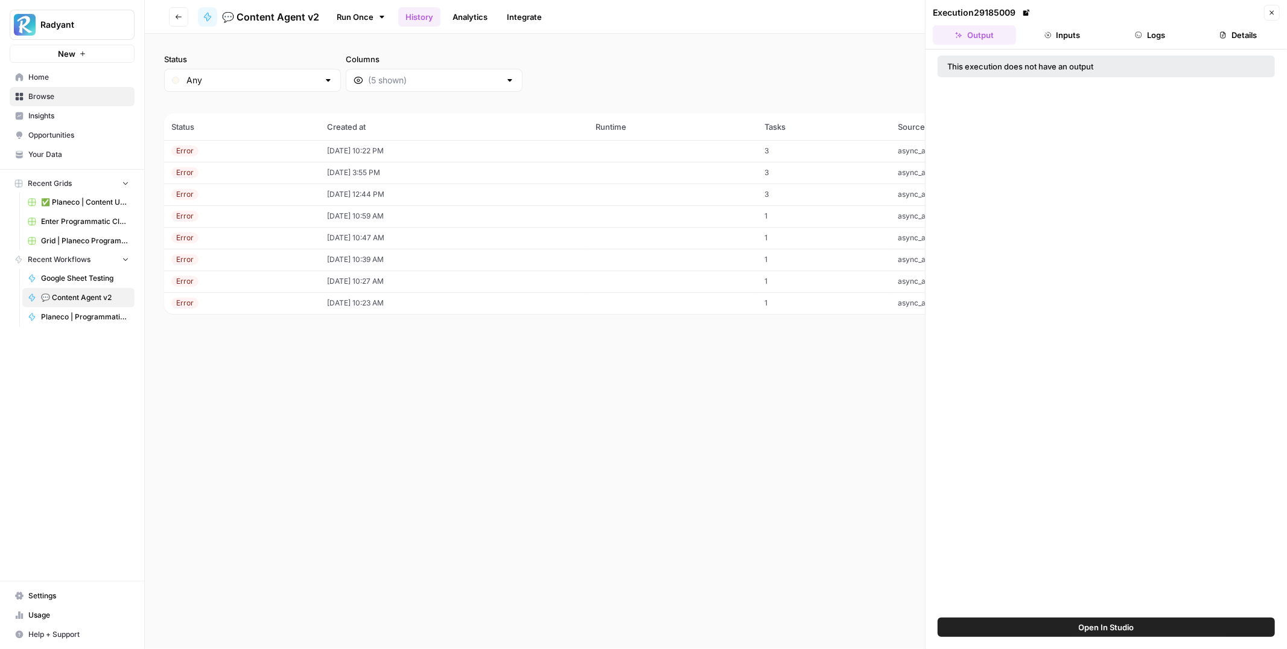
click at [1070, 33] on button "Inputs" at bounding box center [1062, 34] width 83 height 19
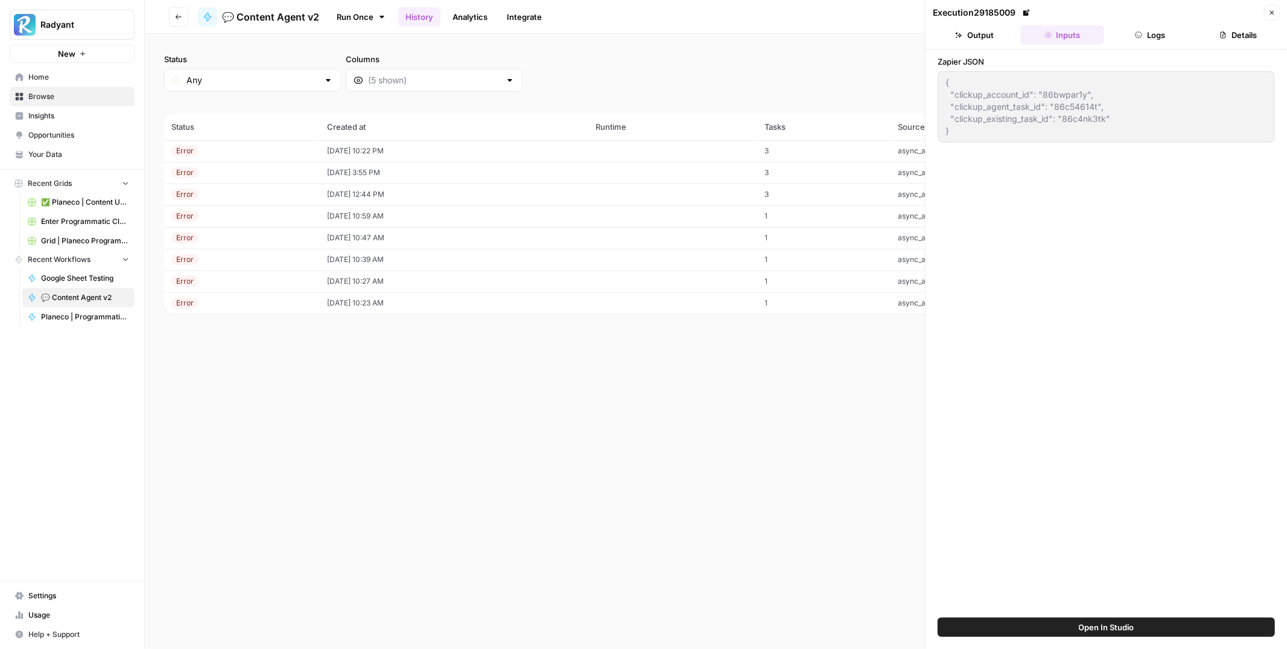
click at [975, 32] on button "Output" at bounding box center [974, 34] width 83 height 19
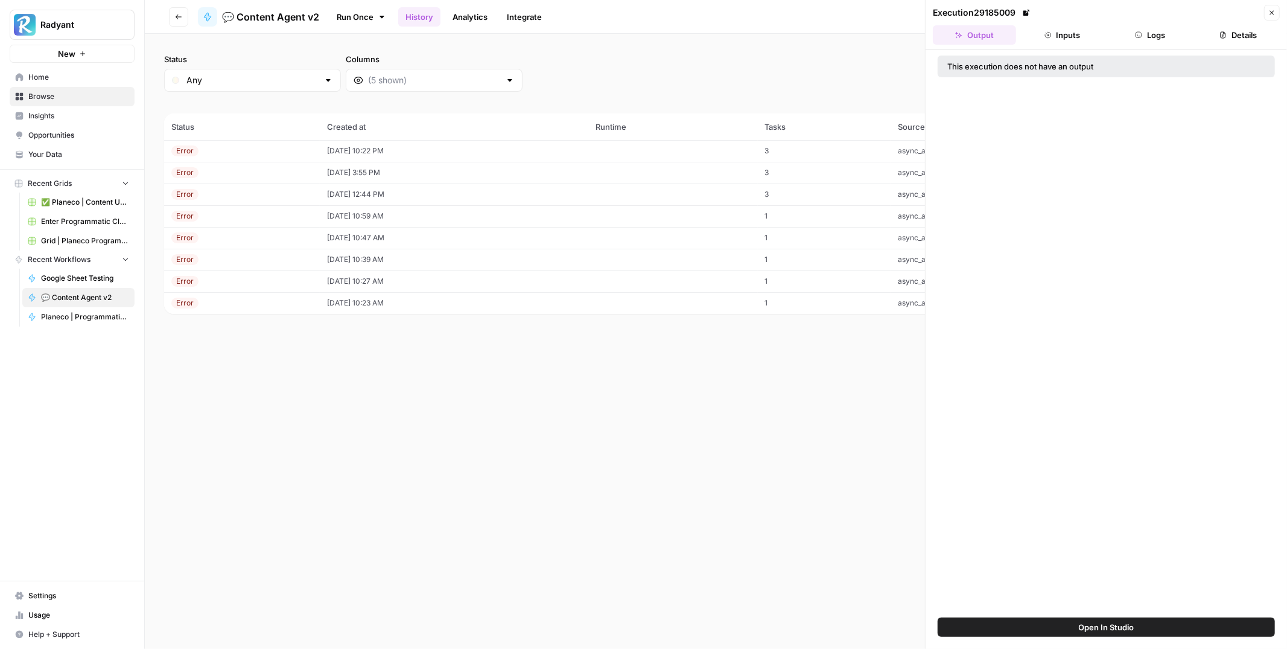
click at [1138, 37] on icon "button" at bounding box center [1138, 34] width 7 height 7
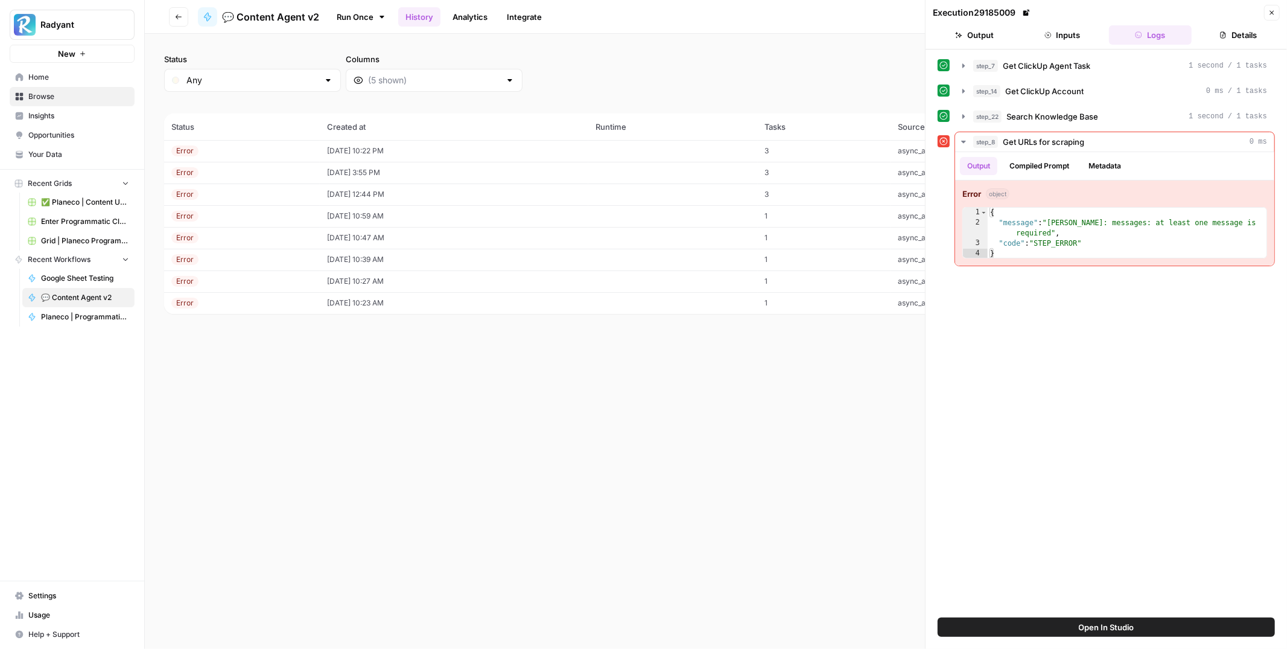
click at [1078, 40] on button "Inputs" at bounding box center [1062, 34] width 83 height 19
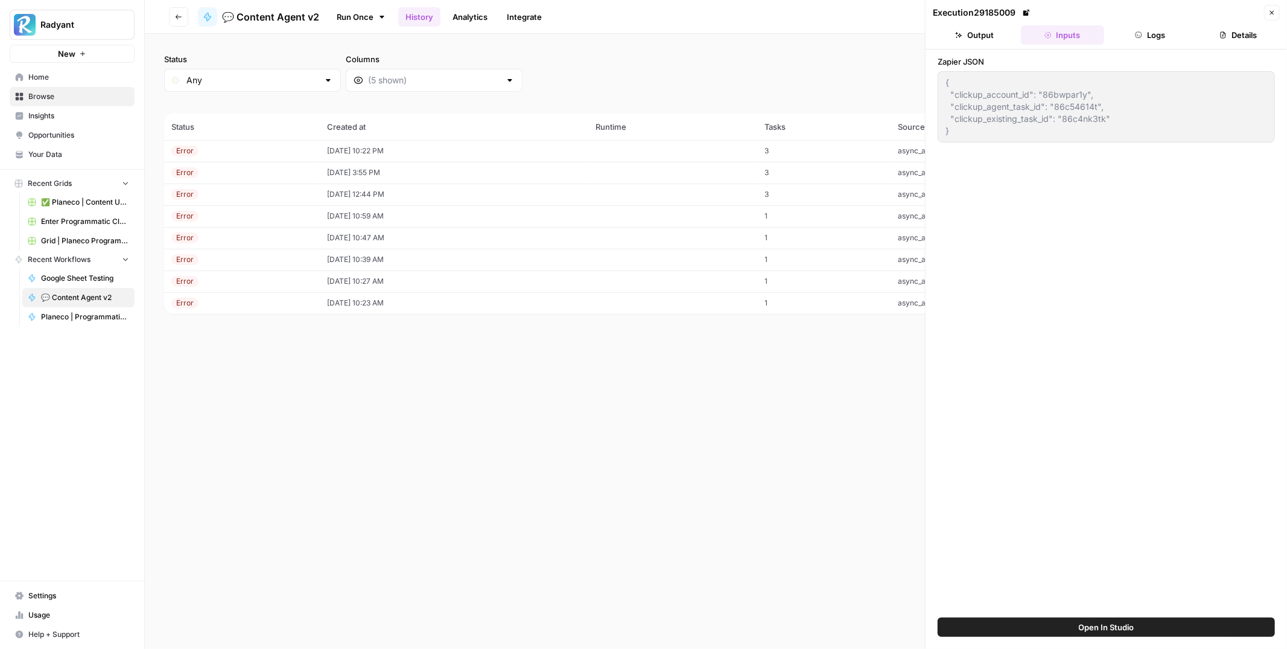
click at [1134, 31] on button "Logs" at bounding box center [1150, 34] width 83 height 19
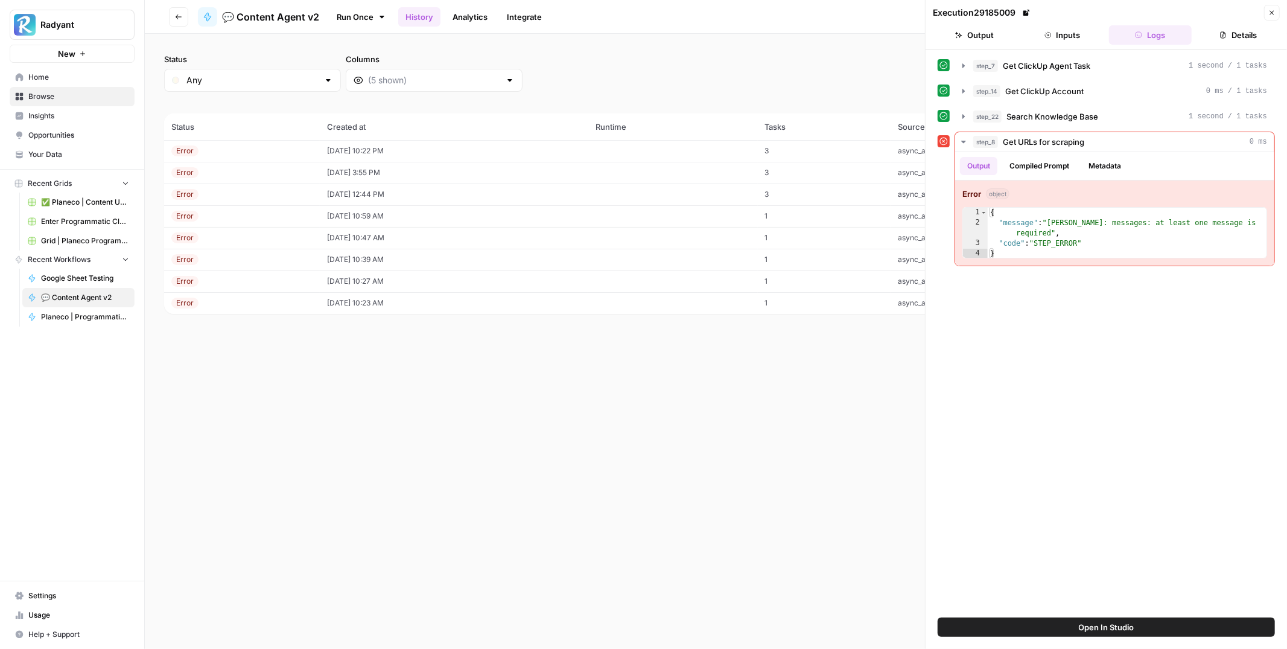
click at [1072, 38] on button "Inputs" at bounding box center [1062, 34] width 83 height 19
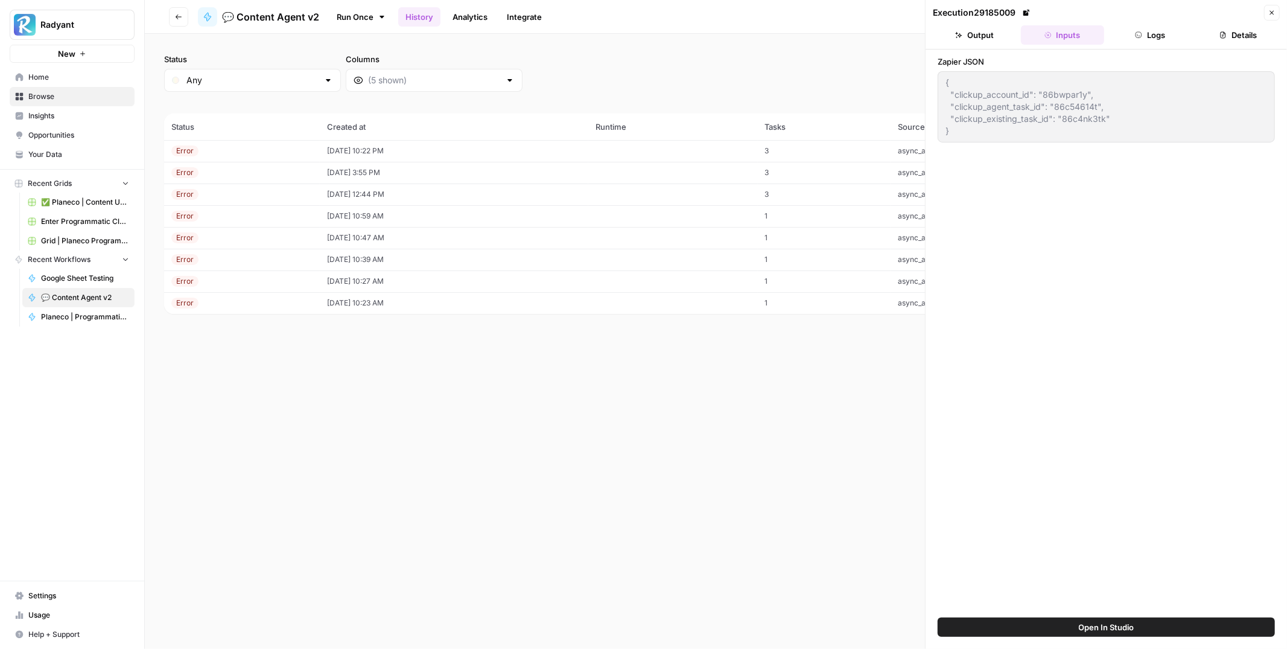
click at [977, 40] on button "Output" at bounding box center [974, 34] width 83 height 19
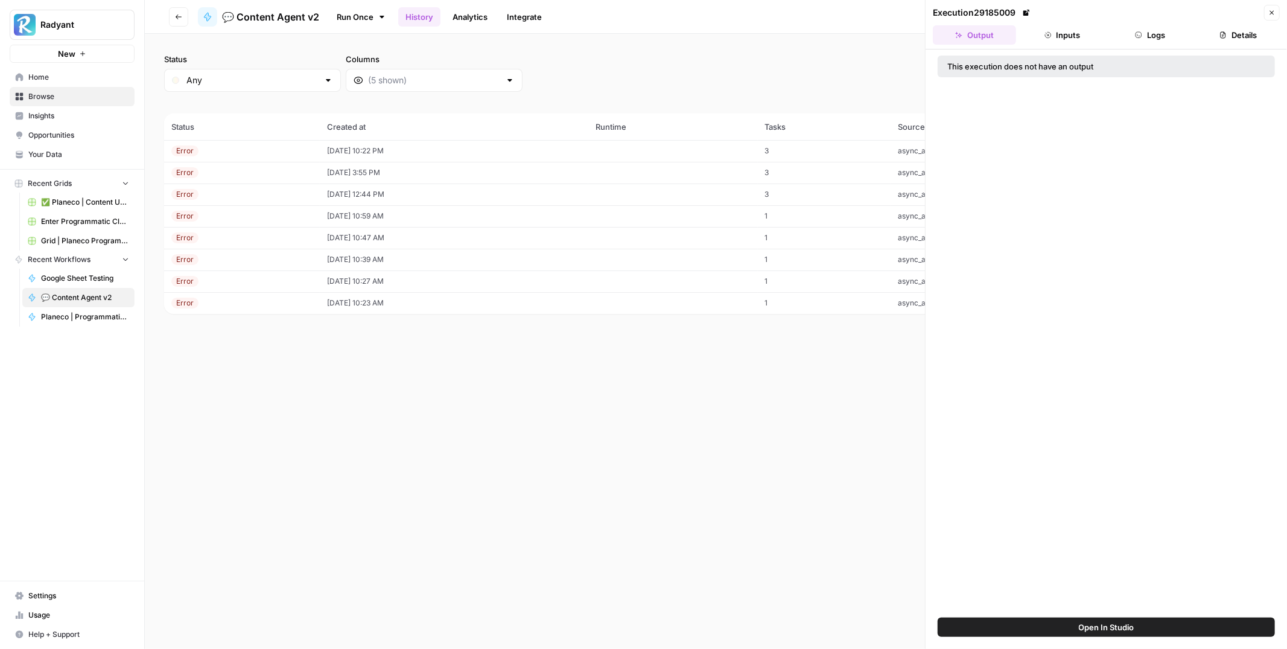
click at [1235, 31] on button "Details" at bounding box center [1238, 34] width 83 height 19
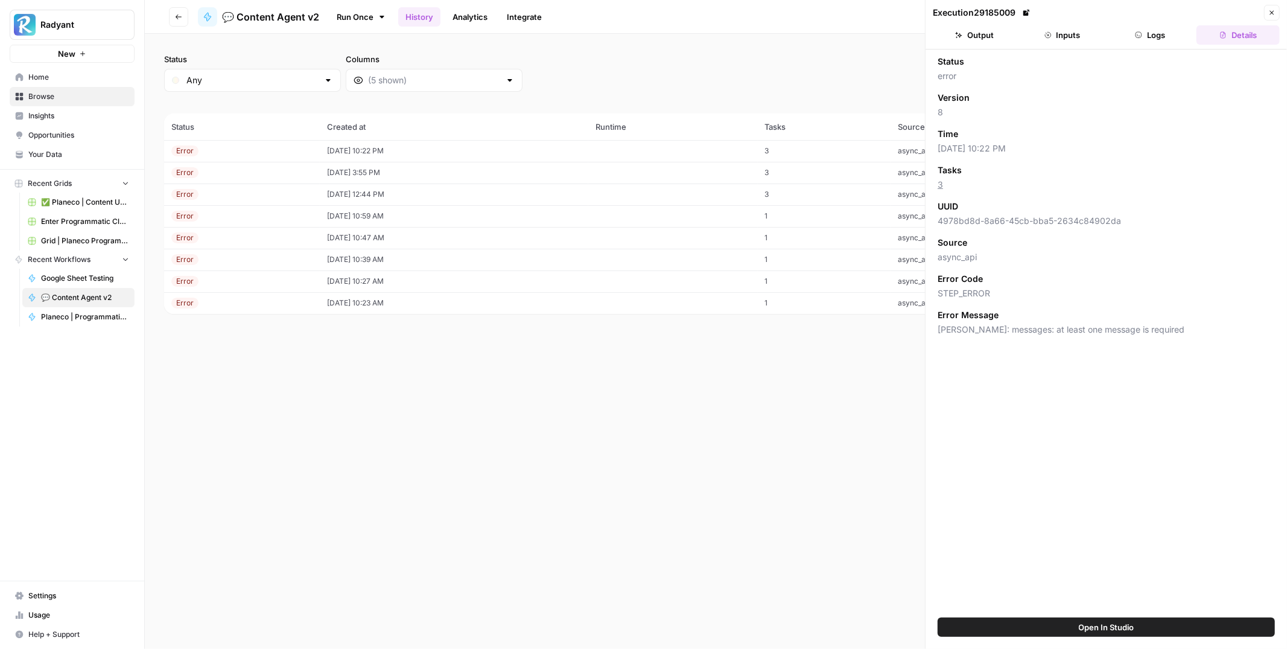
click at [1274, 9] on icon "button" at bounding box center [1271, 12] width 7 height 7
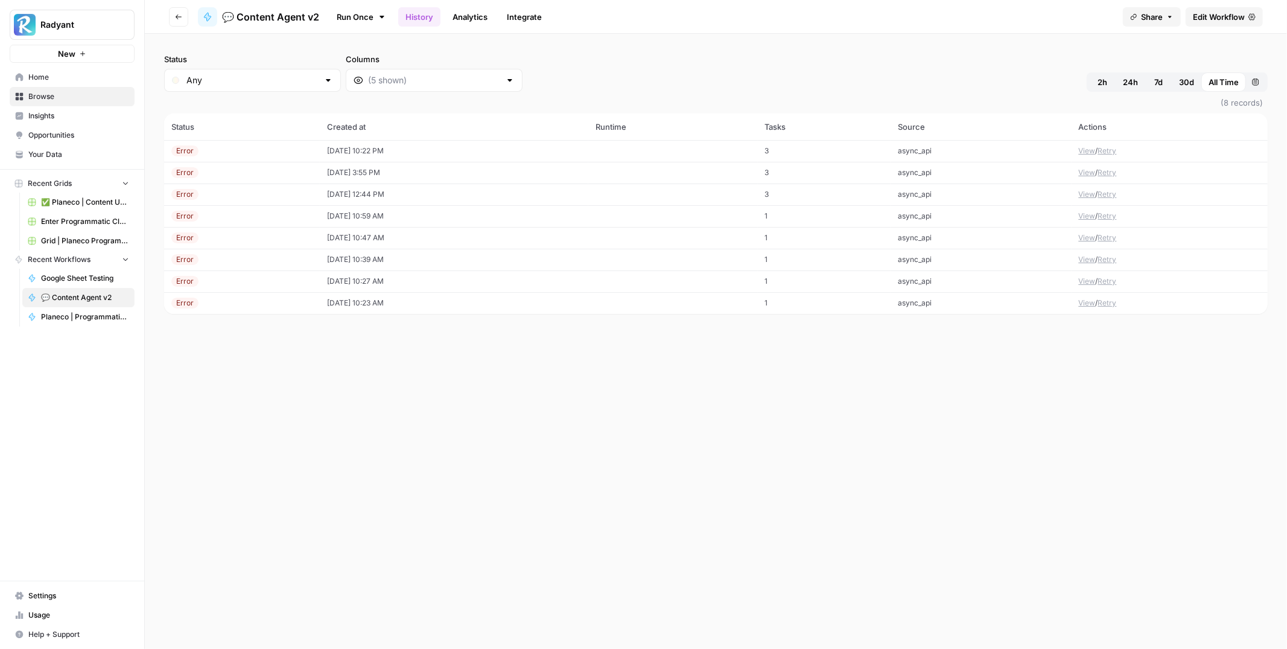
click at [678, 174] on td at bounding box center [673, 173] width 170 height 22
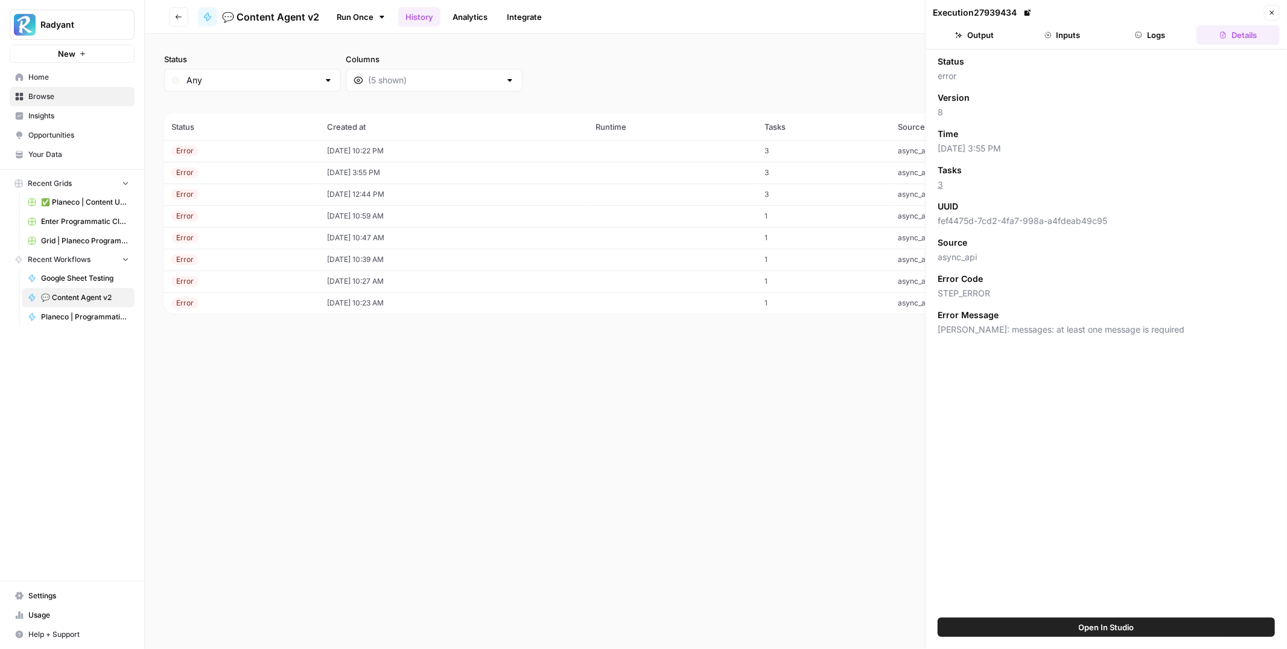
click at [1268, 16] on icon "button" at bounding box center [1271, 12] width 7 height 7
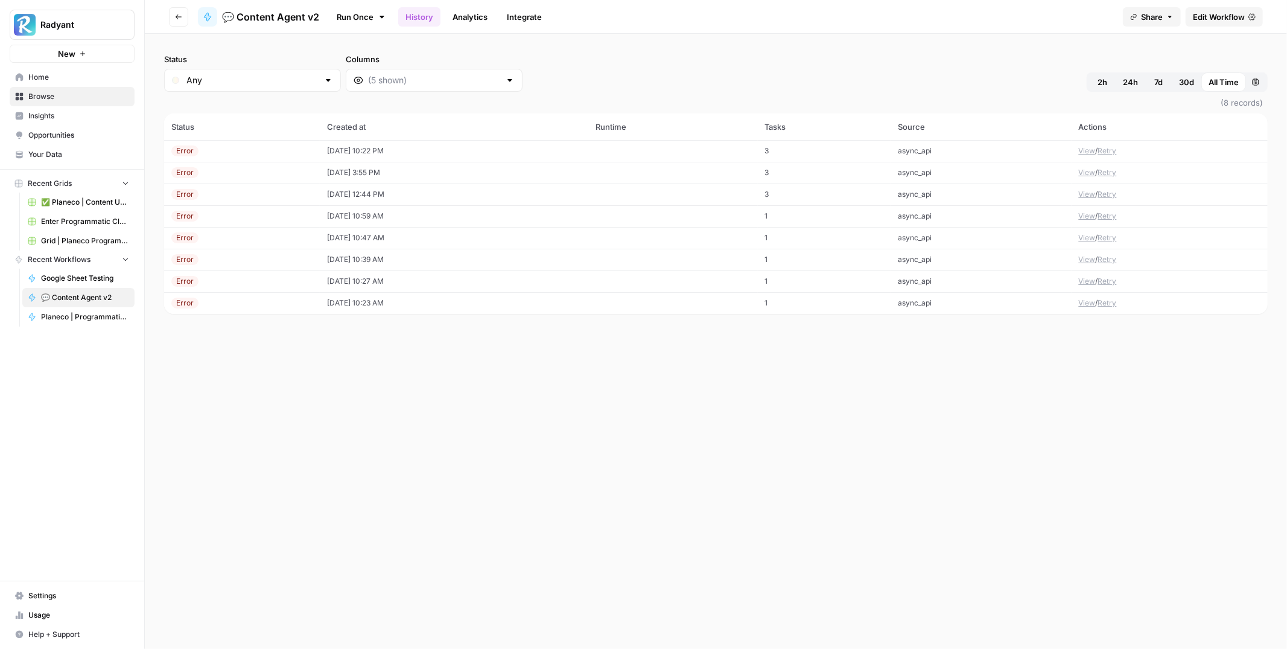
click at [530, 17] on link "Integrate" at bounding box center [524, 16] width 49 height 19
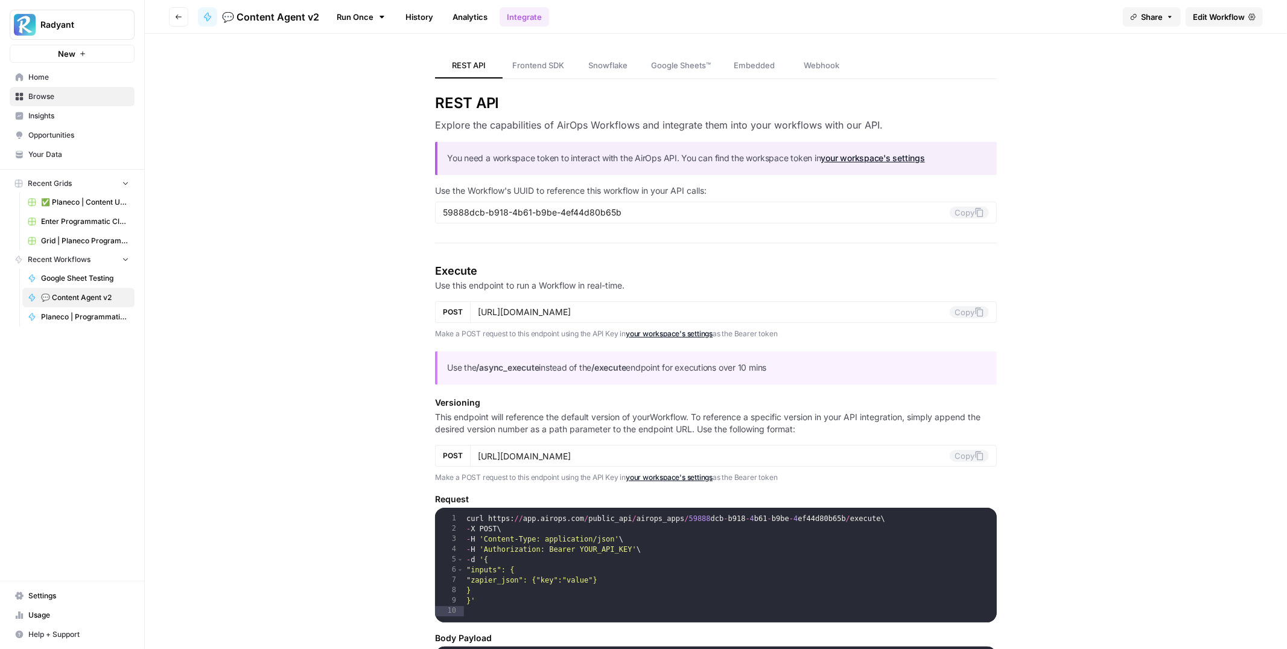
click at [470, 16] on link "Analytics" at bounding box center [469, 16] width 49 height 19
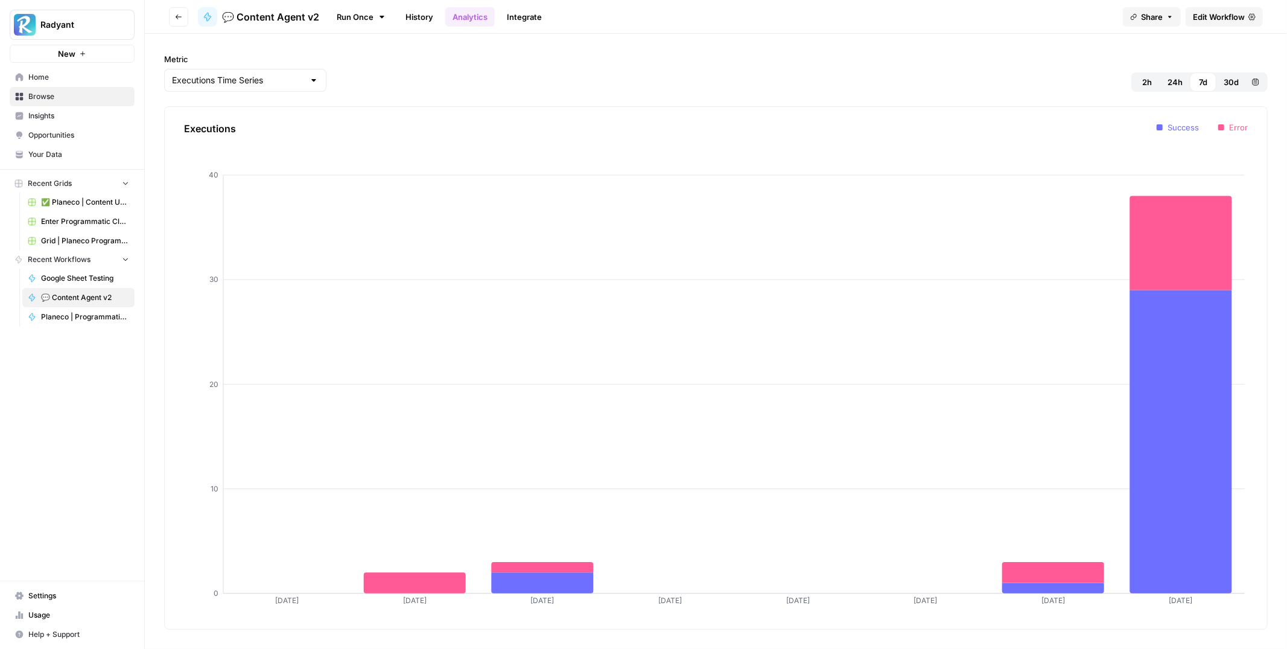
click at [416, 15] on link "History" at bounding box center [419, 16] width 42 height 19
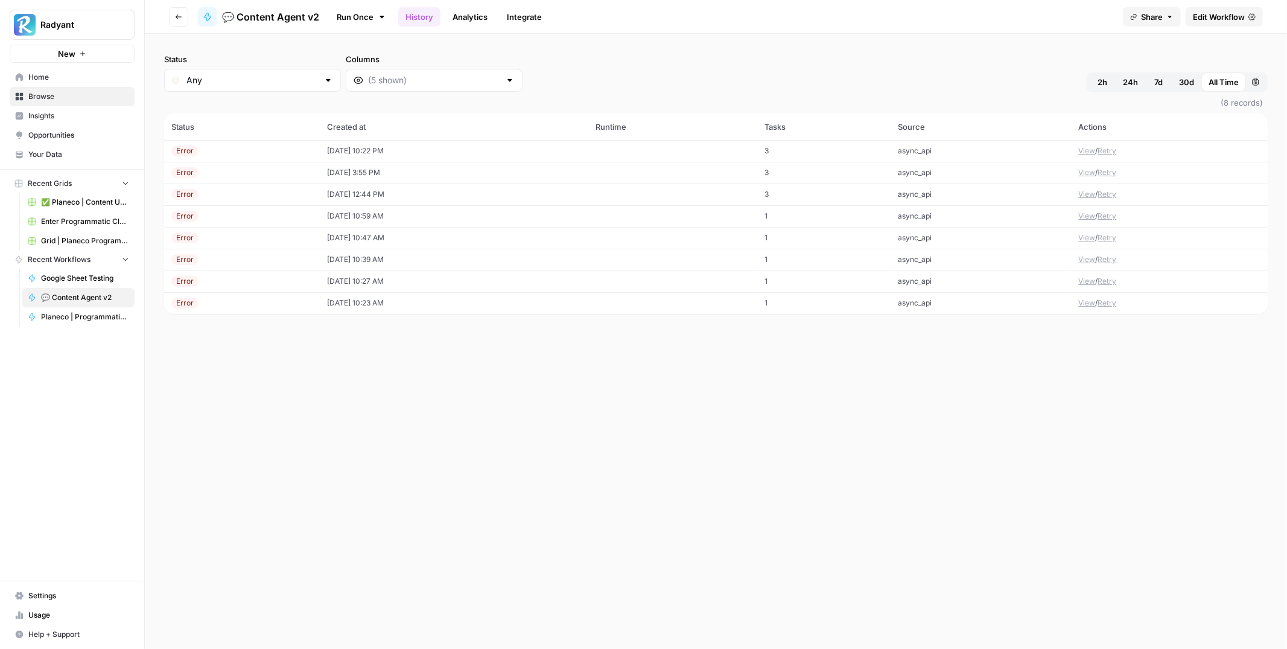
click at [1210, 16] on span "Edit Workflow" at bounding box center [1219, 17] width 52 height 12
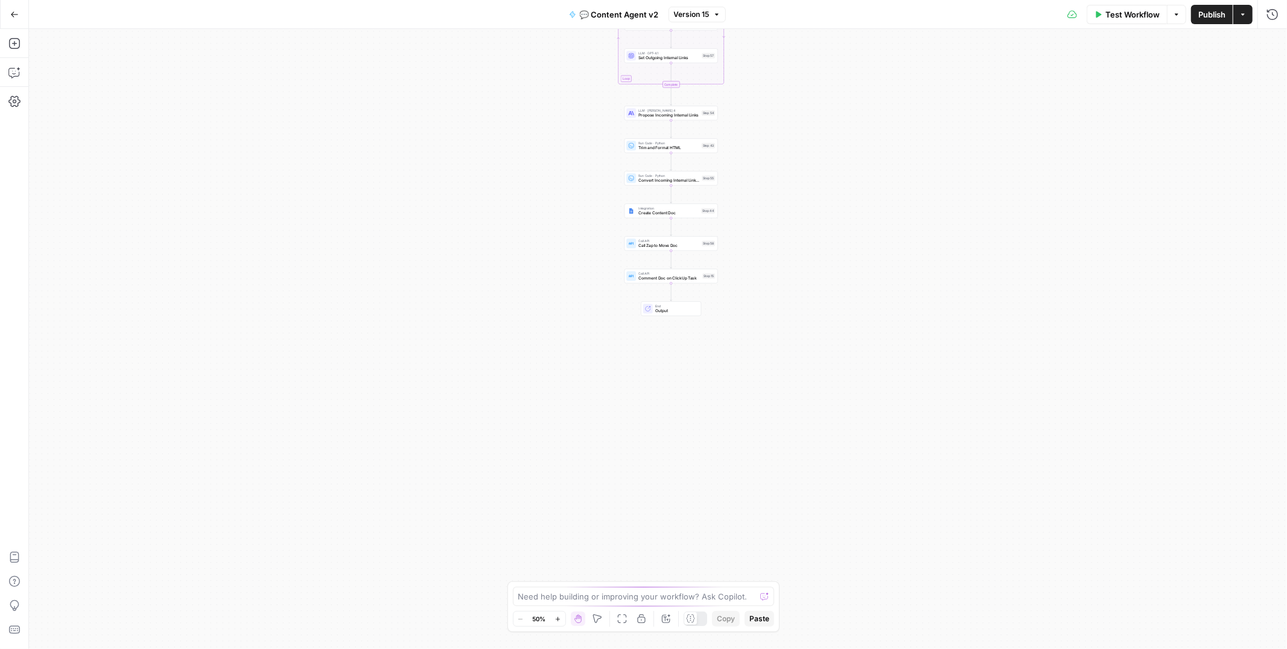
click at [667, 308] on span "Output" at bounding box center [675, 311] width 41 height 6
click at [935, 139] on span "Code" at bounding box center [973, 138] width 165 height 12
click at [1171, 130] on label "HTML" at bounding box center [1176, 138] width 206 height 33
click at [1146, 97] on span "Markdown" at bounding box center [1187, 98] width 164 height 12
click at [974, 112] on label "Autodetect" at bounding box center [962, 98] width 207 height 34
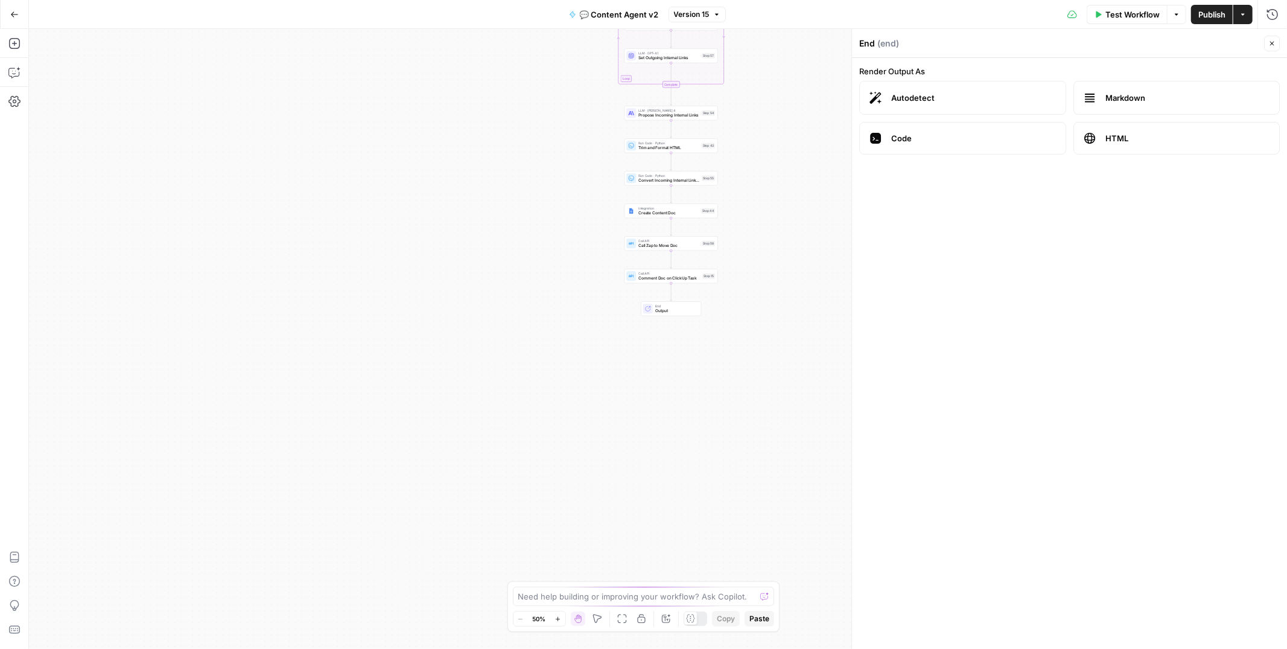
click at [1273, 45] on icon "button" at bounding box center [1271, 43] width 7 height 7
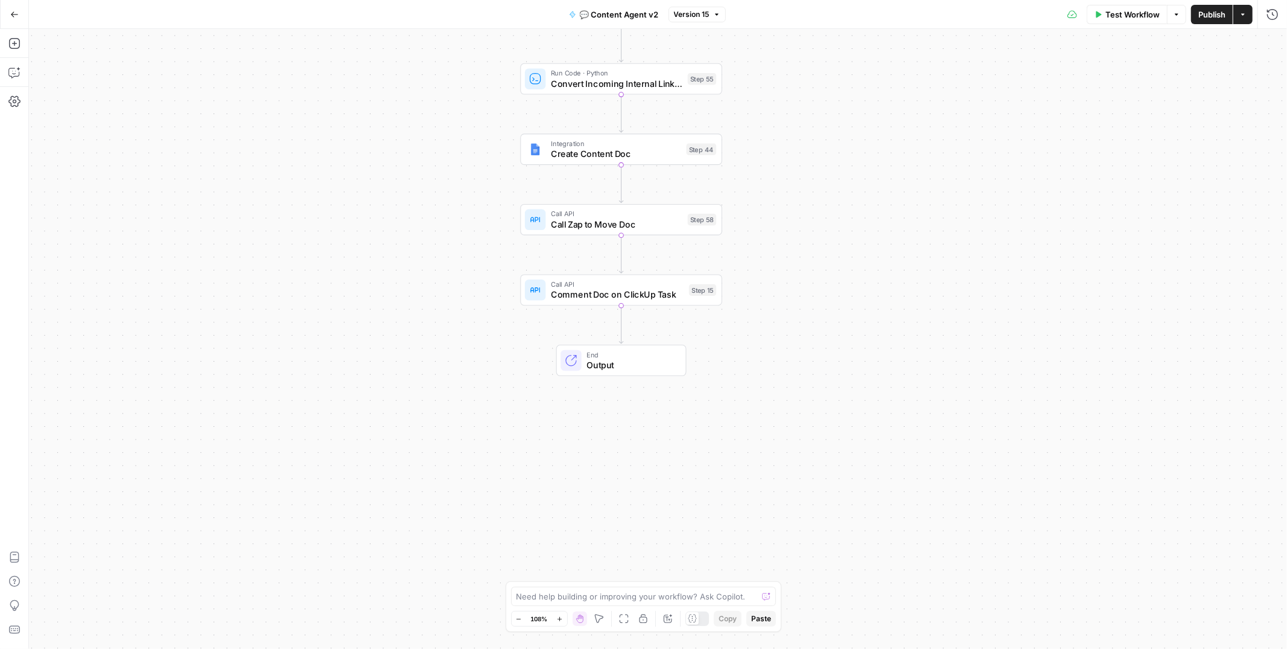
click at [8, 11] on button "Go Back" at bounding box center [15, 15] width 22 height 22
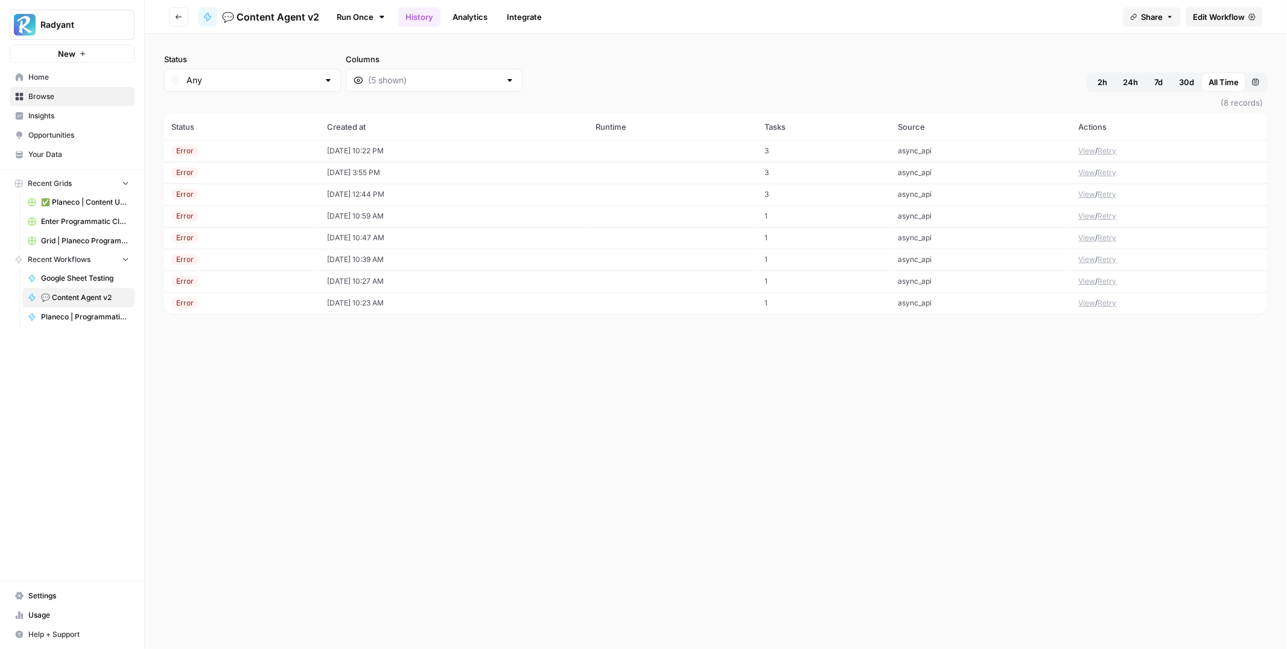
click at [67, 199] on span "✅ Planeco | Content Update at Scale" at bounding box center [85, 202] width 88 height 11
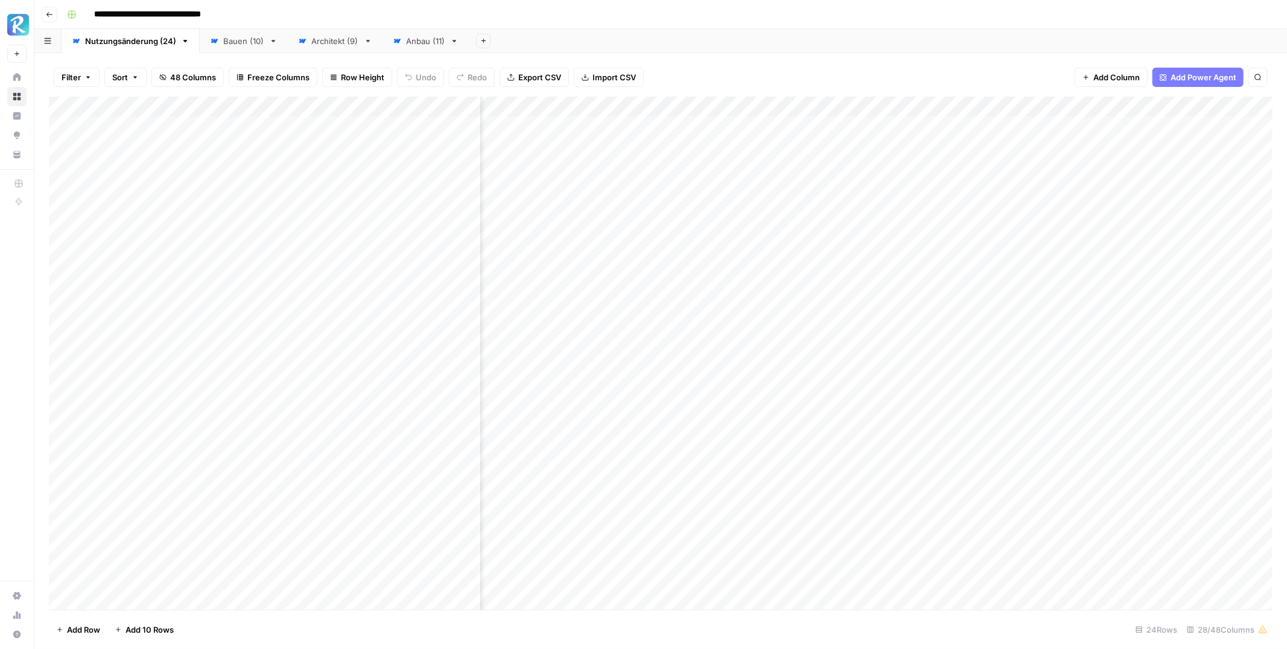
scroll to position [0, 232]
click at [871, 126] on div "Add Column" at bounding box center [661, 353] width 1224 height 513
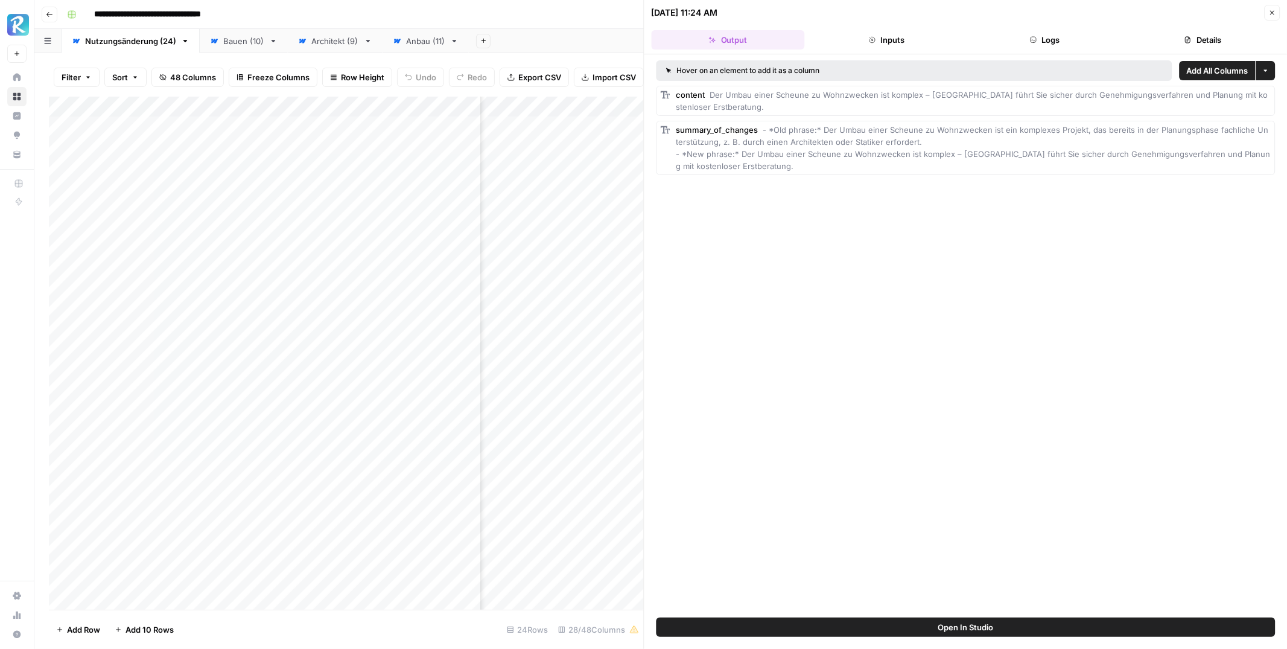
click at [1038, 29] on header "07/24/25 at 11:24 AM Close Output Inputs Logs Details" at bounding box center [965, 27] width 643 height 54
click at [1050, 40] on button "Logs" at bounding box center [1044, 39] width 153 height 19
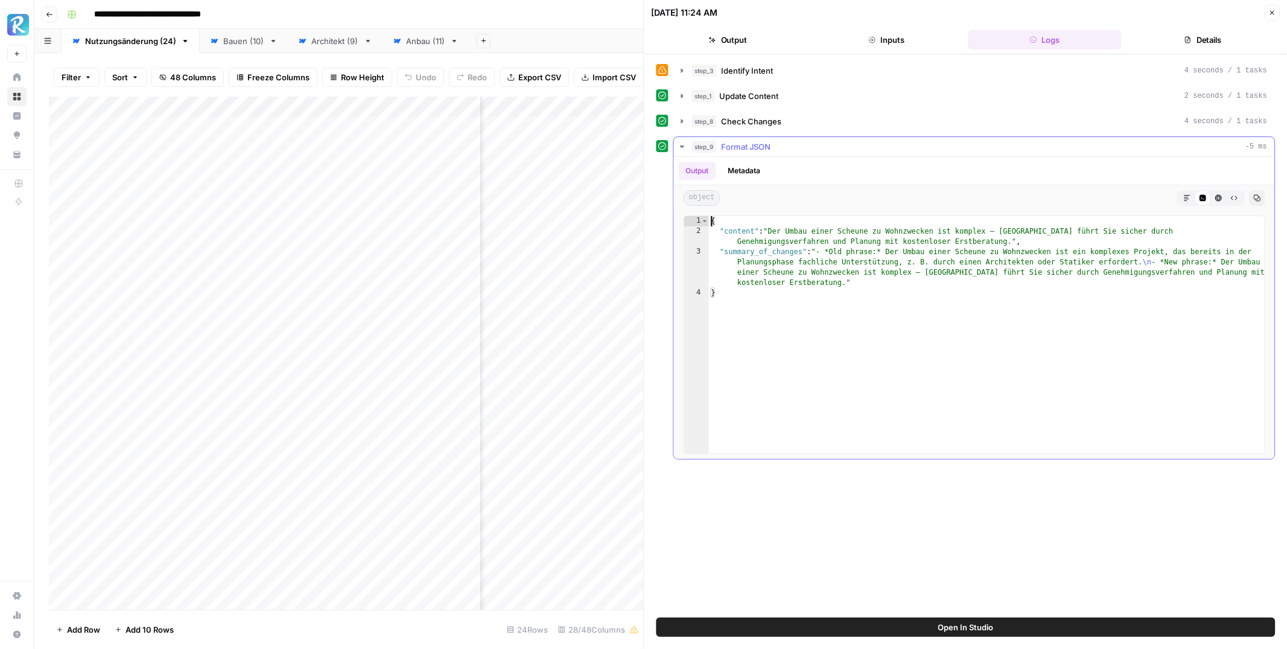
drag, startPoint x: 711, startPoint y: 222, endPoint x: 801, endPoint y: 328, distance: 138.8
click at [801, 328] on div "{ "content" : "Der Umbau einer Scheune zu Wohnzwecken ist komplex – Planeco Bui…" at bounding box center [987, 345] width 556 height 258
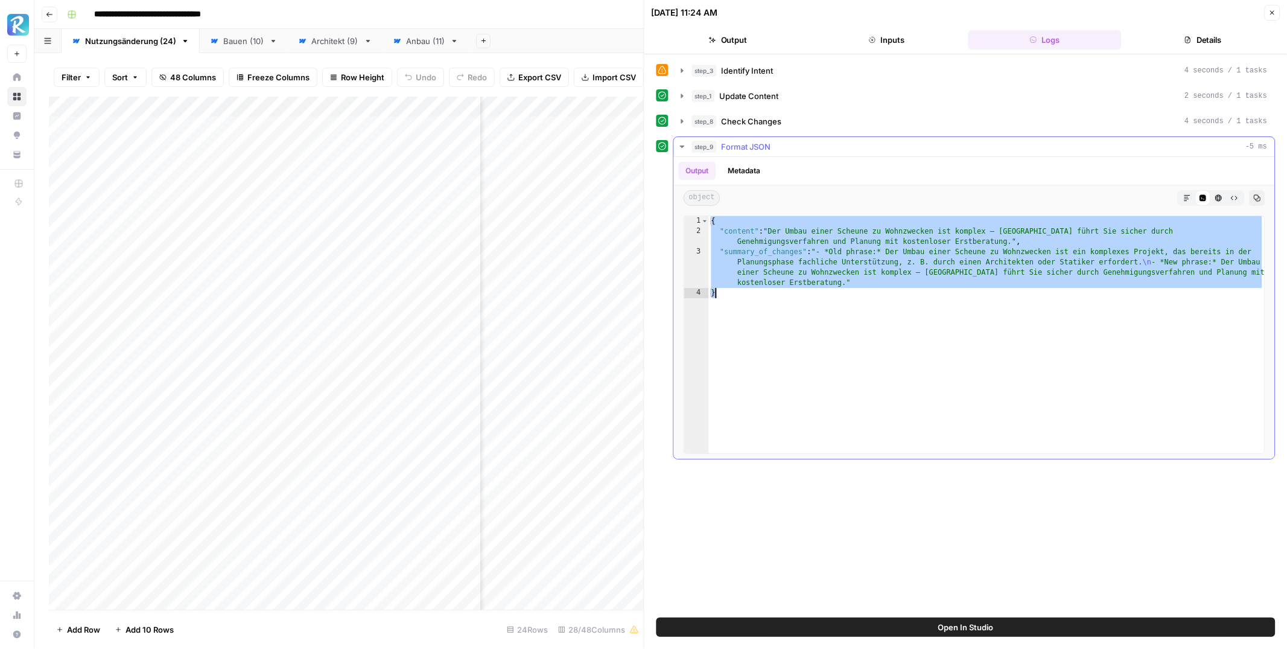
click at [819, 287] on div "{ "content" : "Der Umbau einer Scheune zu Wohnzwecken ist komplex – Planeco Bui…" at bounding box center [987, 345] width 556 height 258
type textarea "**********"
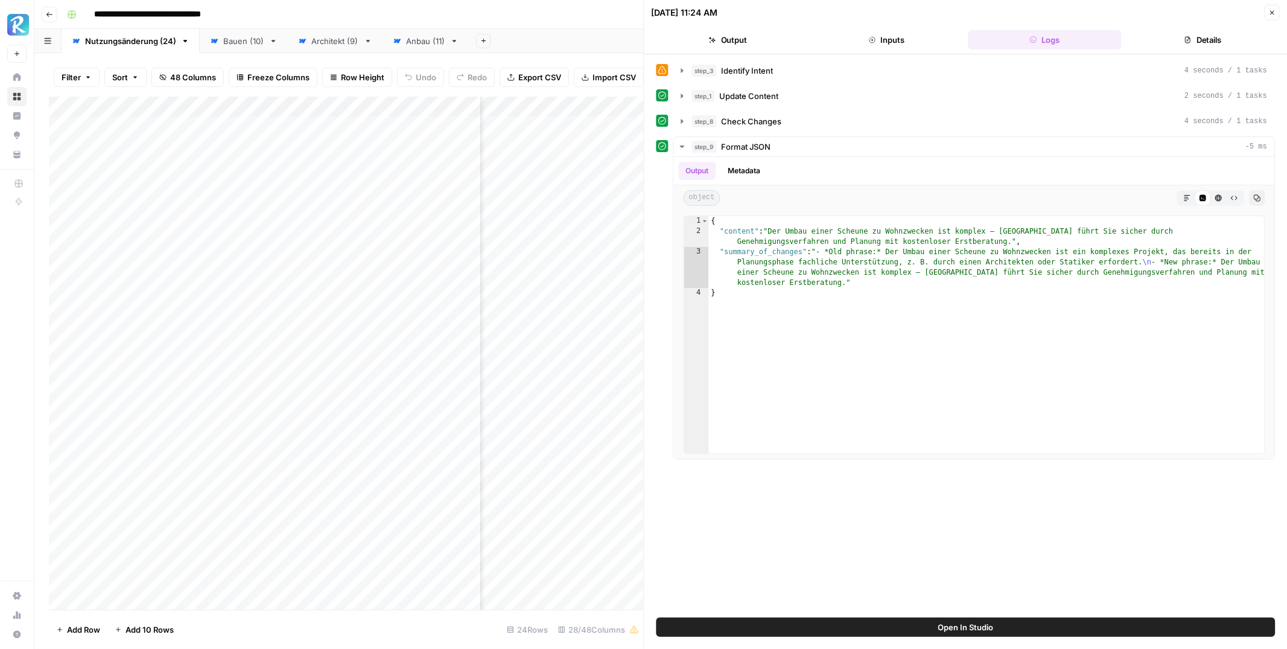
click at [722, 37] on button "Output" at bounding box center [728, 39] width 153 height 19
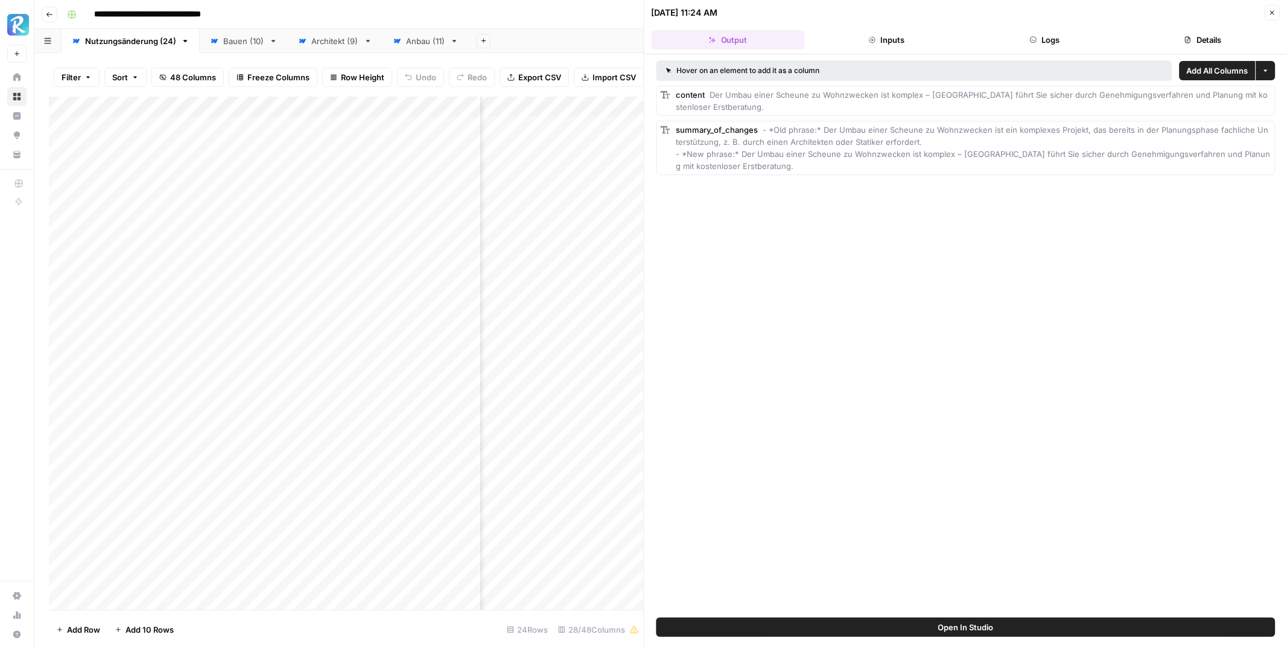
click at [1271, 7] on button "Close" at bounding box center [1272, 13] width 16 height 16
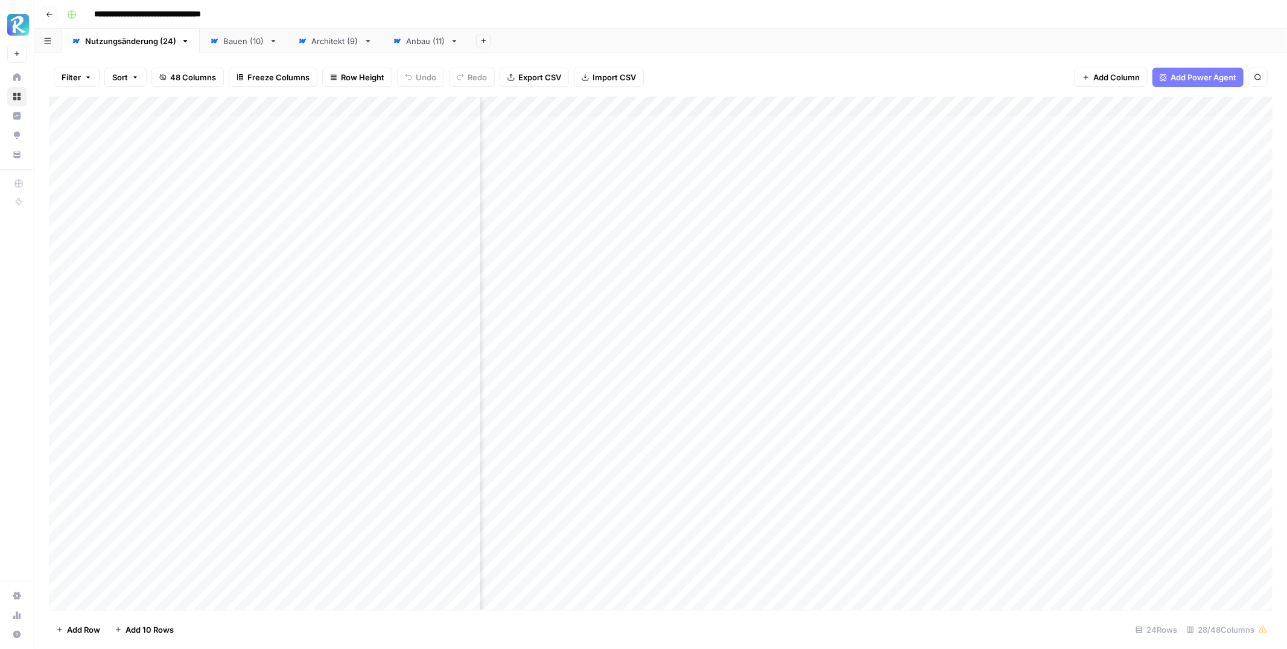
click at [46, 15] on icon "button" at bounding box center [49, 14] width 7 height 7
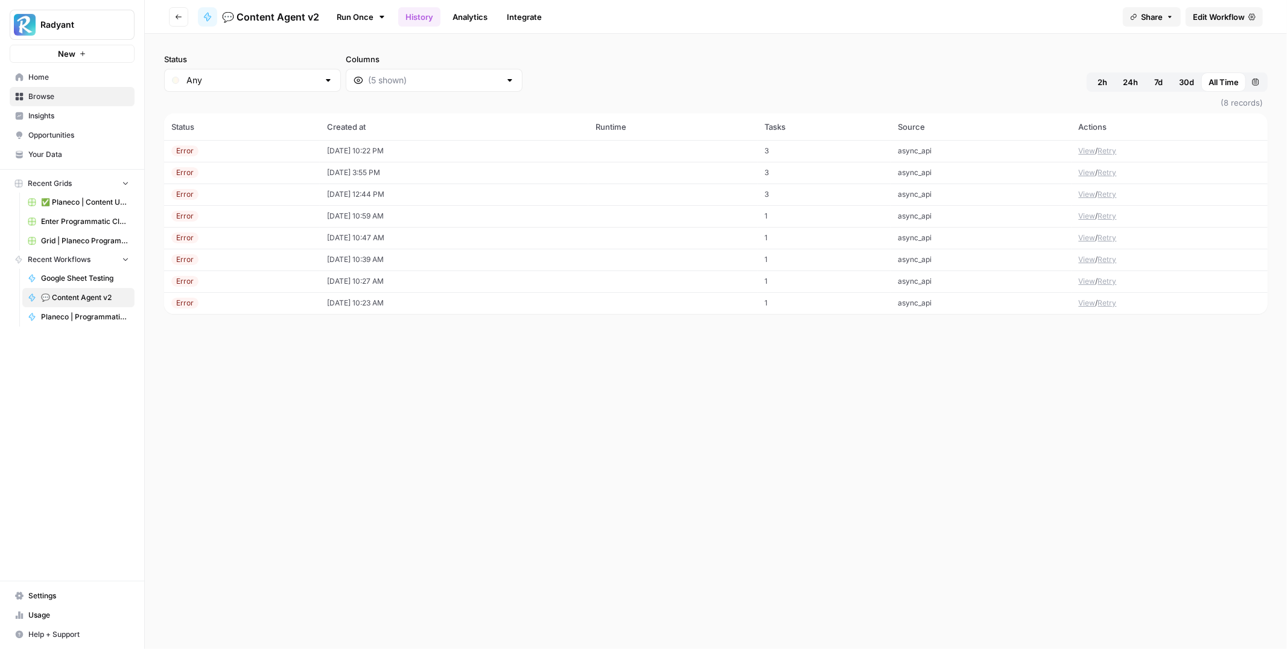
click at [54, 74] on span "Home" at bounding box center [78, 77] width 101 height 11
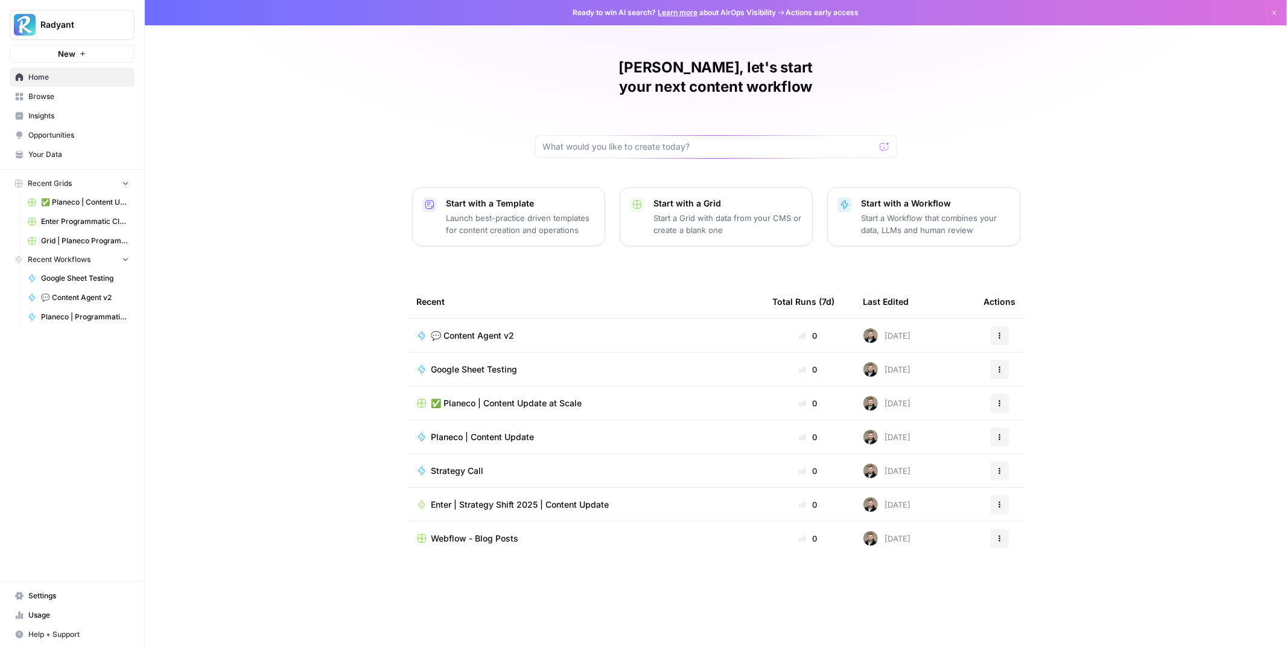
click at [57, 147] on link "Your Data" at bounding box center [72, 154] width 125 height 19
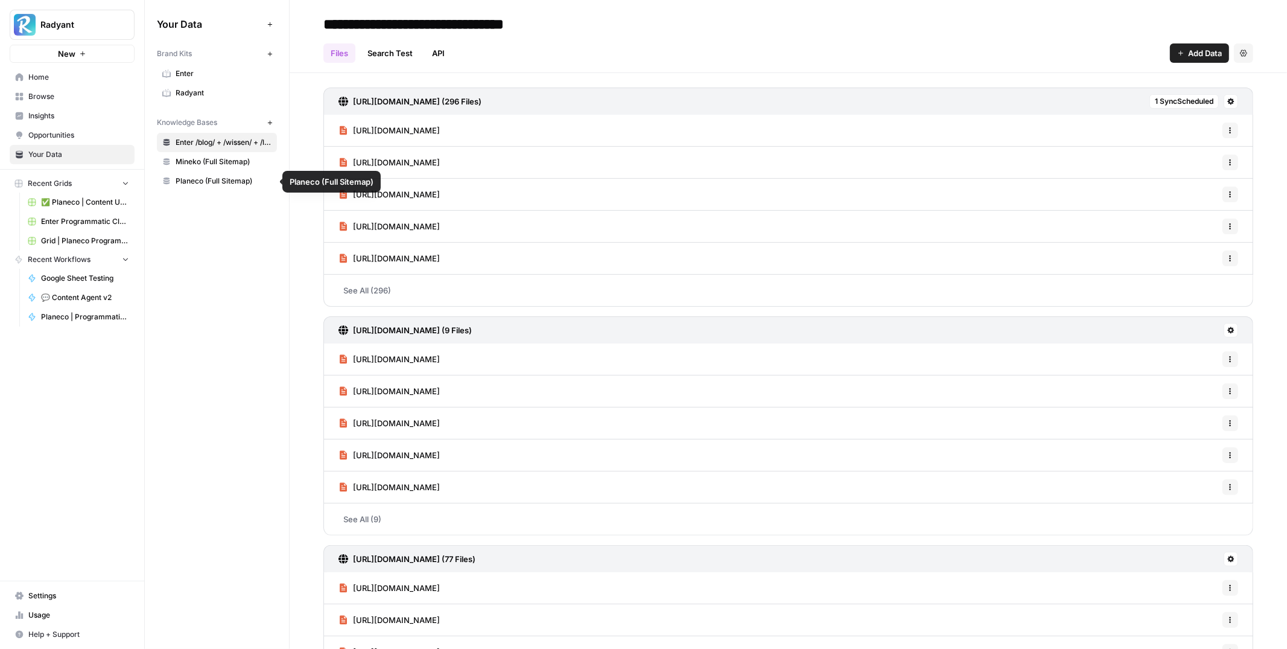
click at [193, 161] on span "Mineko (Full Sitemap)" at bounding box center [224, 161] width 96 height 11
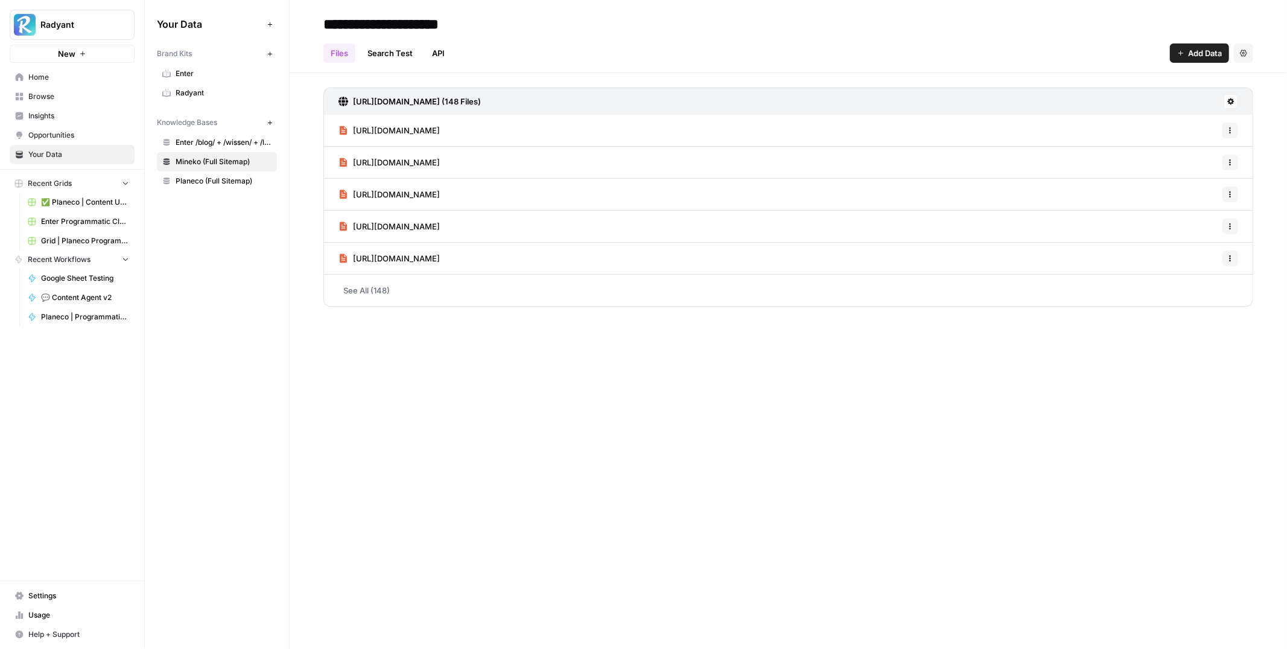
click at [1227, 98] on icon at bounding box center [1230, 101] width 7 height 7
click at [1192, 141] on span "Schedule Data Sync" at bounding box center [1185, 144] width 74 height 12
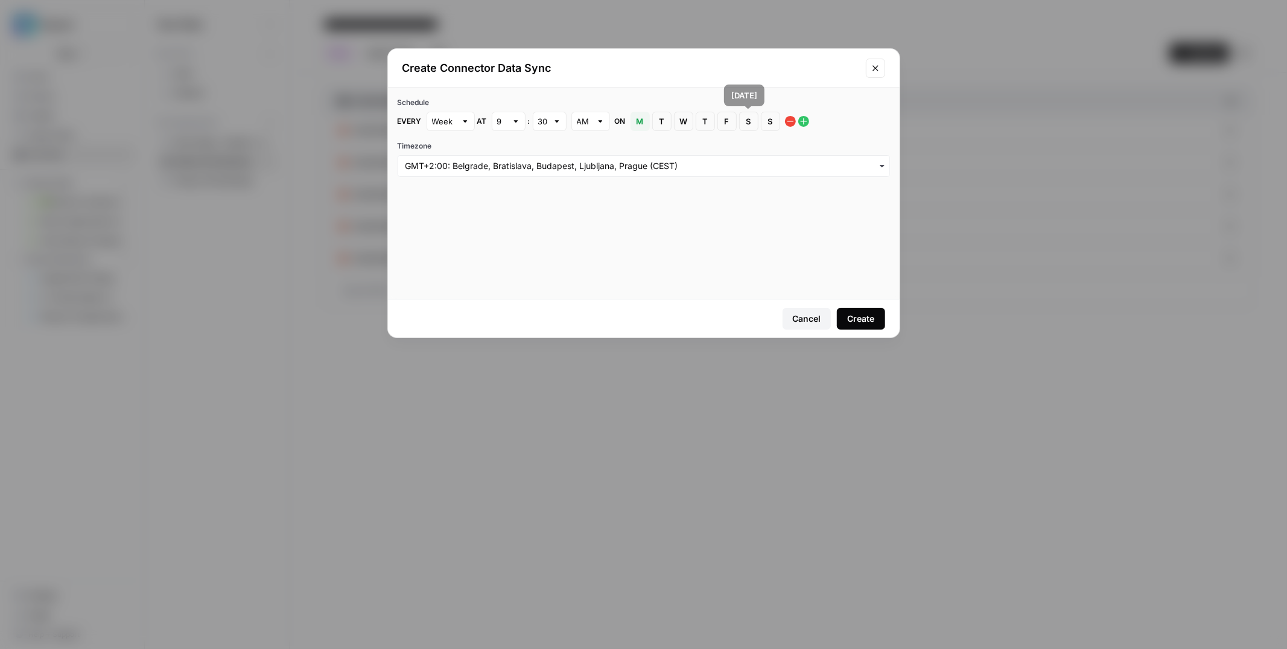
click at [775, 122] on button "S Sunday" at bounding box center [770, 121] width 19 height 19
click at [642, 124] on span "M" at bounding box center [640, 121] width 7 height 12
click at [859, 319] on div "Create" at bounding box center [860, 319] width 27 height 12
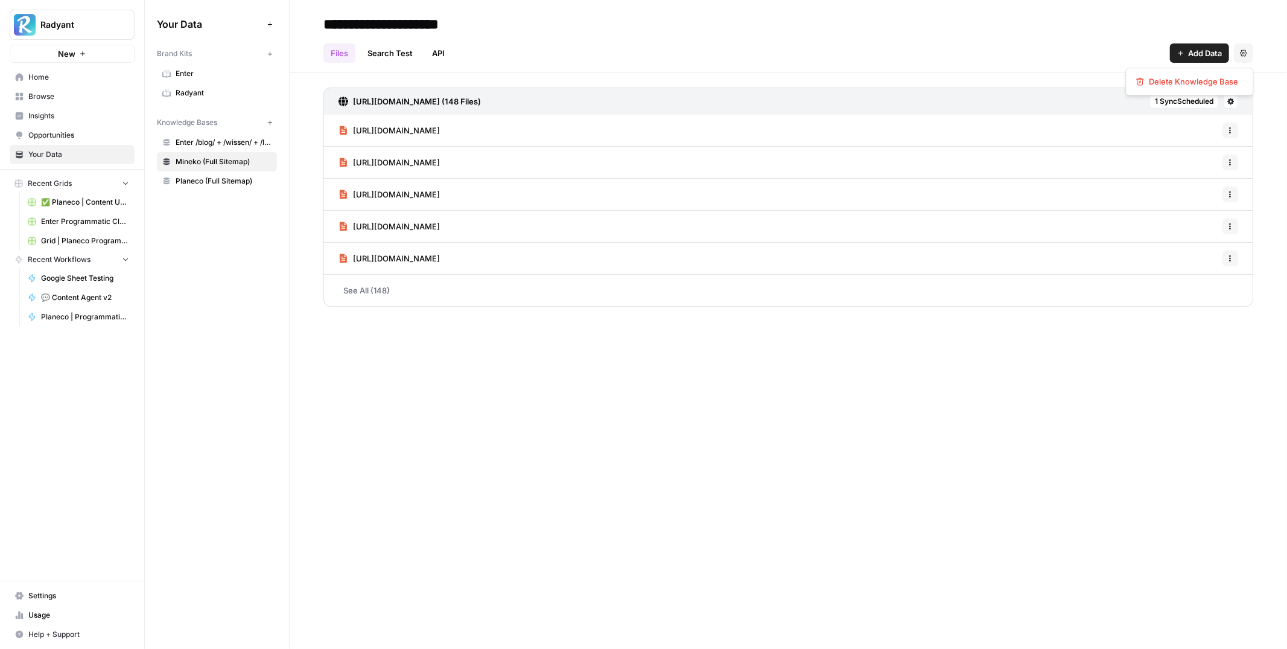
click at [1247, 57] on button "Settings" at bounding box center [1243, 52] width 19 height 19
click at [1032, 57] on div "Files Search Test API Add Data Settings" at bounding box center [788, 48] width 930 height 29
click at [270, 24] on icon "button" at bounding box center [269, 24] width 4 height 4
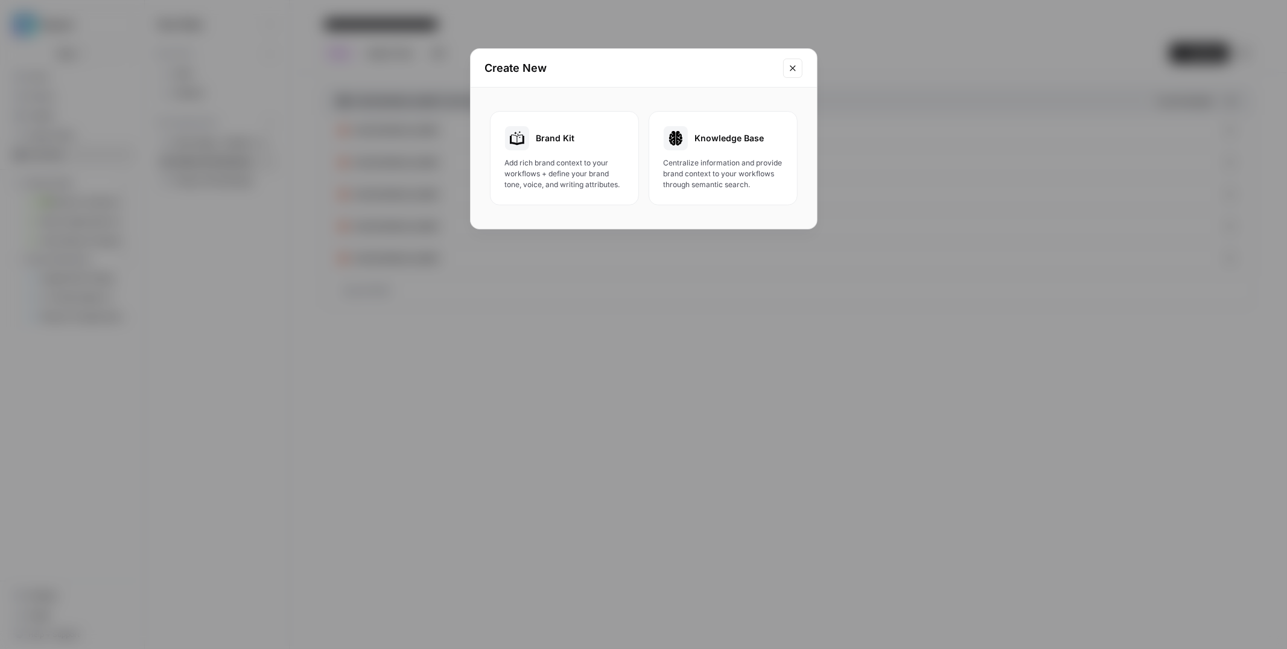
click at [756, 154] on div "Knowledge Base Centralize information and provide brand context to your workflo…" at bounding box center [723, 158] width 119 height 64
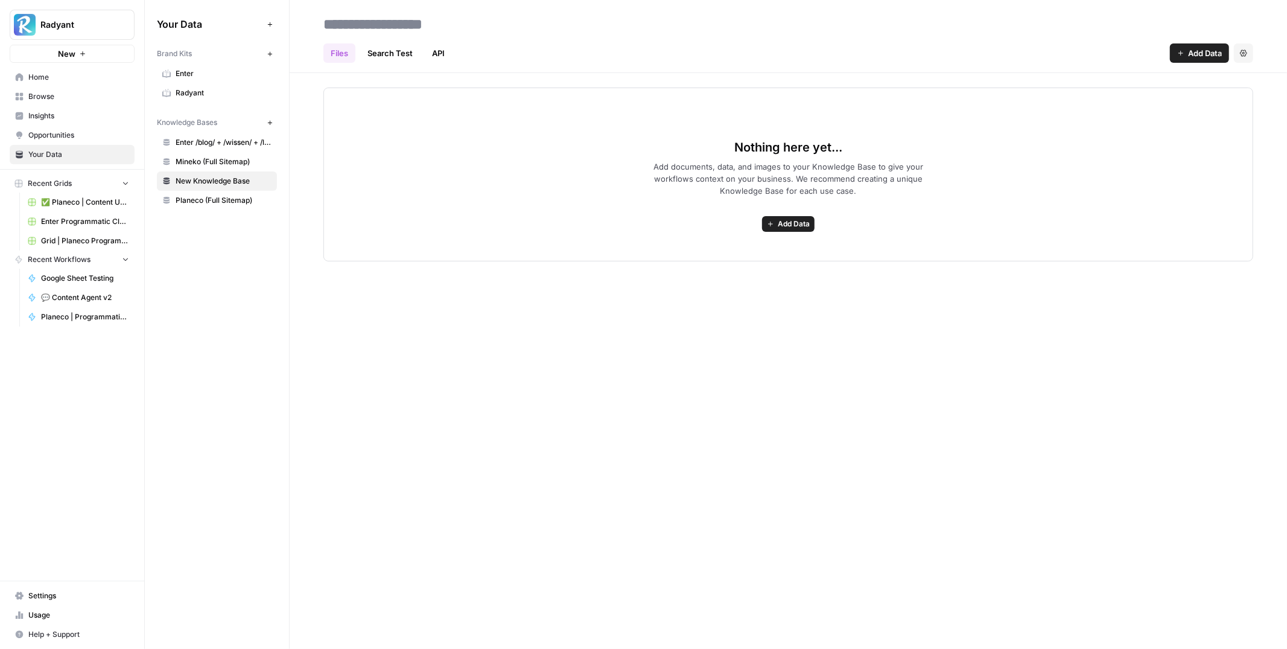
click at [439, 48] on link "API" at bounding box center [438, 52] width 27 height 19
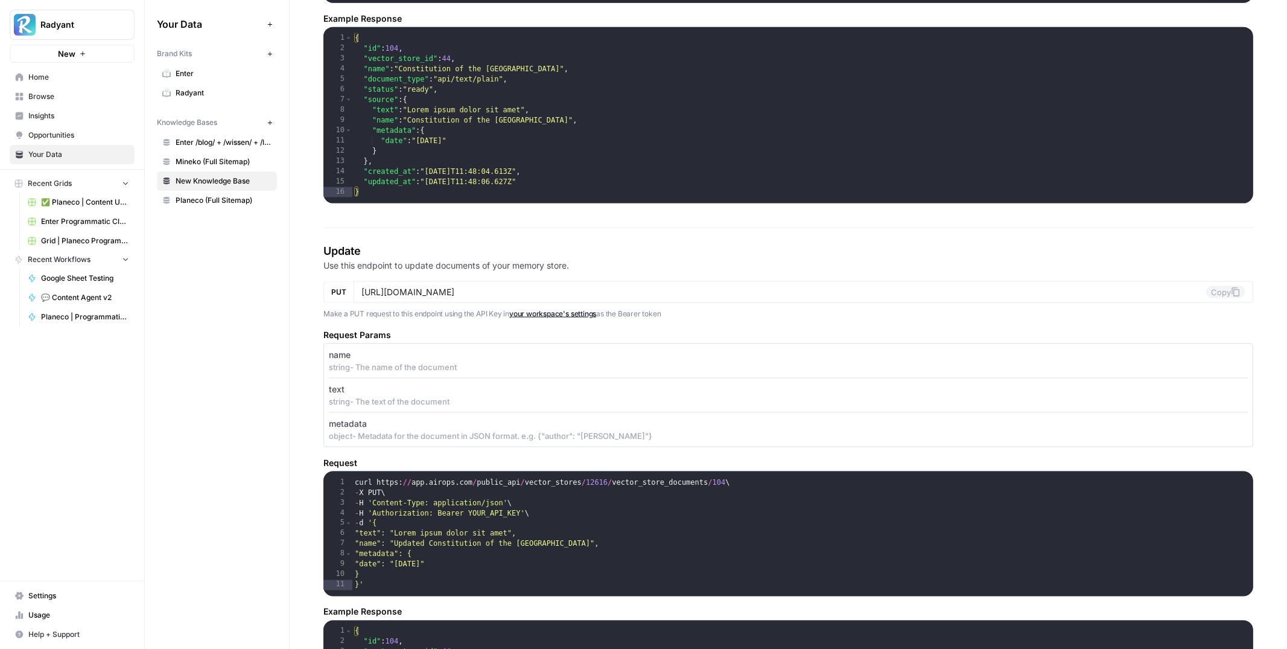
scroll to position [1846, 0]
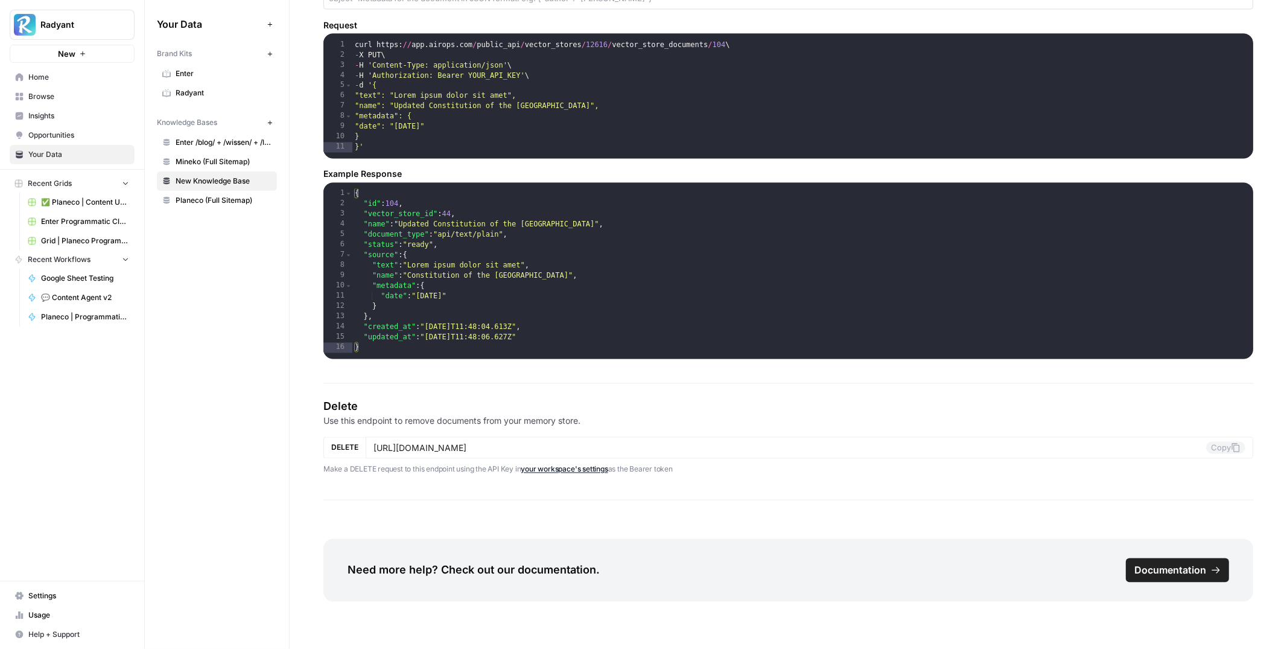
click at [1186, 563] on span "Documentation" at bounding box center [1170, 570] width 72 height 14
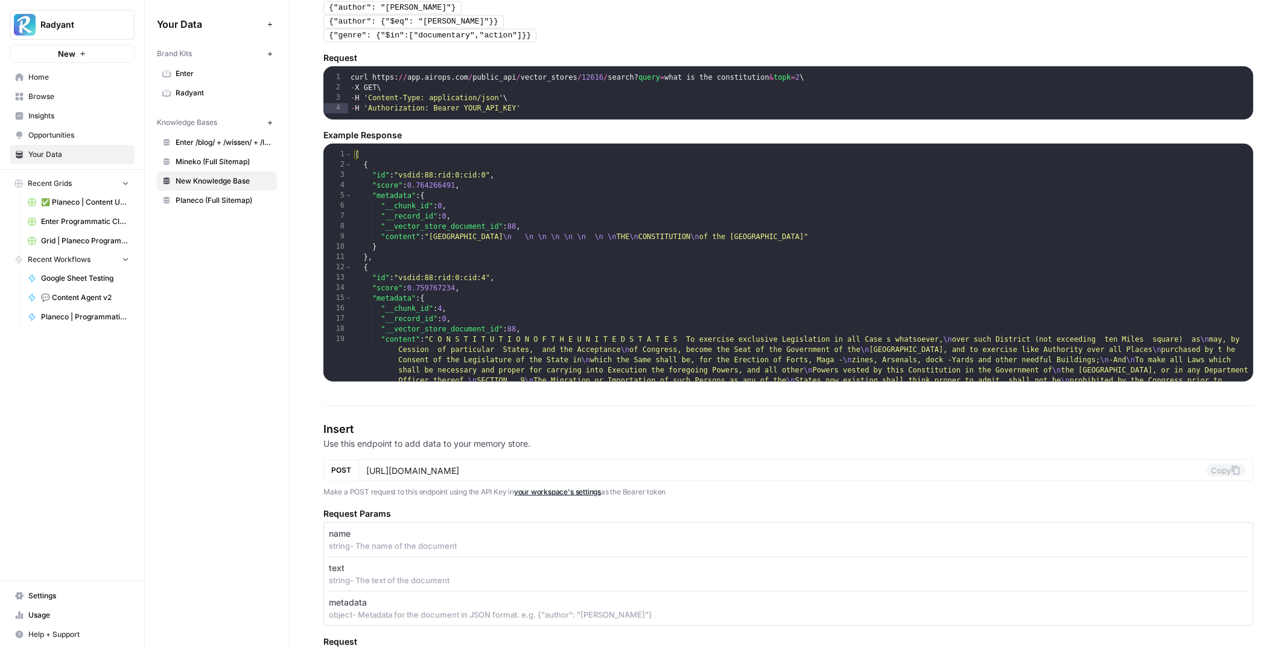
scroll to position [0, 0]
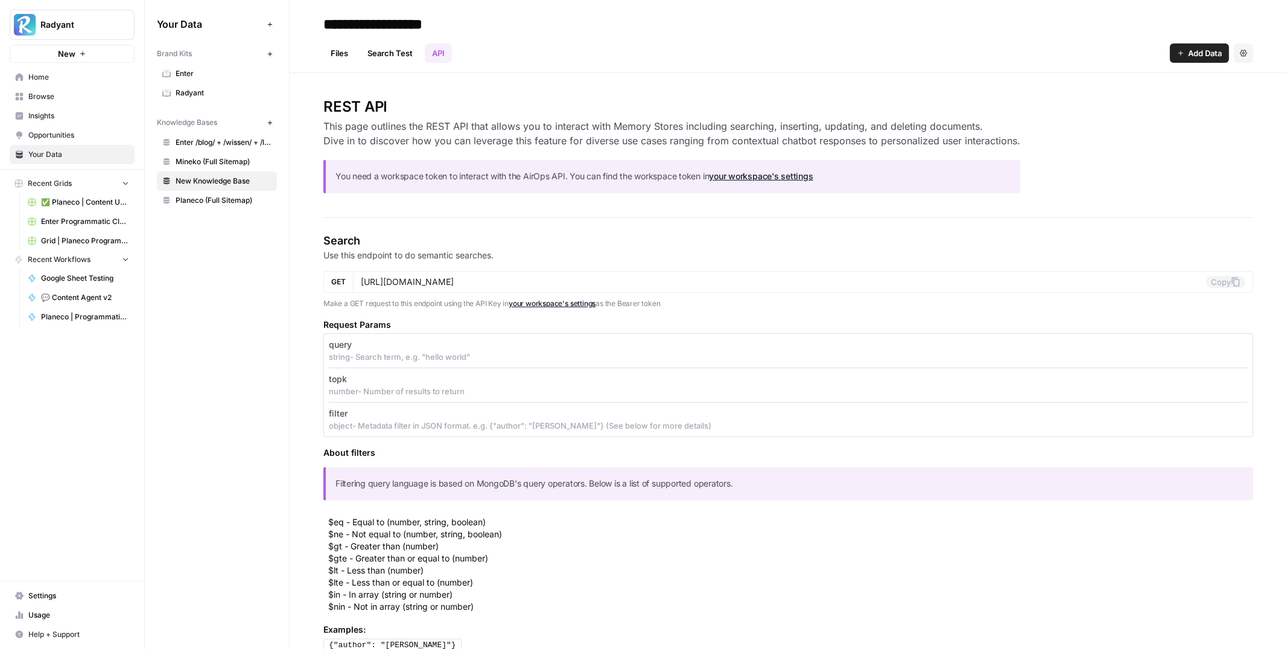
click at [342, 53] on link "Files" at bounding box center [339, 52] width 32 height 19
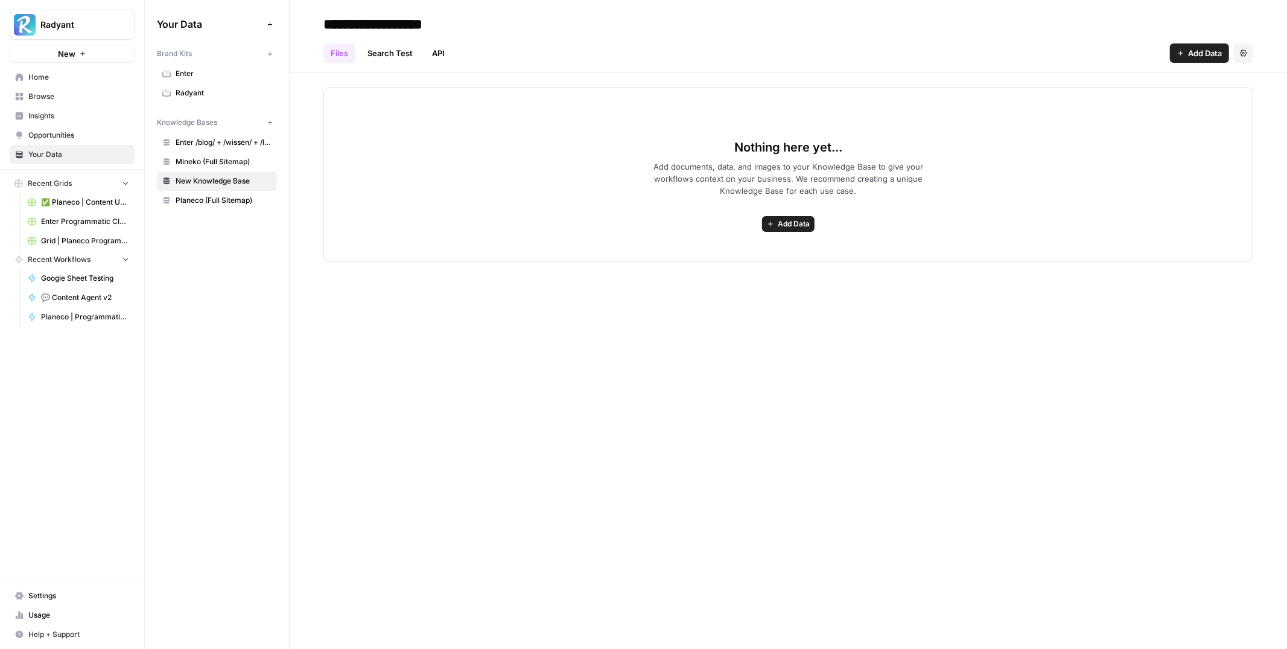
click at [392, 57] on link "Search Test" at bounding box center [390, 52] width 60 height 19
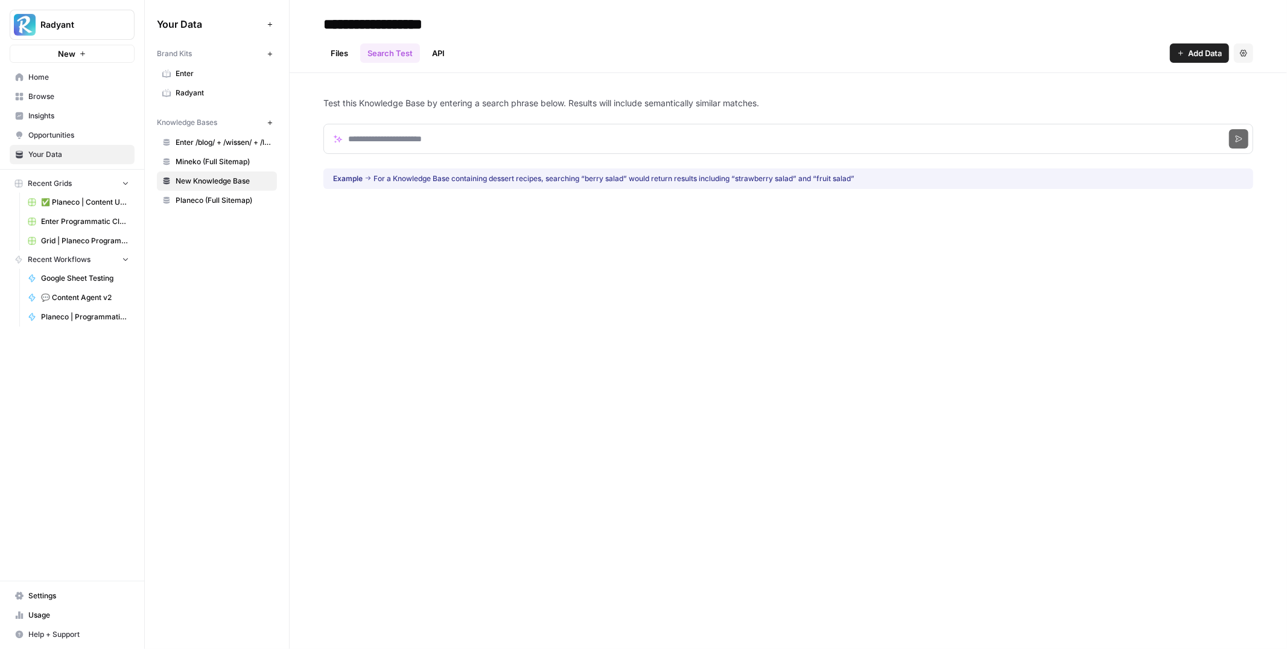
click at [428, 55] on link "API" at bounding box center [438, 52] width 27 height 19
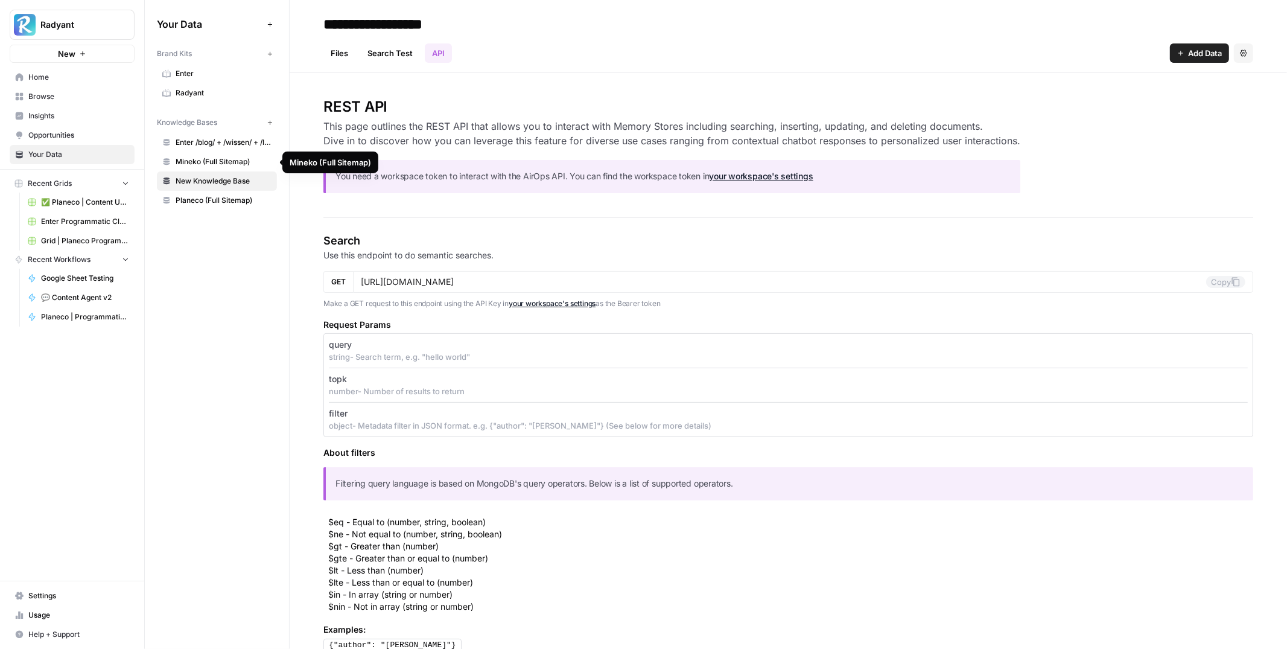
click at [232, 156] on span "Mineko (Full Sitemap)" at bounding box center [224, 161] width 96 height 11
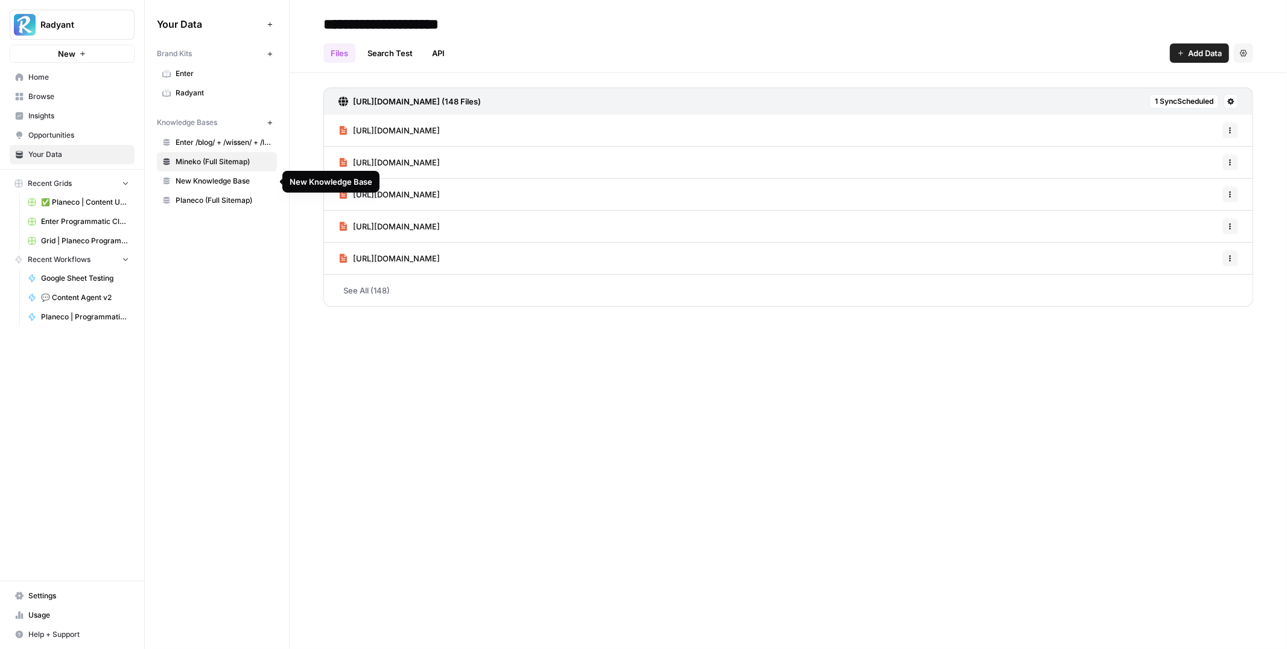
click at [212, 185] on span "New Knowledge Base" at bounding box center [224, 181] width 96 height 11
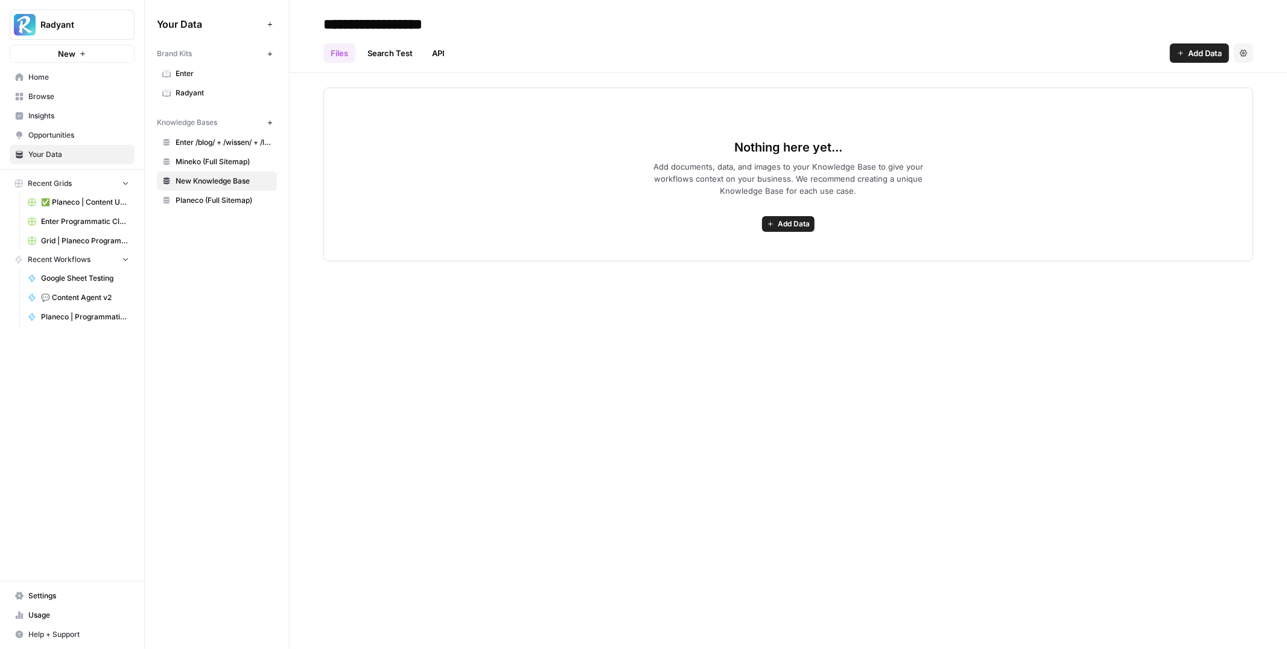
click at [212, 206] on span "Planeco (Full Sitemap)" at bounding box center [224, 200] width 96 height 11
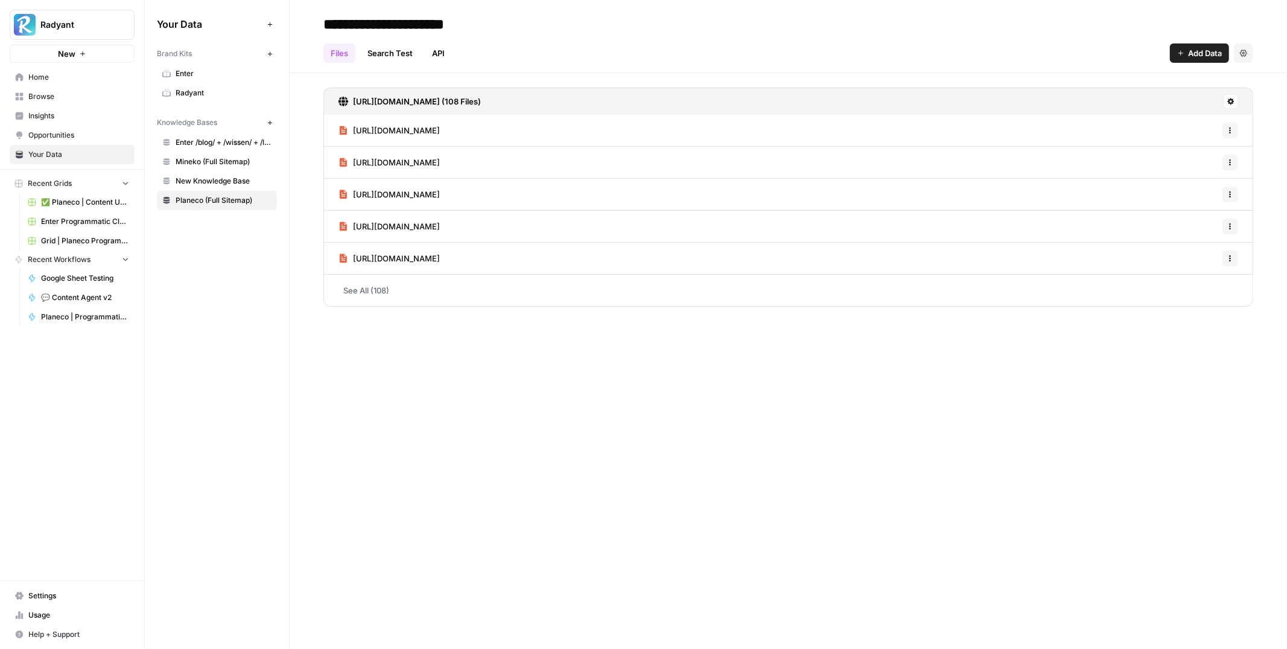
click at [1234, 104] on icon at bounding box center [1230, 101] width 7 height 7
click at [1190, 143] on span "Schedule Data Sync" at bounding box center [1185, 144] width 74 height 12
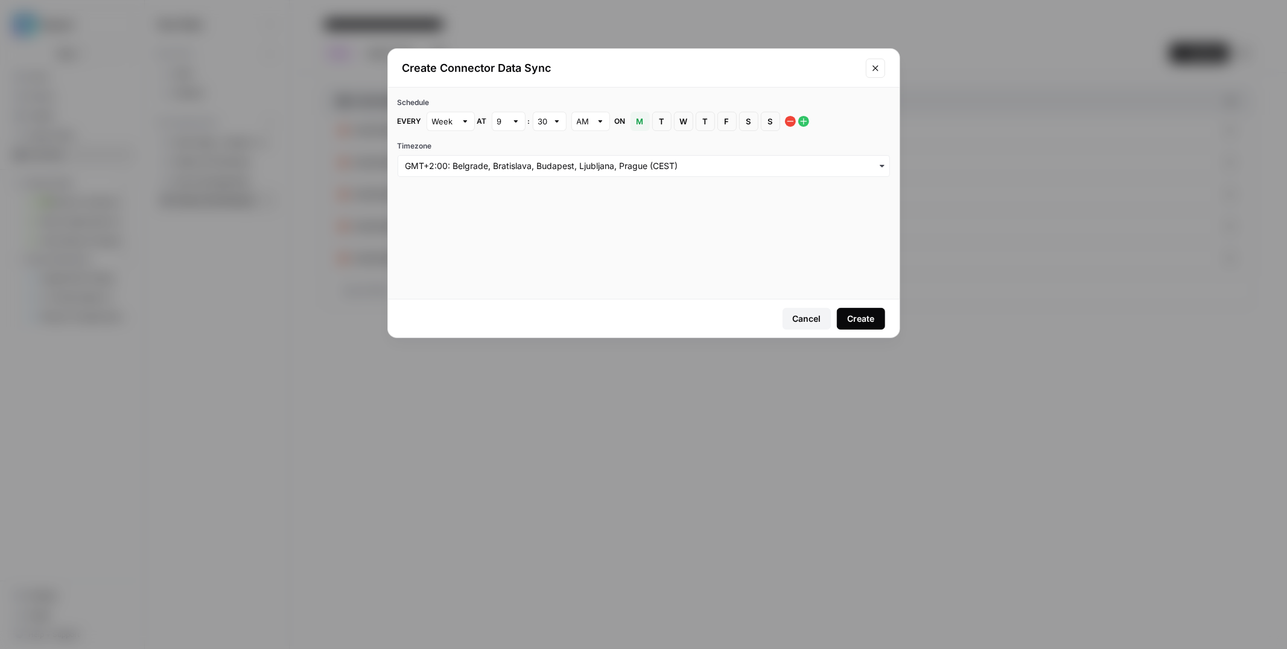
click at [773, 119] on span "S" at bounding box center [770, 121] width 7 height 12
click at [643, 122] on button "M Monday" at bounding box center [640, 121] width 19 height 19
click at [873, 319] on div "Create" at bounding box center [860, 319] width 27 height 12
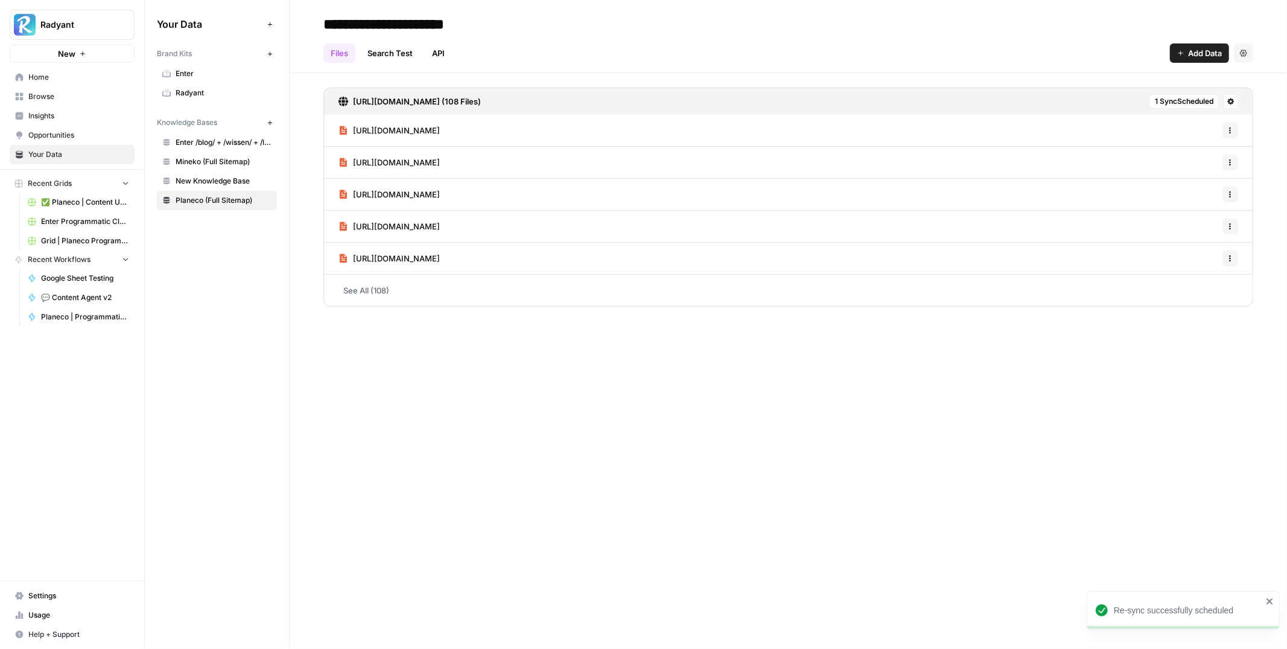
click at [1228, 103] on icon at bounding box center [1230, 101] width 7 height 7
click at [1181, 121] on span "Sync Data" at bounding box center [1185, 127] width 74 height 12
click at [465, 98] on h3 "https://www.planecobuilding.de/sitemap.xml (108 Files)" at bounding box center [417, 101] width 128 height 12
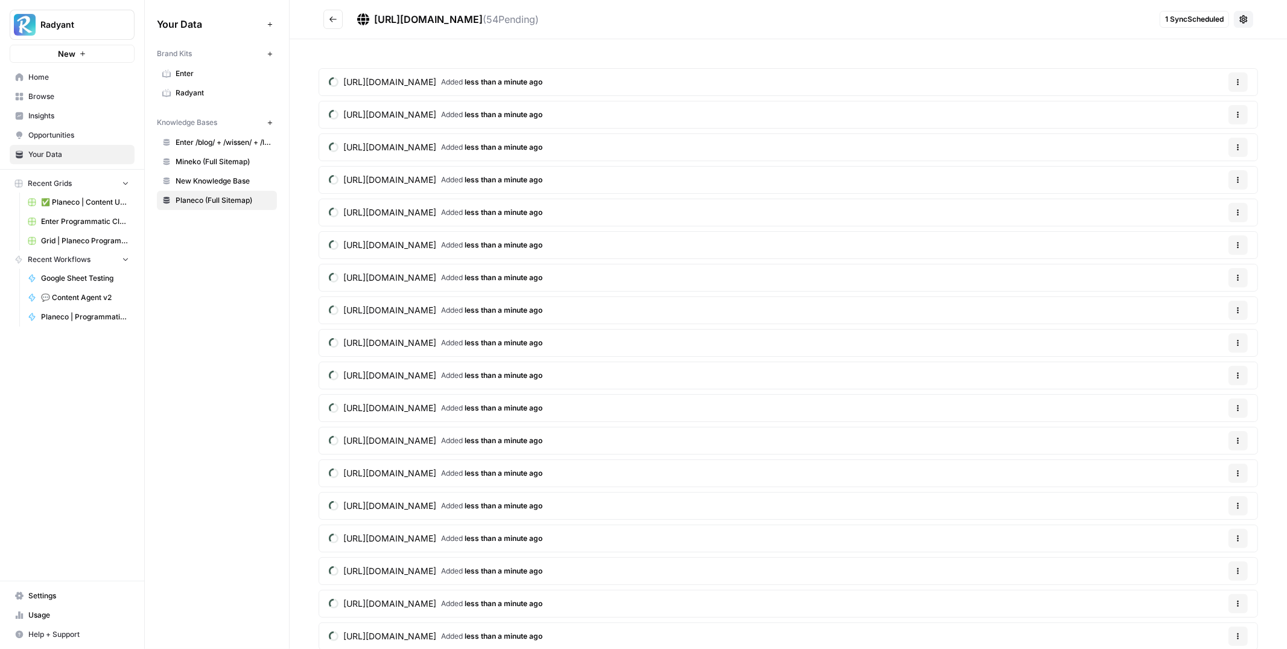
click at [332, 19] on icon "Go back" at bounding box center [332, 18] width 7 height 5
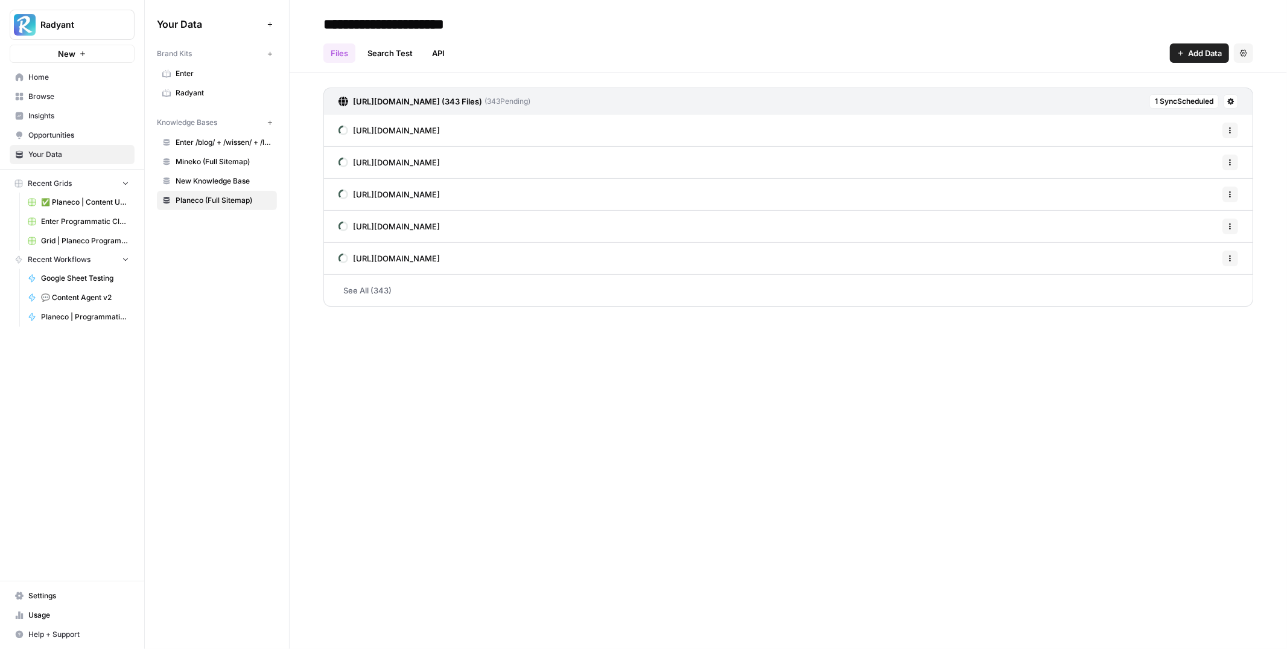
click at [216, 170] on link "Mineko (Full Sitemap)" at bounding box center [217, 161] width 120 height 19
click at [220, 178] on span "New Knowledge Base" at bounding box center [224, 181] width 96 height 11
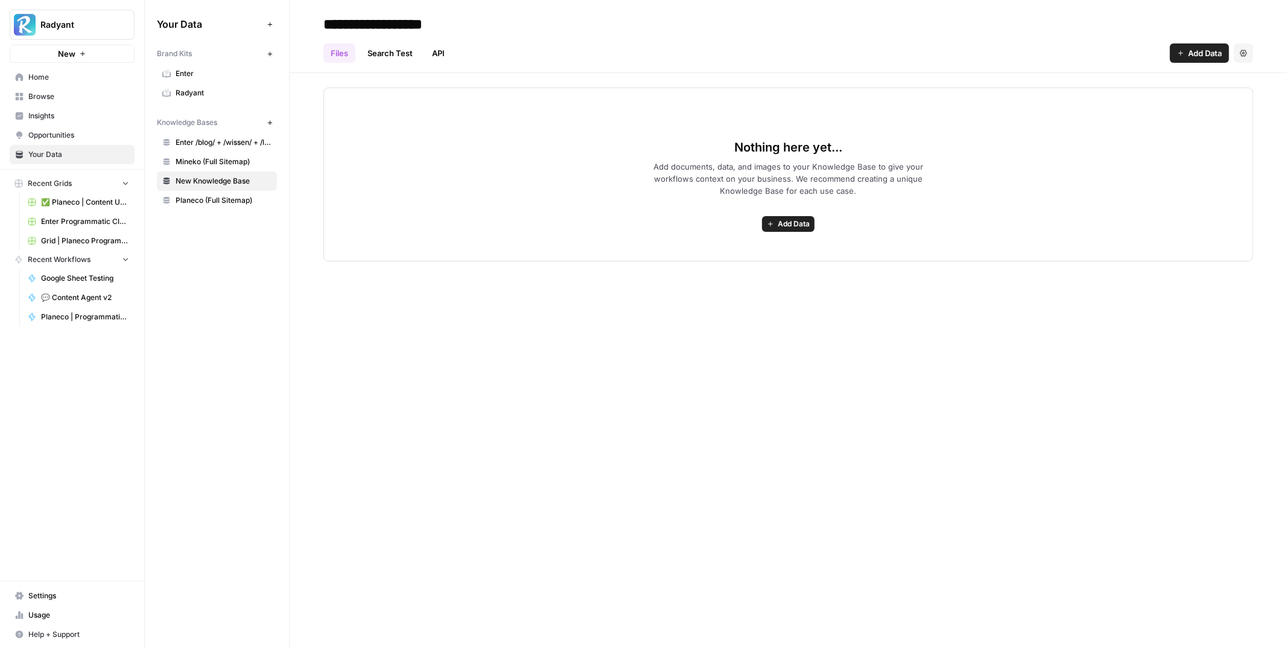
click at [1244, 55] on icon "button" at bounding box center [1243, 52] width 7 height 7
click at [1218, 77] on span "Delete Knowledge Base" at bounding box center [1193, 81] width 89 height 12
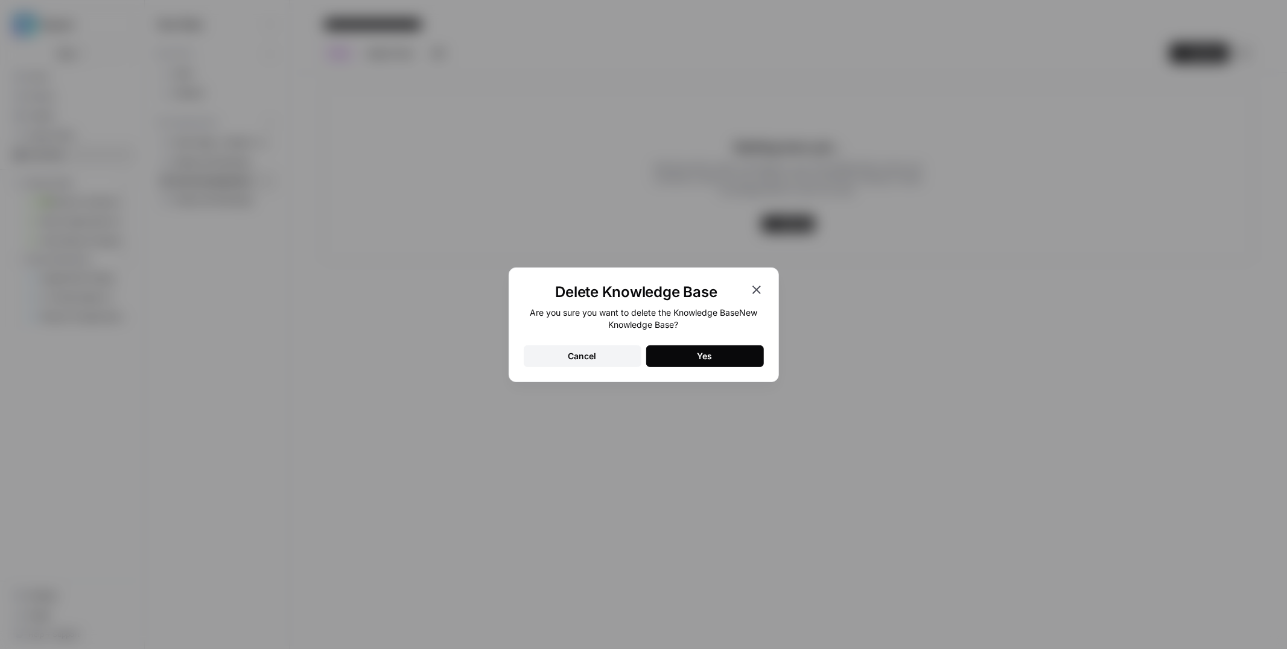
click at [720, 352] on button "Yes" at bounding box center [705, 356] width 118 height 22
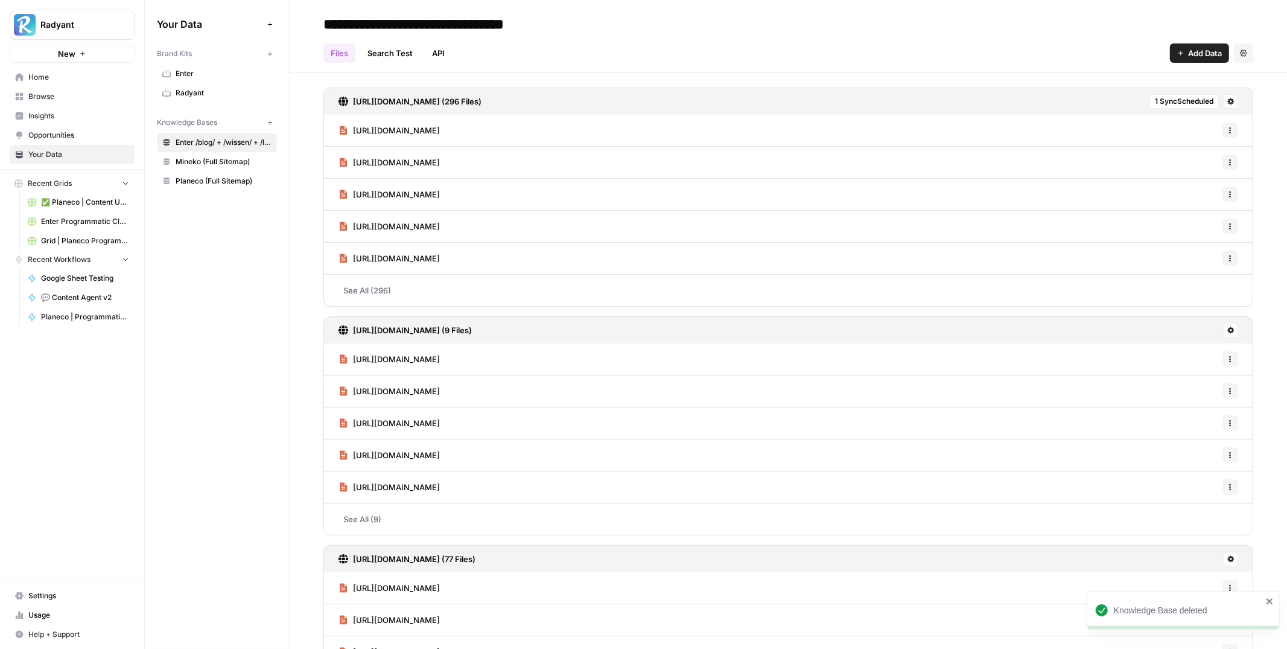
click at [209, 270] on div "Your Data Add Data Brand Kits New Enter Radyant Knowledge Bases New Enter /blog…" at bounding box center [217, 324] width 144 height 649
click at [1228, 102] on icon at bounding box center [1230, 101] width 7 height 7
click at [453, 98] on h3 "https://www.enter.de/sitemap.xml (296 Files)" at bounding box center [417, 101] width 129 height 12
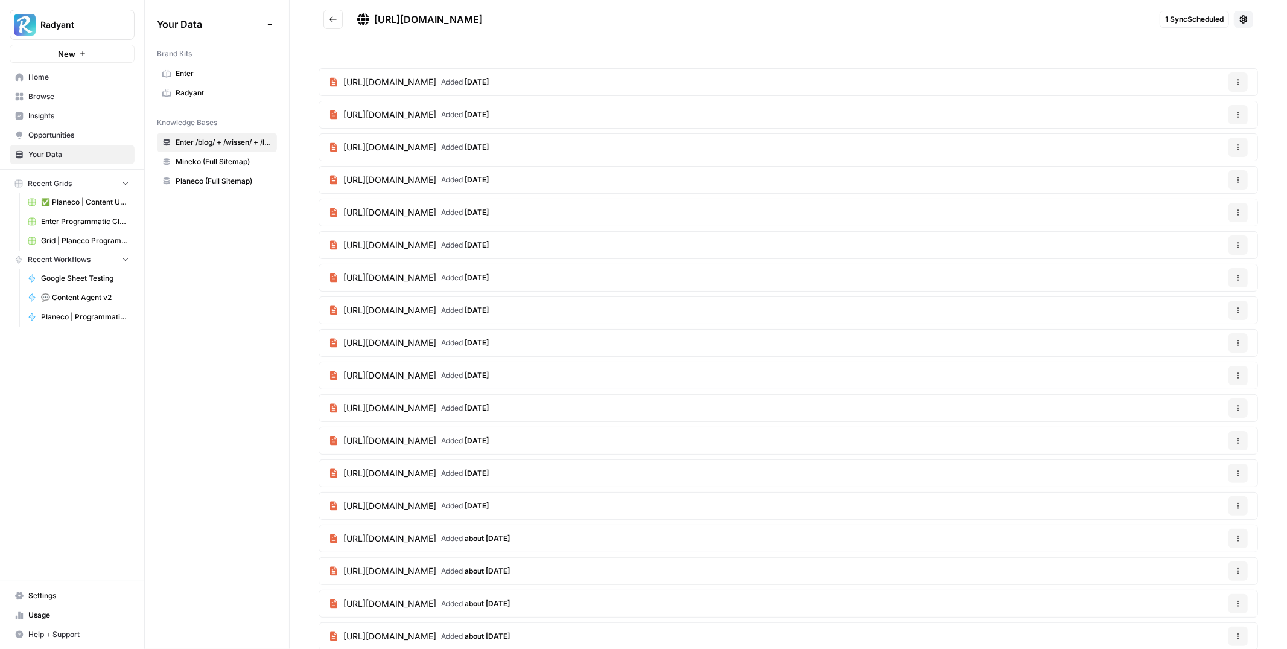
click at [1242, 24] on button at bounding box center [1243, 19] width 19 height 17
click at [337, 18] on button "Go back" at bounding box center [332, 19] width 19 height 19
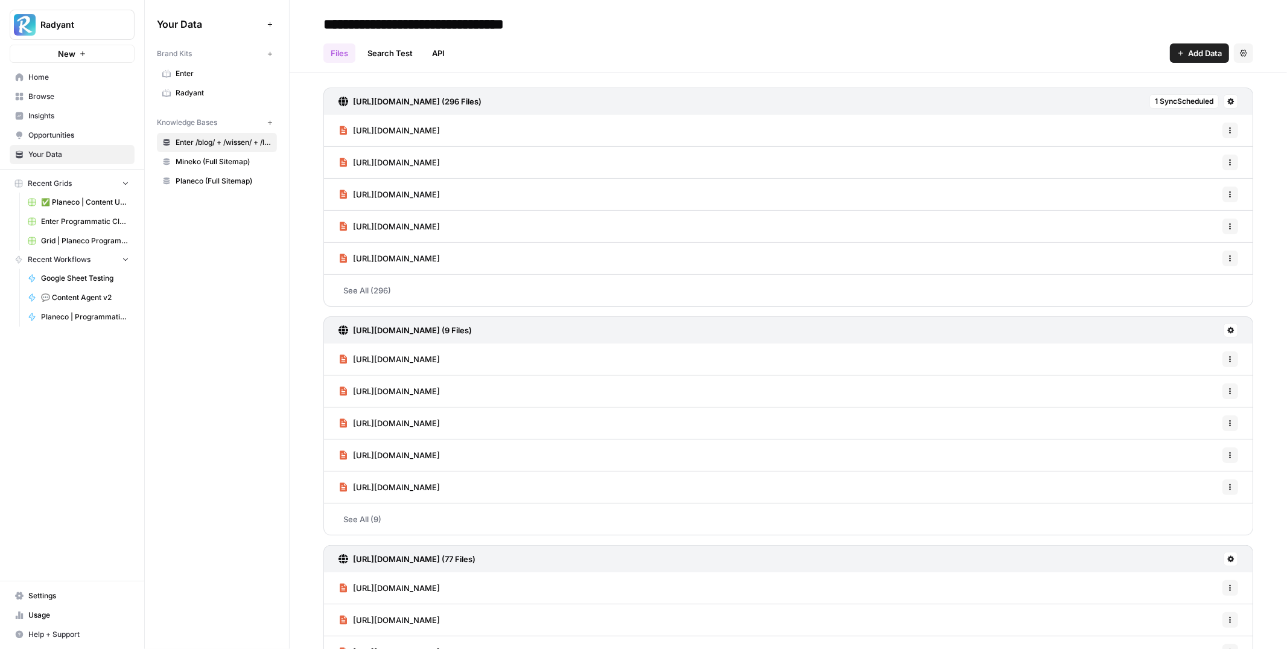
click at [462, 104] on h3 "https://www.enter.de/sitemap.xml (296 Files)" at bounding box center [417, 101] width 129 height 12
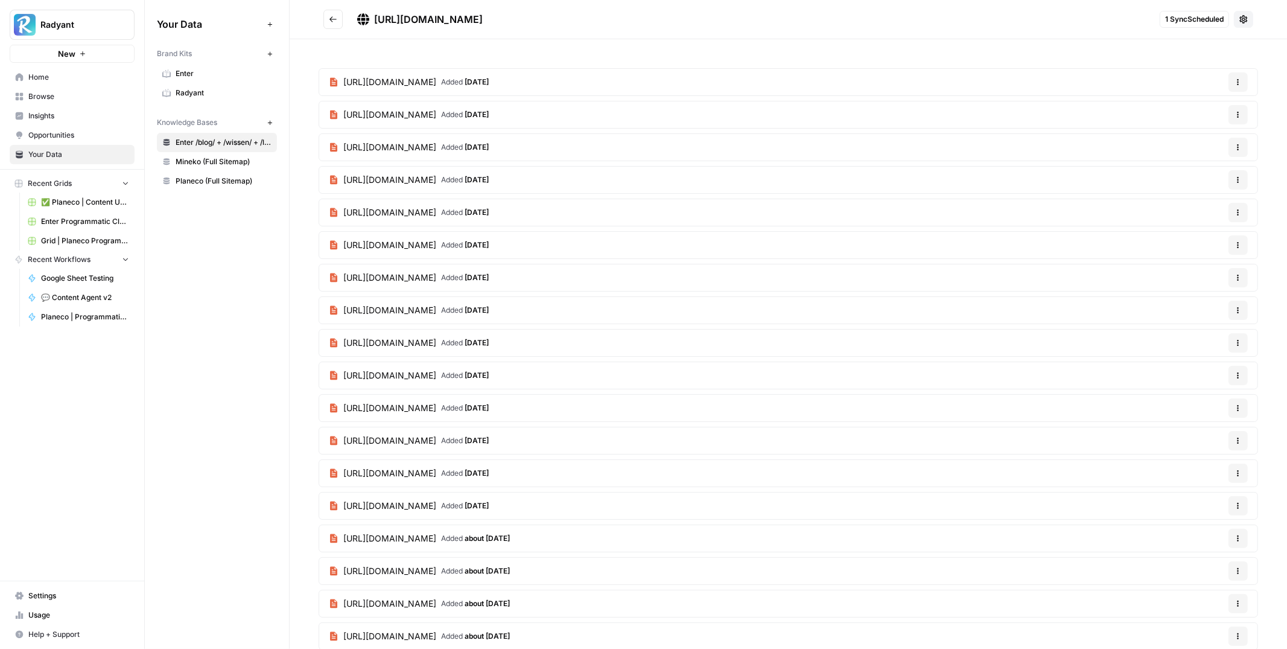
drag, startPoint x: 543, startPoint y: 21, endPoint x: 368, endPoint y: 21, distance: 175.0
click at [368, 21] on div "https://www.enter.de/sitemap.xml" at bounding box center [756, 19] width 798 height 14
copy span "https://www.enter.de/sitemap.xml"
click at [324, 17] on button "Go back" at bounding box center [332, 19] width 19 height 19
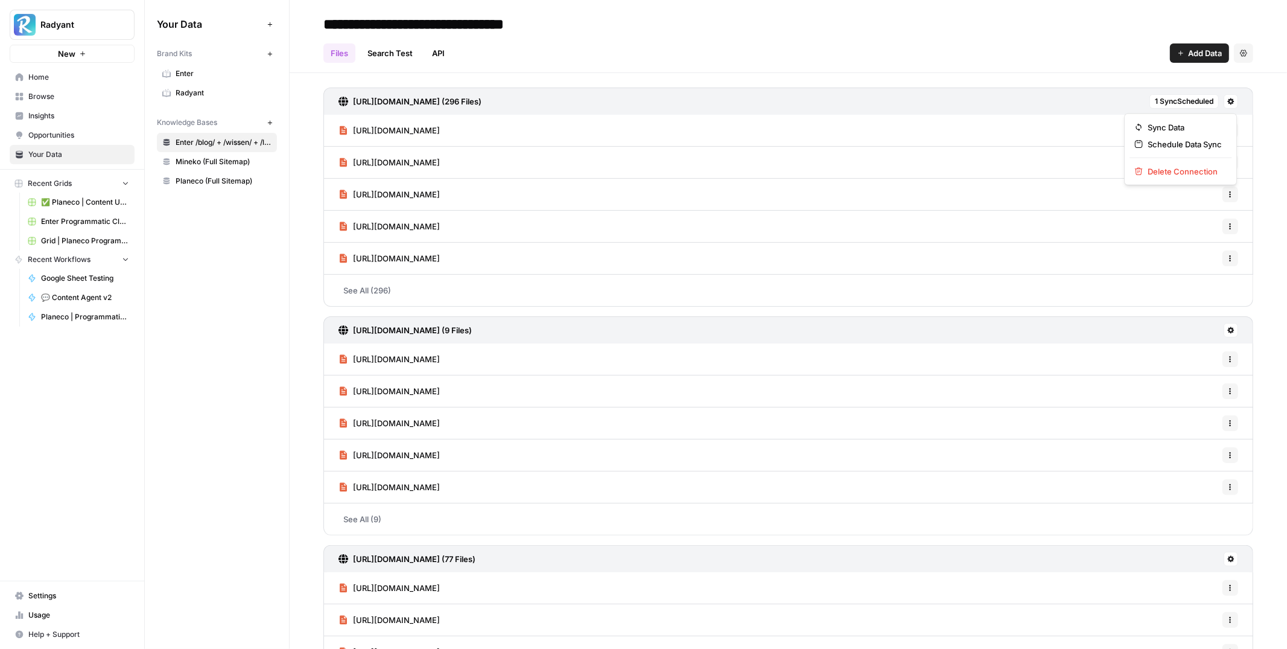
click at [1230, 100] on icon at bounding box center [1230, 101] width 7 height 7
click at [1172, 172] on span "Delete Connection" at bounding box center [1185, 171] width 74 height 12
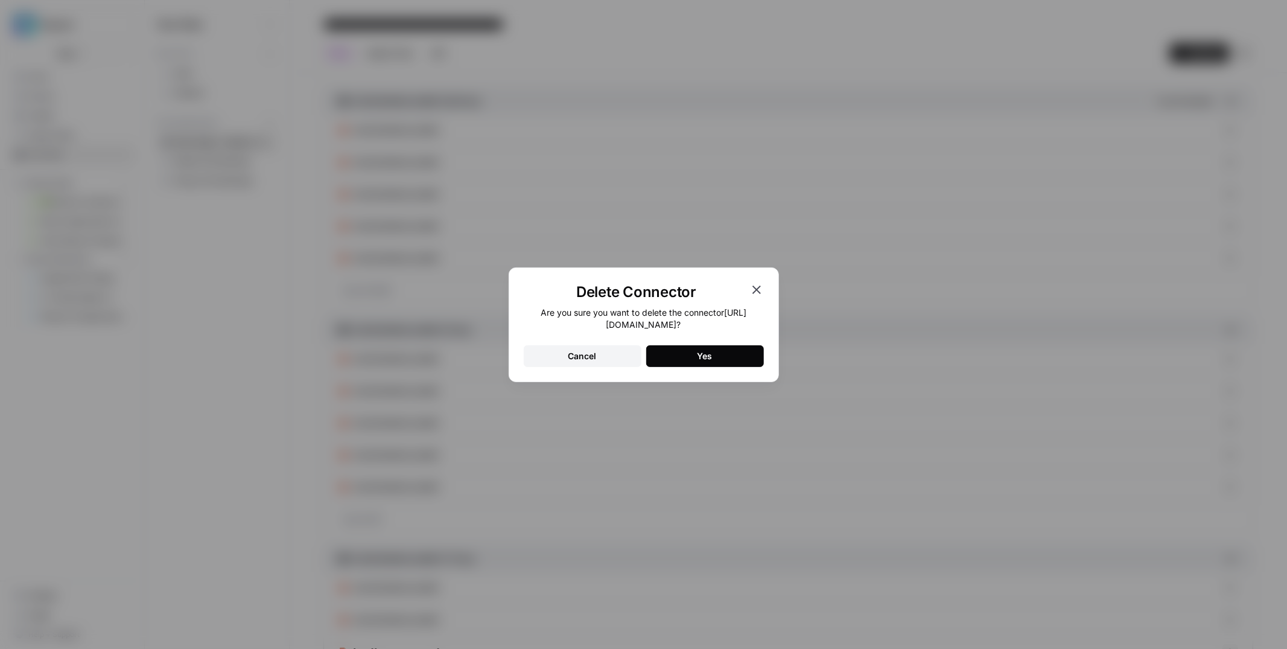
click at [742, 353] on button "Yes" at bounding box center [705, 356] width 118 height 22
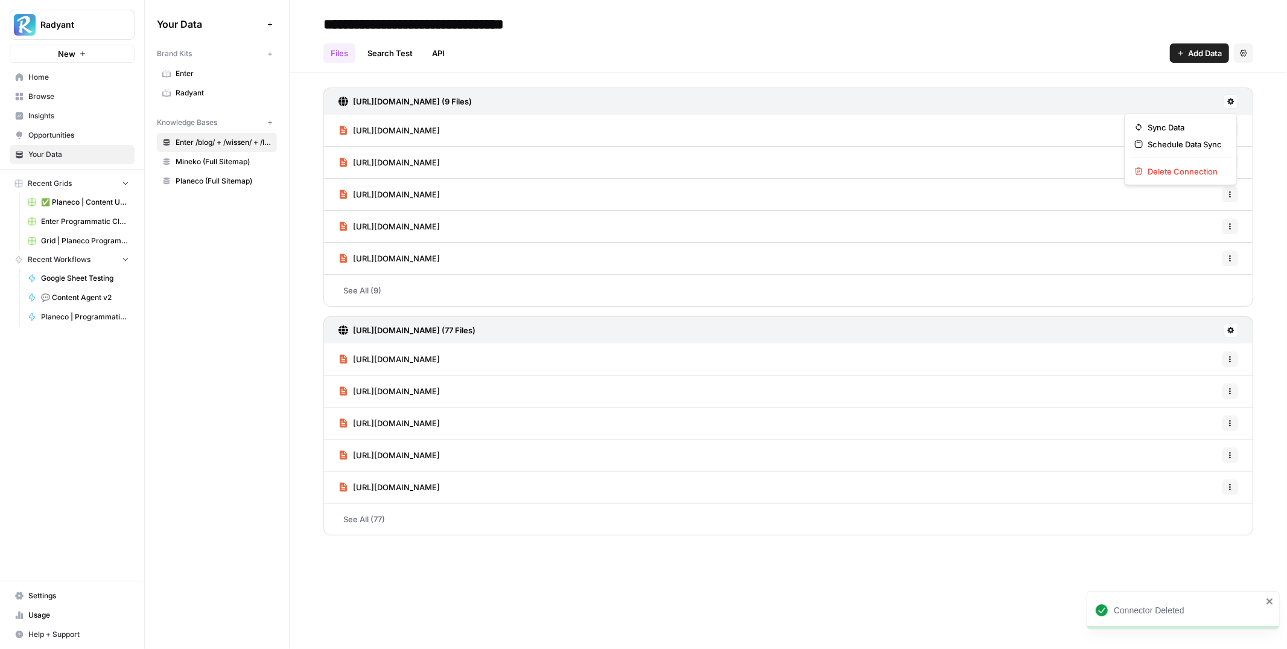
click at [1235, 103] on button at bounding box center [1231, 101] width 14 height 14
click at [1193, 168] on span "Delete Connection" at bounding box center [1185, 171] width 74 height 12
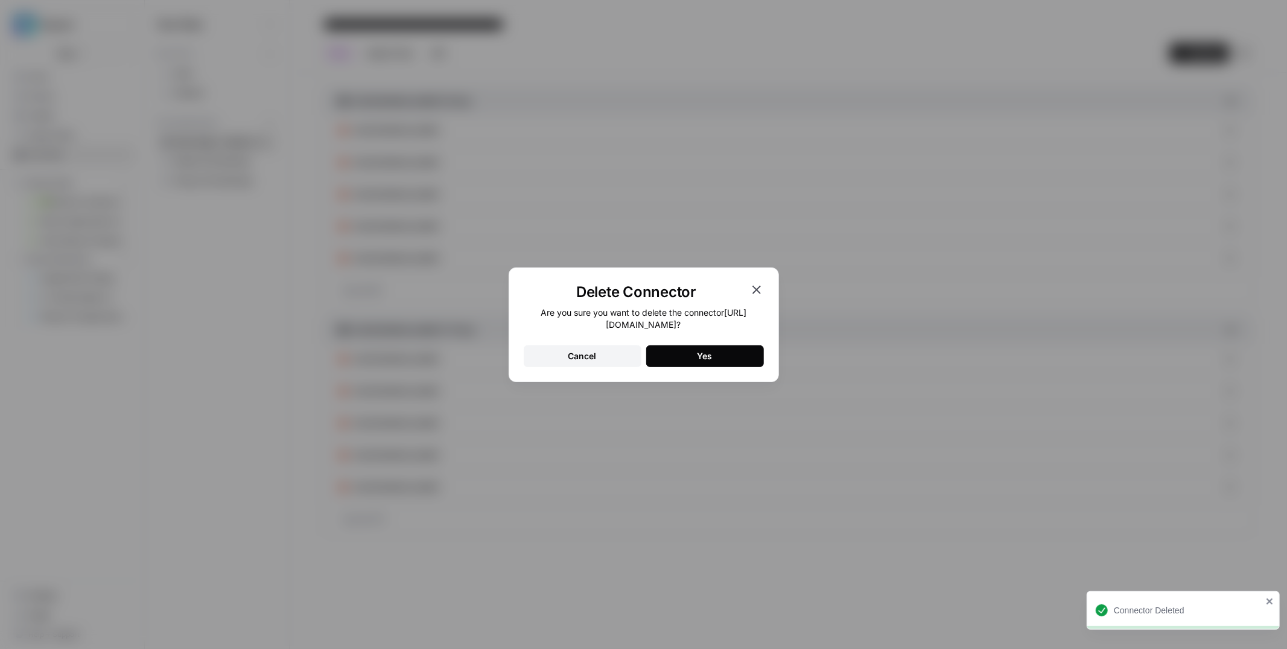
click at [705, 364] on button "Yes" at bounding box center [705, 356] width 118 height 22
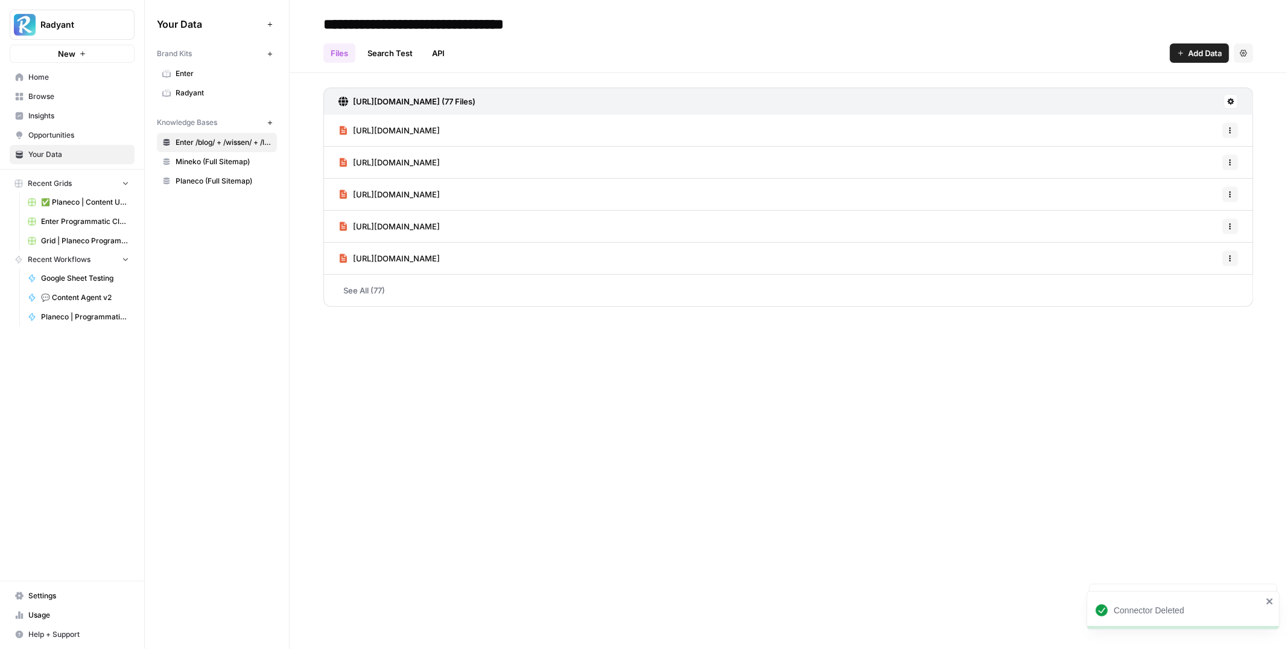
click at [1230, 107] on button at bounding box center [1231, 101] width 14 height 14
click at [1187, 175] on span "Delete Connection" at bounding box center [1185, 171] width 74 height 12
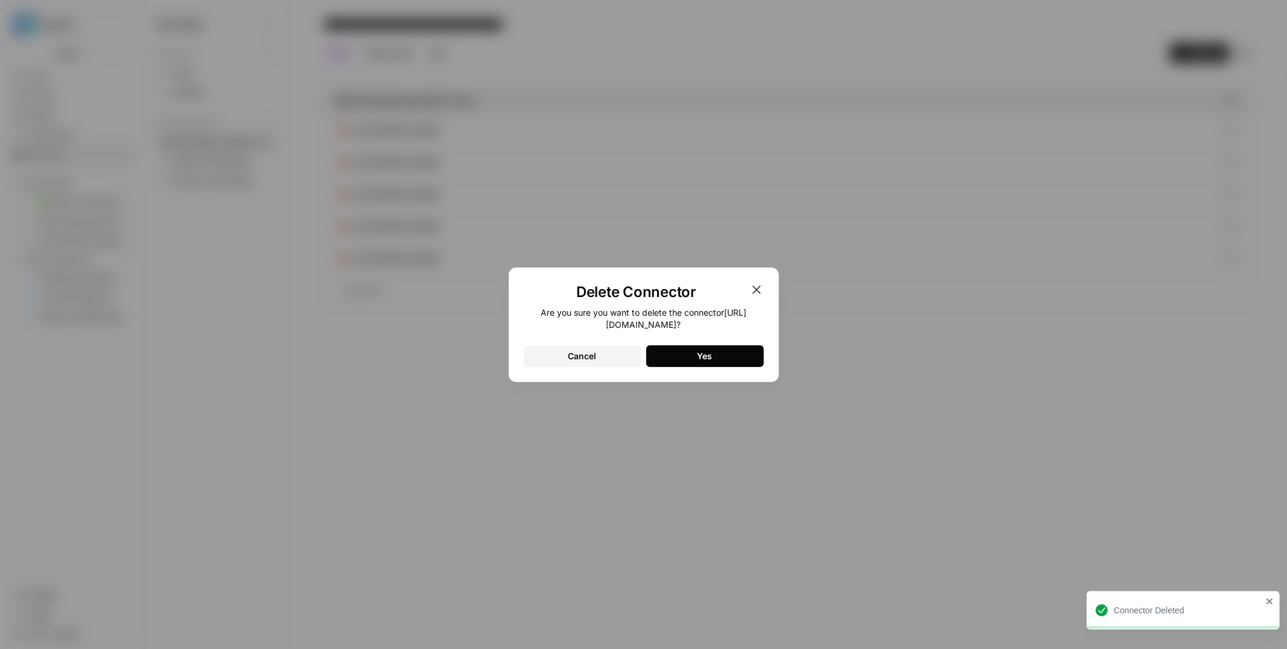
click at [706, 343] on div "Are you sure you want to delete the connector https://www.enter.de/sitemap.xml …" at bounding box center [644, 337] width 240 height 60
click at [713, 356] on button "Yes" at bounding box center [705, 356] width 118 height 22
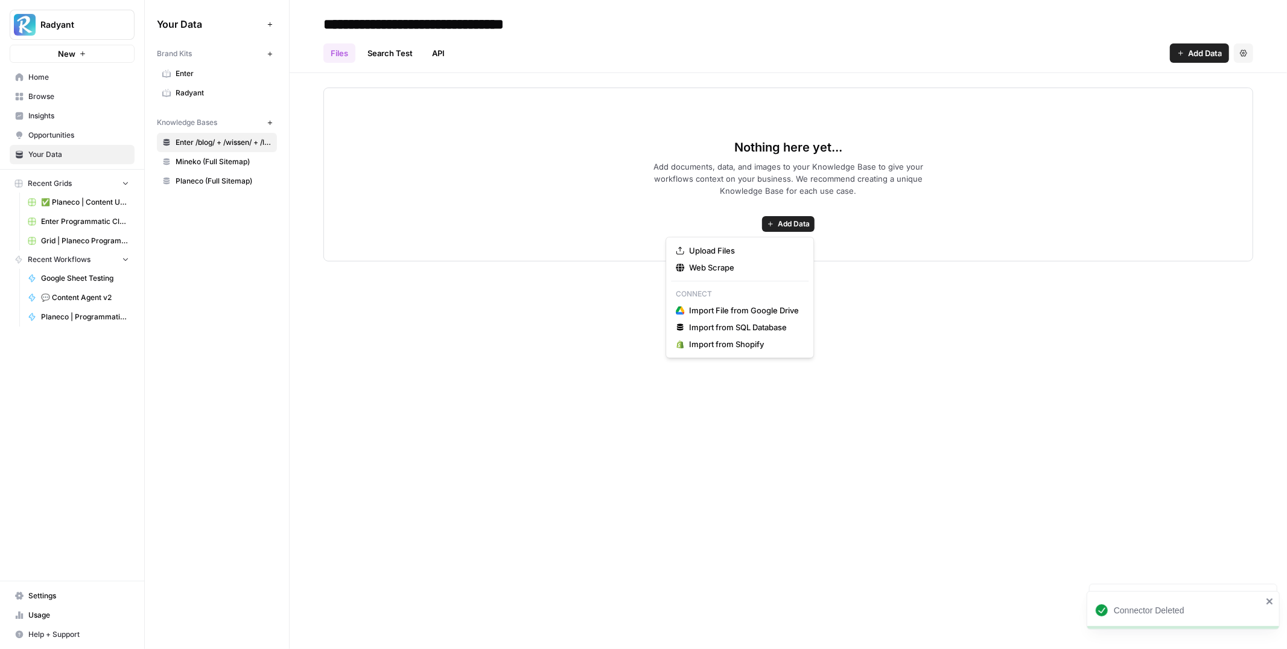
click at [789, 225] on span "Add Data" at bounding box center [794, 223] width 32 height 11
click at [710, 265] on span "Web Scrape" at bounding box center [744, 267] width 110 height 12
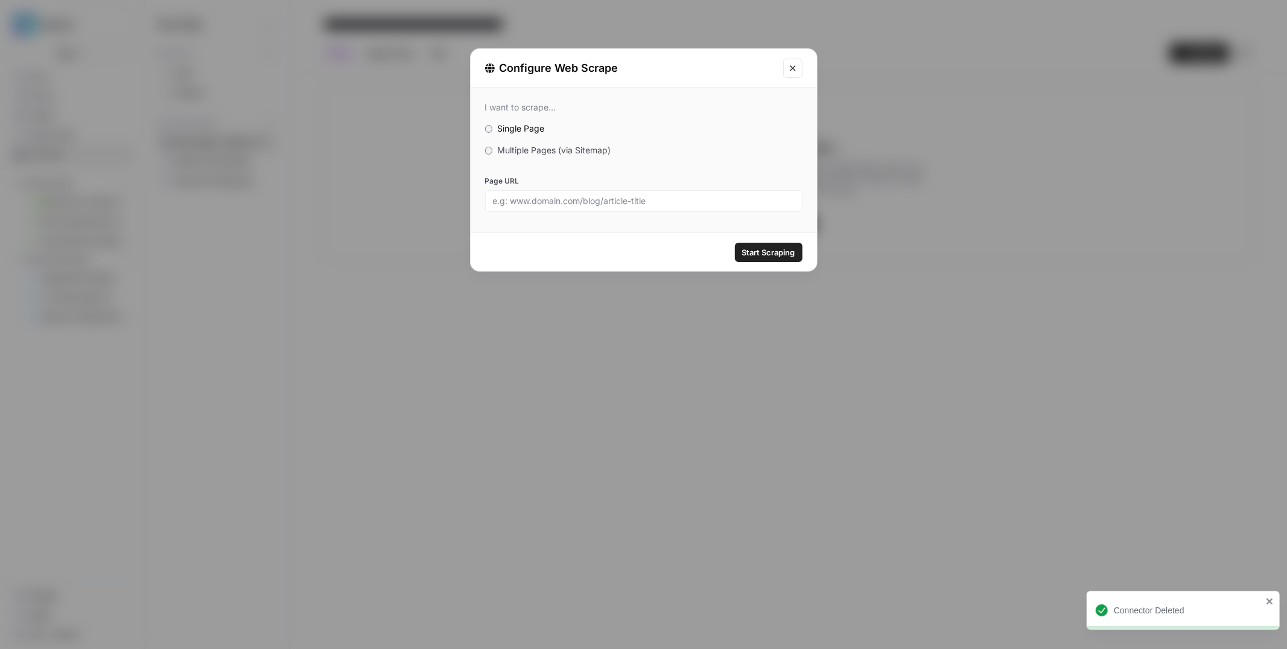
click at [528, 152] on span "Multiple Pages (via Sitemap)" at bounding box center [553, 150] width 113 height 10
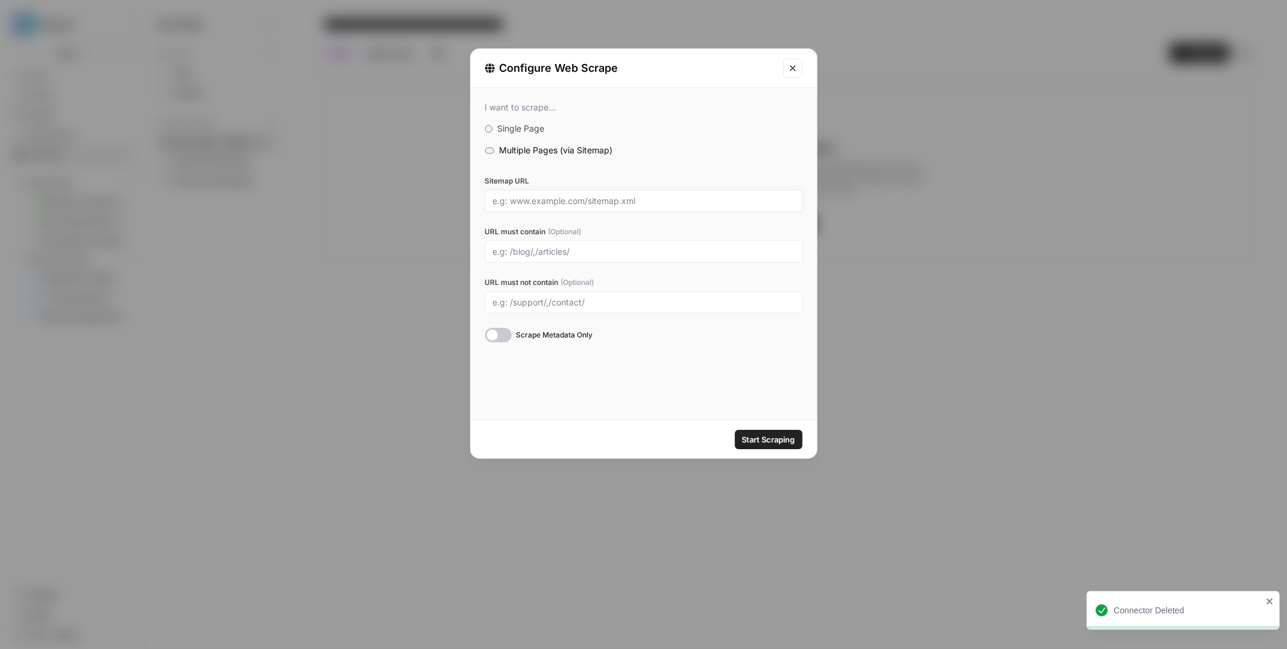
click at [548, 200] on input "Sitemap URL" at bounding box center [644, 200] width 302 height 11
paste input "https://www.enter.de/sitemap.xml"
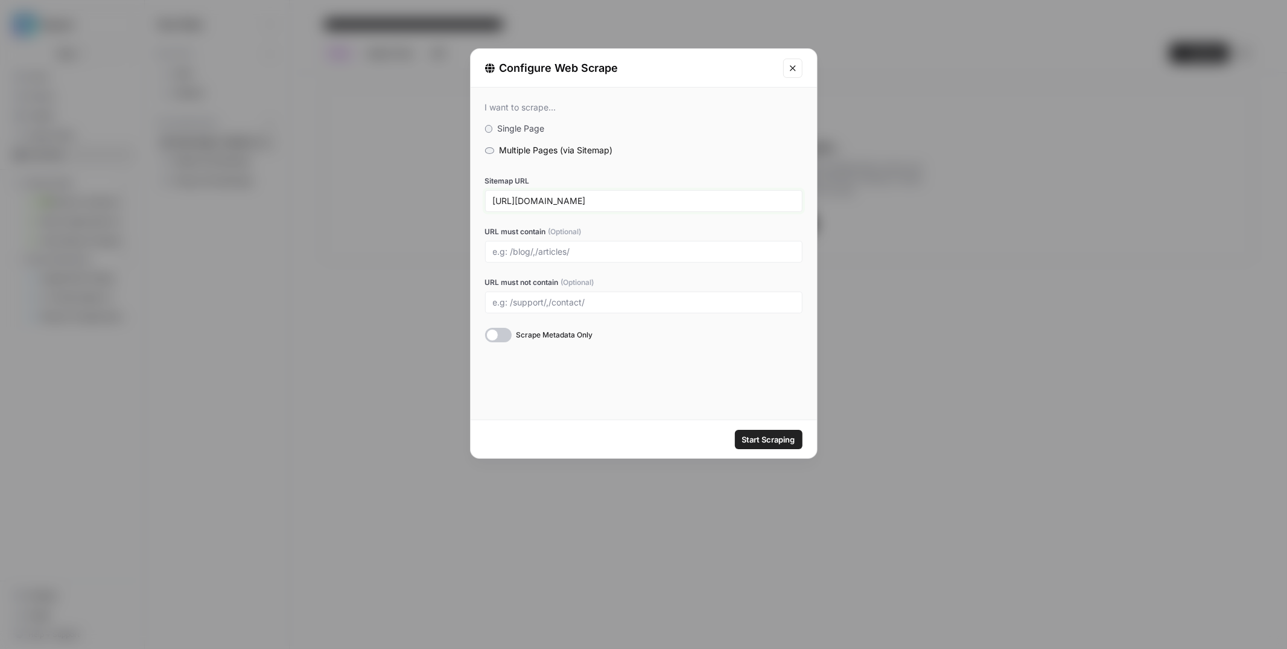
type input "https://www.enter.de/sitemap.xml"
click at [643, 237] on label "URL must contain (Optional)" at bounding box center [643, 231] width 317 height 11
click at [643, 246] on input "URL must contain (Optional)" at bounding box center [644, 251] width 302 height 11
click at [597, 369] on div "I want to scrape... Single Page Multiple Pages (via Sitemap) Sitemap URL https:…" at bounding box center [644, 253] width 346 height 332
click at [768, 436] on span "Start Scraping" at bounding box center [768, 439] width 53 height 12
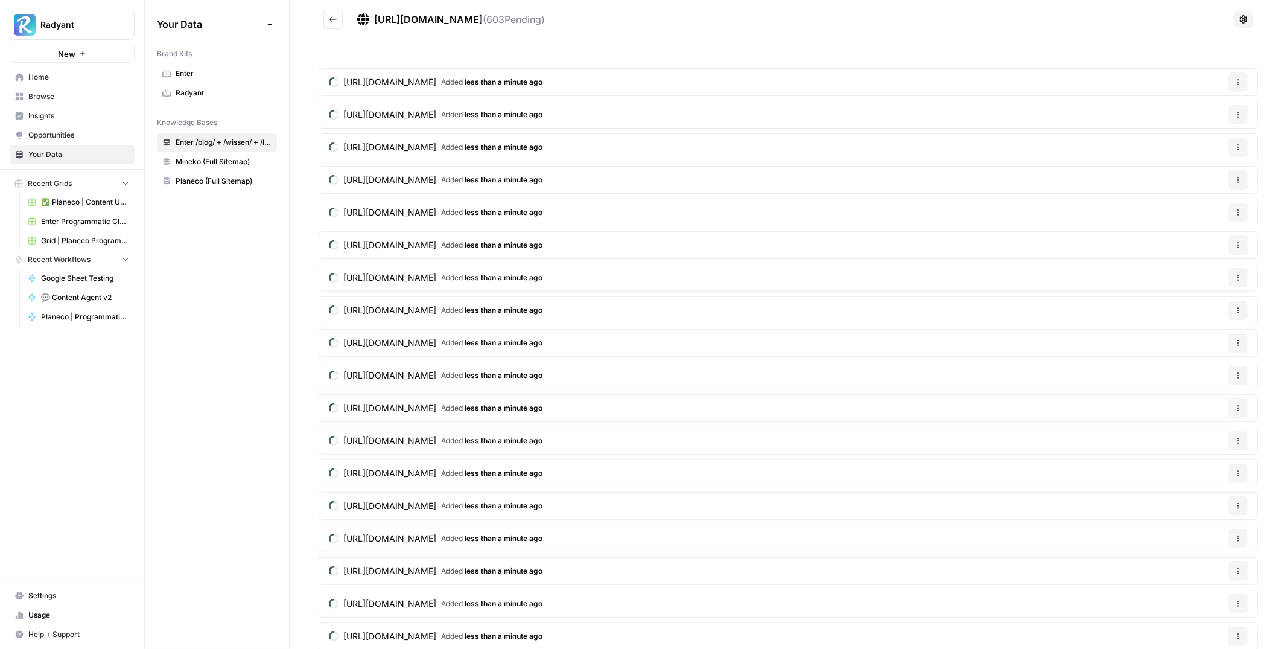
click at [337, 17] on icon "Go back" at bounding box center [333, 19] width 8 height 8
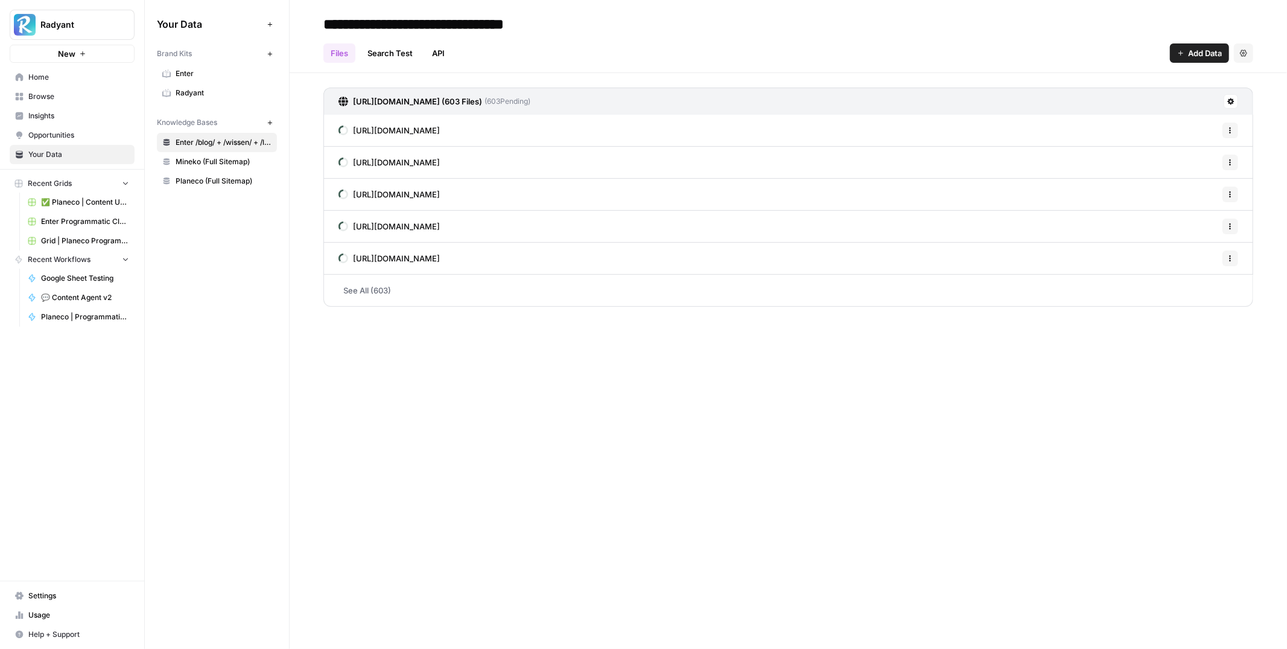
click at [453, 101] on h3 "https://www.enter.de/sitemap.xml (603 Files)" at bounding box center [417, 101] width 129 height 12
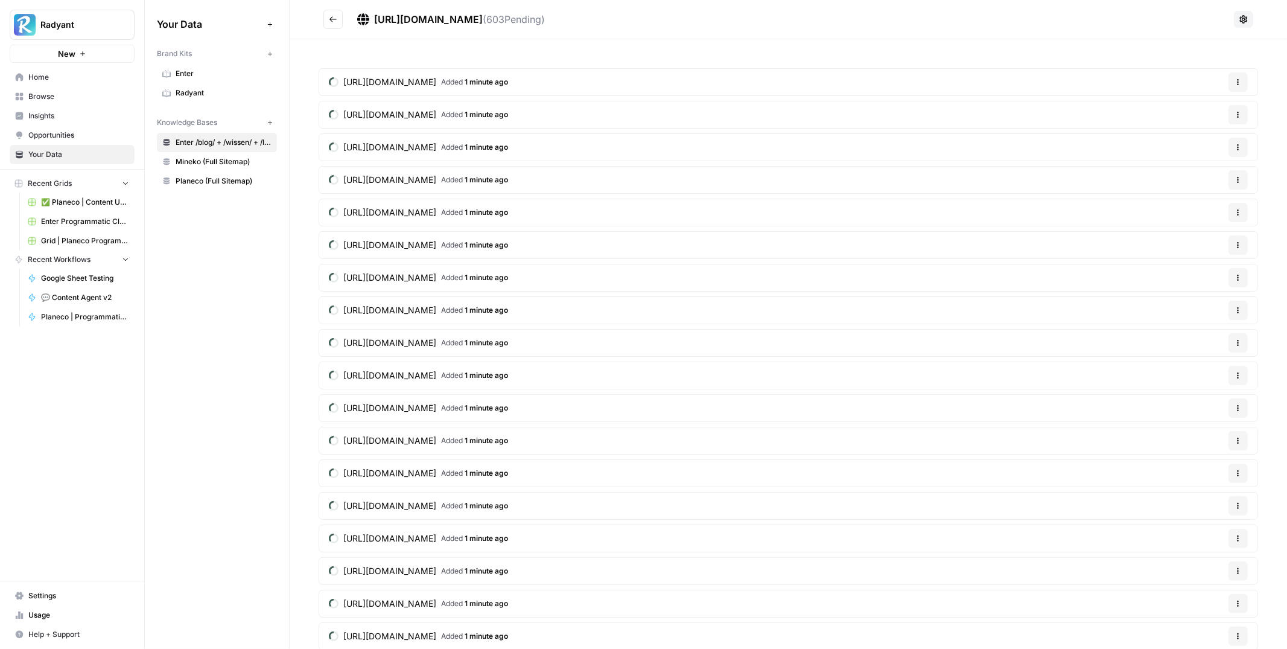
click at [334, 28] on button "Go back" at bounding box center [332, 19] width 19 height 19
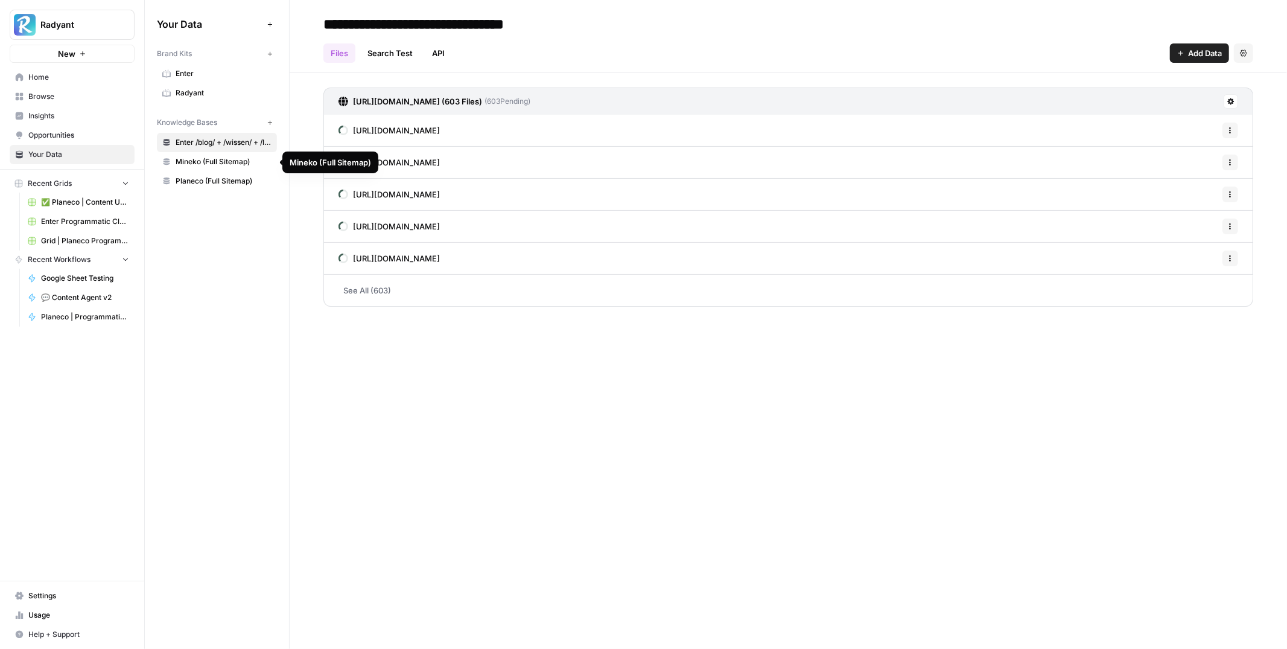
click at [240, 142] on span "Enter /blog/ + /wissen/ + /lokal/" at bounding box center [224, 142] width 96 height 11
click at [510, 10] on header "**********" at bounding box center [788, 36] width 997 height 73
click at [474, 25] on input "**********" at bounding box center [435, 24] width 232 height 24
drag, startPoint x: 363, startPoint y: 25, endPoint x: 629, endPoint y: 27, distance: 266.7
click at [629, 27] on div "**********" at bounding box center [788, 23] width 930 height 19
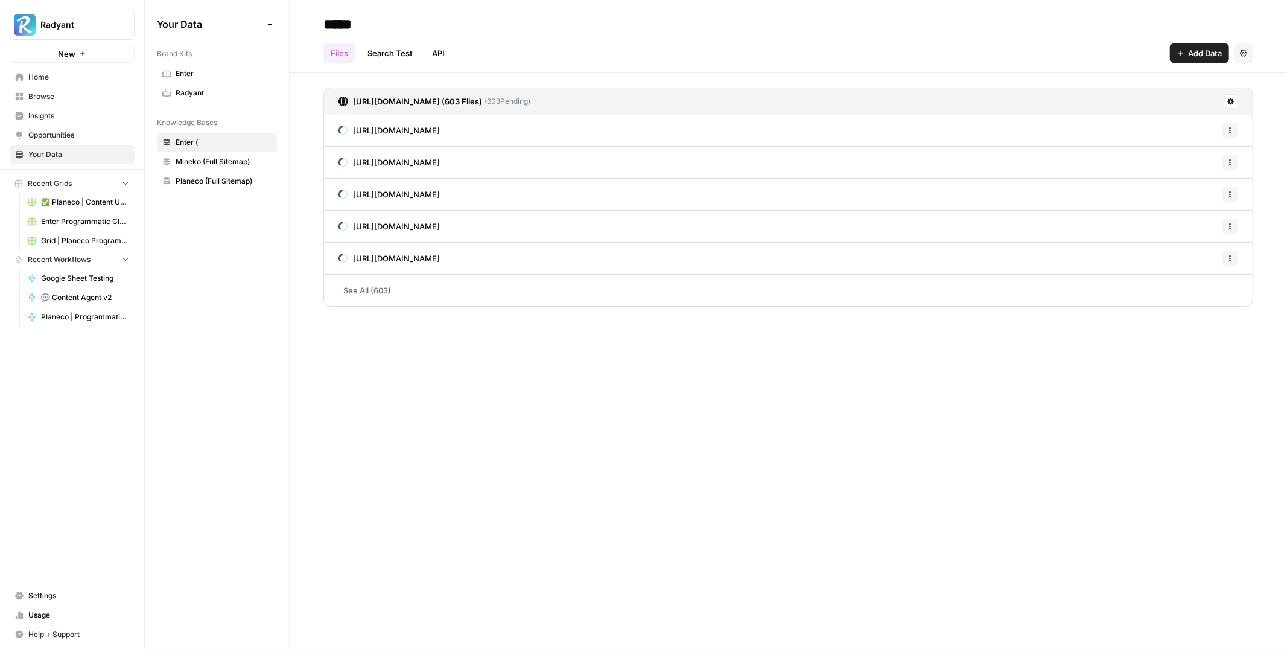
type input "*****"
click at [208, 159] on span "Mineko (Full Sitemap)" at bounding box center [224, 161] width 96 height 11
click at [401, 21] on input "**********" at bounding box center [415, 24] width 193 height 24
drag, startPoint x: 377, startPoint y: 21, endPoint x: 559, endPoint y: 30, distance: 183.1
click at [559, 30] on div "**********" at bounding box center [788, 23] width 930 height 19
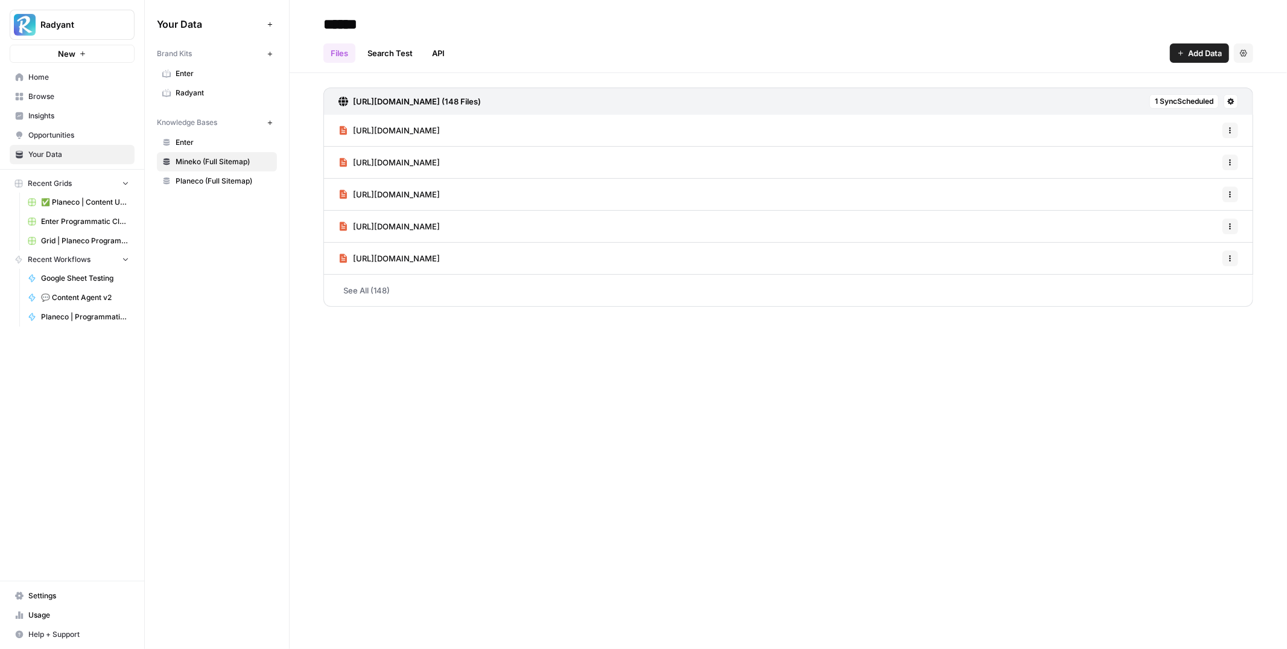
type input "******"
click at [223, 182] on span "Planeco (Full Sitemap)" at bounding box center [224, 181] width 96 height 11
click at [394, 22] on input "**********" at bounding box center [415, 24] width 193 height 24
drag, startPoint x: 385, startPoint y: 24, endPoint x: 567, endPoint y: 36, distance: 182.0
click at [567, 36] on header "**********" at bounding box center [788, 36] width 997 height 73
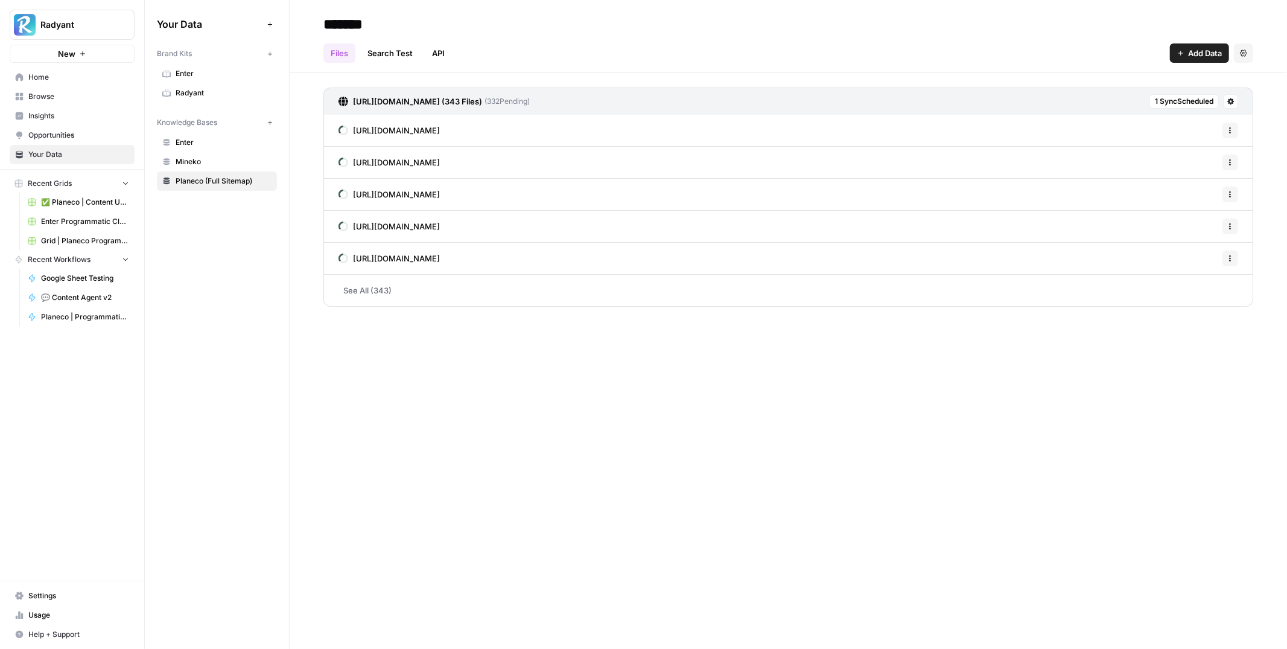
type input "*******"
click at [696, 460] on div "******* Files Search Test API Add Data Settings https://www.planecobuilding.de/…" at bounding box center [788, 324] width 997 height 649
click at [1197, 56] on span "Add Data" at bounding box center [1205, 53] width 34 height 12
click at [1122, 79] on span "Upload Files" at bounding box center [1159, 81] width 110 height 12
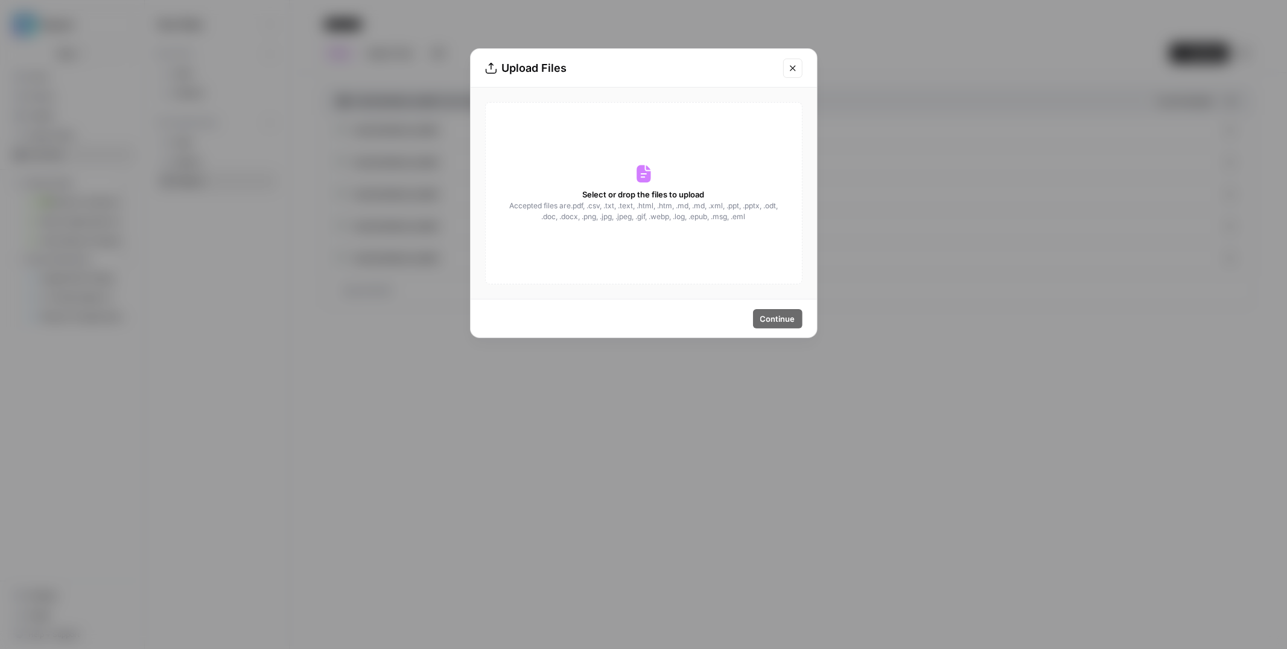
click at [649, 197] on span "Select or drop the files to upload" at bounding box center [644, 194] width 122 height 12
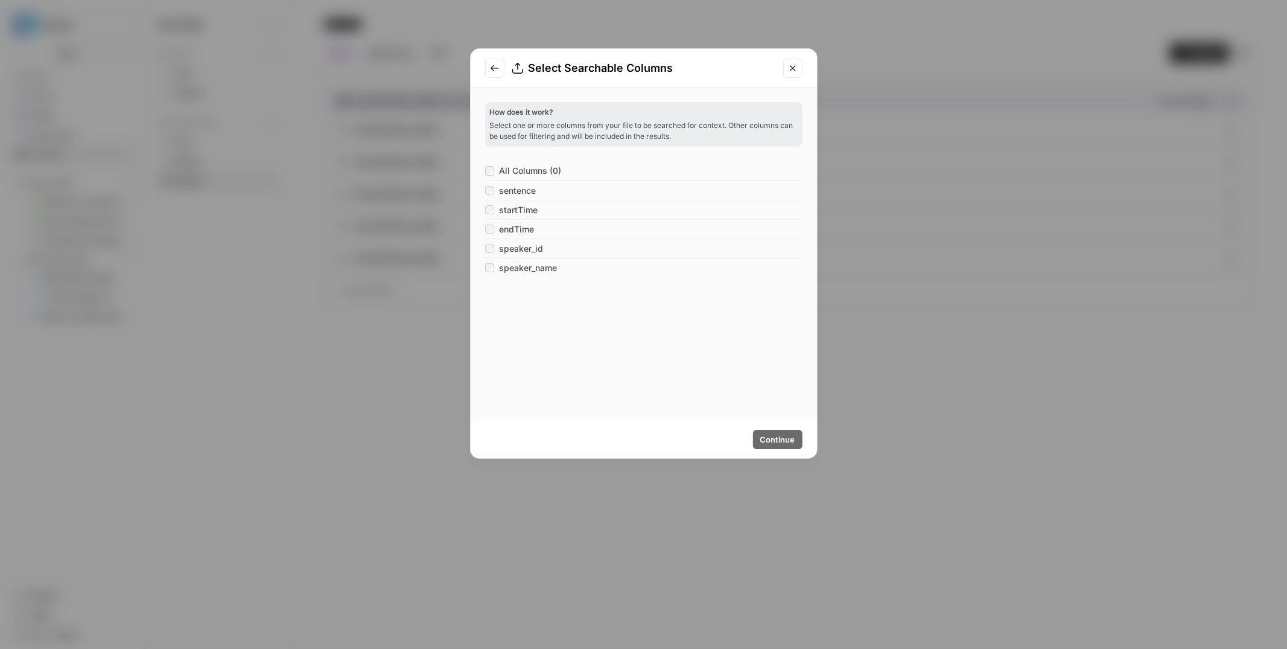
click at [494, 173] on div "All Columns (0)" at bounding box center [523, 171] width 77 height 12
click at [781, 444] on span "Continue" at bounding box center [777, 439] width 35 height 12
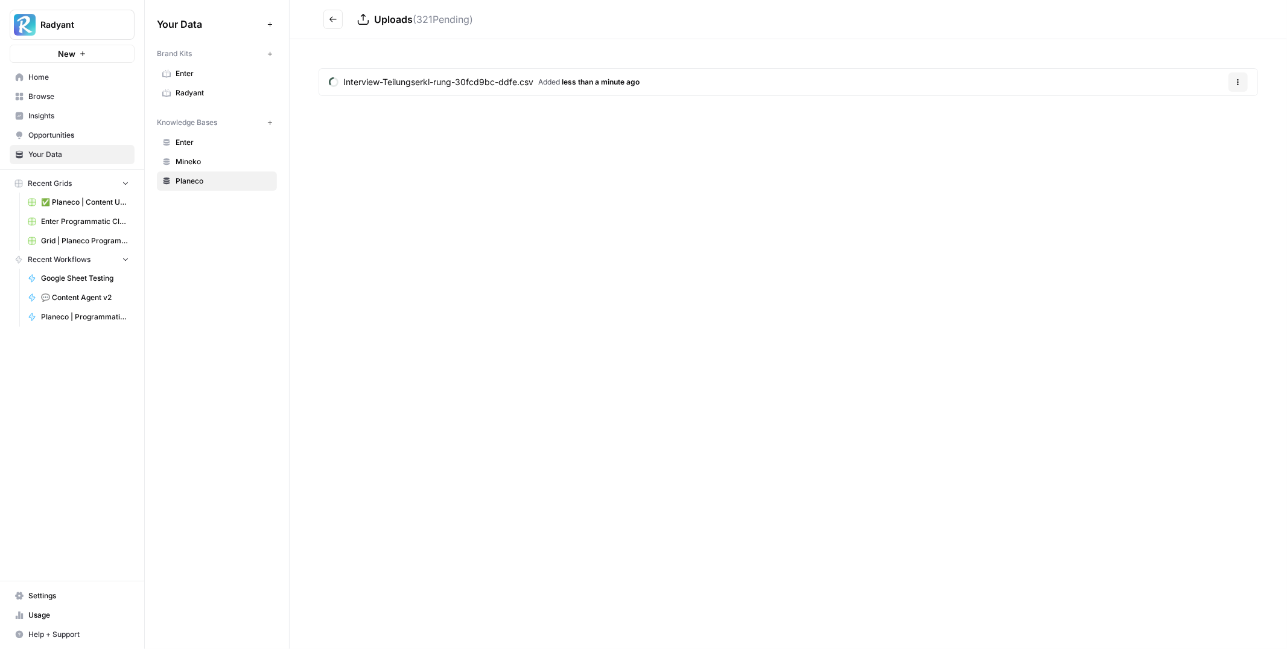
click at [337, 22] on button "Go back" at bounding box center [332, 19] width 19 height 19
